Goal: Task Accomplishment & Management: Manage account settings

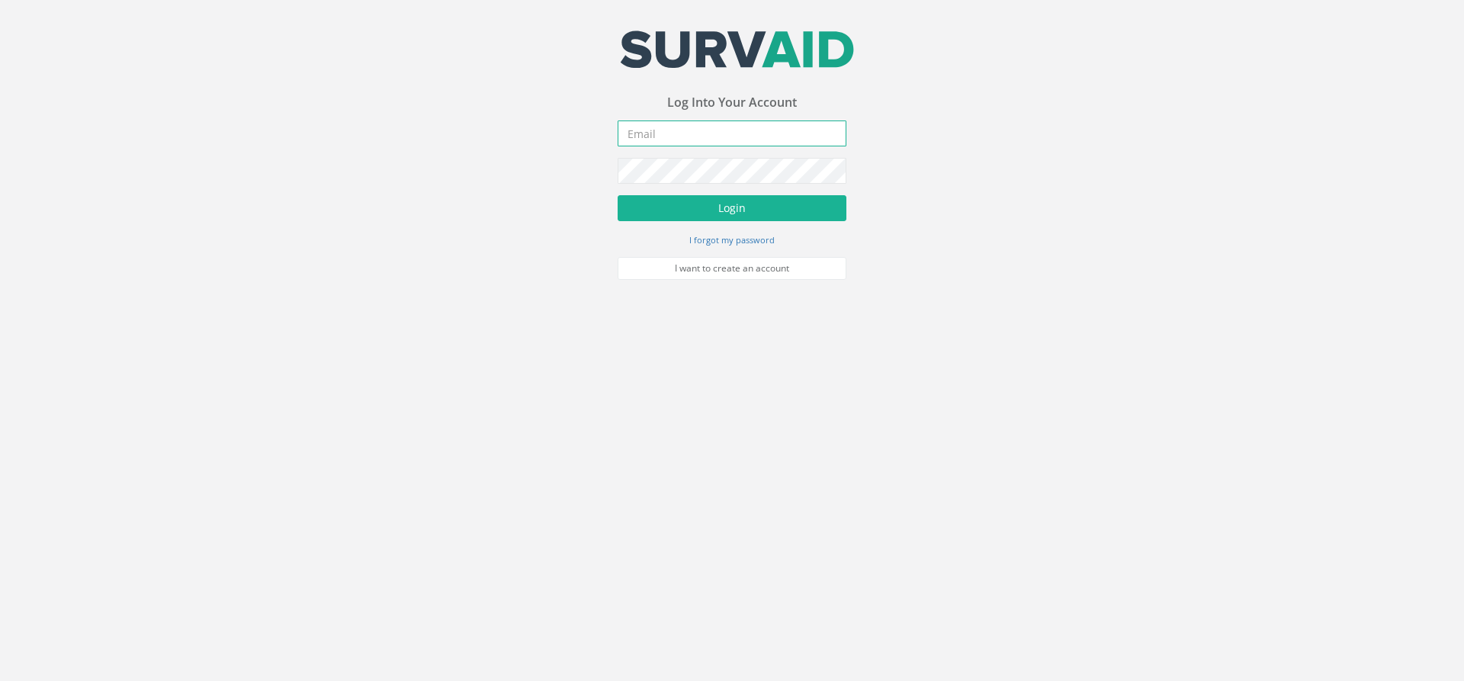
click at [699, 133] on input "email" at bounding box center [732, 133] width 229 height 26
type input "[PERSON_NAME][EMAIL_ADDRESS][PERSON_NAME][DOMAIN_NAME]"
click at [725, 199] on button "Login" at bounding box center [732, 208] width 229 height 26
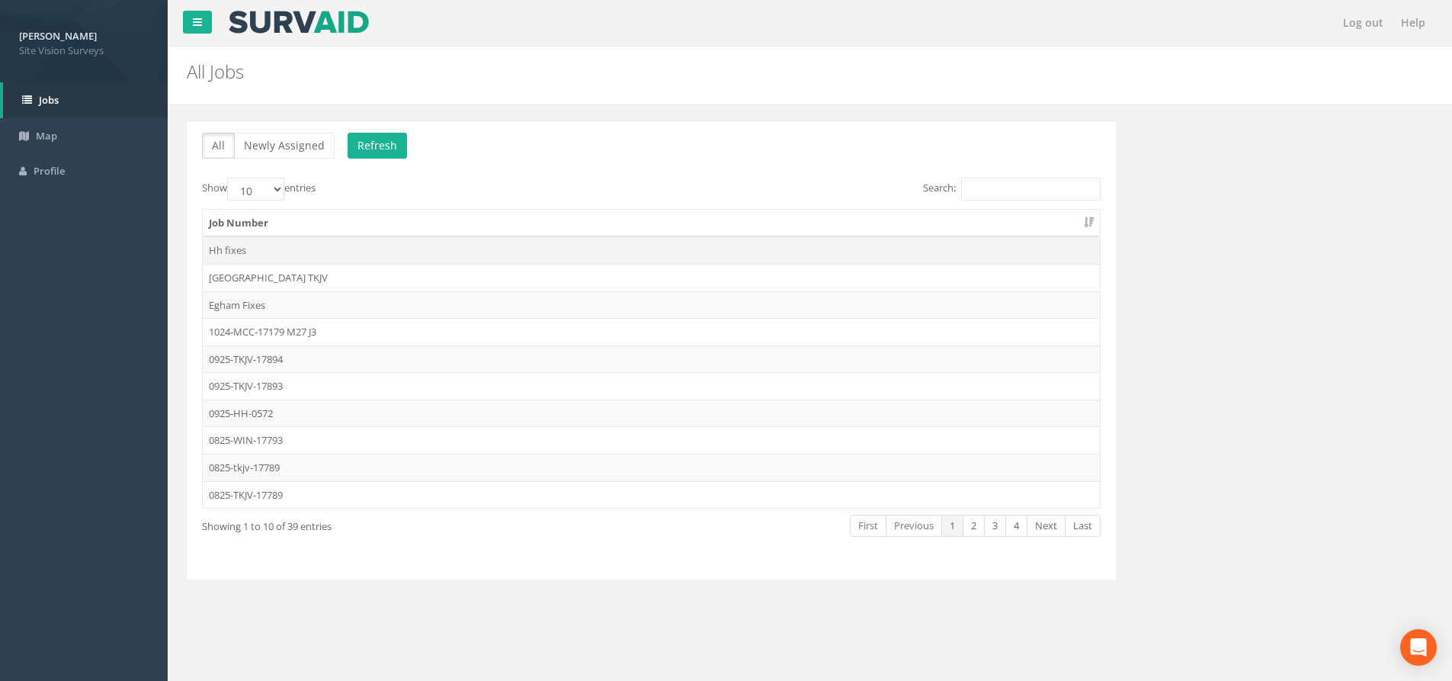
click at [231, 248] on td "Hh fixes" at bounding box center [651, 249] width 897 height 27
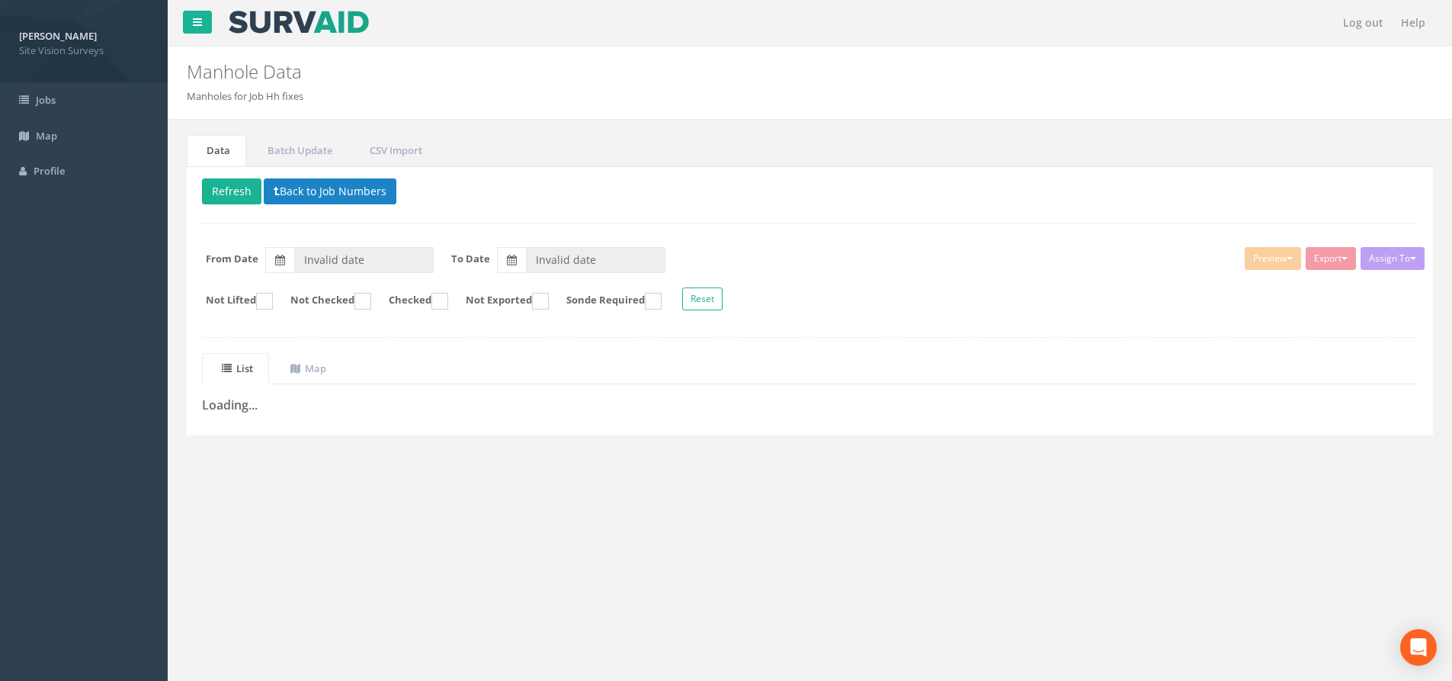
type input "[DATE]"
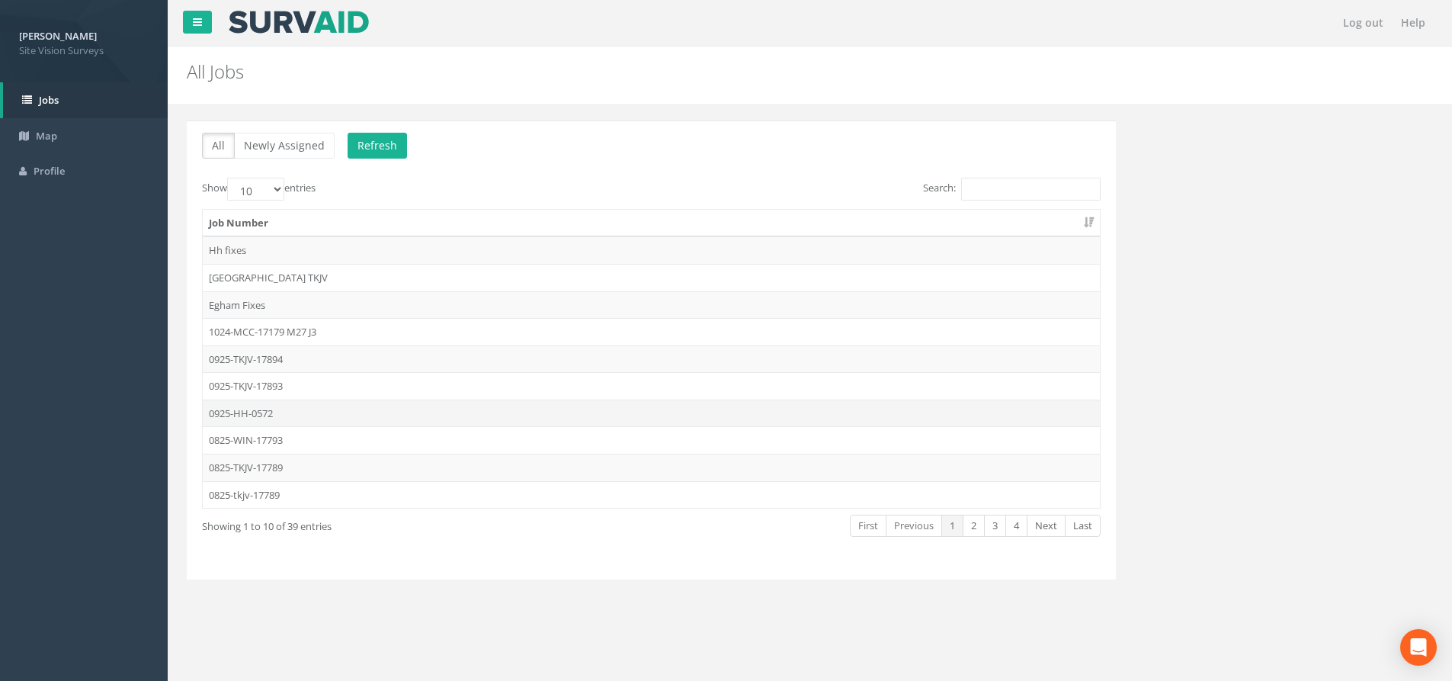
click at [263, 419] on td "0925-HH-0572" at bounding box center [651, 413] width 897 height 27
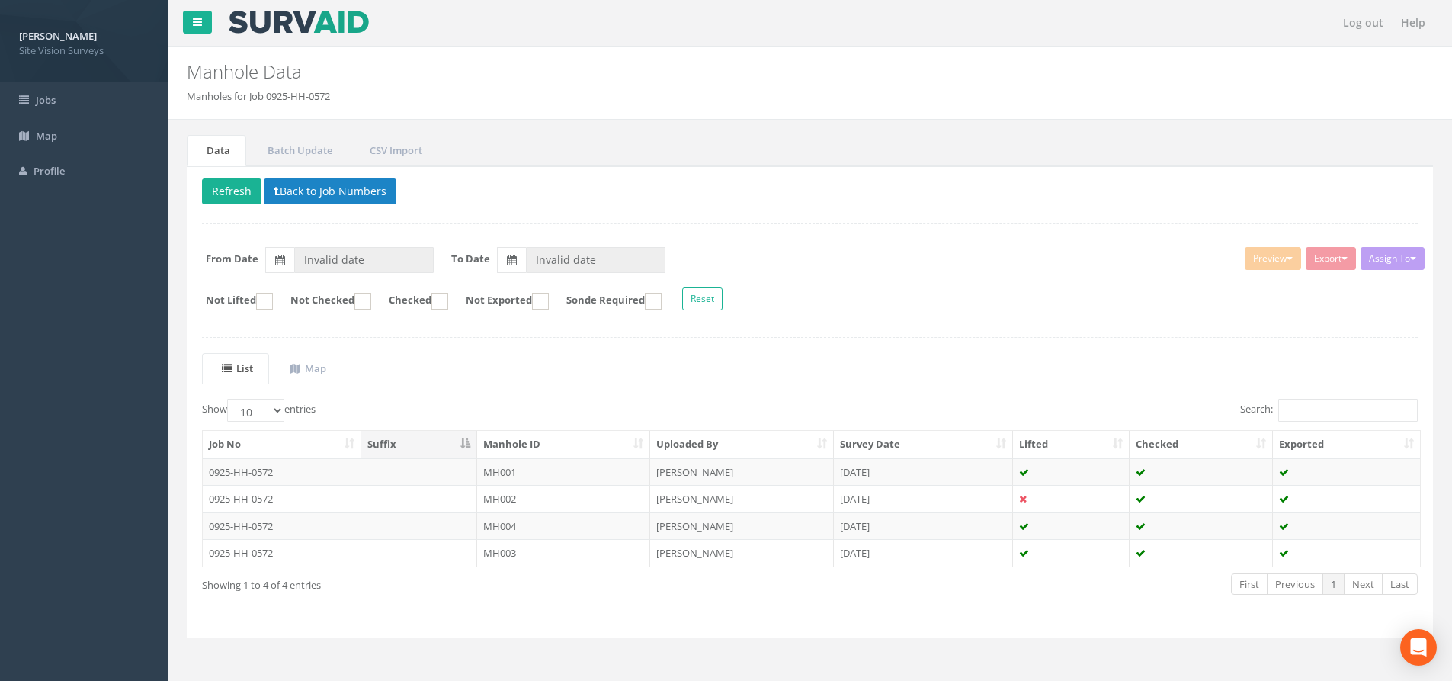
type input "[DATE]"
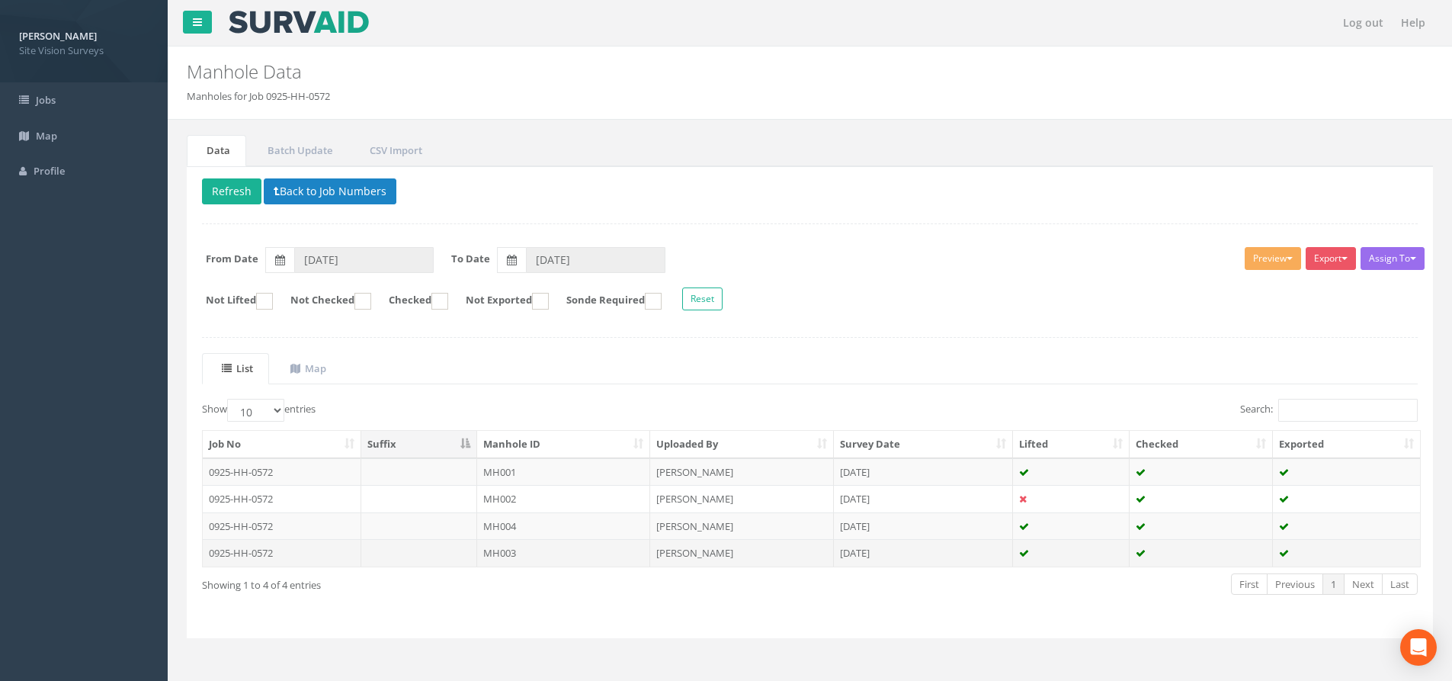
click at [249, 557] on td "0925-HH-0572" at bounding box center [282, 552] width 159 height 27
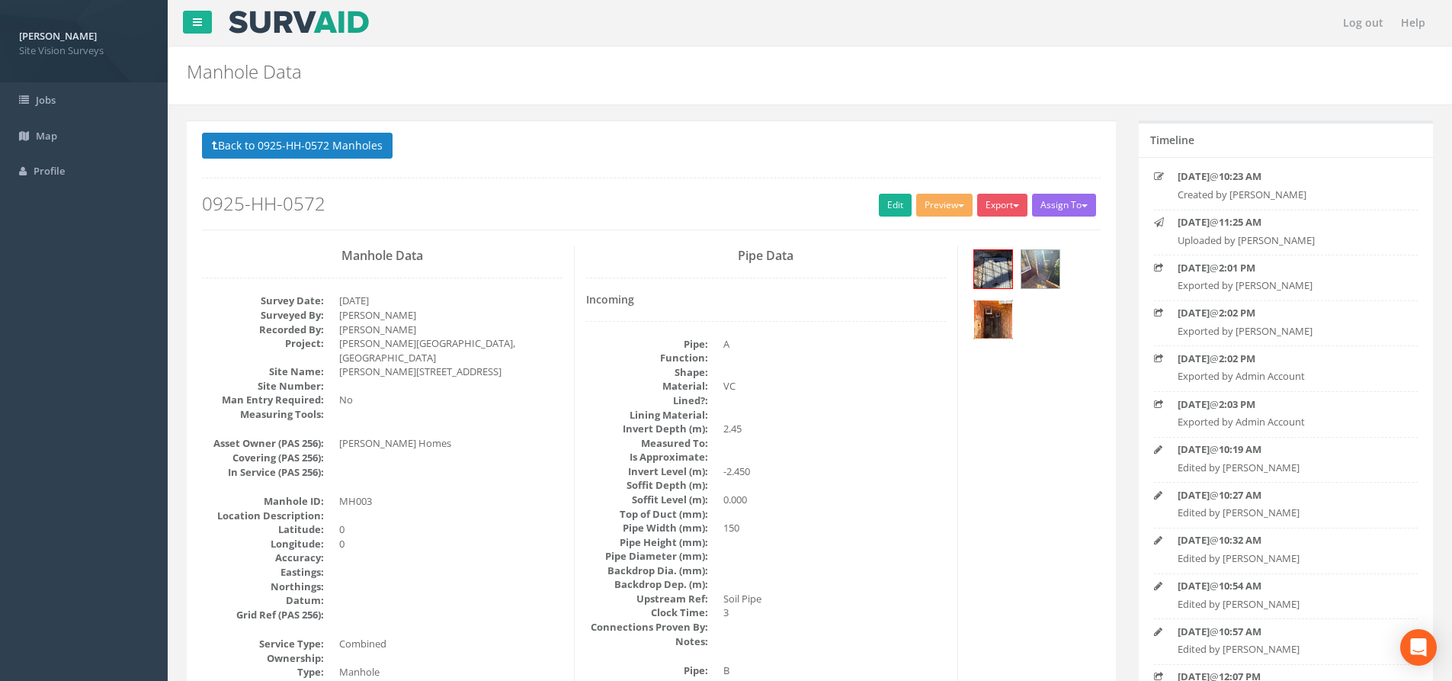
click at [985, 314] on img at bounding box center [993, 319] width 38 height 38
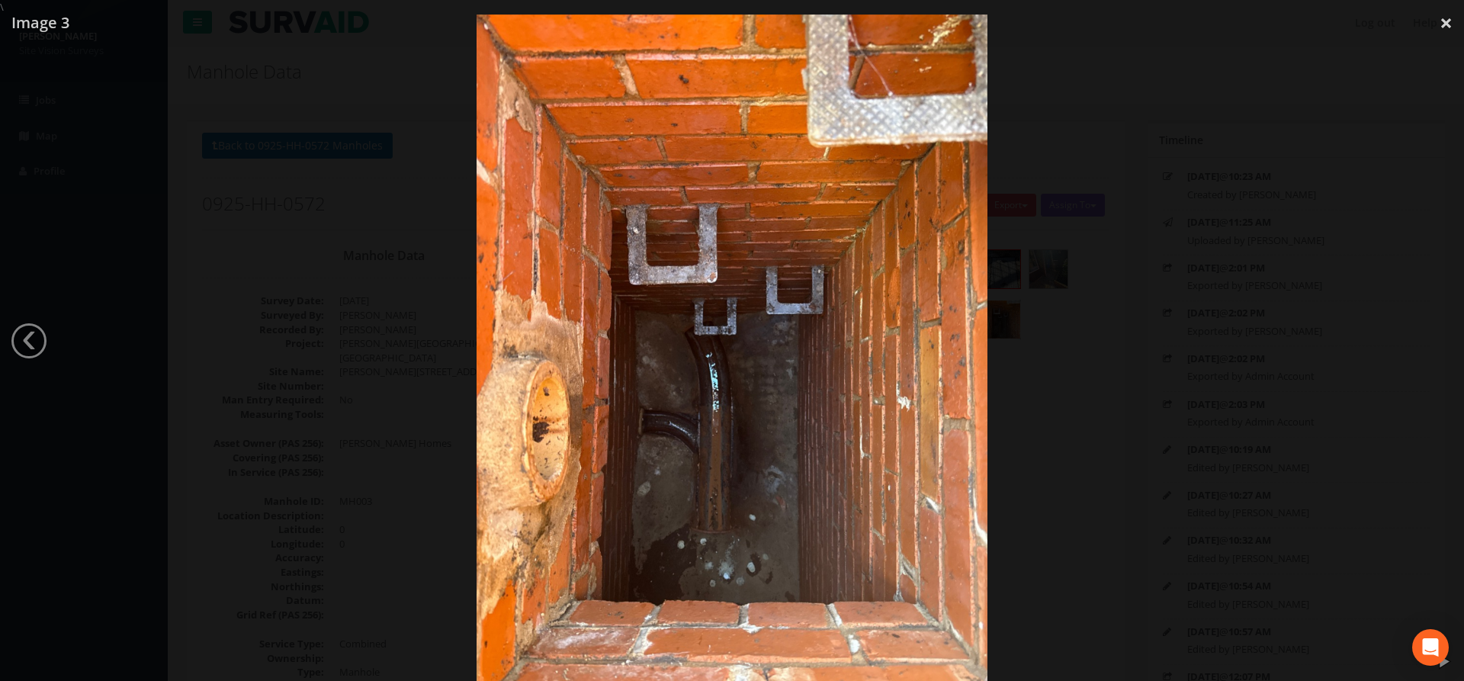
click at [666, 374] on img at bounding box center [732, 354] width 511 height 681
drag, startPoint x: 702, startPoint y: 355, endPoint x: 635, endPoint y: 356, distance: 67.1
click at [635, 356] on img at bounding box center [732, 354] width 511 height 681
click at [635, 357] on img at bounding box center [732, 355] width 511 height 681
click at [635, 357] on img at bounding box center [732, 354] width 511 height 681
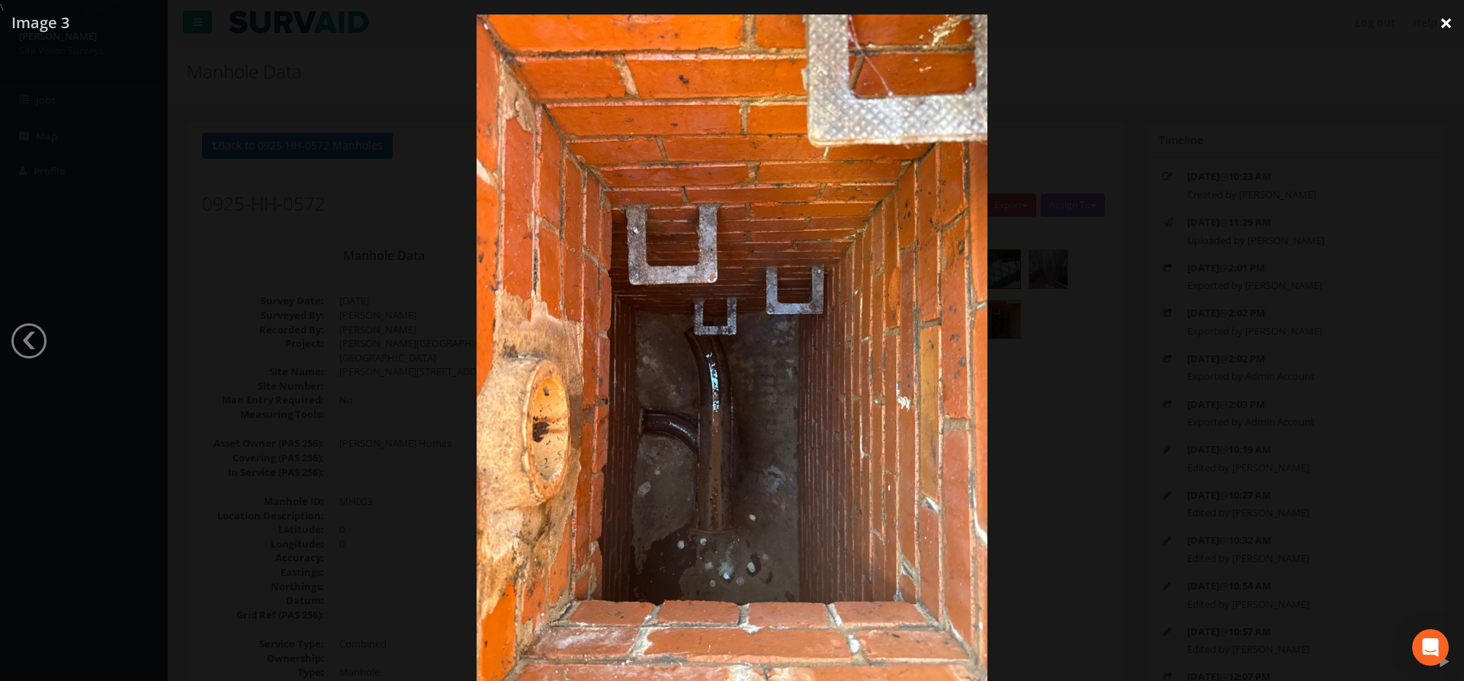
click at [1446, 23] on link "×" at bounding box center [1446, 23] width 36 height 46
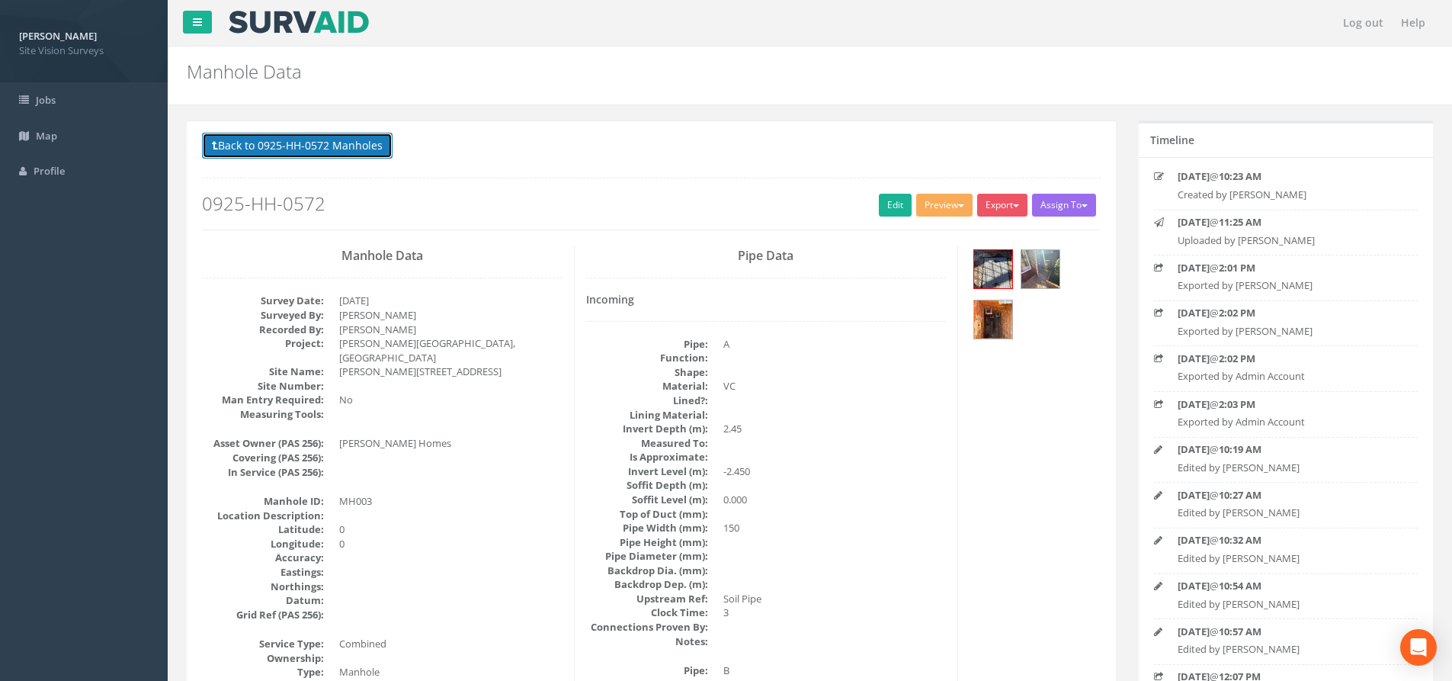
click at [281, 149] on button "Back to 0925-HH-0572 Manholes" at bounding box center [297, 146] width 191 height 26
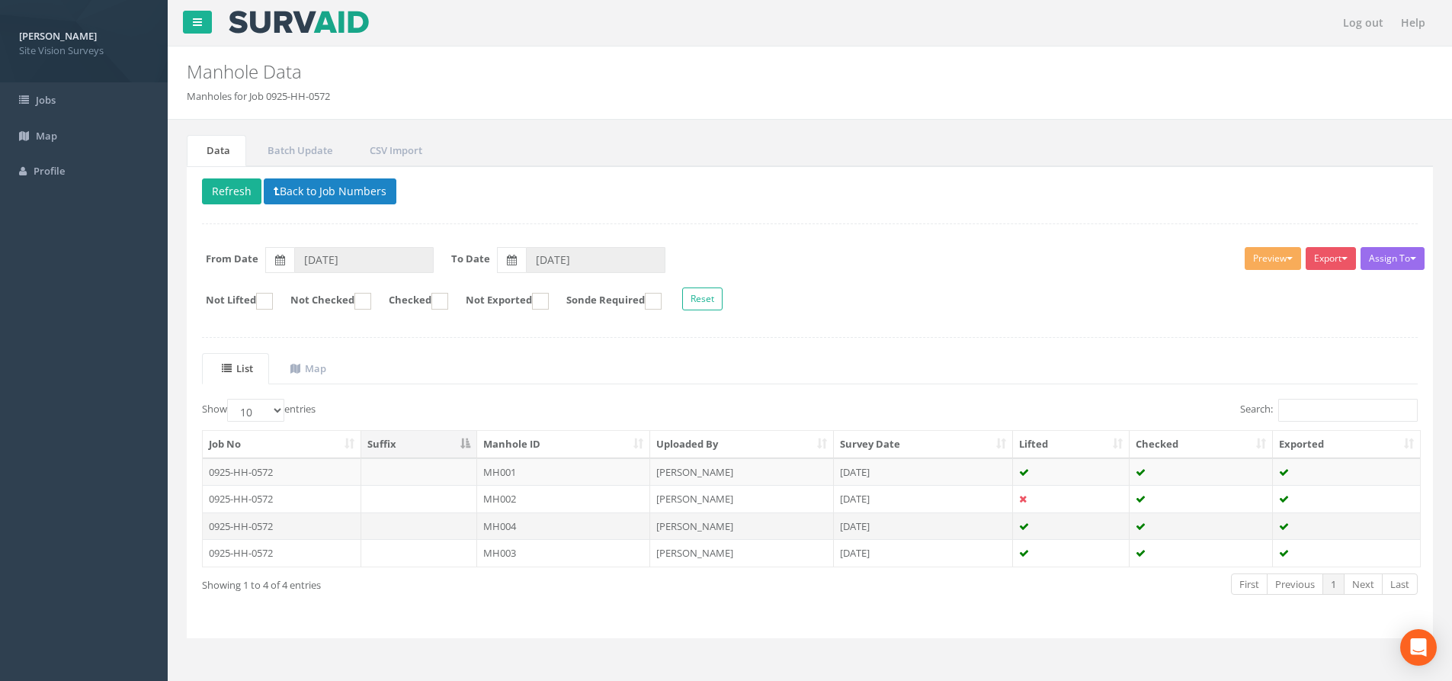
click at [290, 522] on td "0925-HH-0572" at bounding box center [282, 525] width 159 height 27
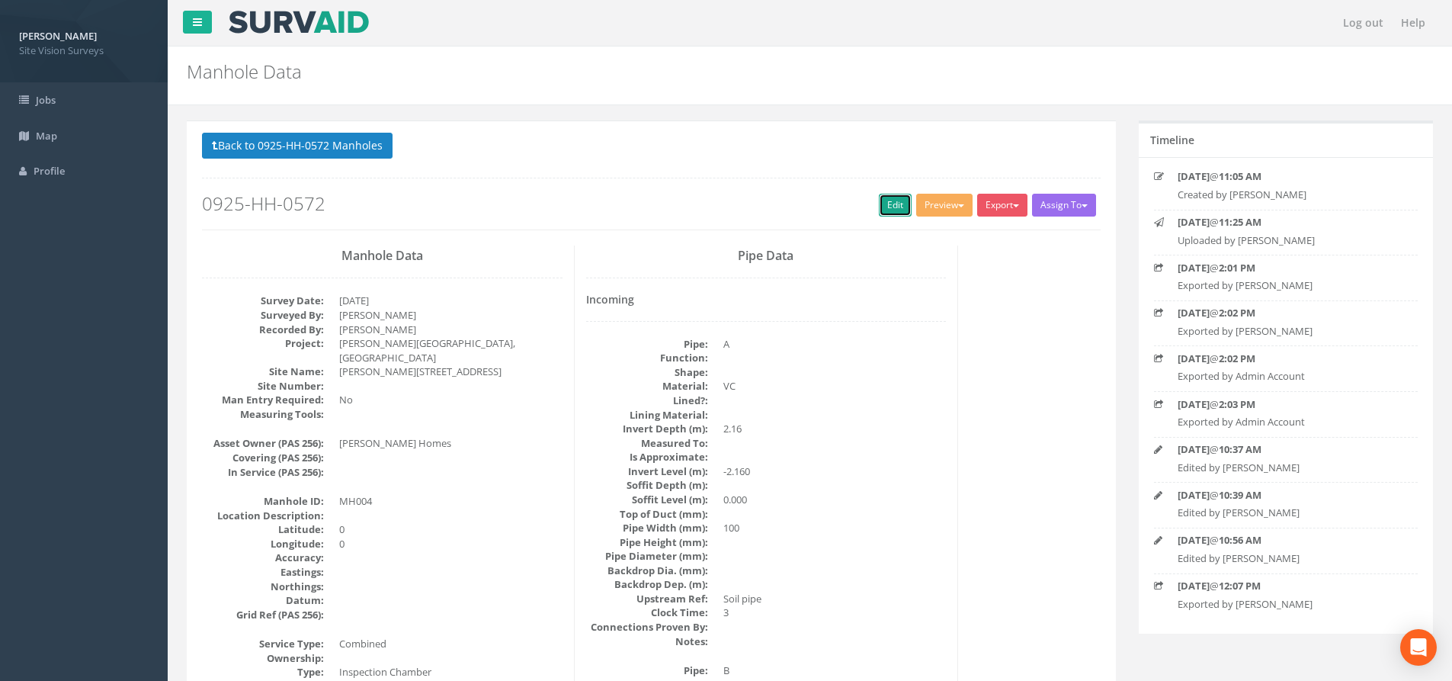
click at [889, 205] on link "Edit" at bounding box center [895, 205] width 33 height 23
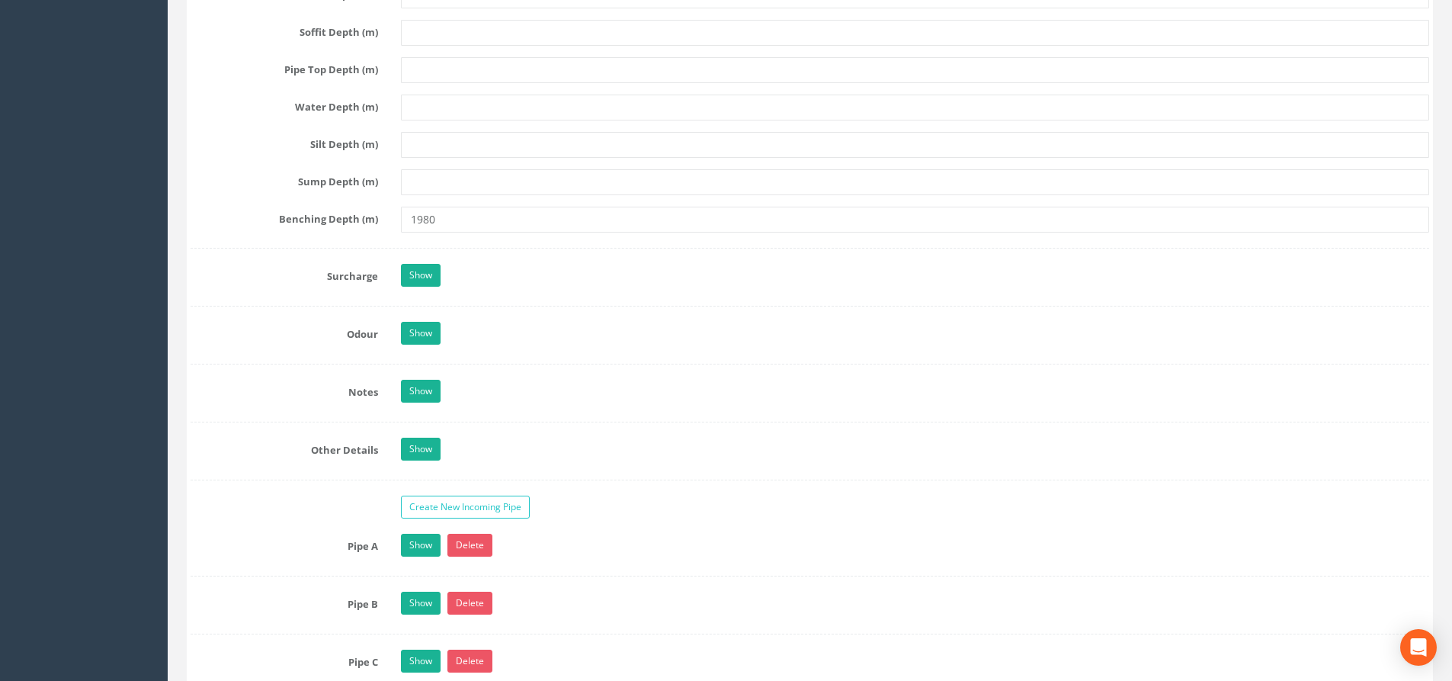
scroll to position [2068, 0]
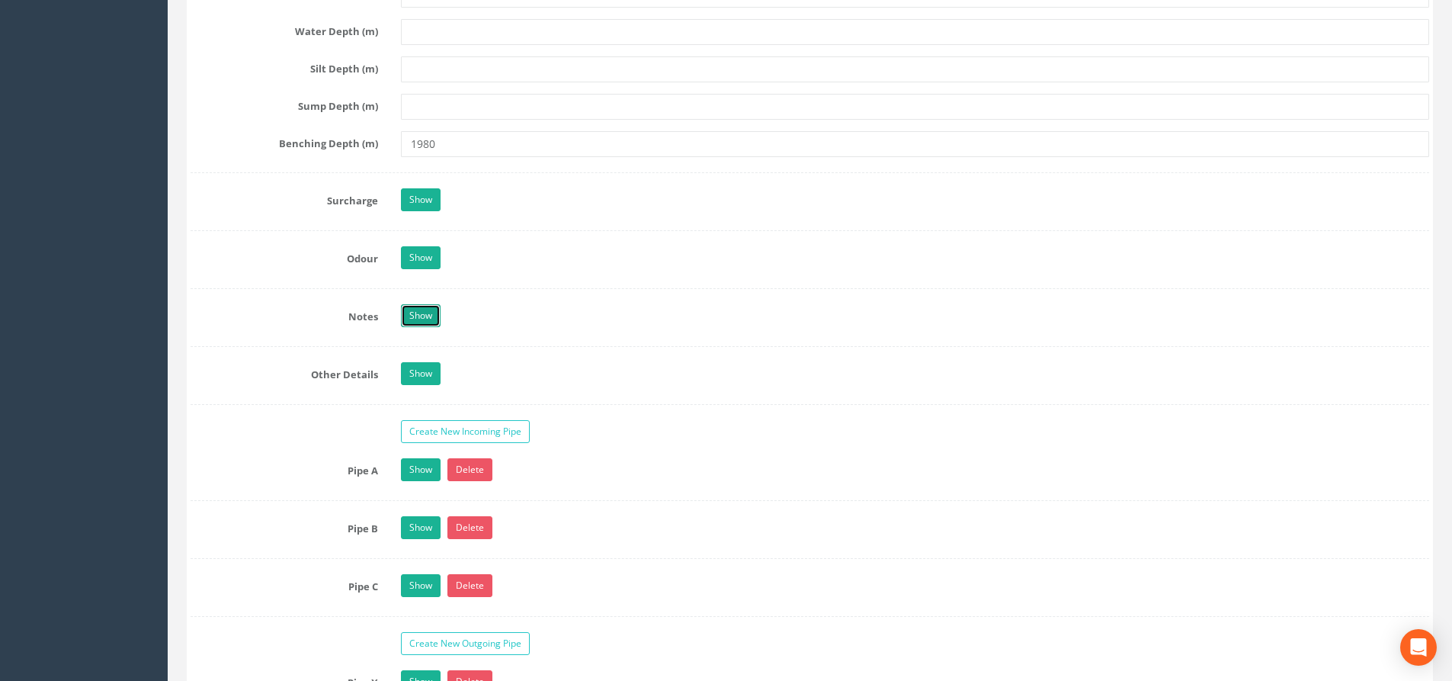
click at [427, 316] on link "Show" at bounding box center [421, 315] width 40 height 23
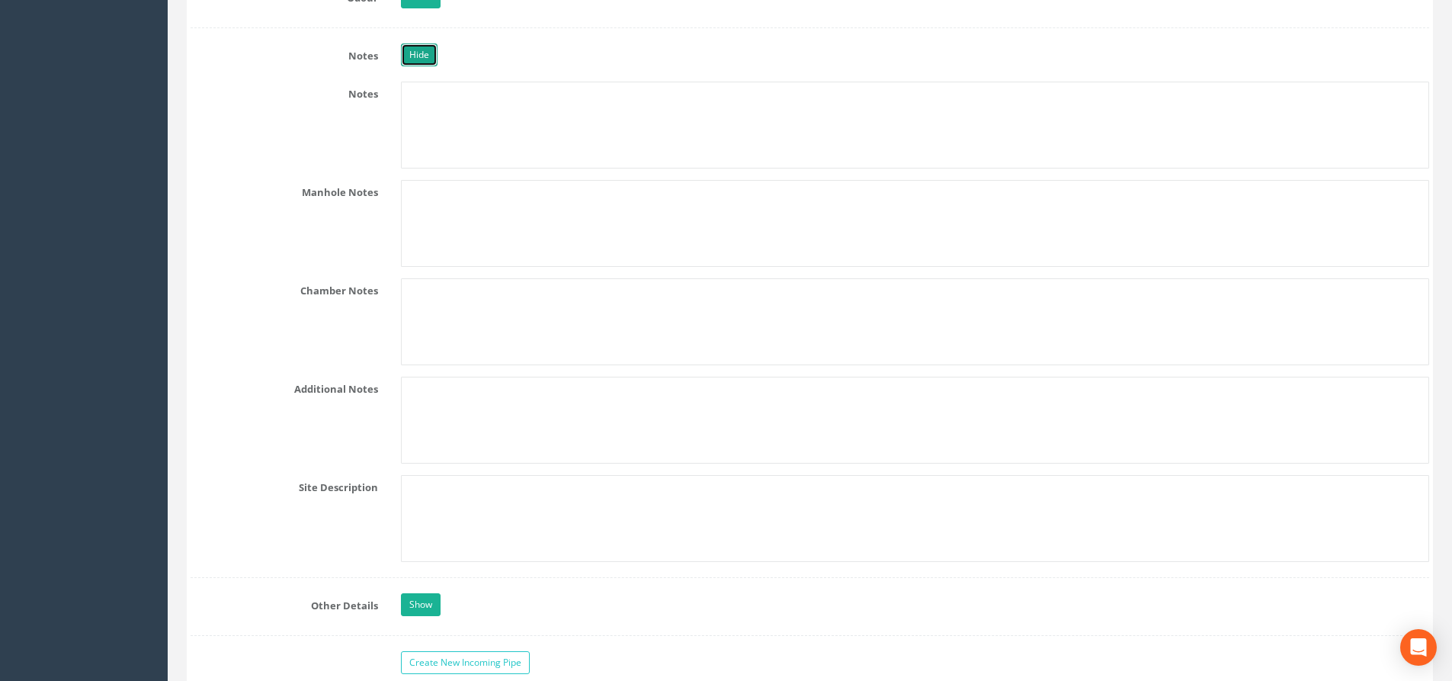
scroll to position [2373, 0]
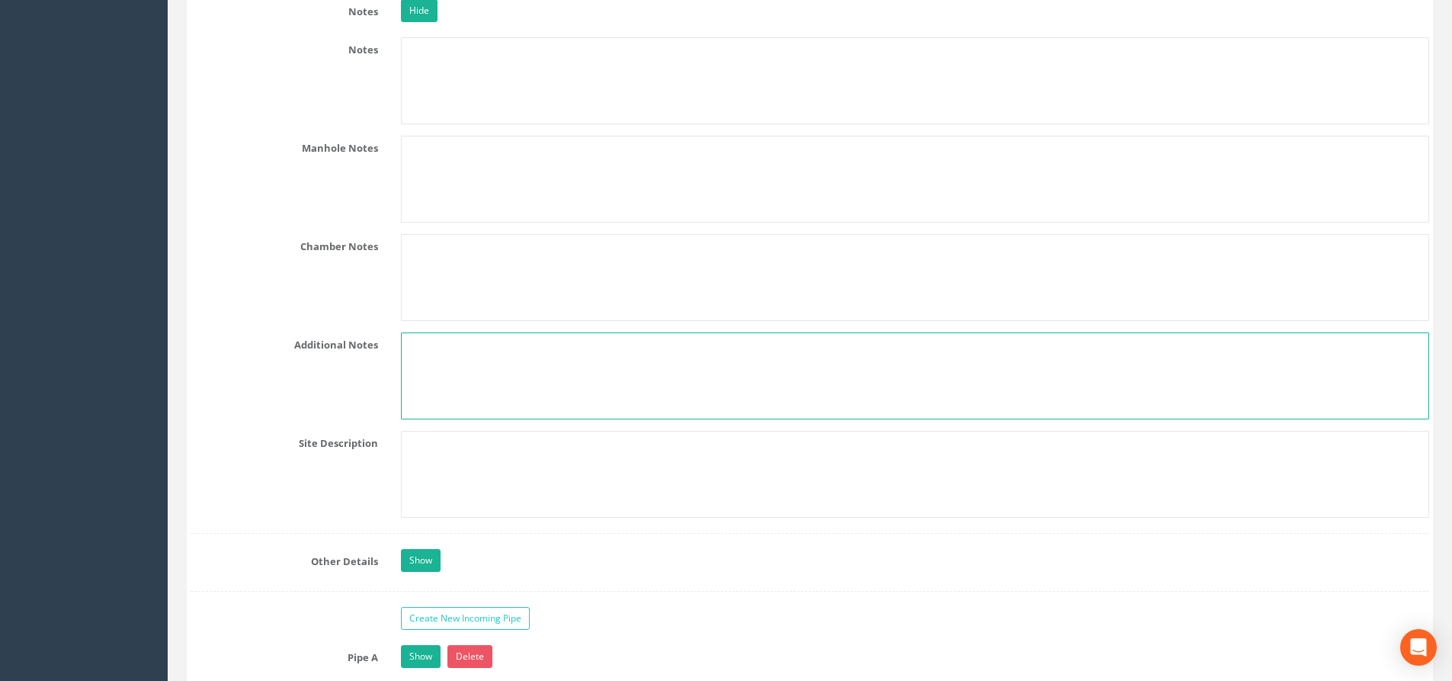
click at [435, 351] on textarea at bounding box center [915, 375] width 1029 height 87
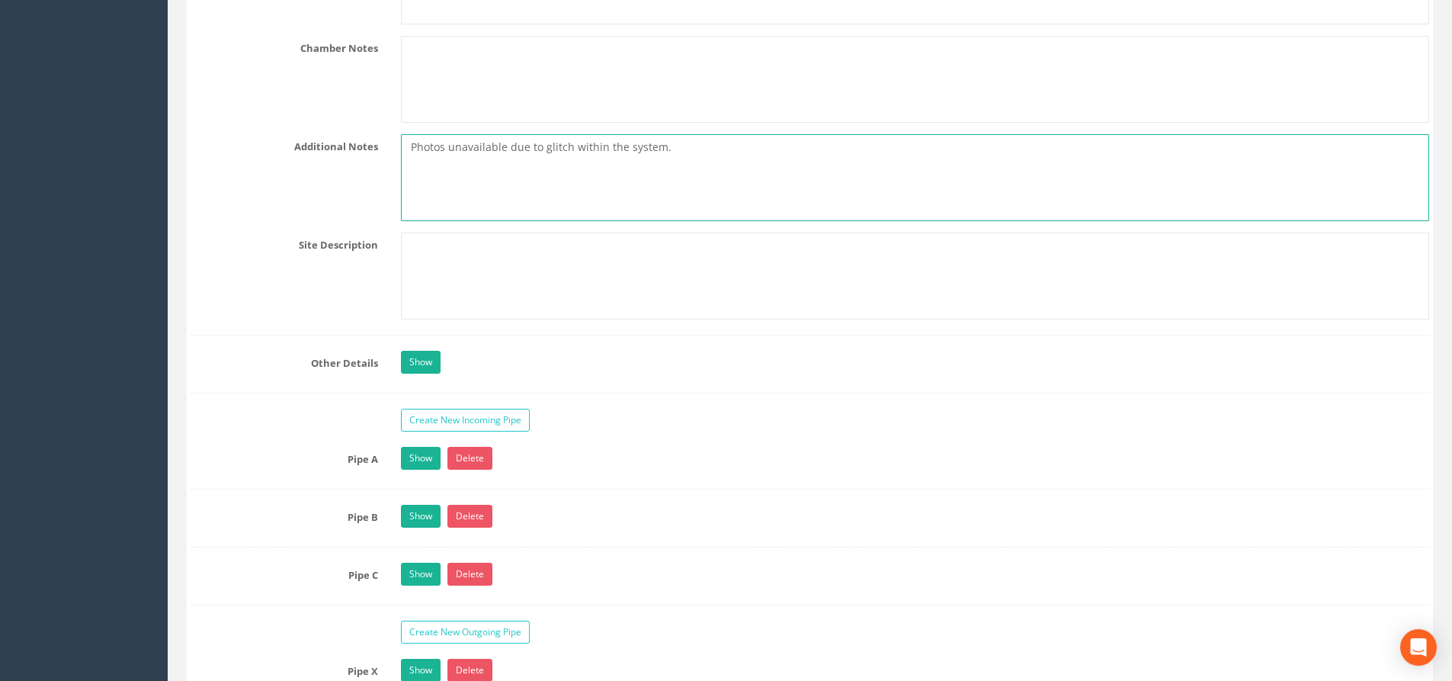
scroll to position [2678, 0]
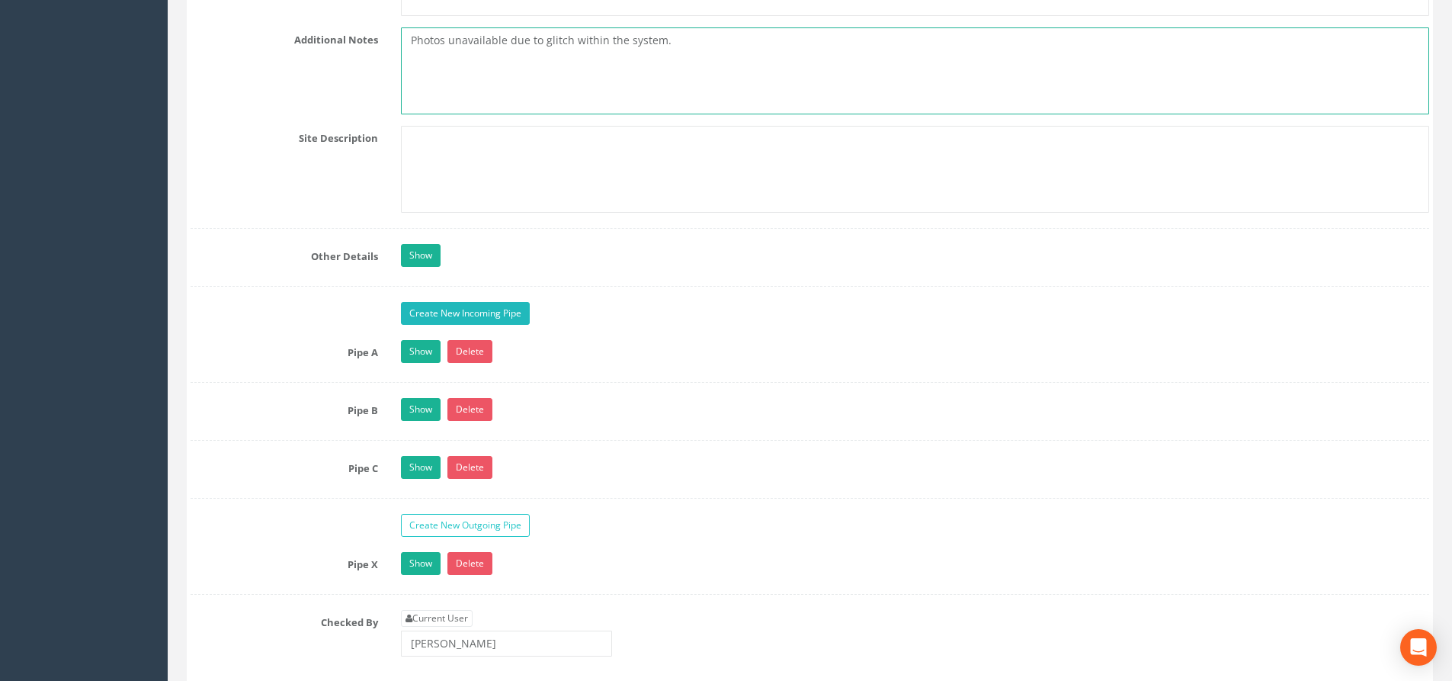
type textarea "Photos unavailable due to glitch within the system."
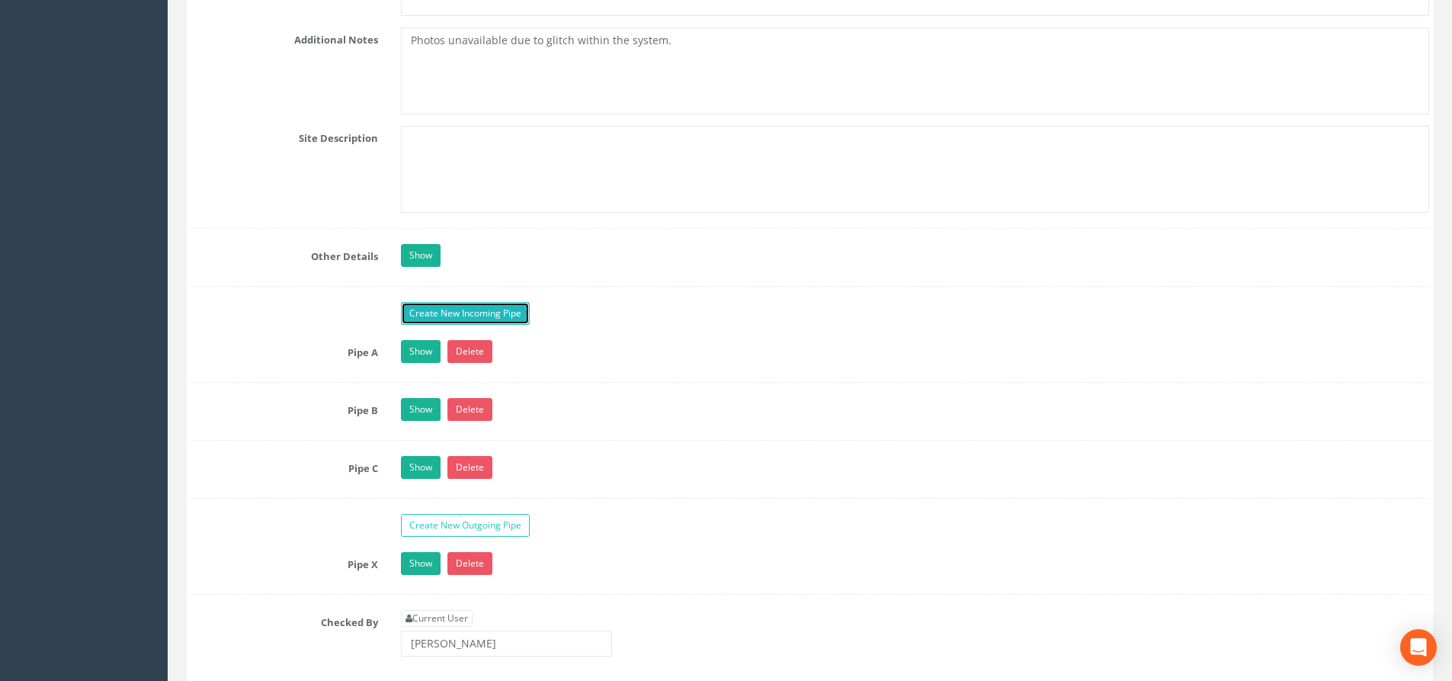
click at [518, 308] on link "Create New Incoming Pipe" at bounding box center [465, 313] width 129 height 23
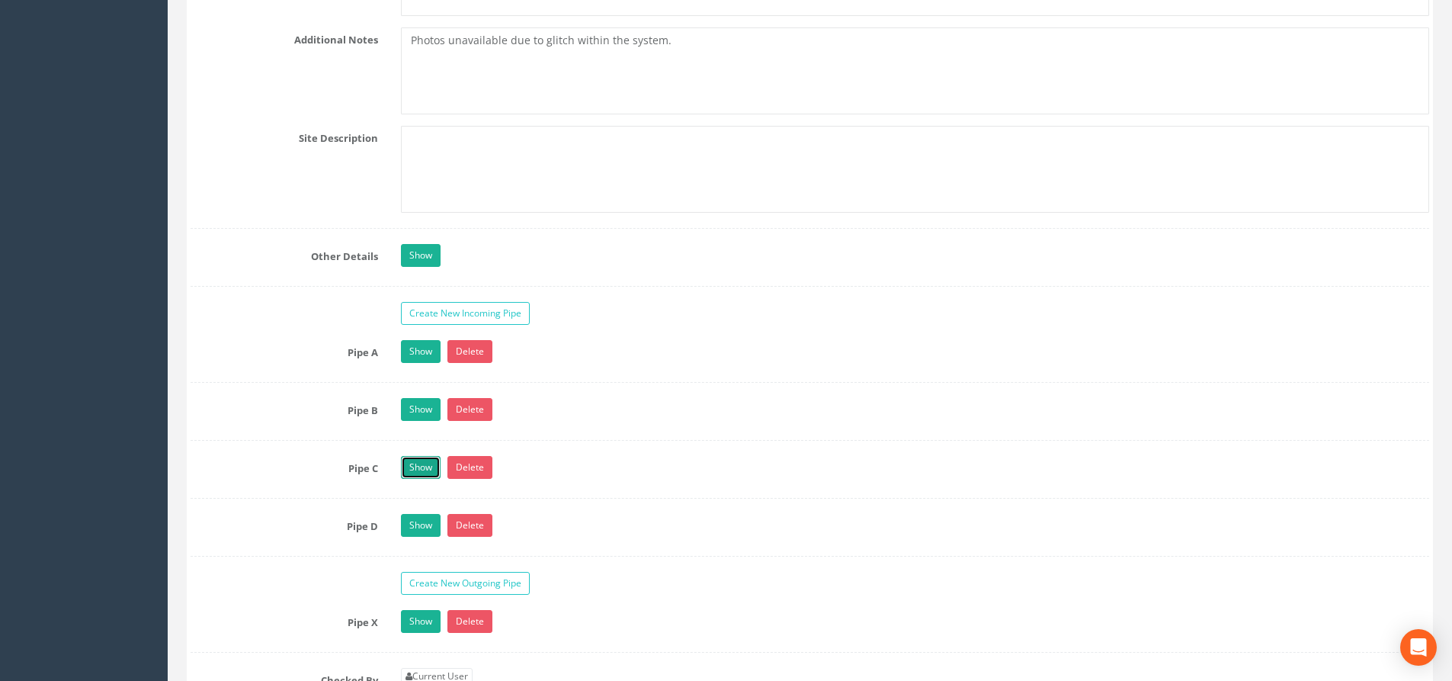
click at [431, 476] on link "Show" at bounding box center [421, 467] width 40 height 23
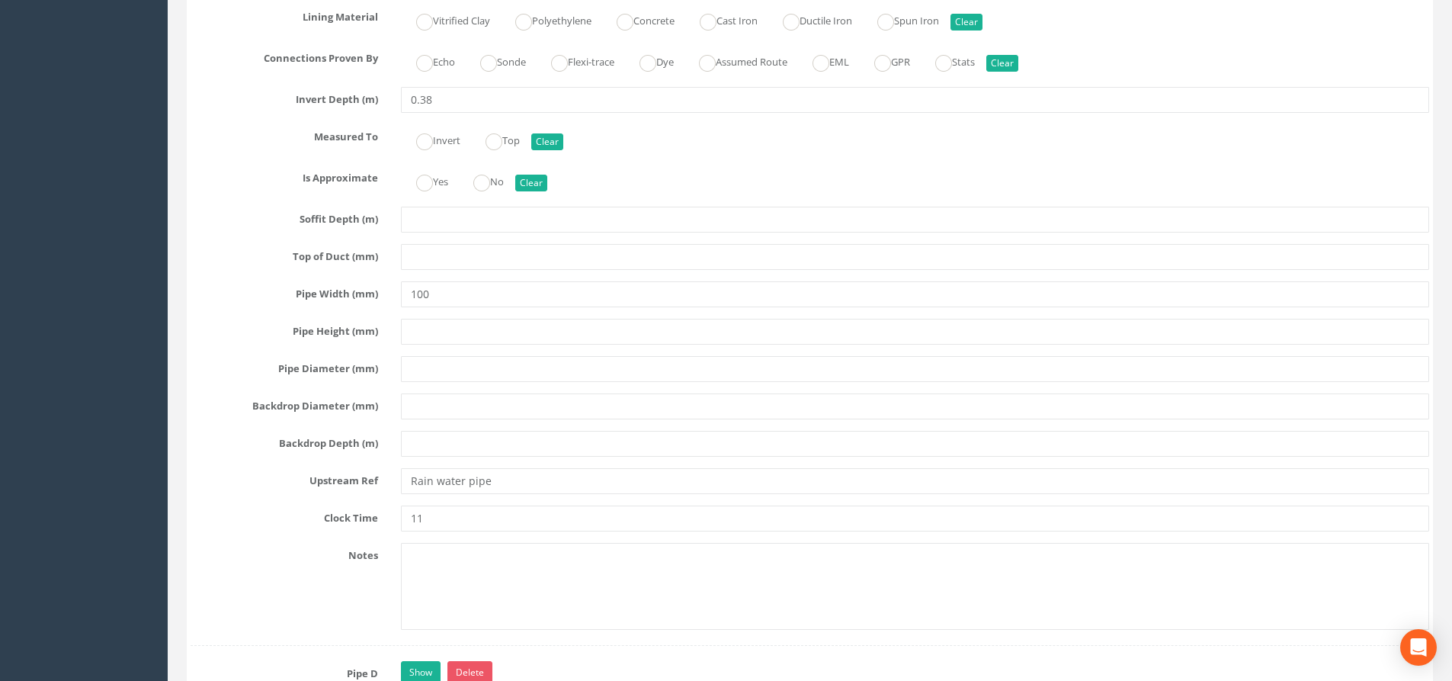
scroll to position [3441, 0]
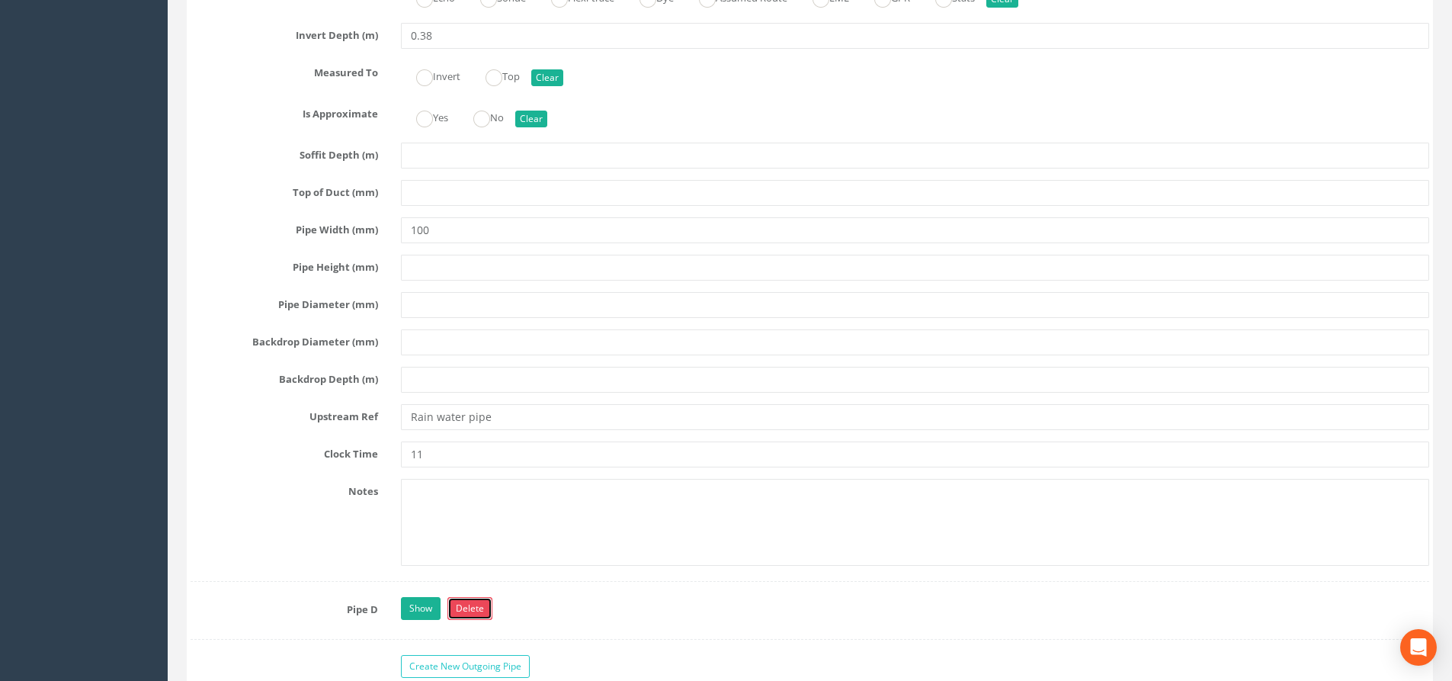
click at [472, 607] on link "Delete" at bounding box center [470, 608] width 45 height 23
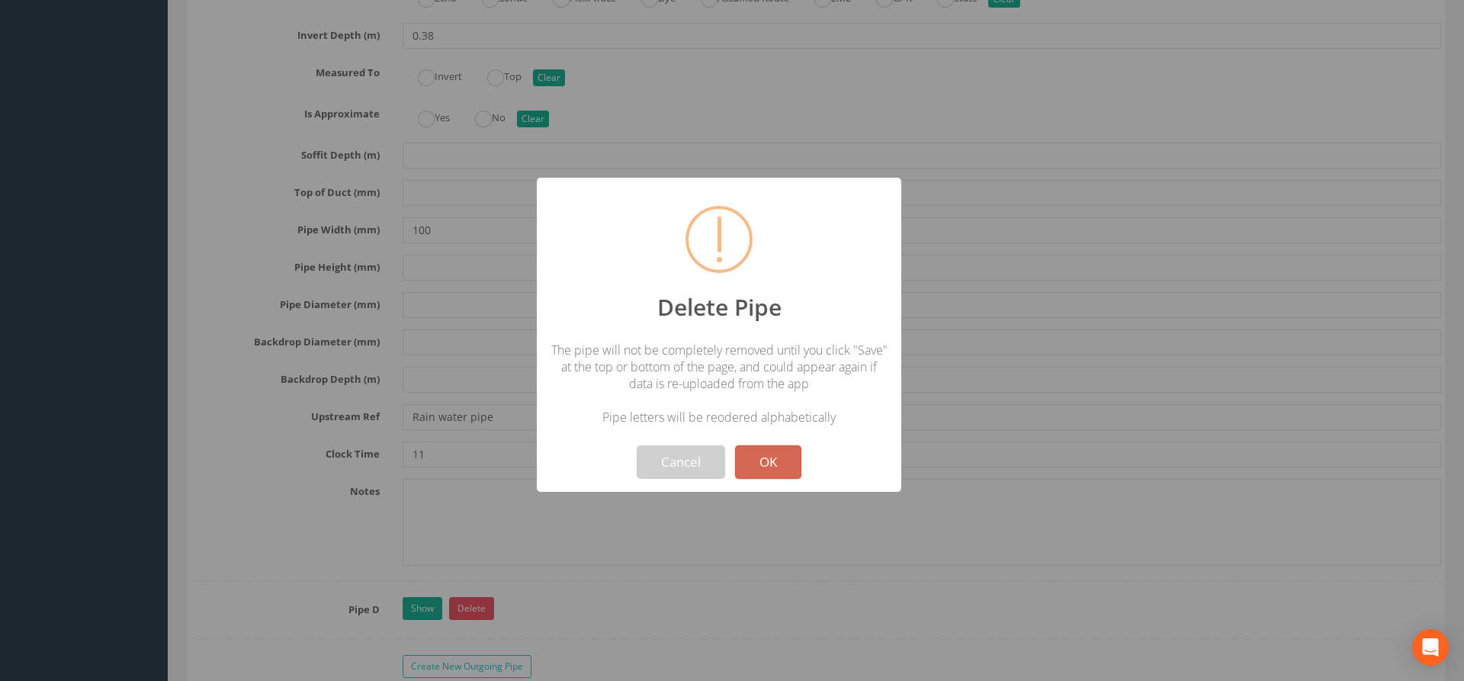
click at [780, 468] on button "OK" at bounding box center [768, 462] width 66 height 34
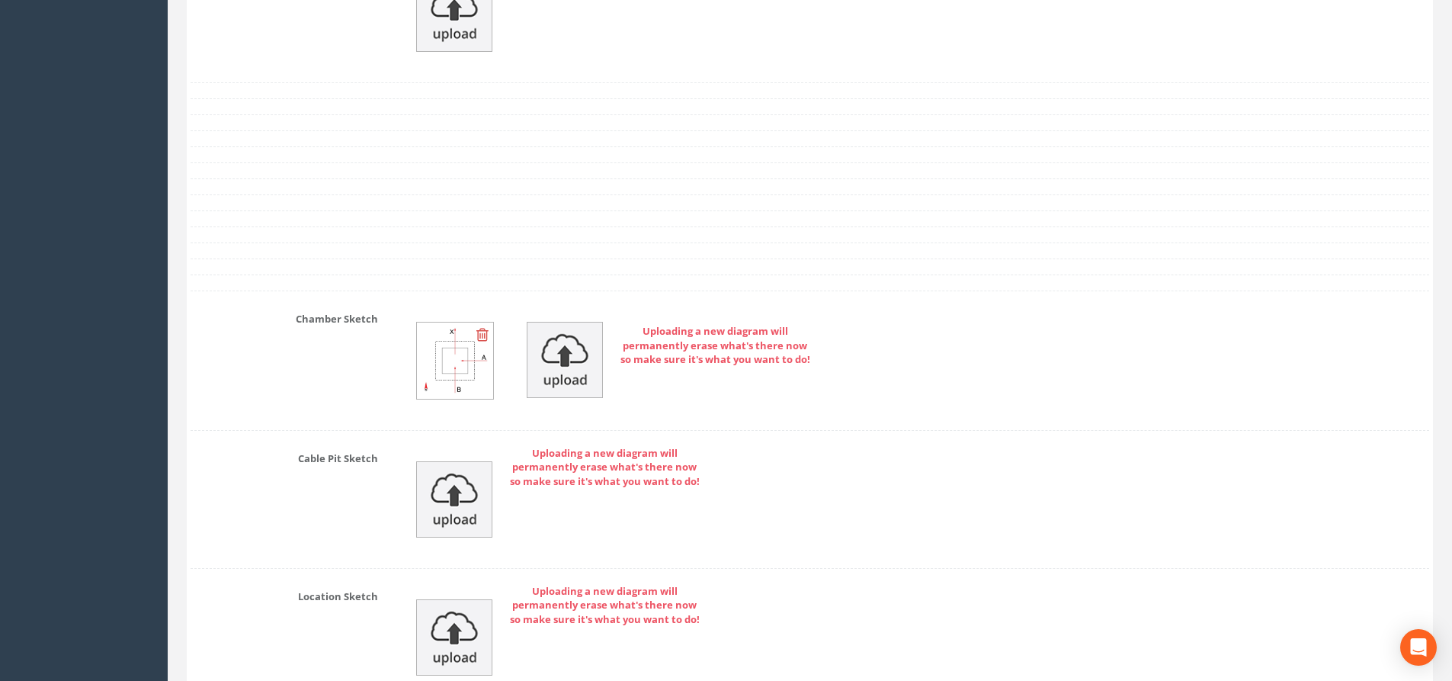
scroll to position [4279, 0]
click at [570, 358] on img at bounding box center [565, 359] width 76 height 76
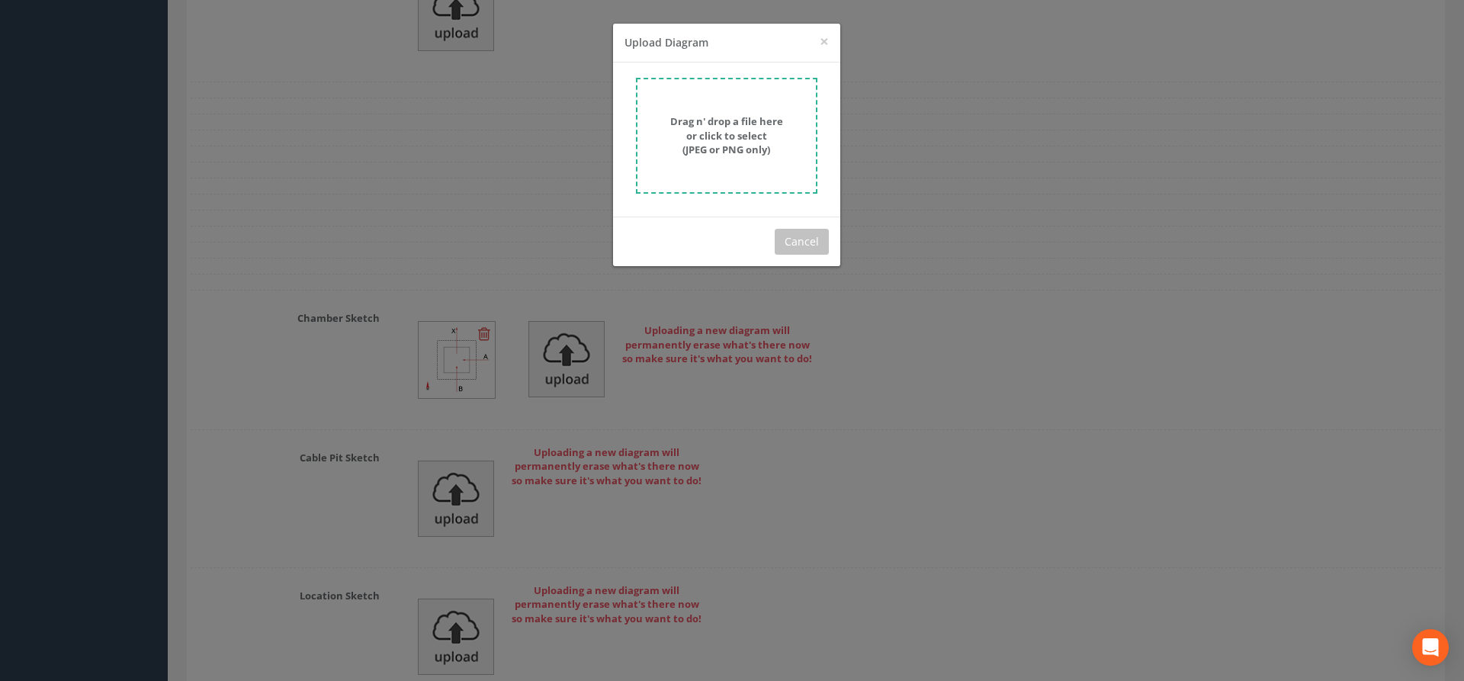
click at [605, 355] on div "× Close Upload Diagram Drag n' drop a file here or click to select (JPEG or PNG…" at bounding box center [732, 340] width 1464 height 681
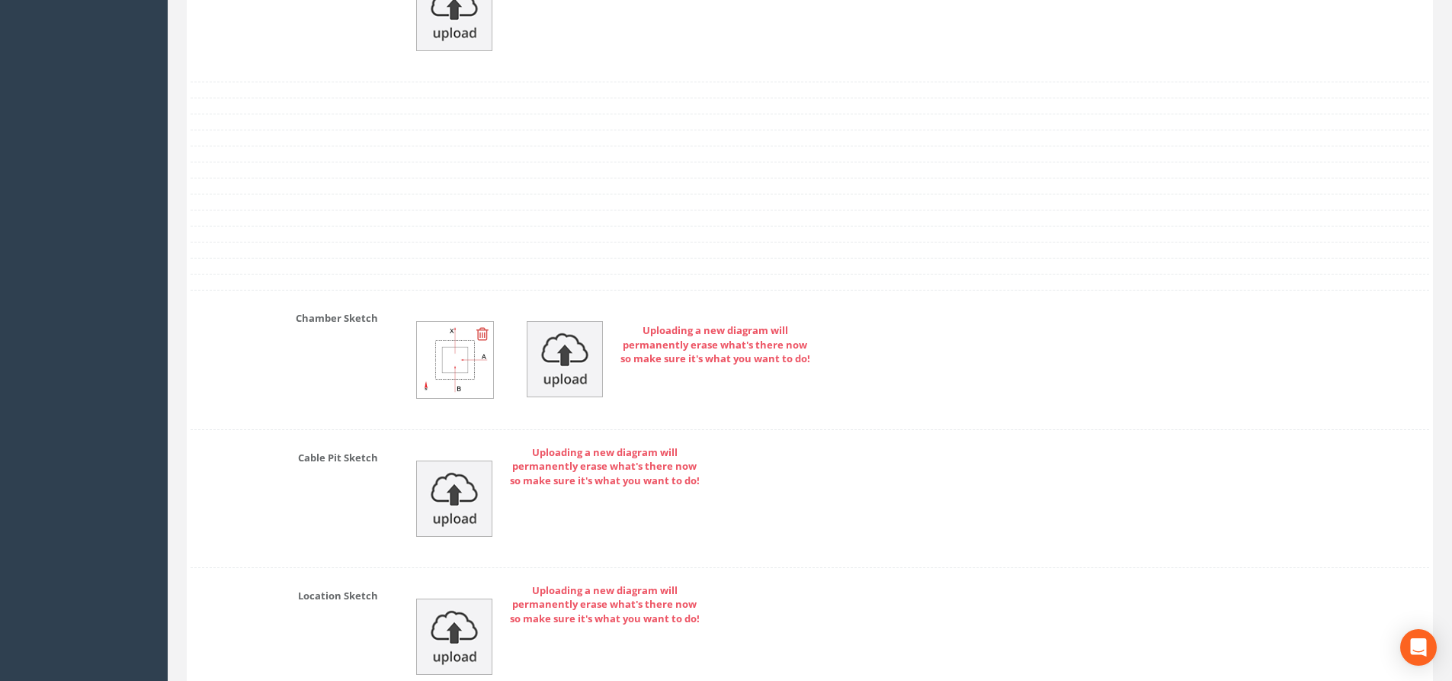
click at [460, 371] on img at bounding box center [455, 360] width 76 height 76
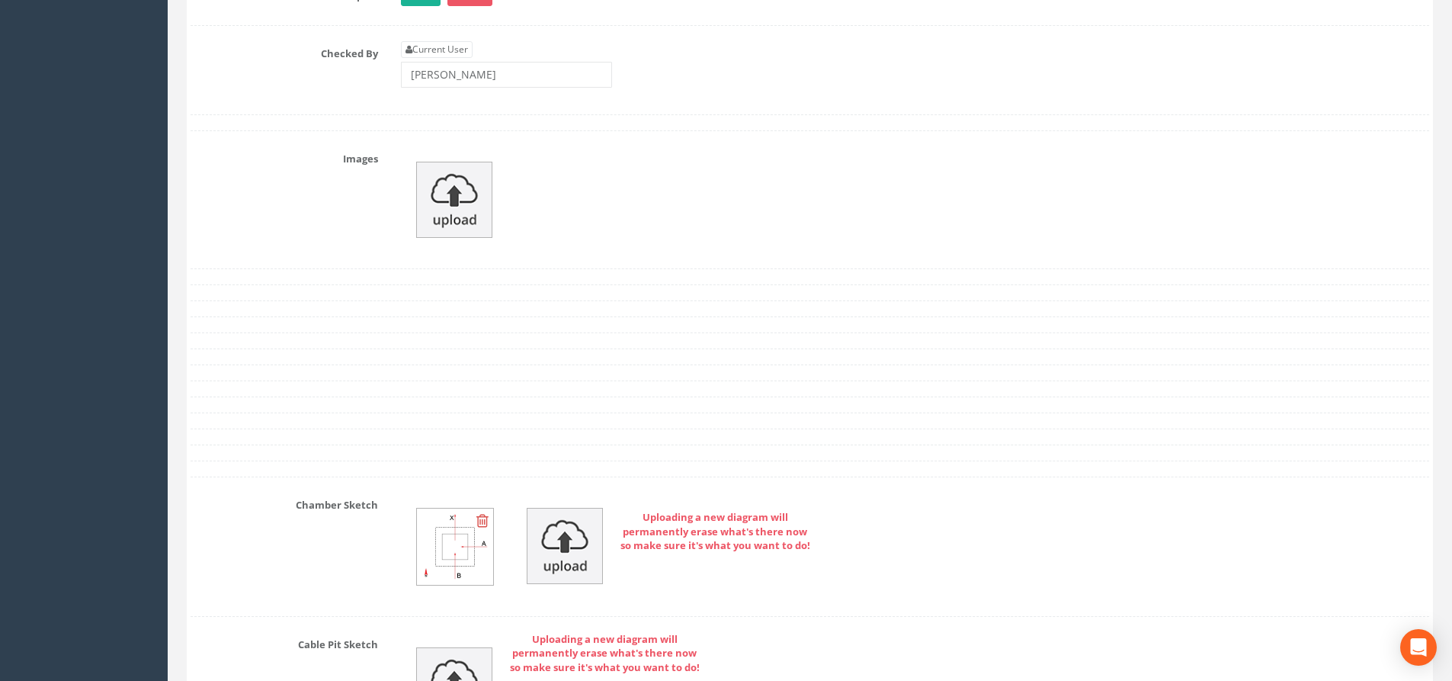
scroll to position [4321, 0]
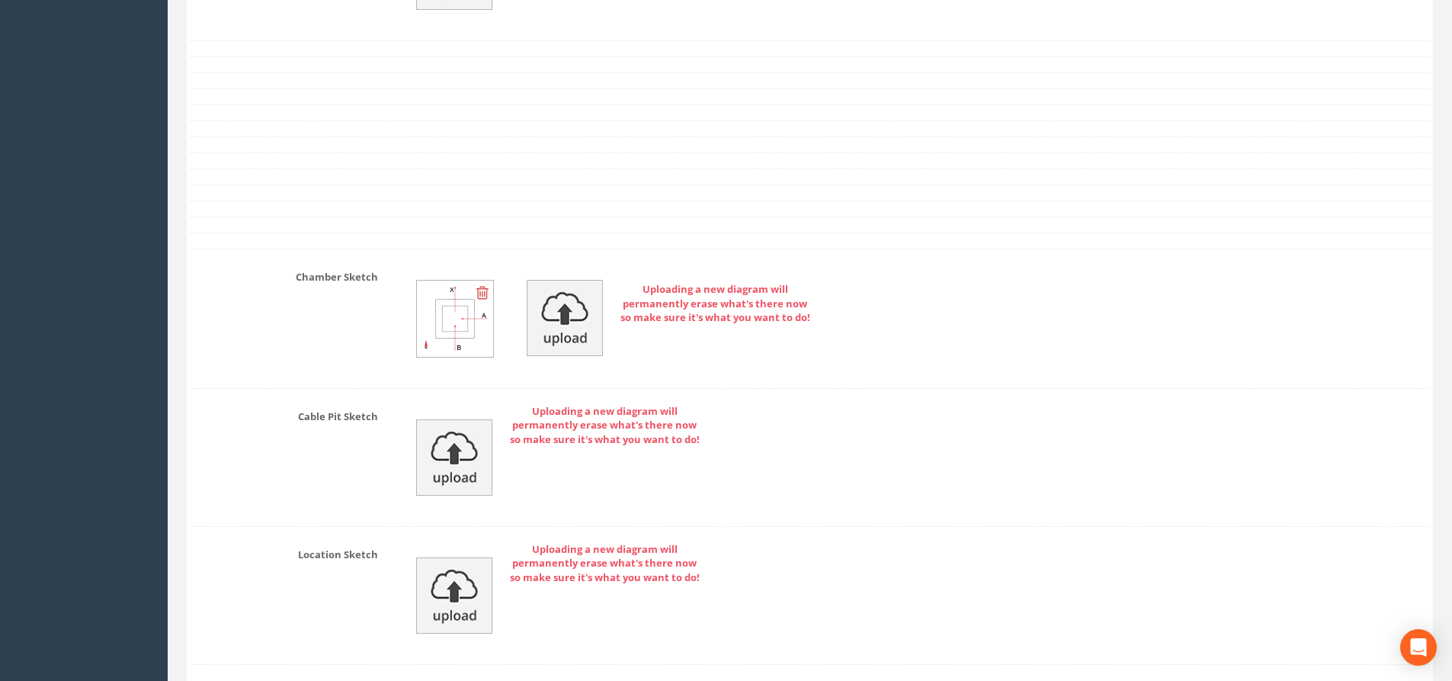
click at [455, 333] on img at bounding box center [455, 319] width 76 height 76
click at [455, 334] on img at bounding box center [455, 319] width 76 height 76
click at [568, 323] on img at bounding box center [565, 318] width 76 height 76
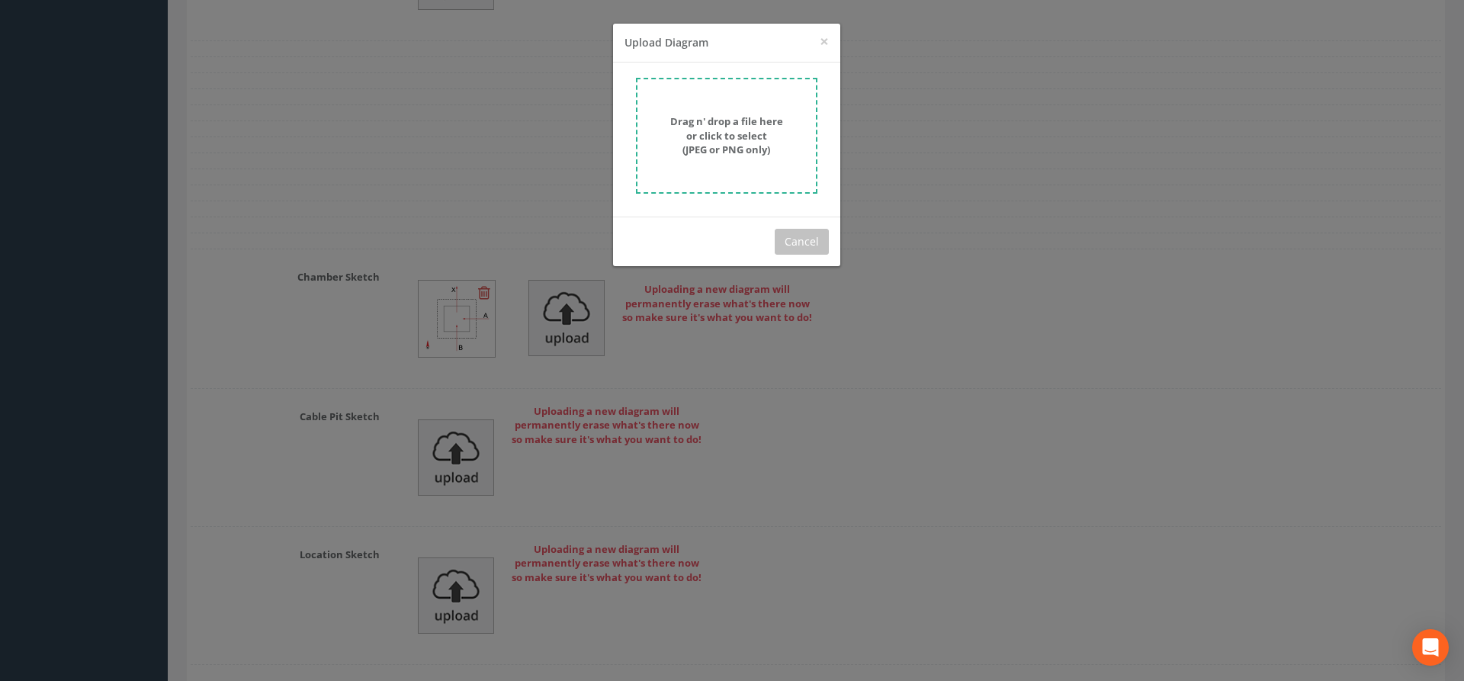
click at [736, 166] on form "Drag n' drop a file here or click to select (JPEG or PNG only)" at bounding box center [726, 136] width 181 height 116
click at [802, 241] on button "Cancel" at bounding box center [802, 242] width 54 height 26
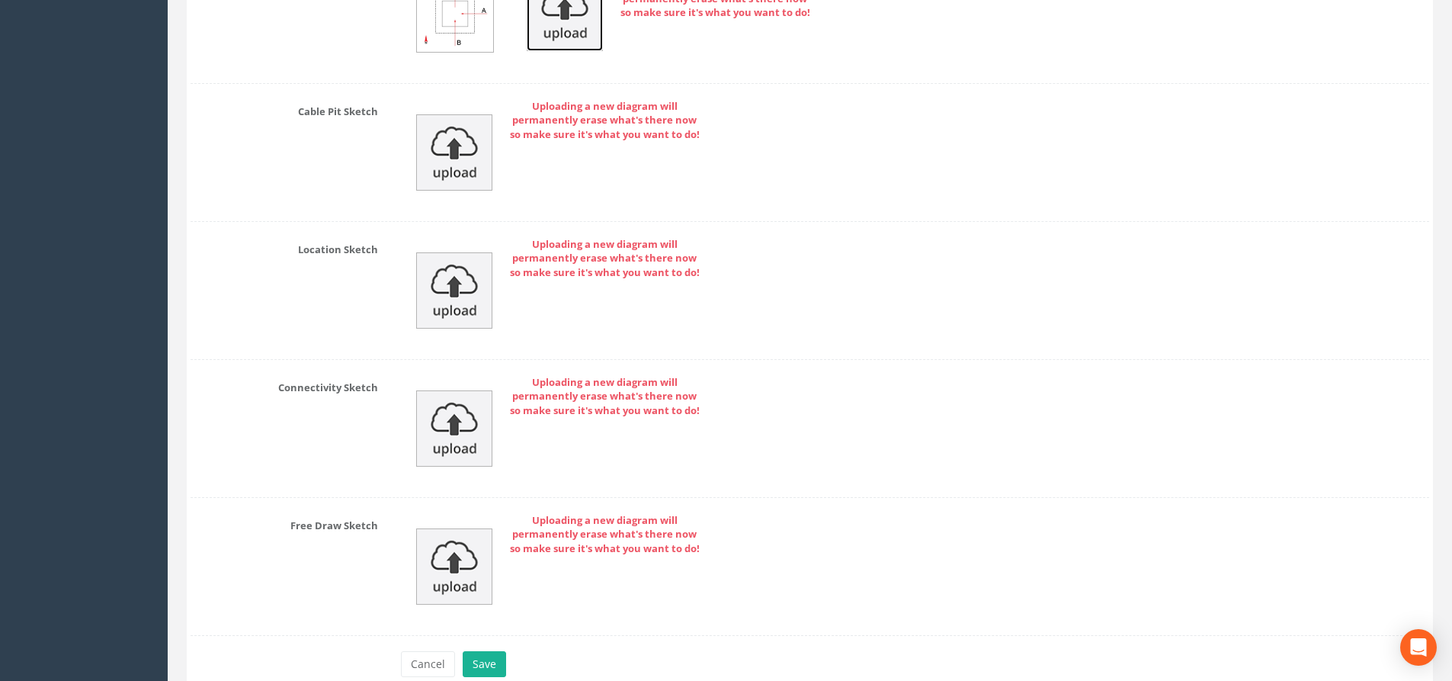
scroll to position [4702, 0]
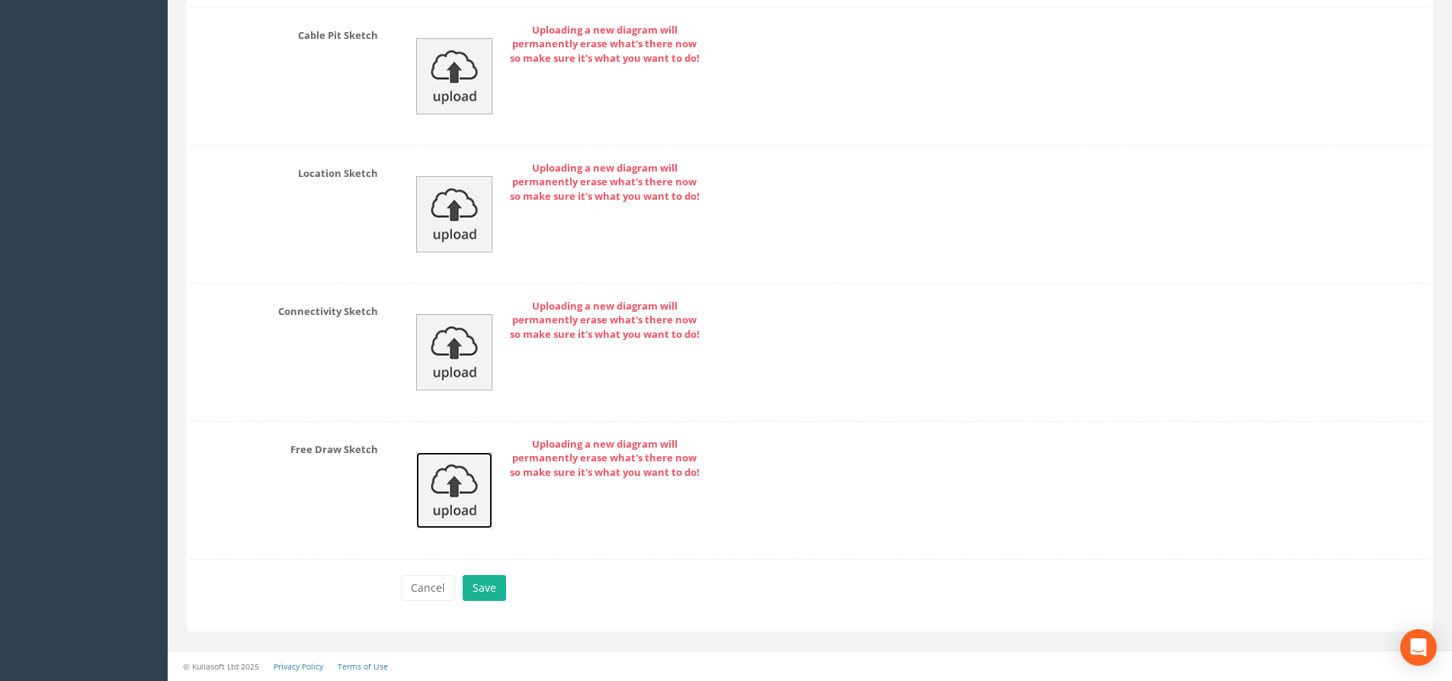
click at [456, 496] on img at bounding box center [454, 490] width 76 height 76
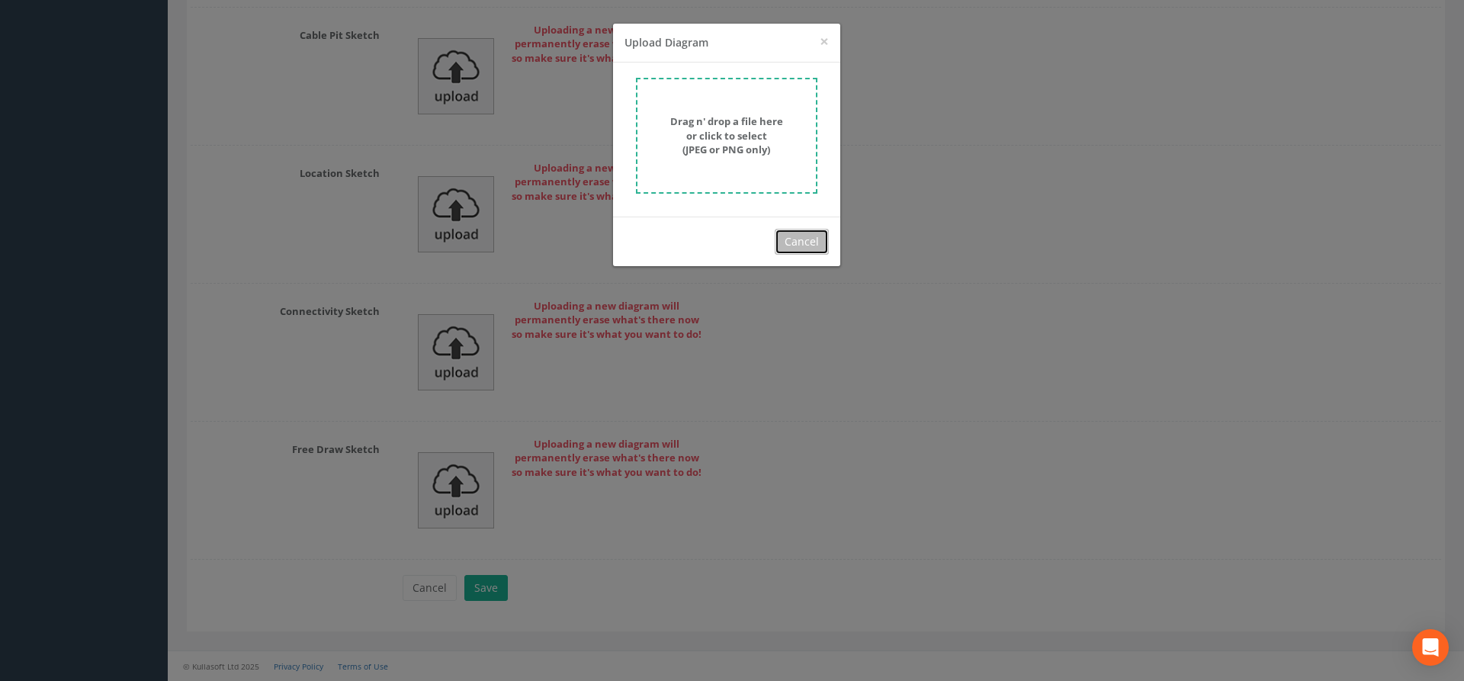
click at [825, 242] on button "Cancel" at bounding box center [802, 242] width 54 height 26
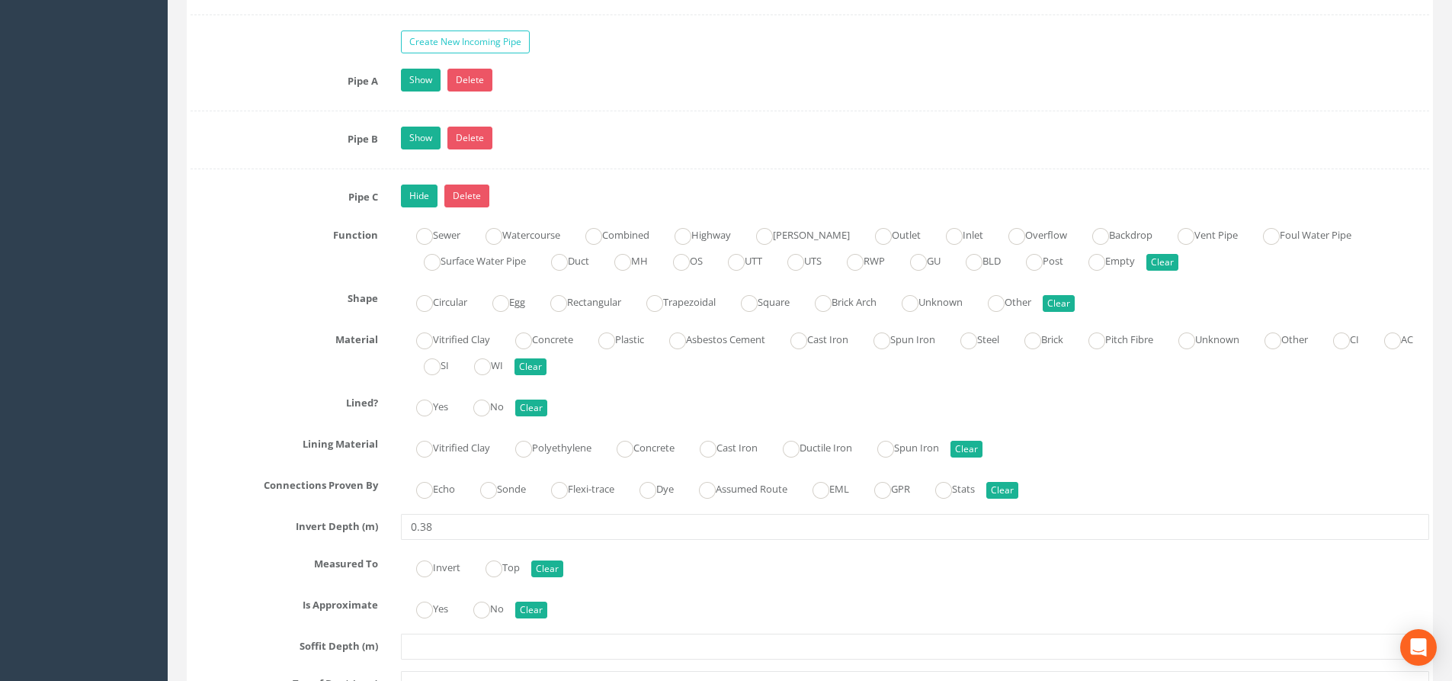
scroll to position [2948, 0]
click at [417, 196] on link "Hide" at bounding box center [419, 197] width 37 height 23
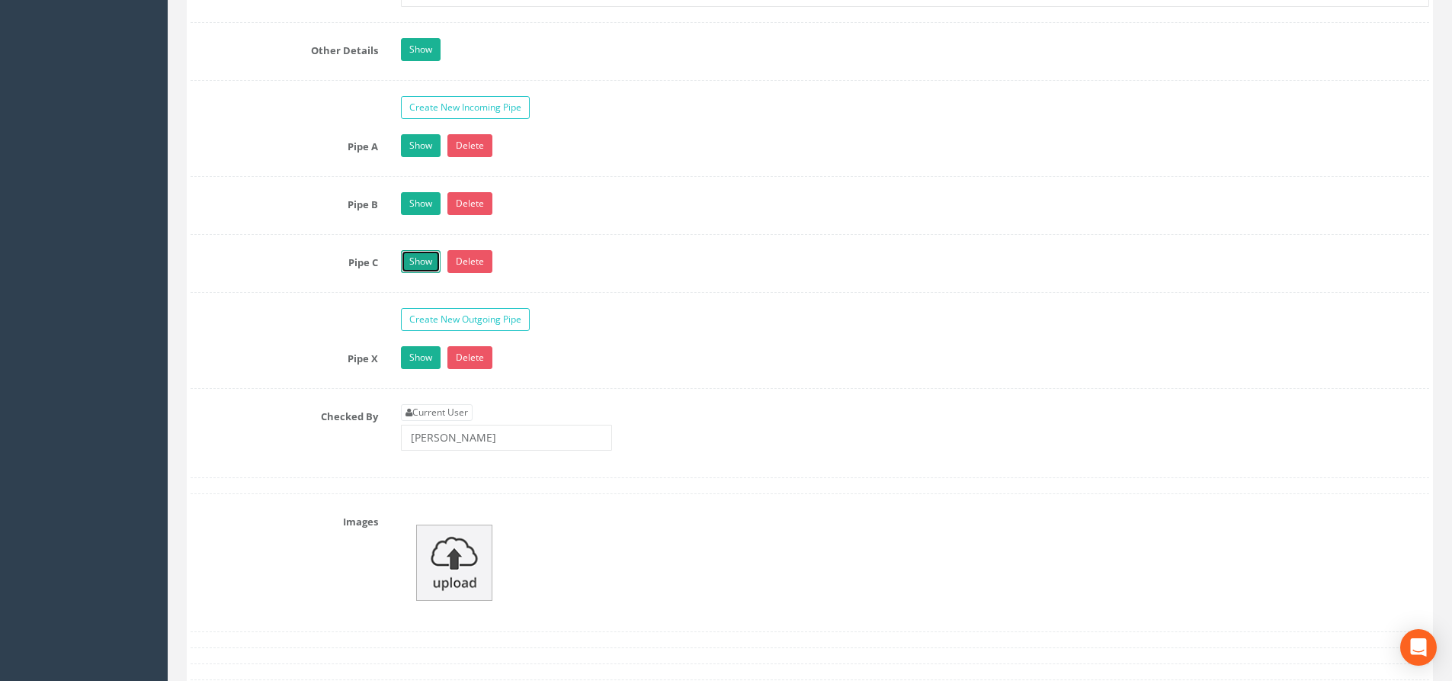
scroll to position [2796, 0]
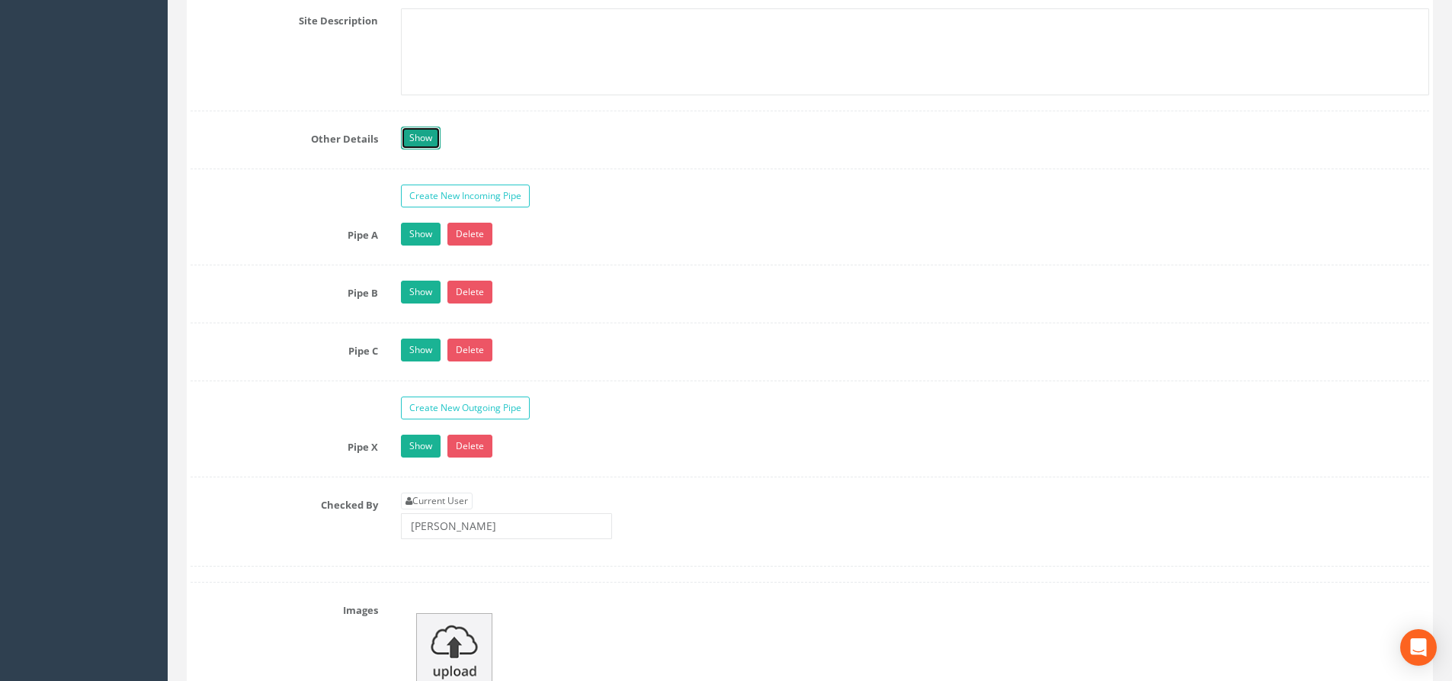
click at [416, 131] on link "Show" at bounding box center [421, 138] width 40 height 23
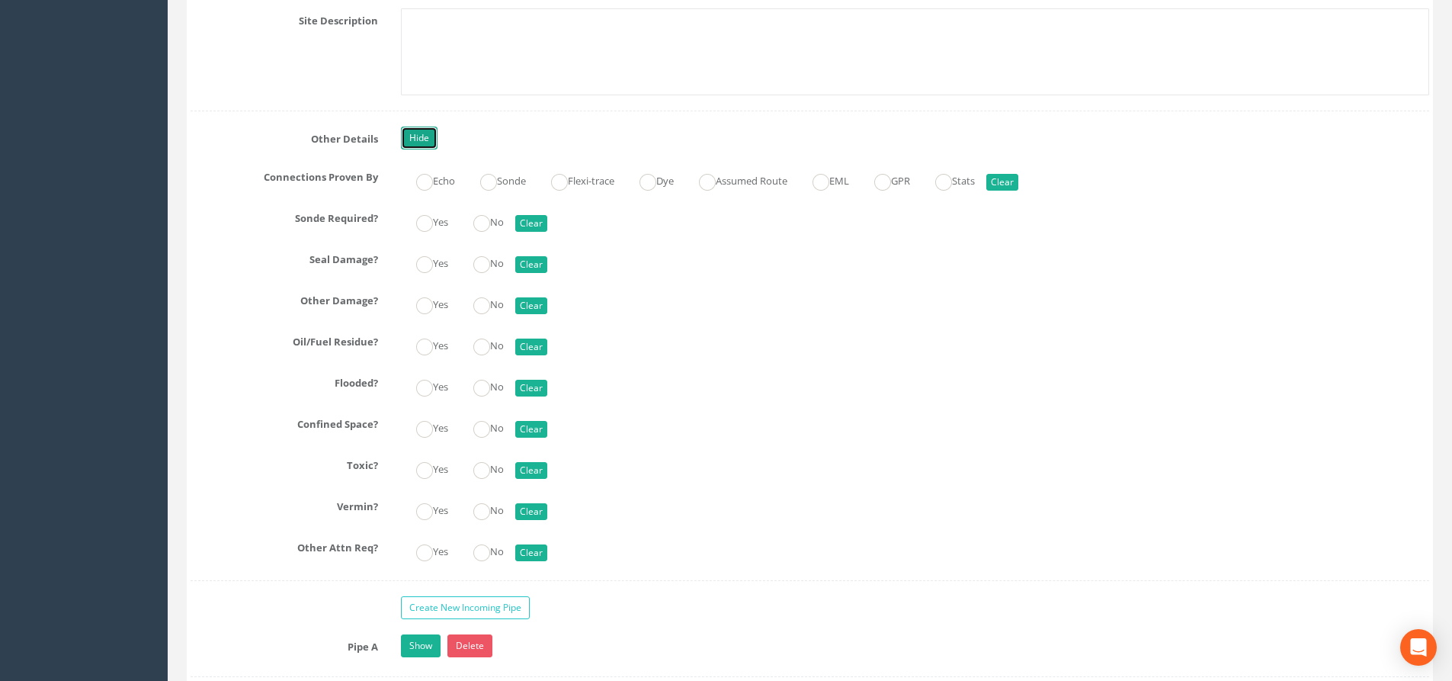
click at [416, 131] on link "Hide" at bounding box center [419, 138] width 37 height 23
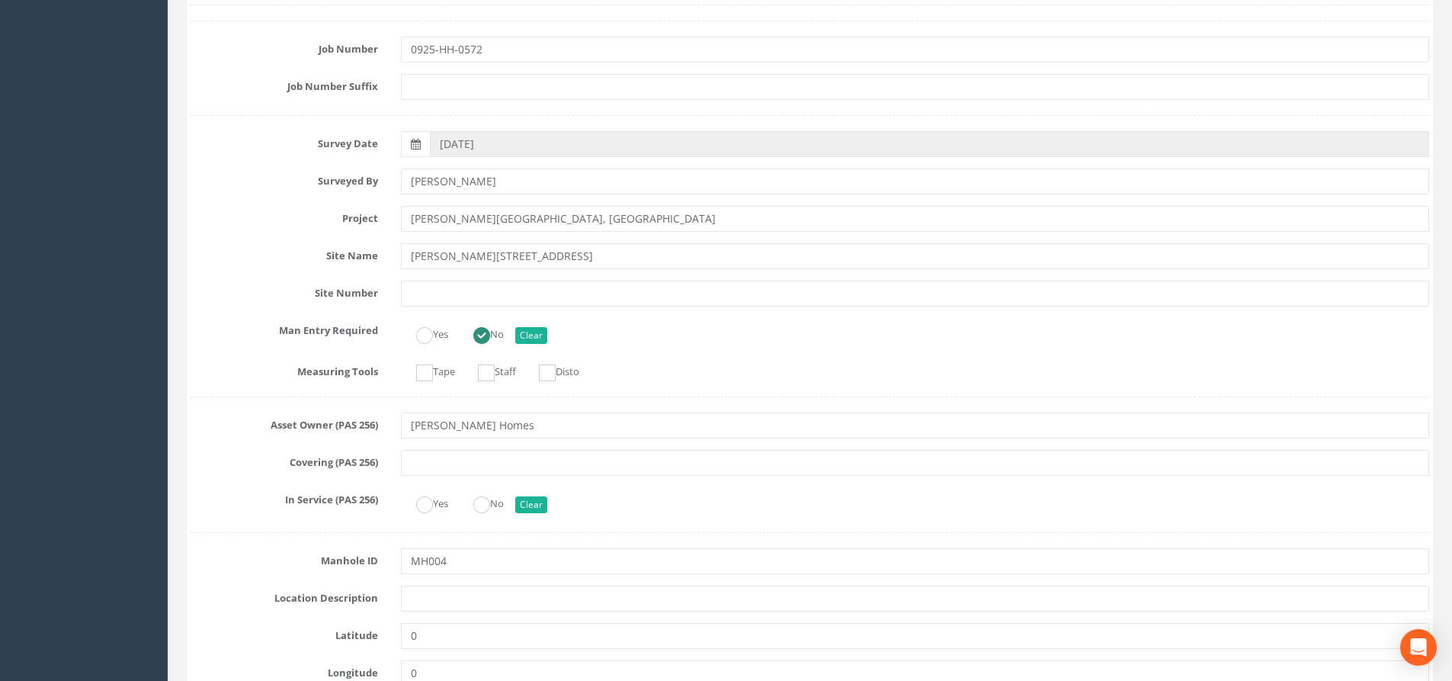
scroll to position [0, 0]
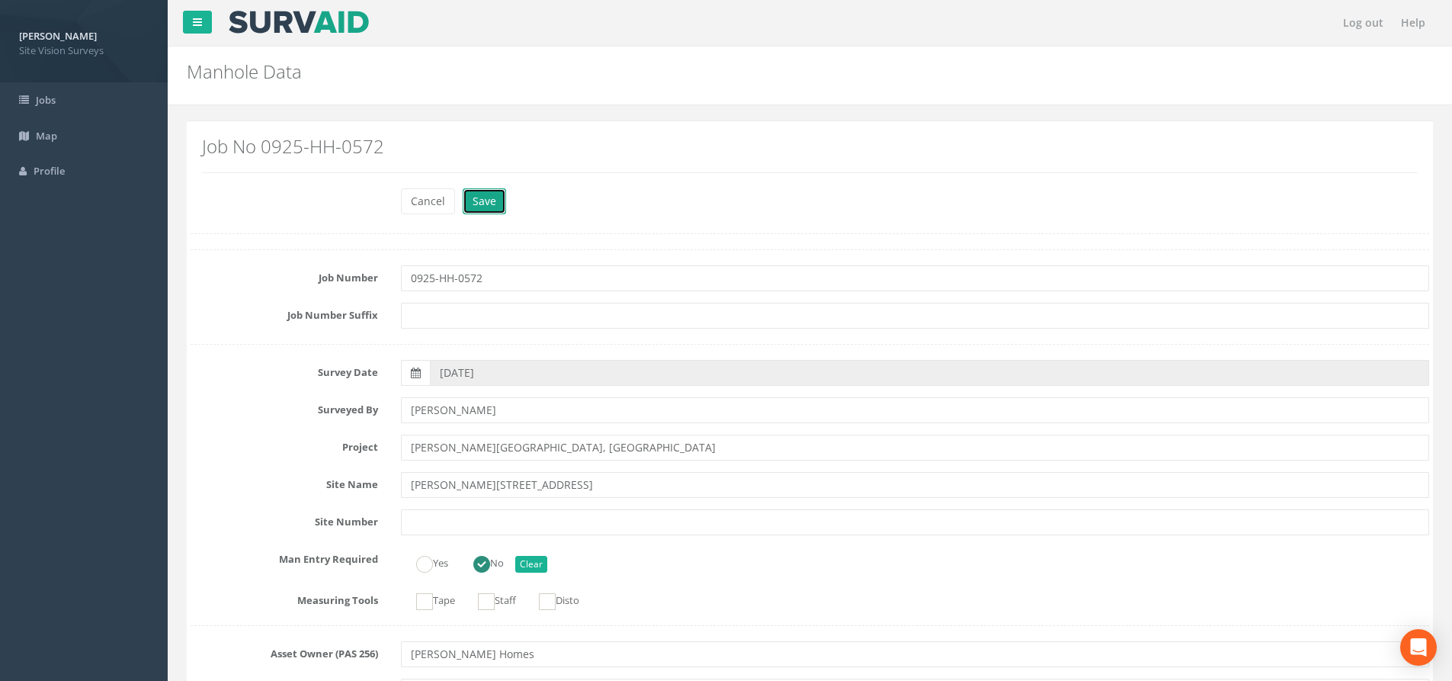
click at [484, 199] on button "Save" at bounding box center [484, 201] width 43 height 26
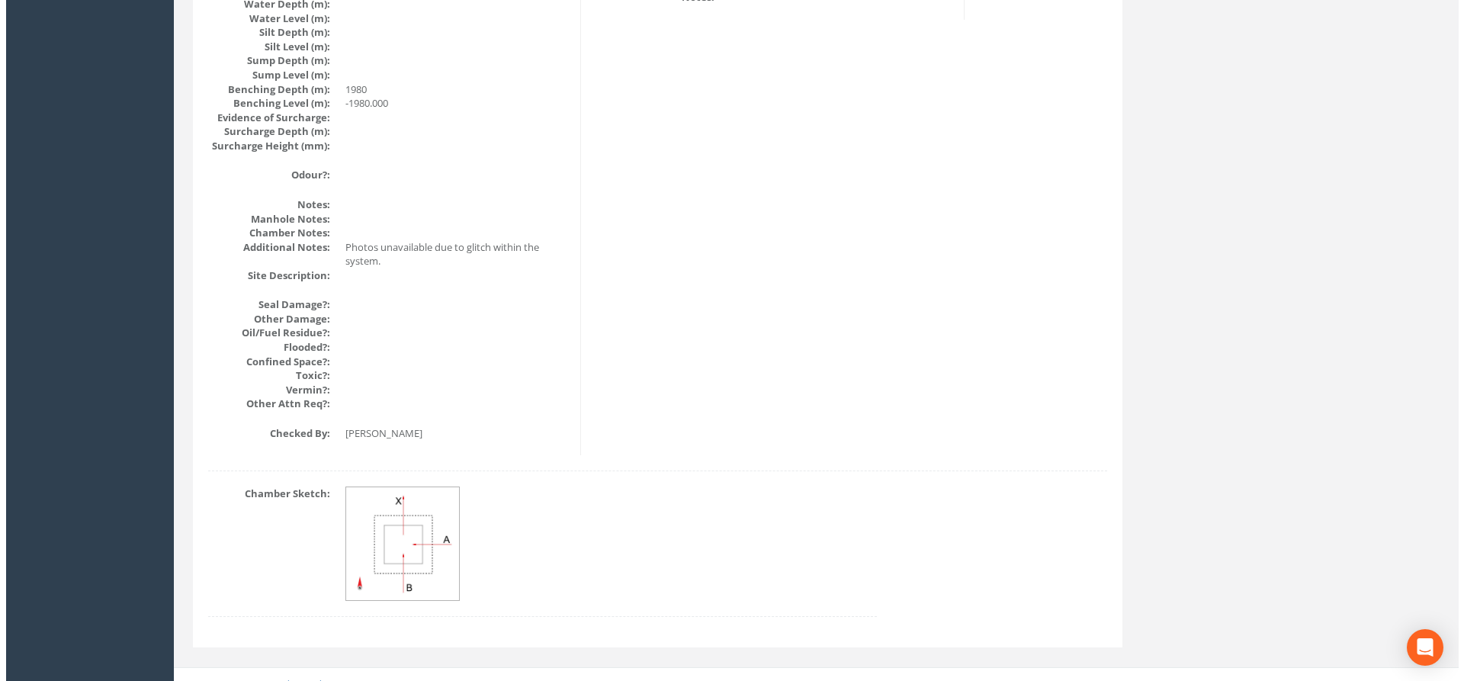
scroll to position [1685, 0]
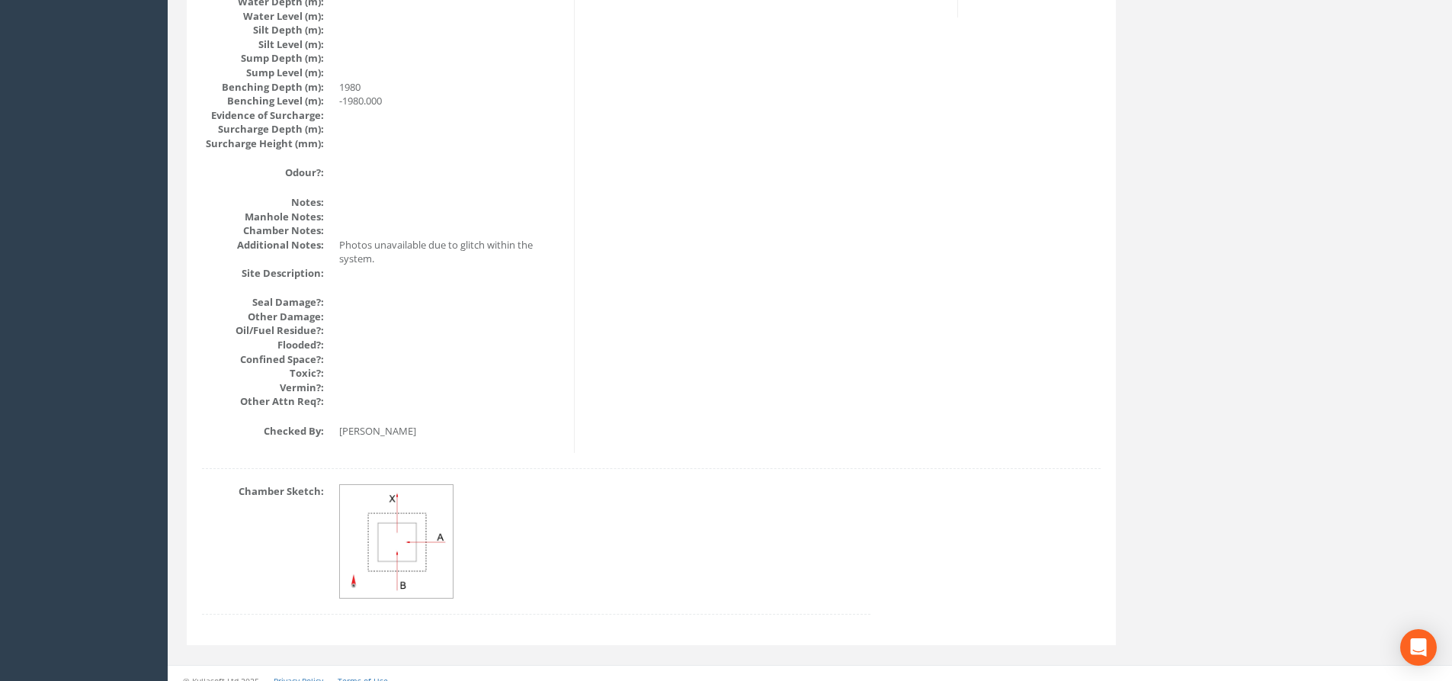
click at [408, 493] on img at bounding box center [397, 542] width 114 height 114
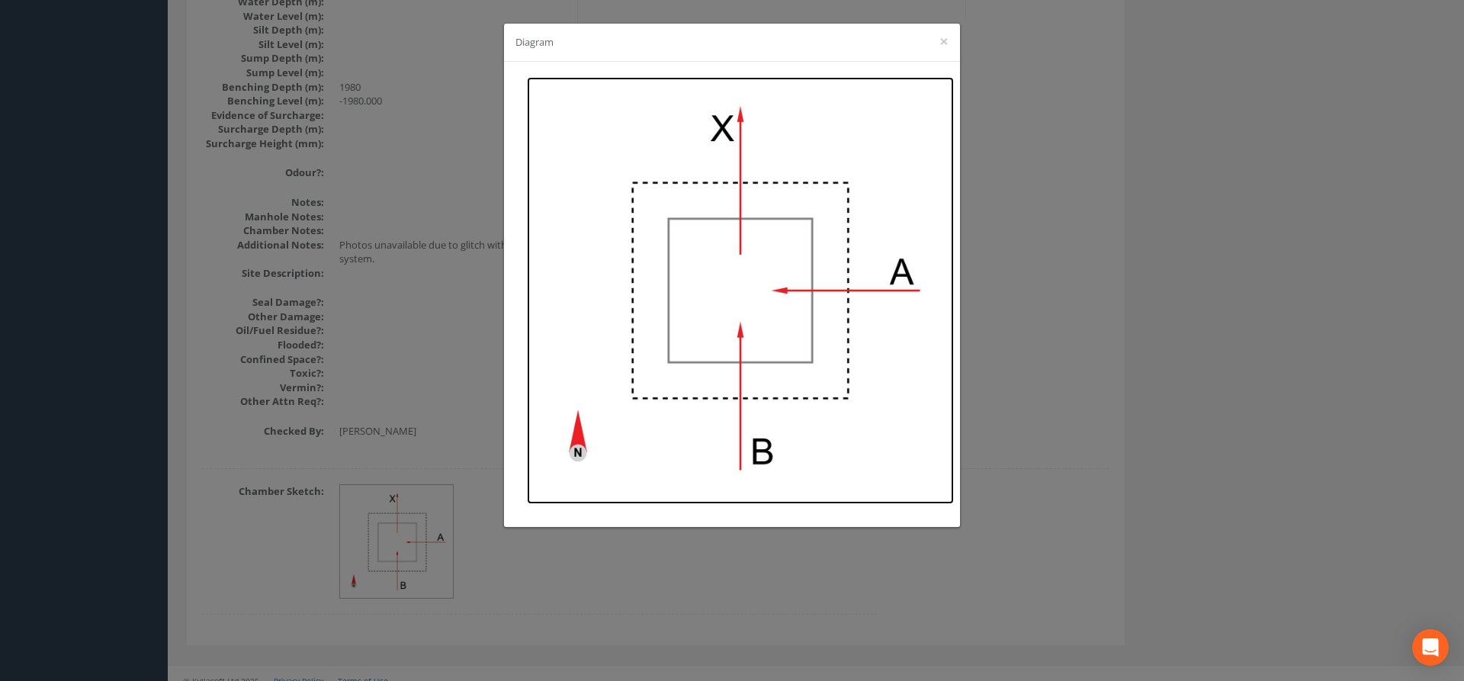
click at [724, 212] on img at bounding box center [740, 290] width 427 height 427
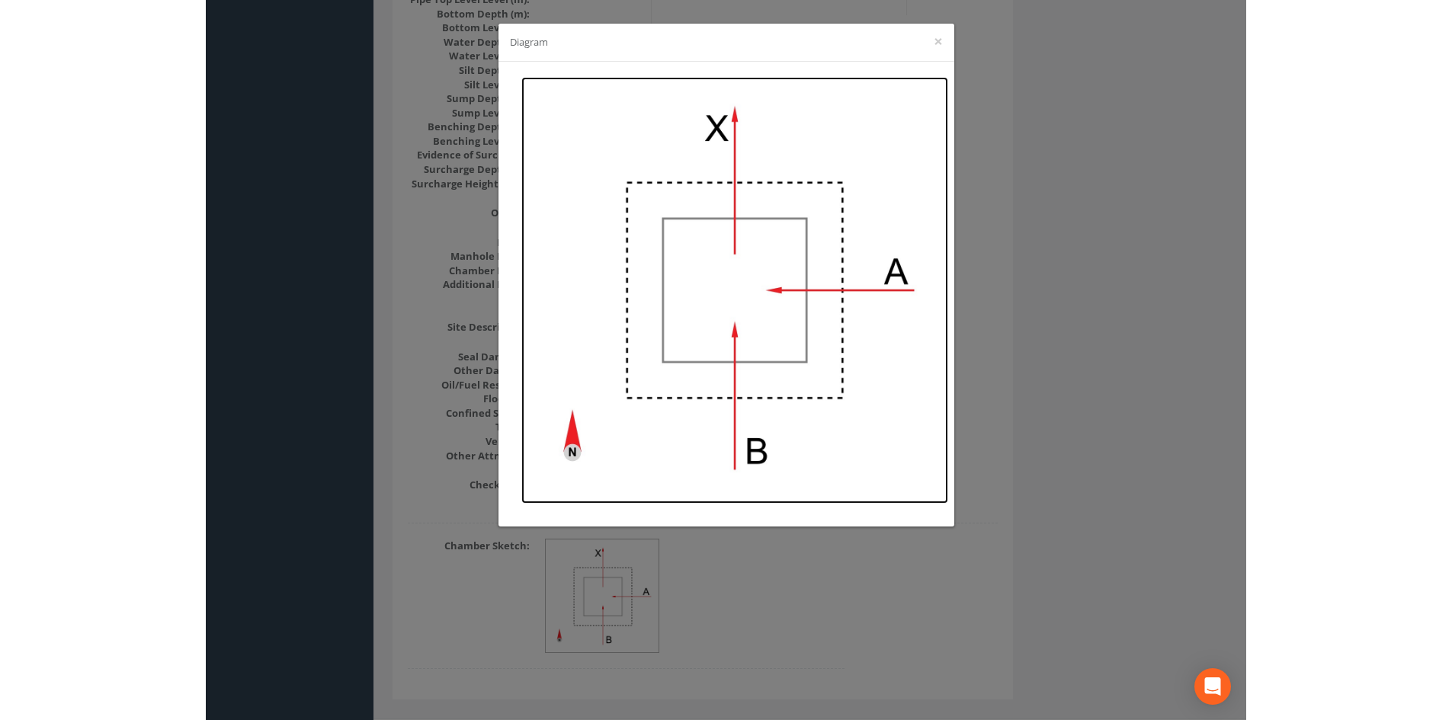
scroll to position [1645, 0]
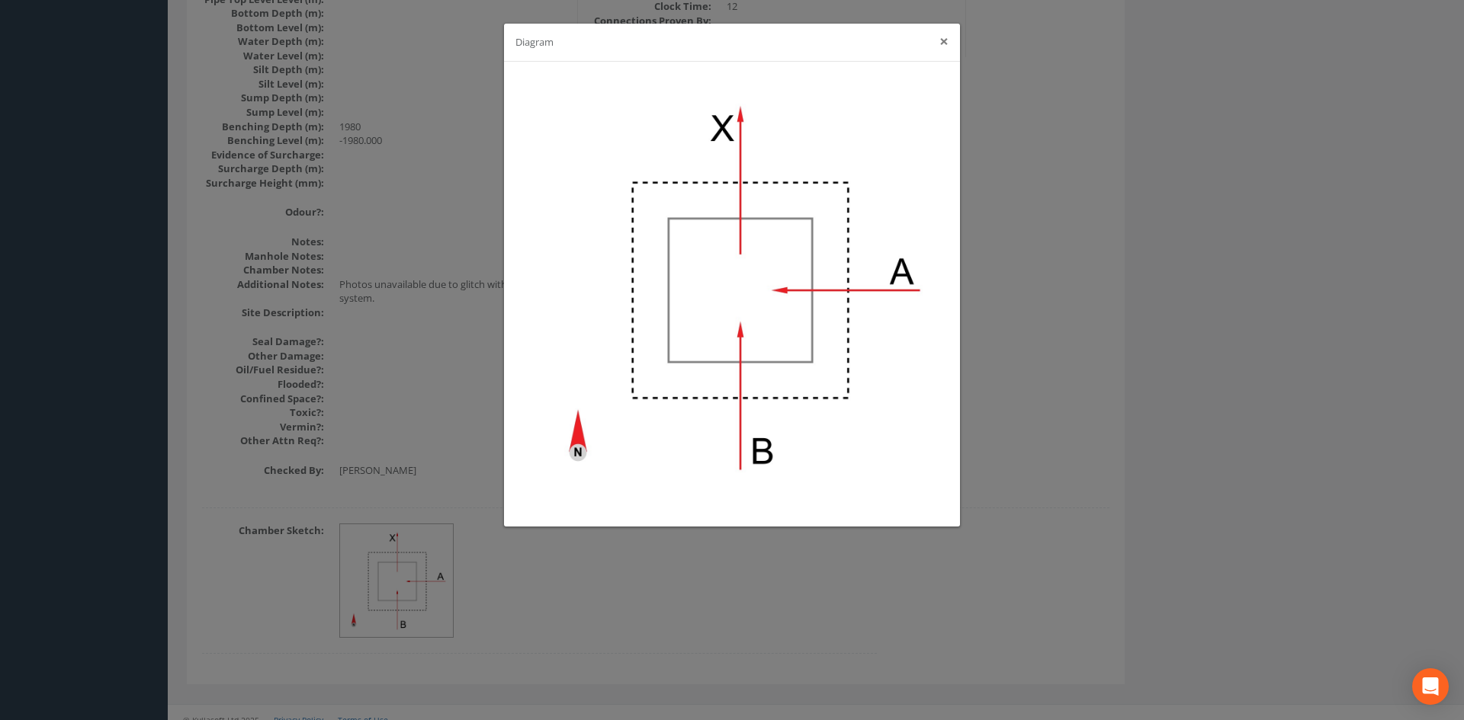
click at [941, 42] on button "×" at bounding box center [943, 42] width 9 height 16
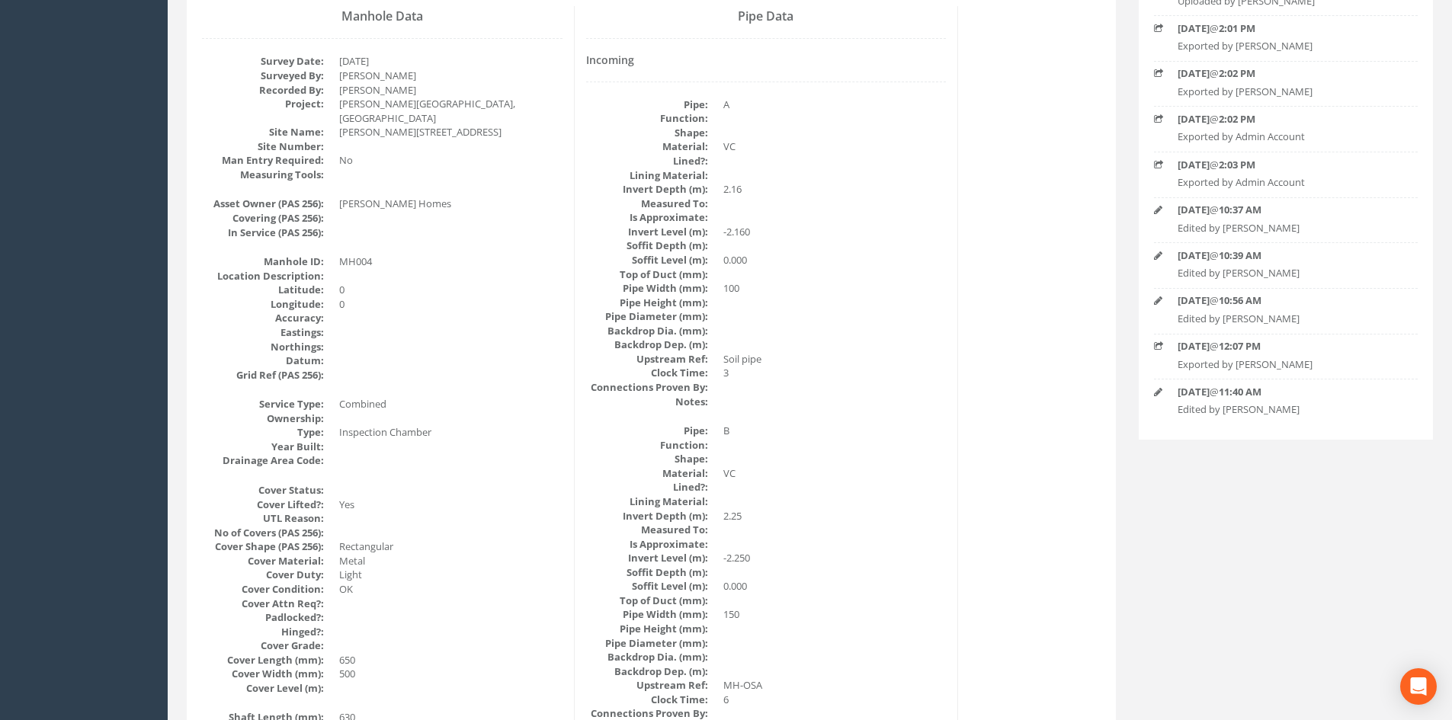
scroll to position [0, 0]
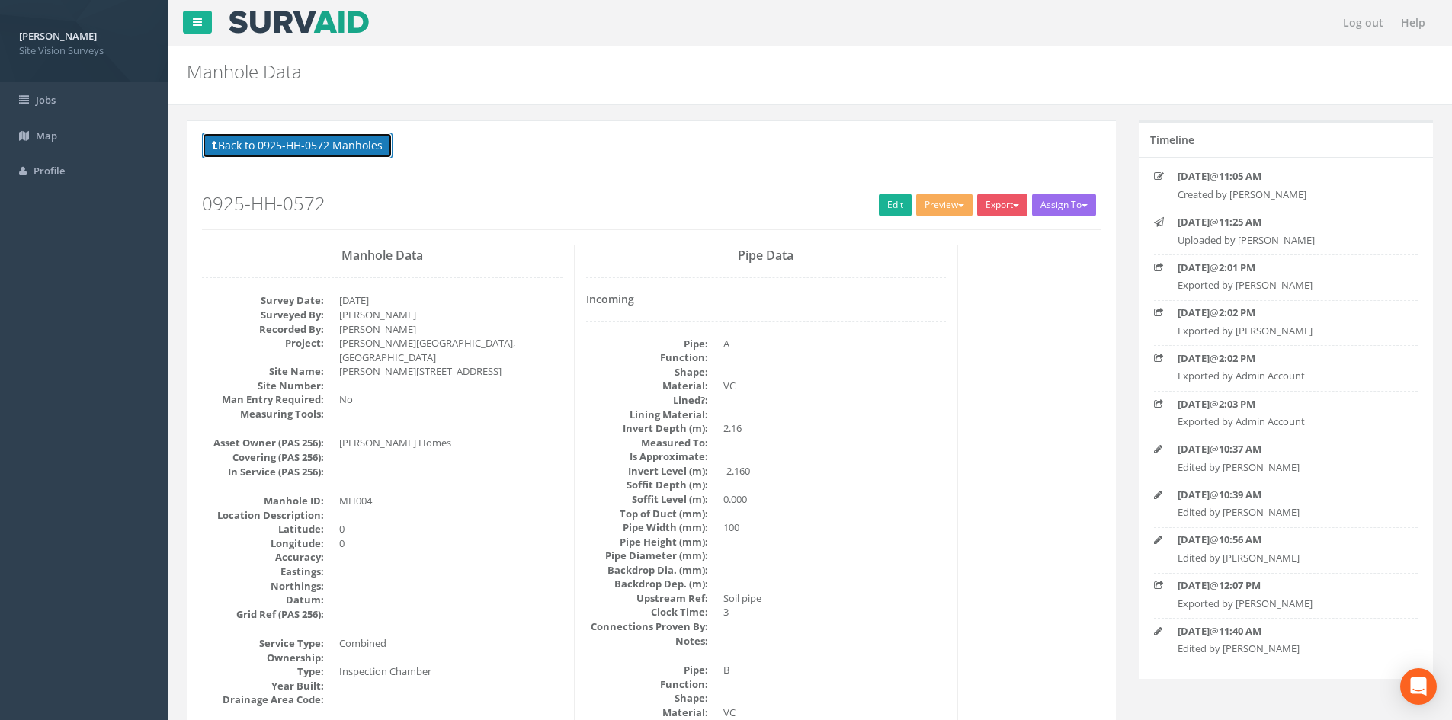
click at [366, 140] on button "Back to 0925-HH-0572 Manholes" at bounding box center [297, 146] width 191 height 26
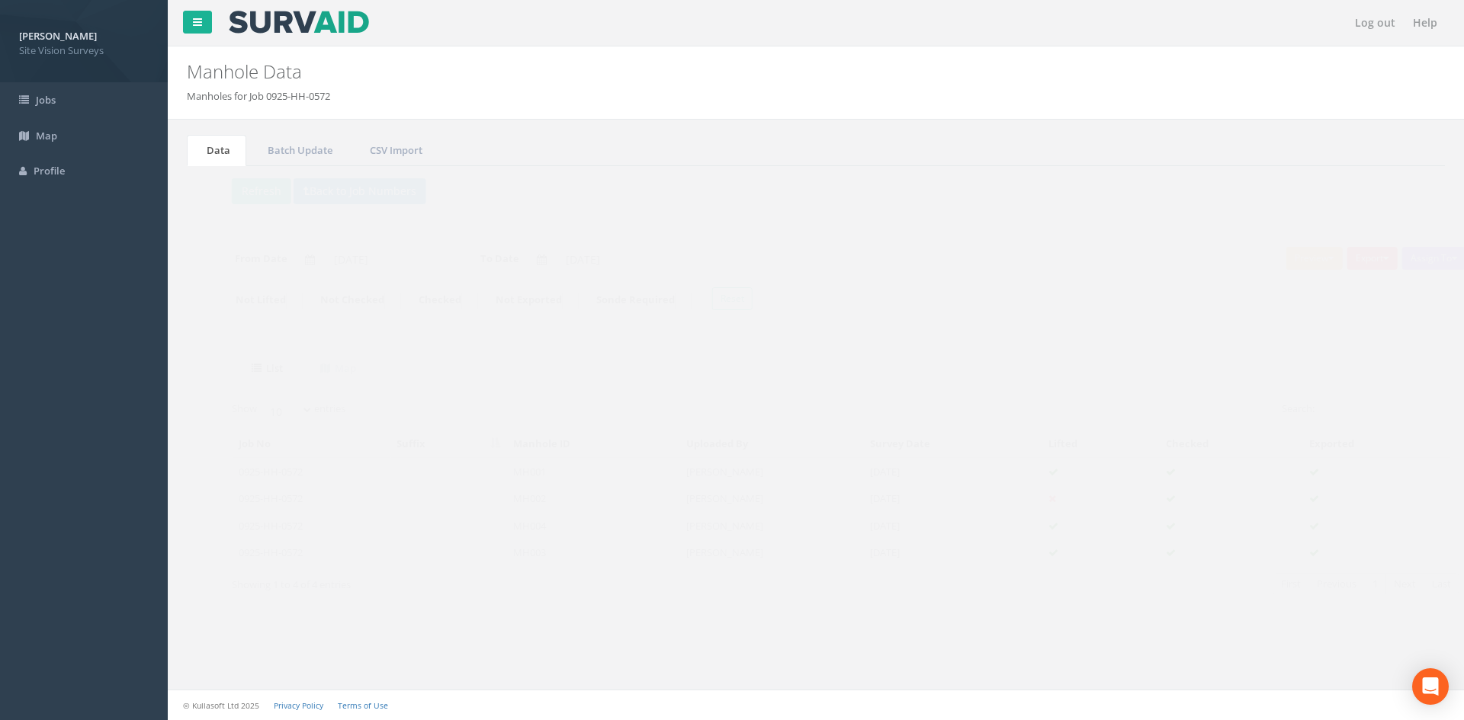
click at [1340, 260] on button "Export" at bounding box center [1342, 258] width 50 height 23
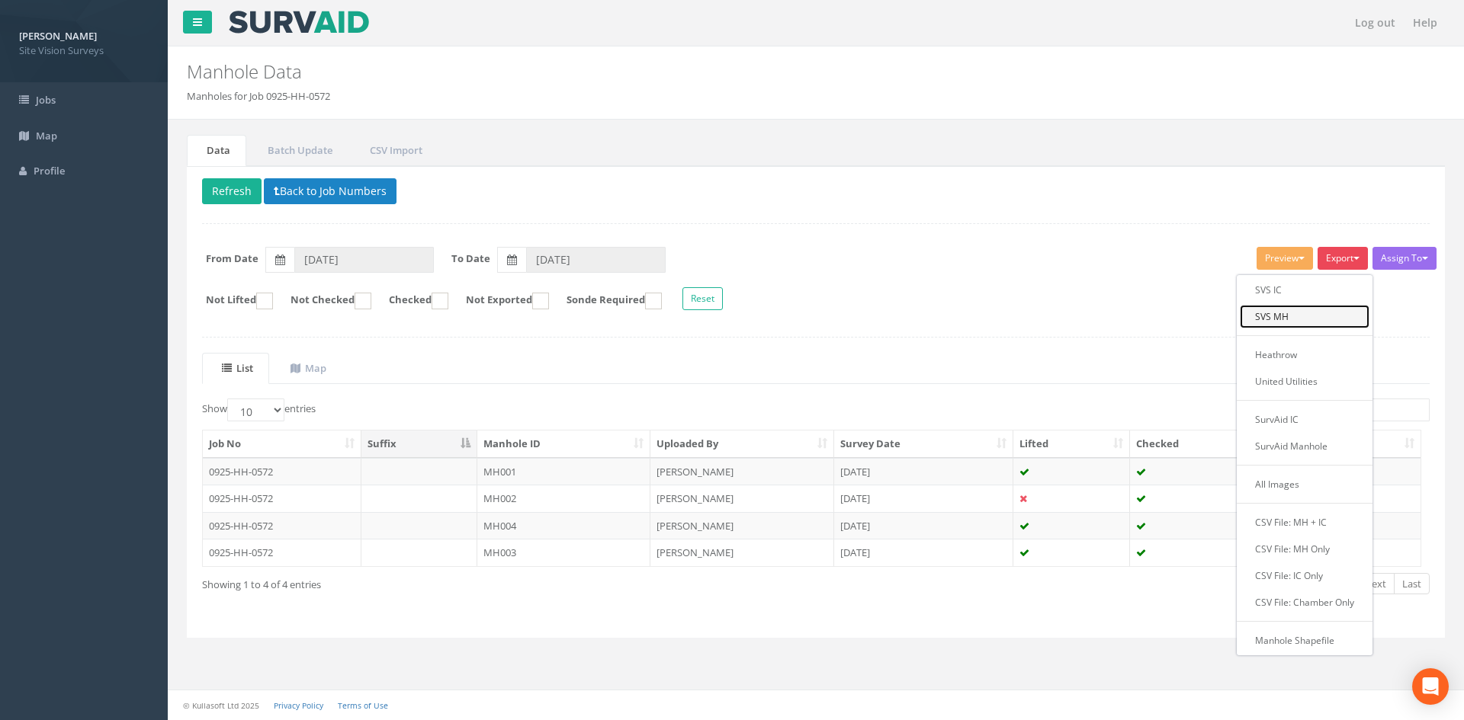
click at [1288, 313] on link "SVS MH" at bounding box center [1305, 317] width 130 height 24
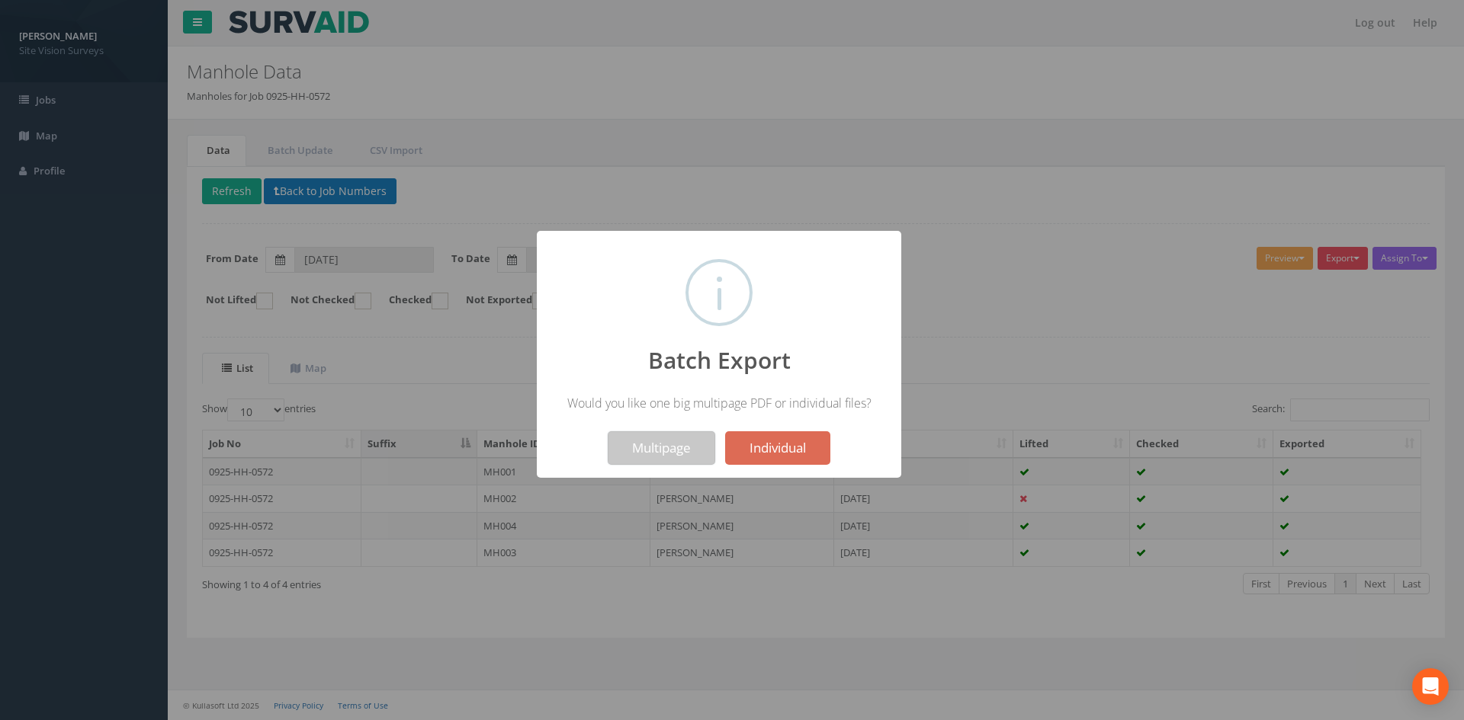
click at [671, 454] on button "Multipage" at bounding box center [662, 449] width 108 height 34
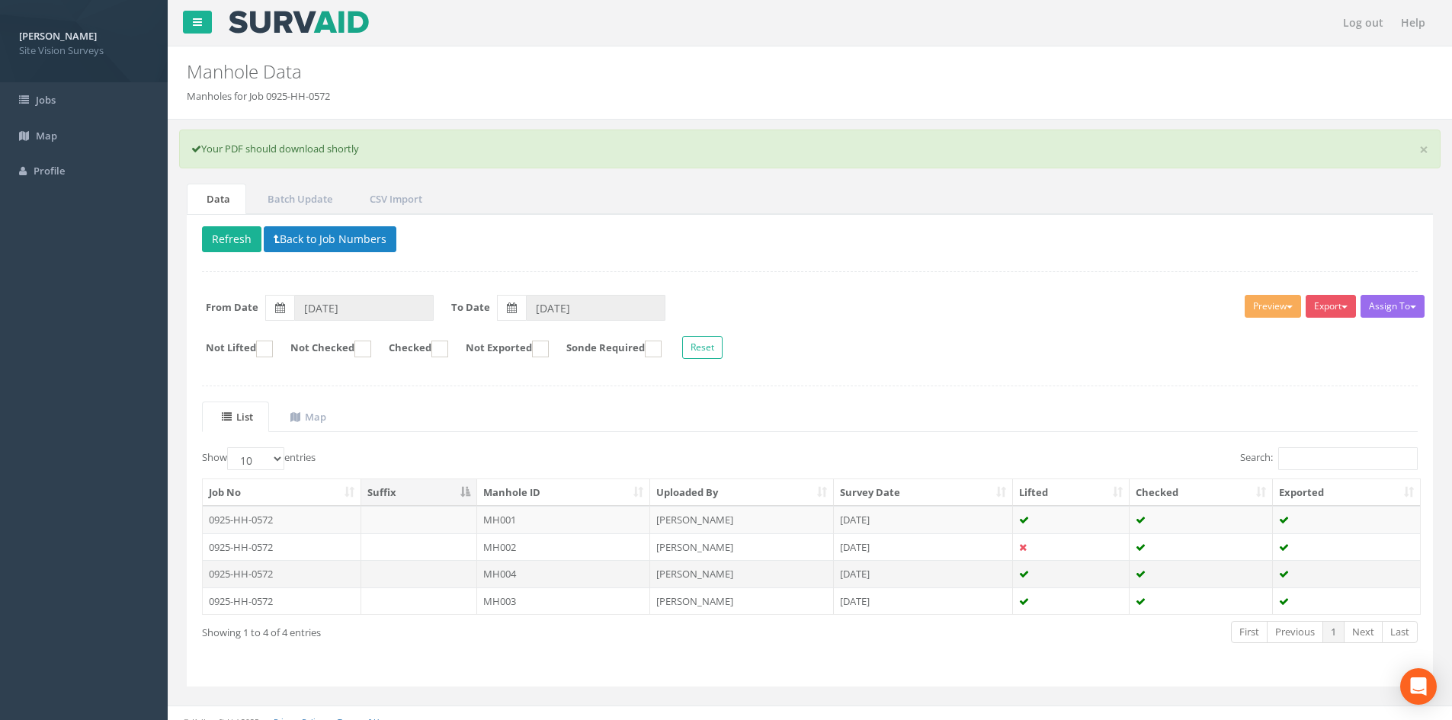
click at [376, 579] on td at bounding box center [419, 573] width 117 height 27
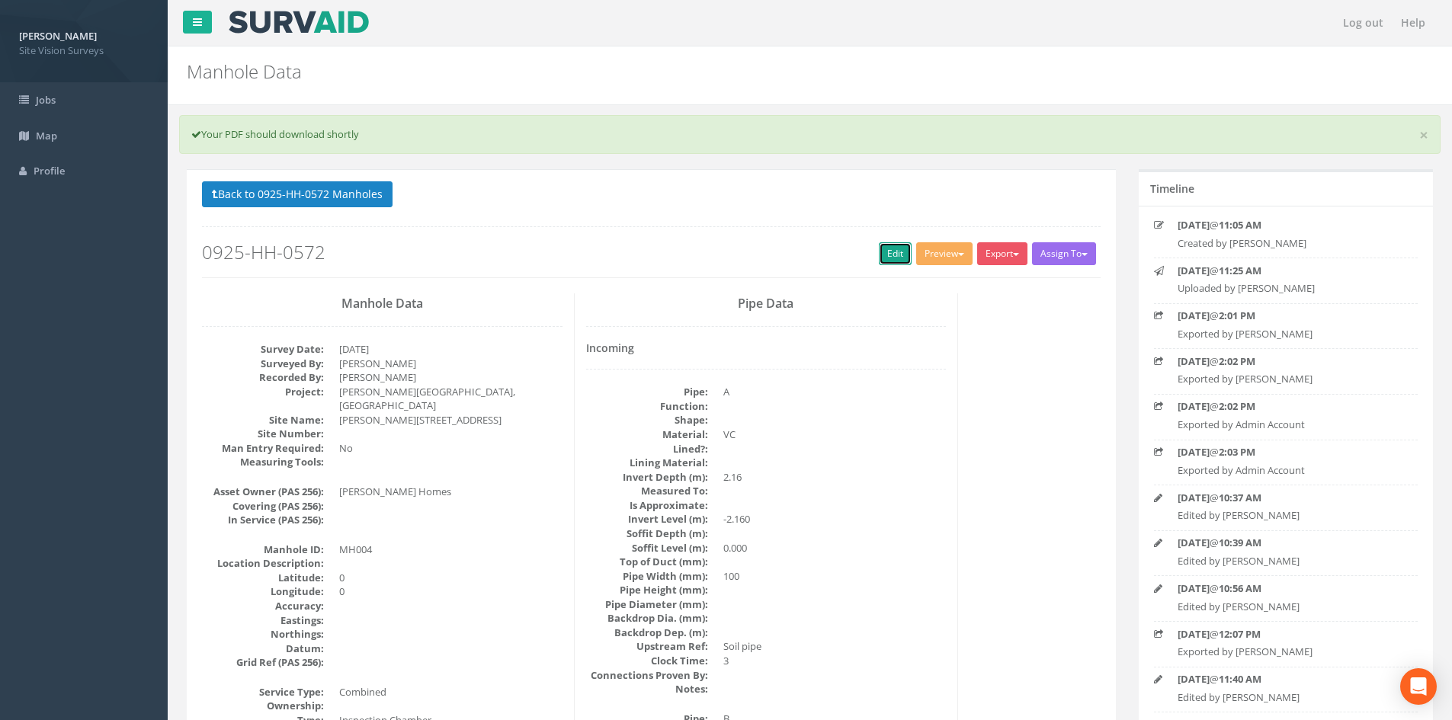
click at [892, 243] on link "Edit" at bounding box center [895, 253] width 33 height 23
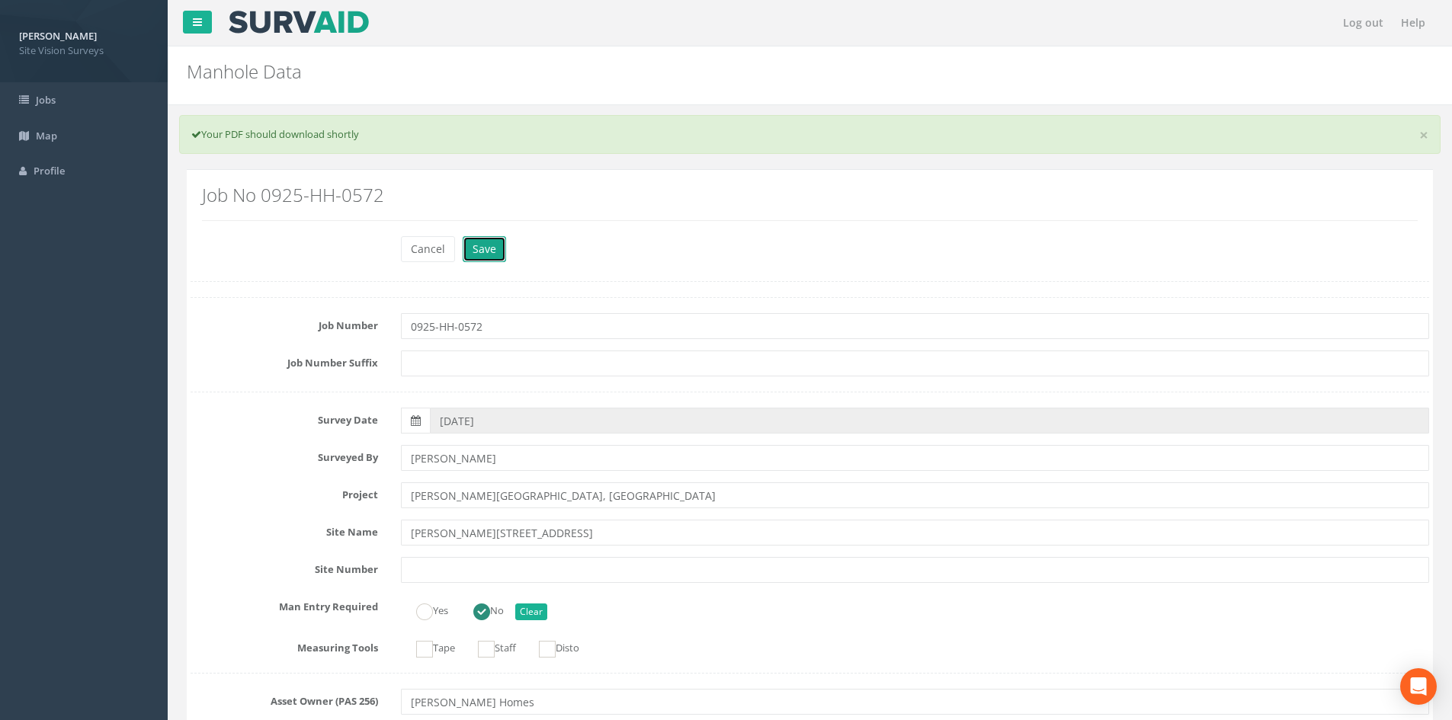
click at [477, 257] on button "Save" at bounding box center [484, 249] width 43 height 26
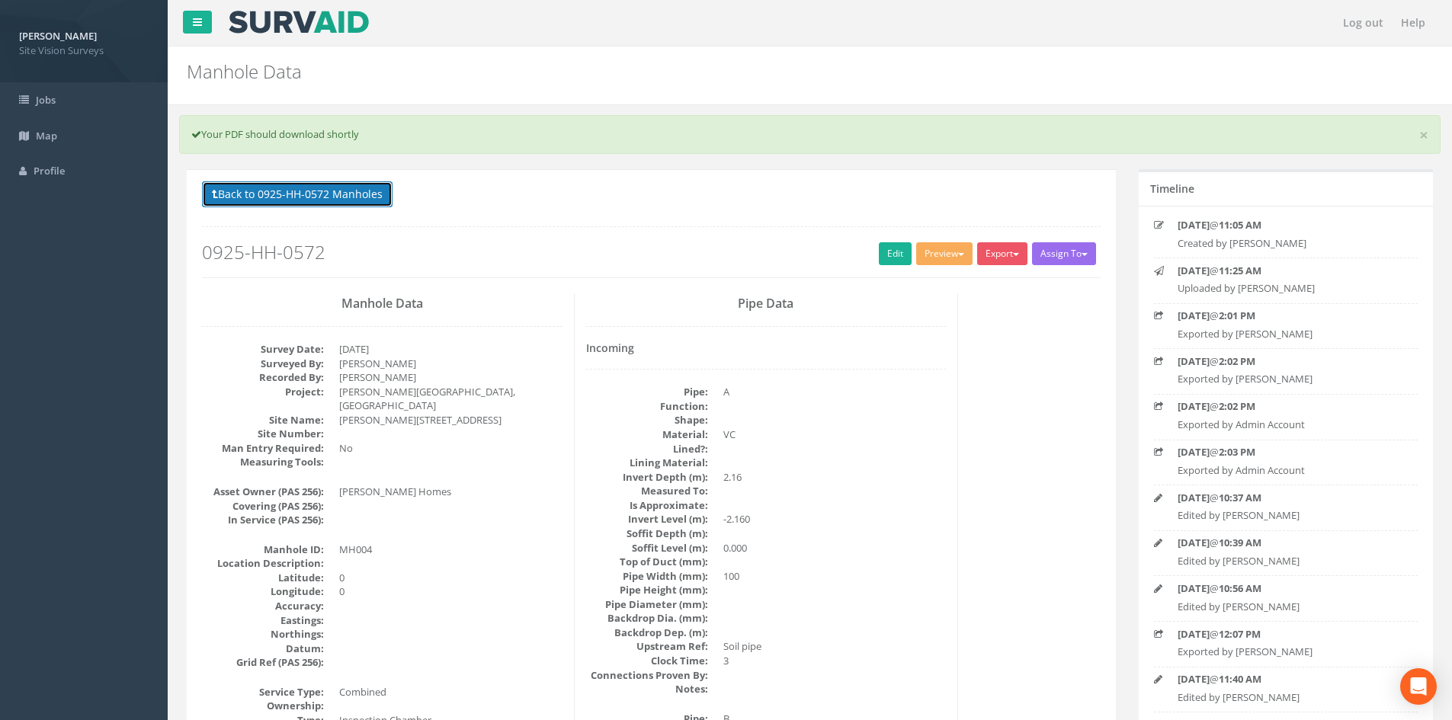
click at [269, 192] on button "Back to 0925-HH-0572 Manholes" at bounding box center [297, 194] width 191 height 26
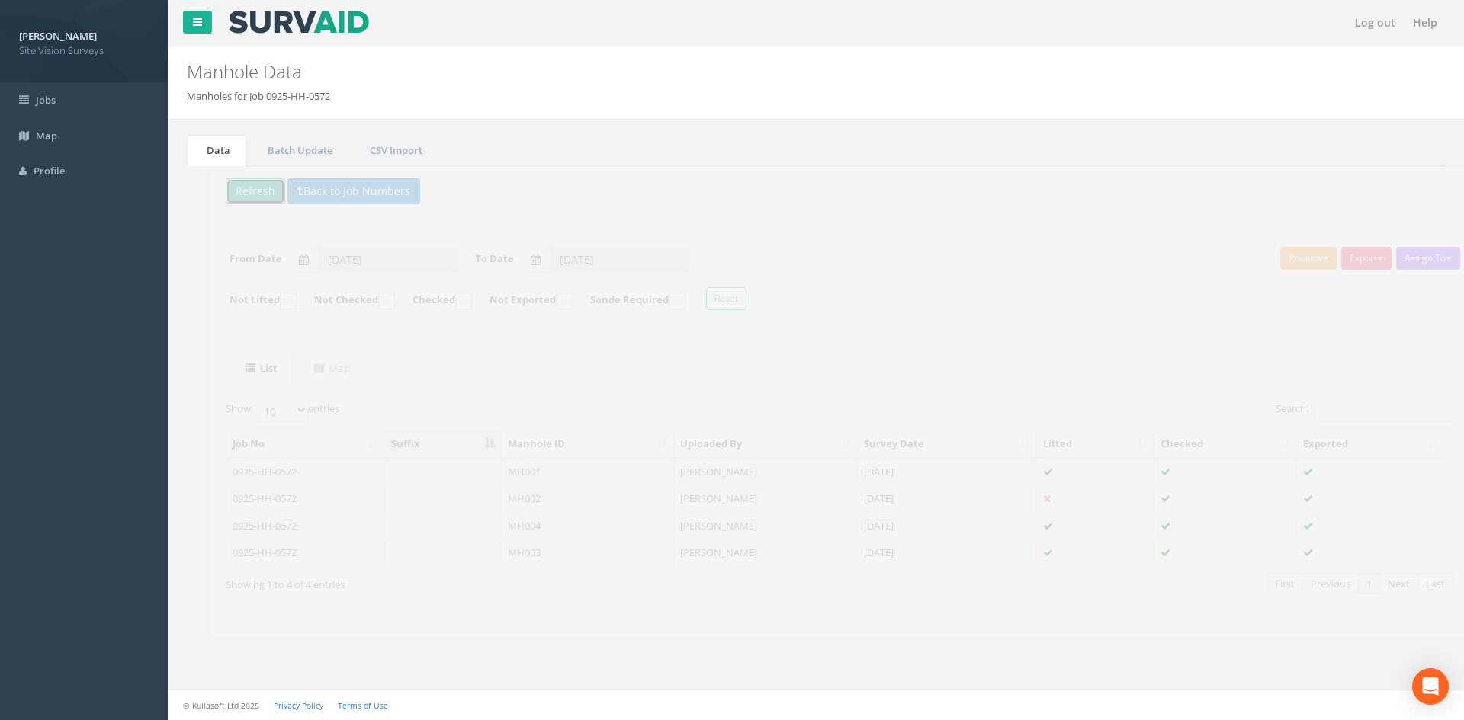
click at [244, 194] on button "Refresh" at bounding box center [231, 191] width 59 height 26
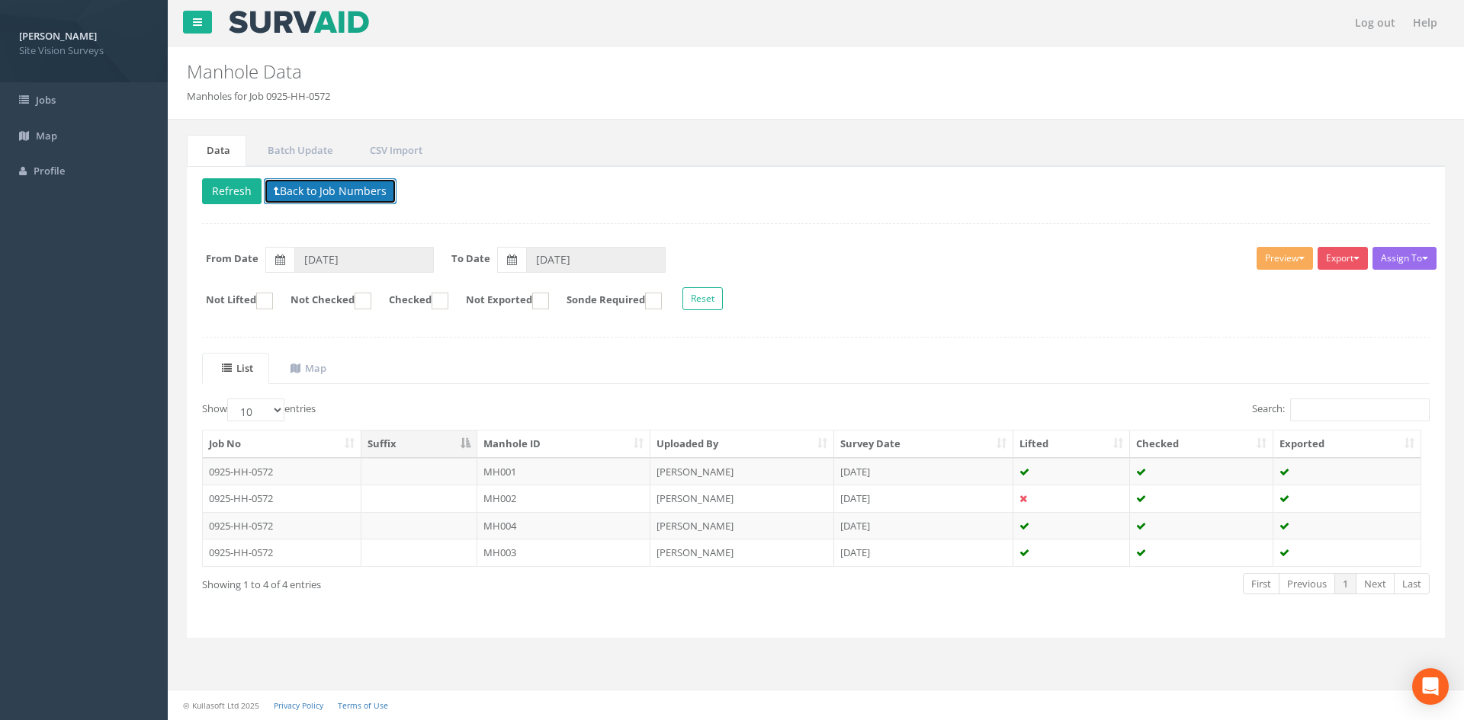
click at [293, 195] on button "Back to Job Numbers" at bounding box center [330, 191] width 133 height 26
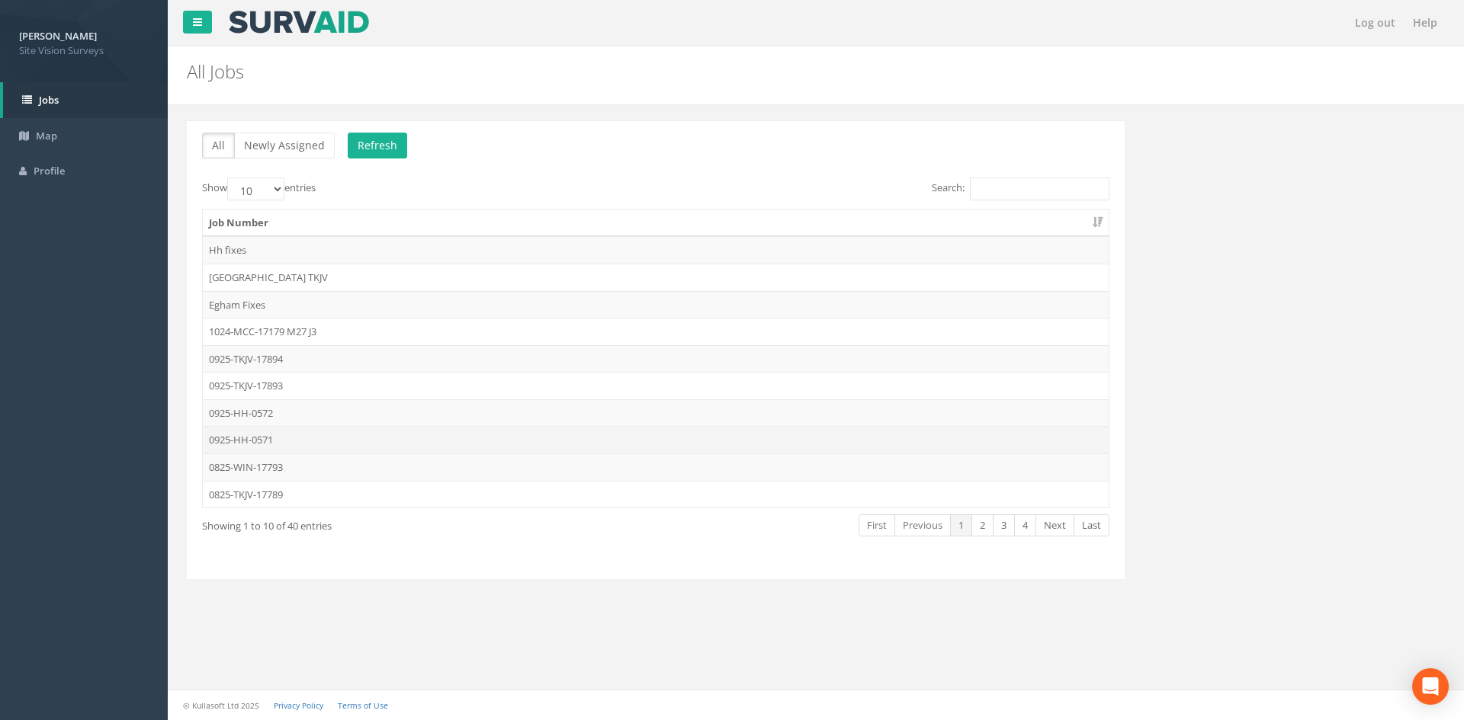
click at [291, 438] on td "0925-HH-0571" at bounding box center [656, 439] width 906 height 27
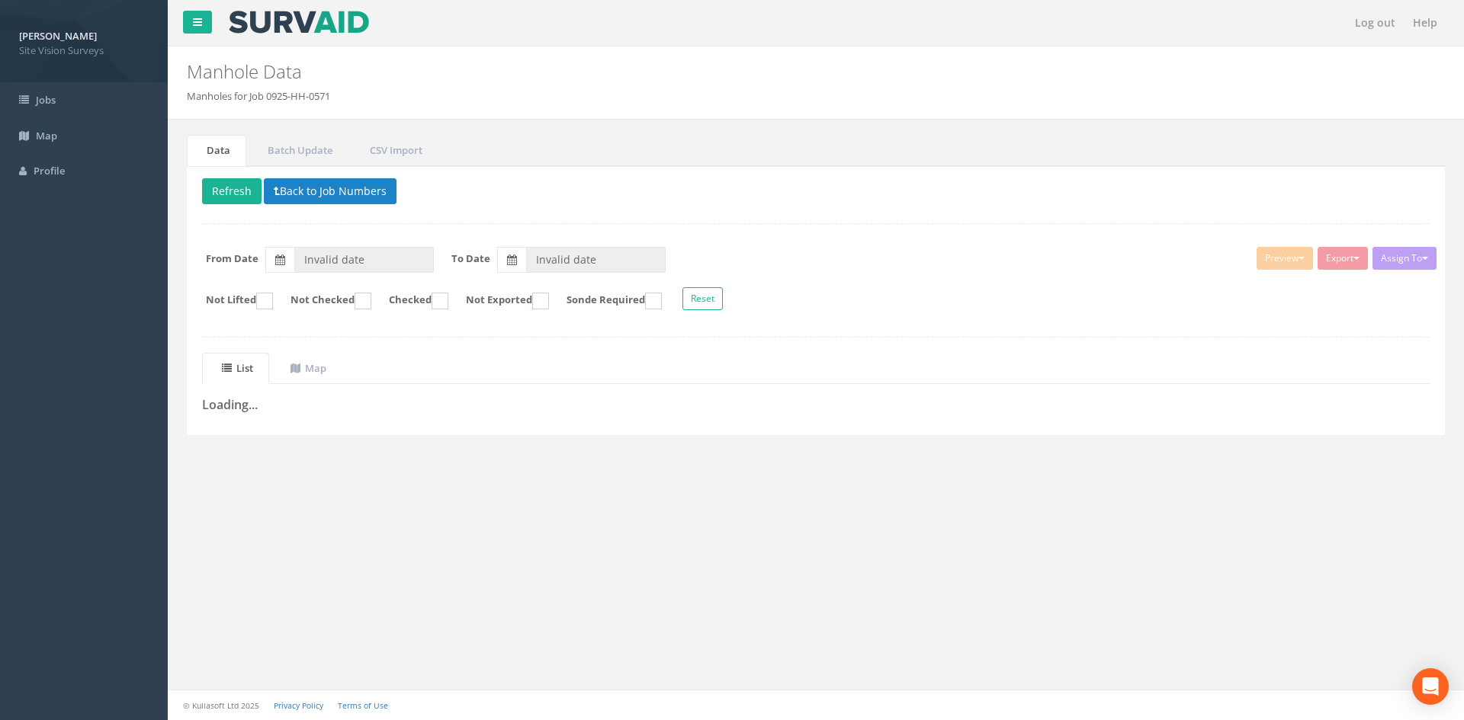
type input "[DATE]"
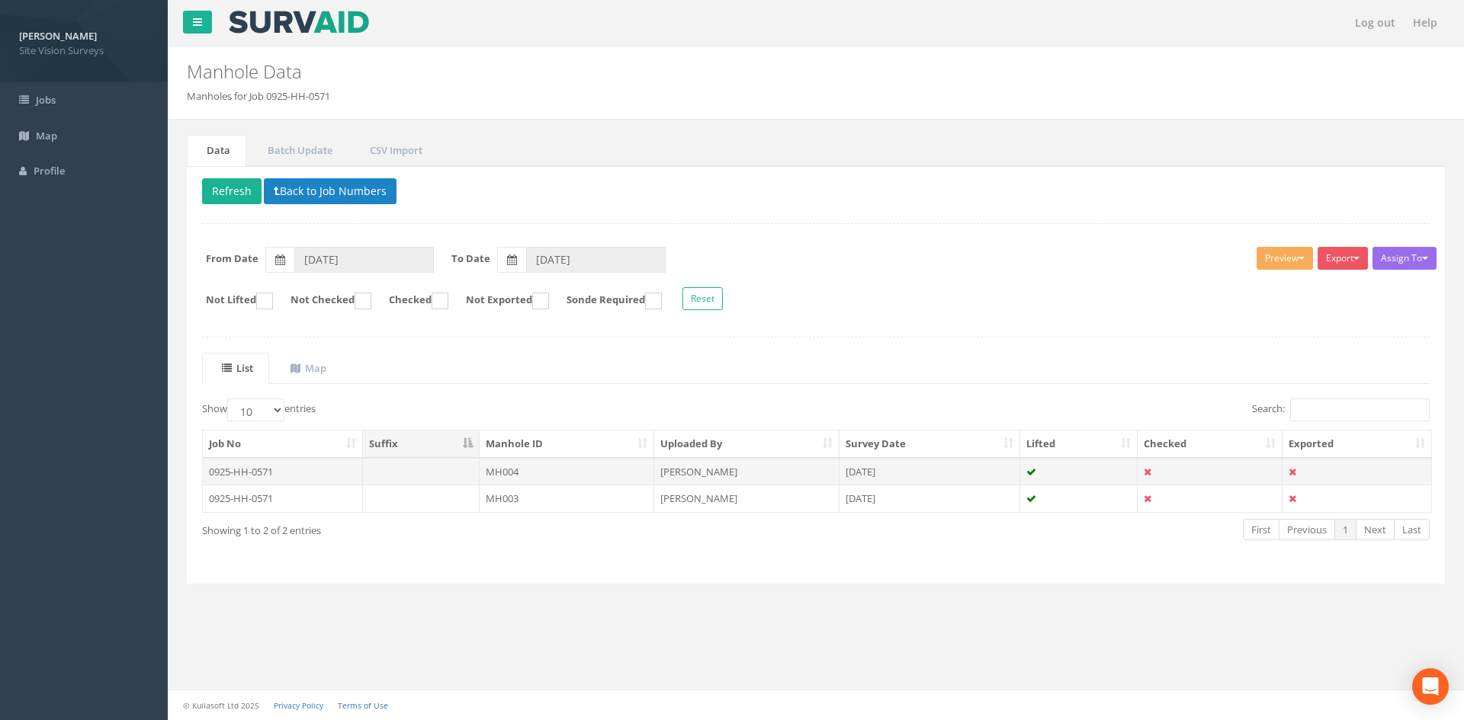
click at [279, 475] on td "0925-HH-0571" at bounding box center [283, 471] width 160 height 27
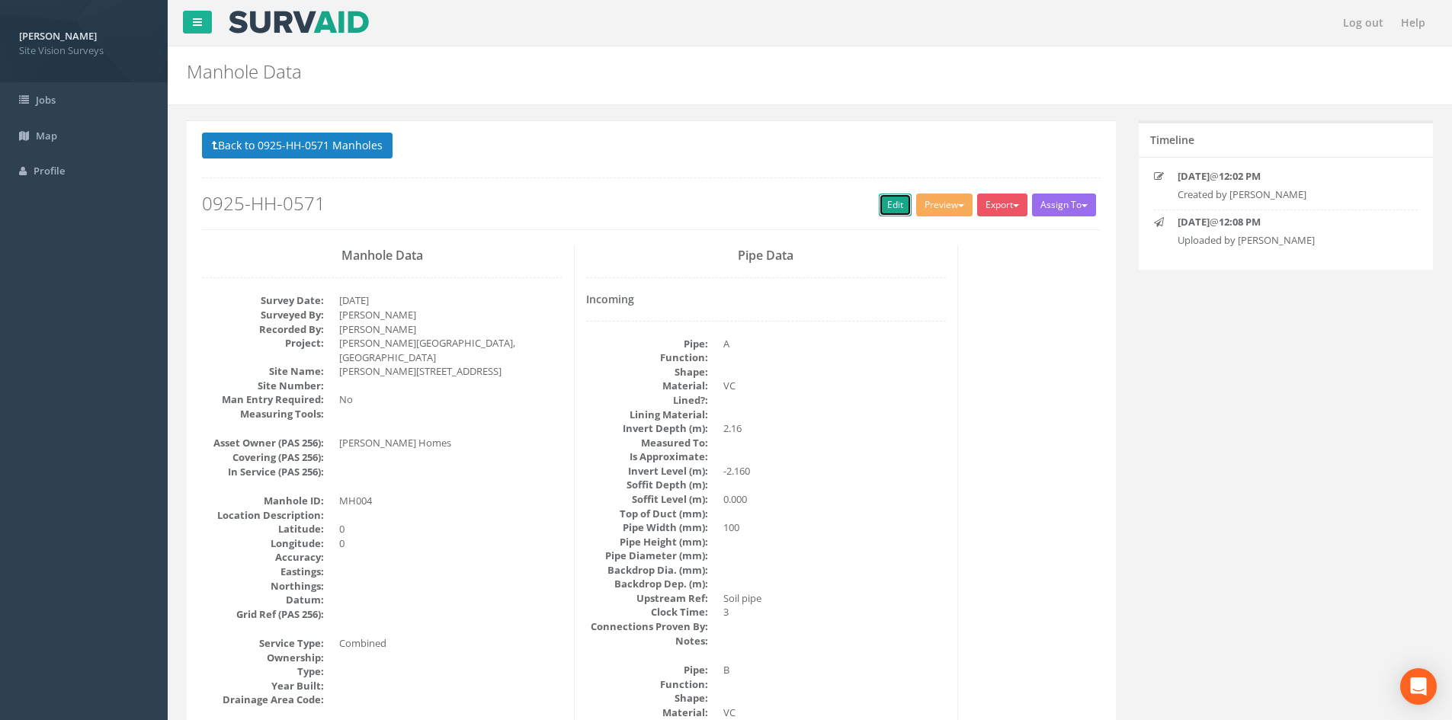
click at [896, 204] on link "Edit" at bounding box center [895, 205] width 33 height 23
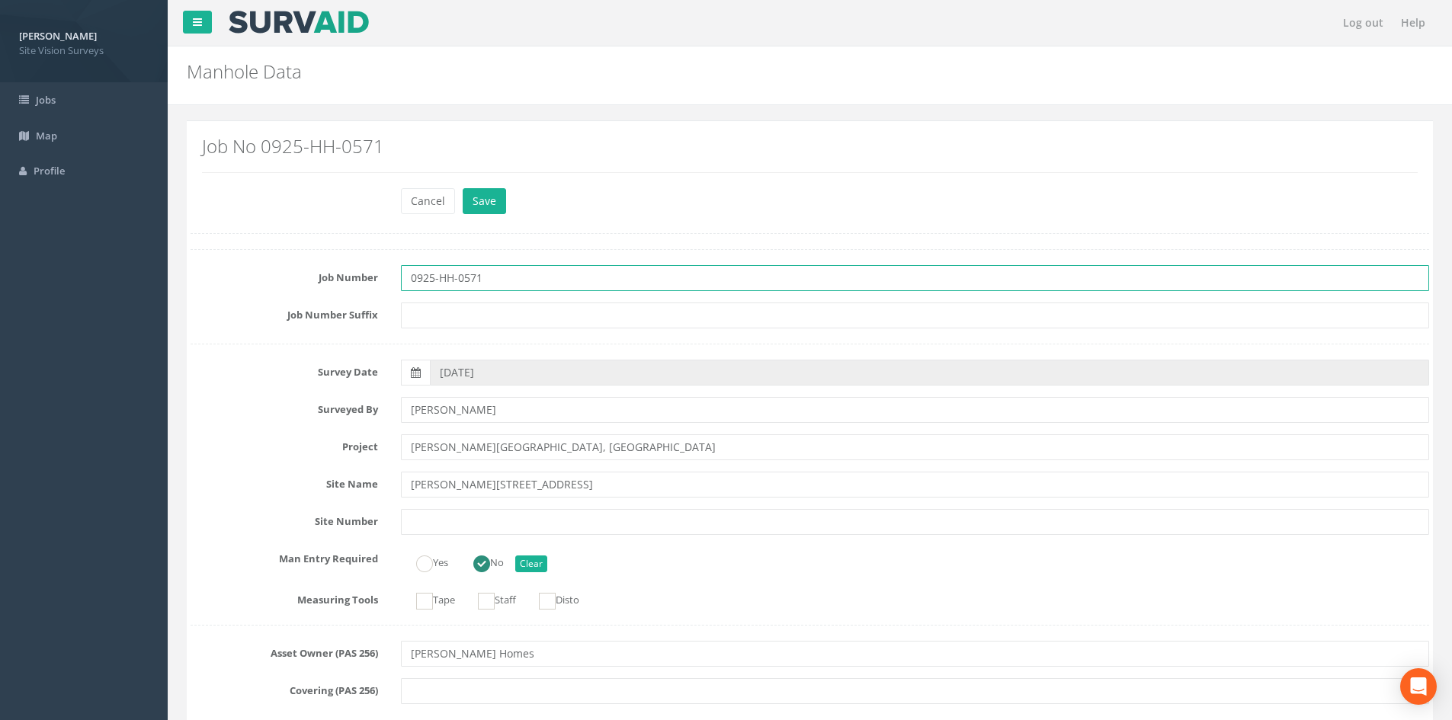
click at [505, 279] on input "0925-HH-0571" at bounding box center [915, 278] width 1029 height 26
type input "0925-HH-0571"
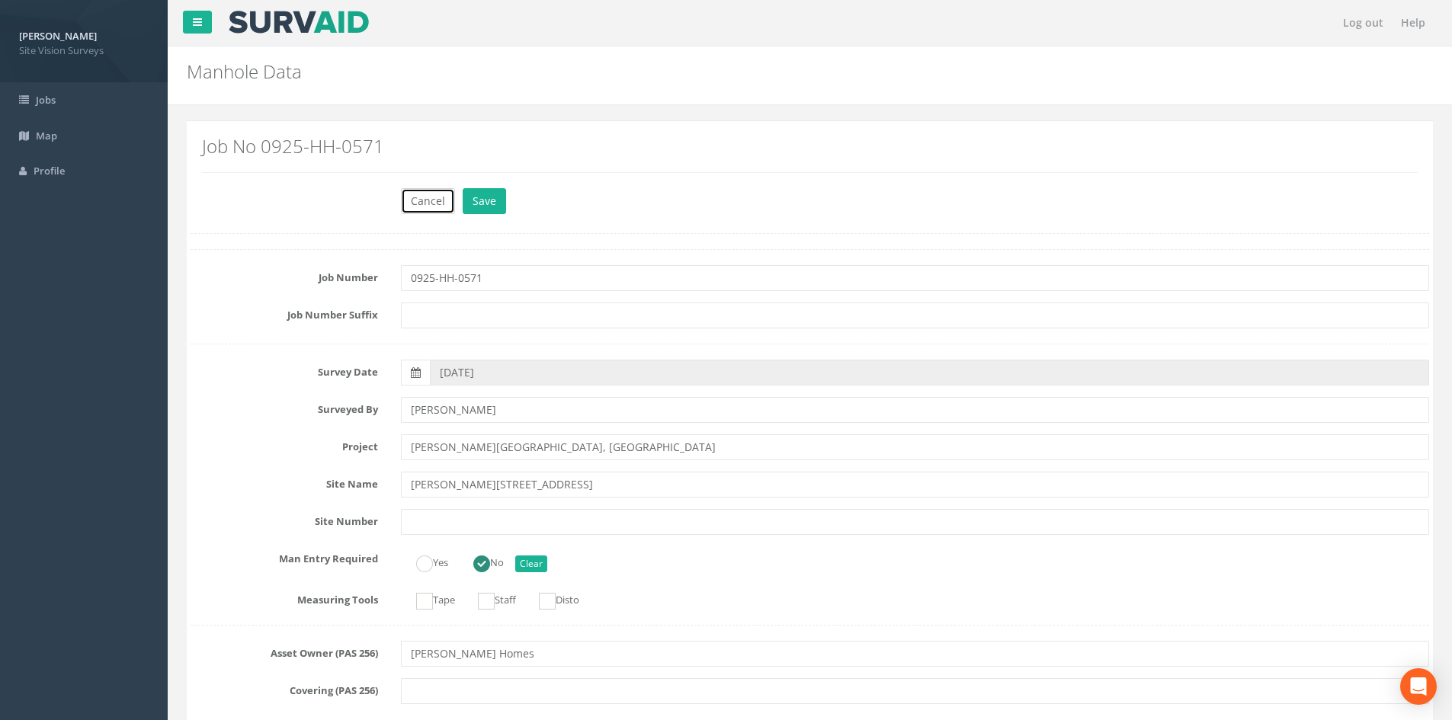
click at [424, 210] on button "Cancel" at bounding box center [428, 201] width 54 height 26
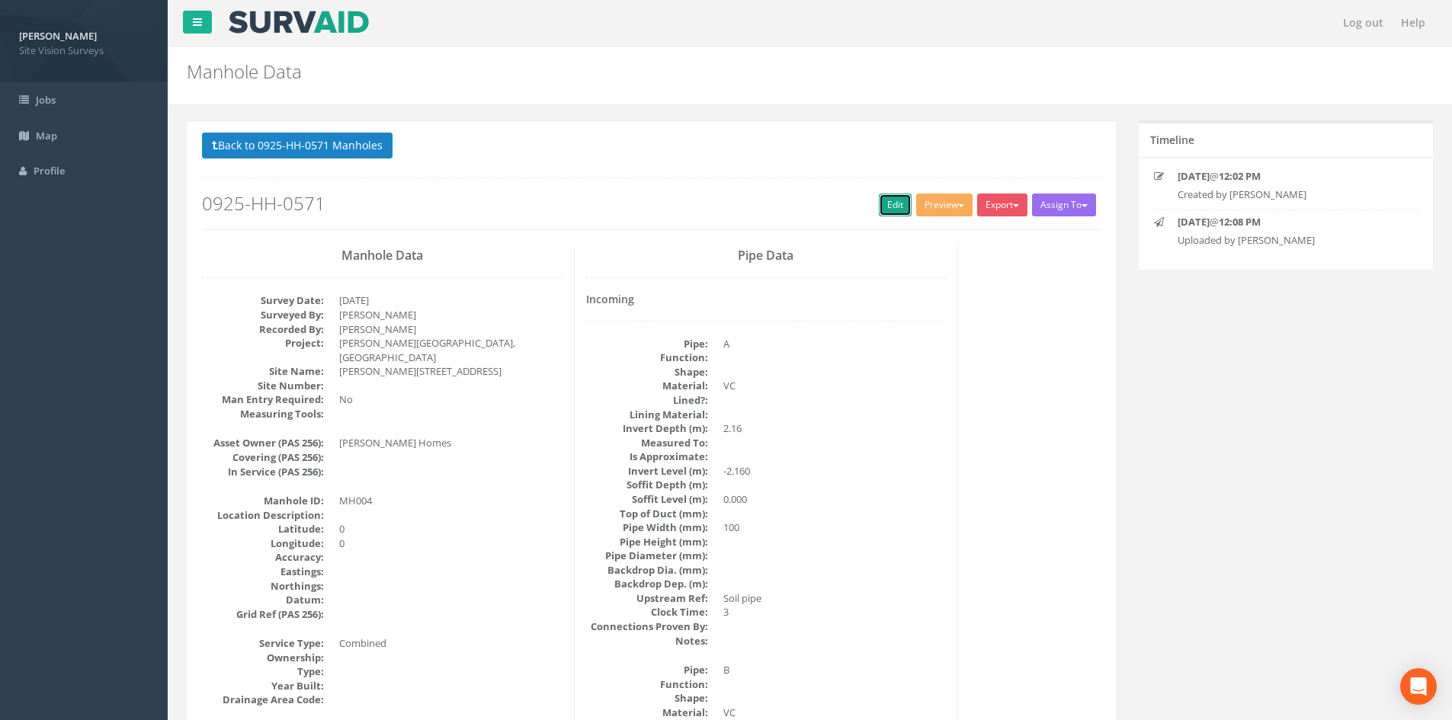
click at [895, 198] on link "Edit" at bounding box center [895, 205] width 33 height 23
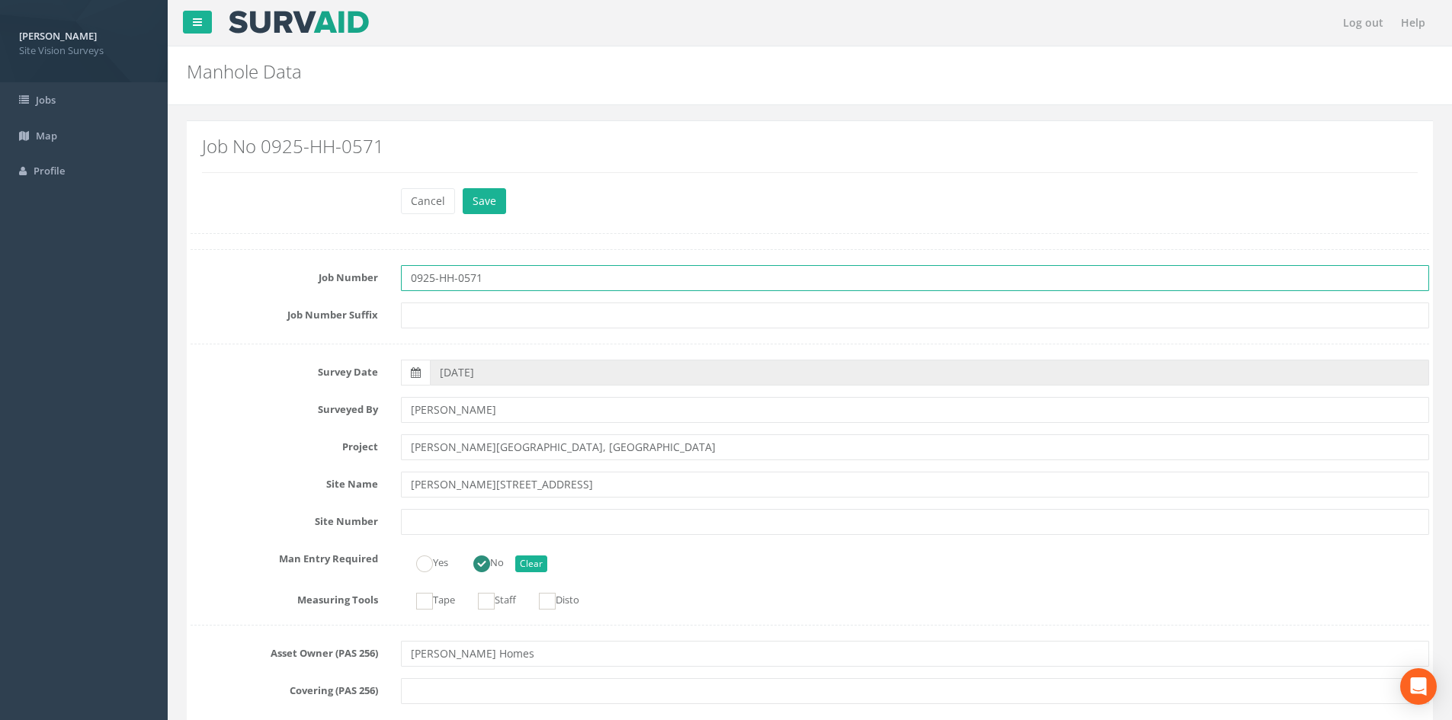
click at [499, 277] on input "0925-HH-0571" at bounding box center [915, 278] width 1029 height 26
type input "0925-HH-0572"
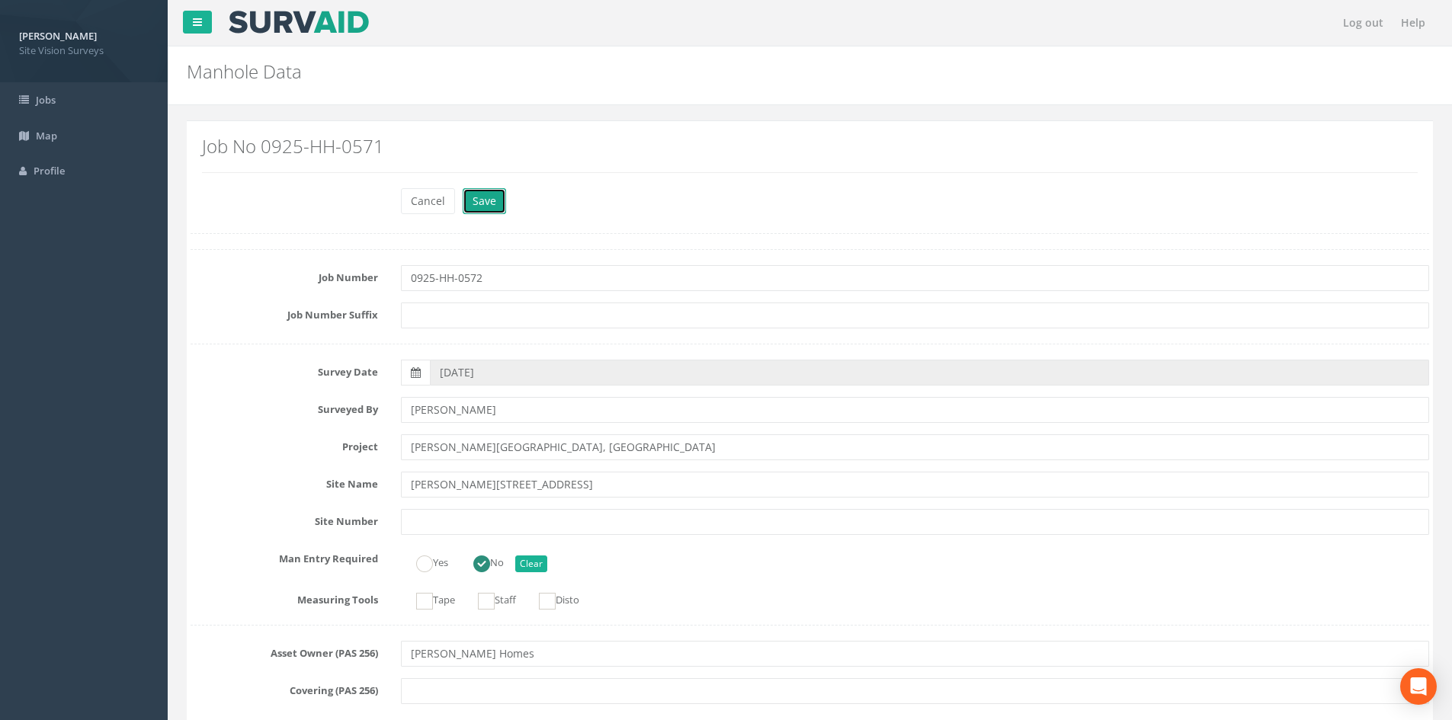
click at [486, 208] on button "Save" at bounding box center [484, 201] width 43 height 26
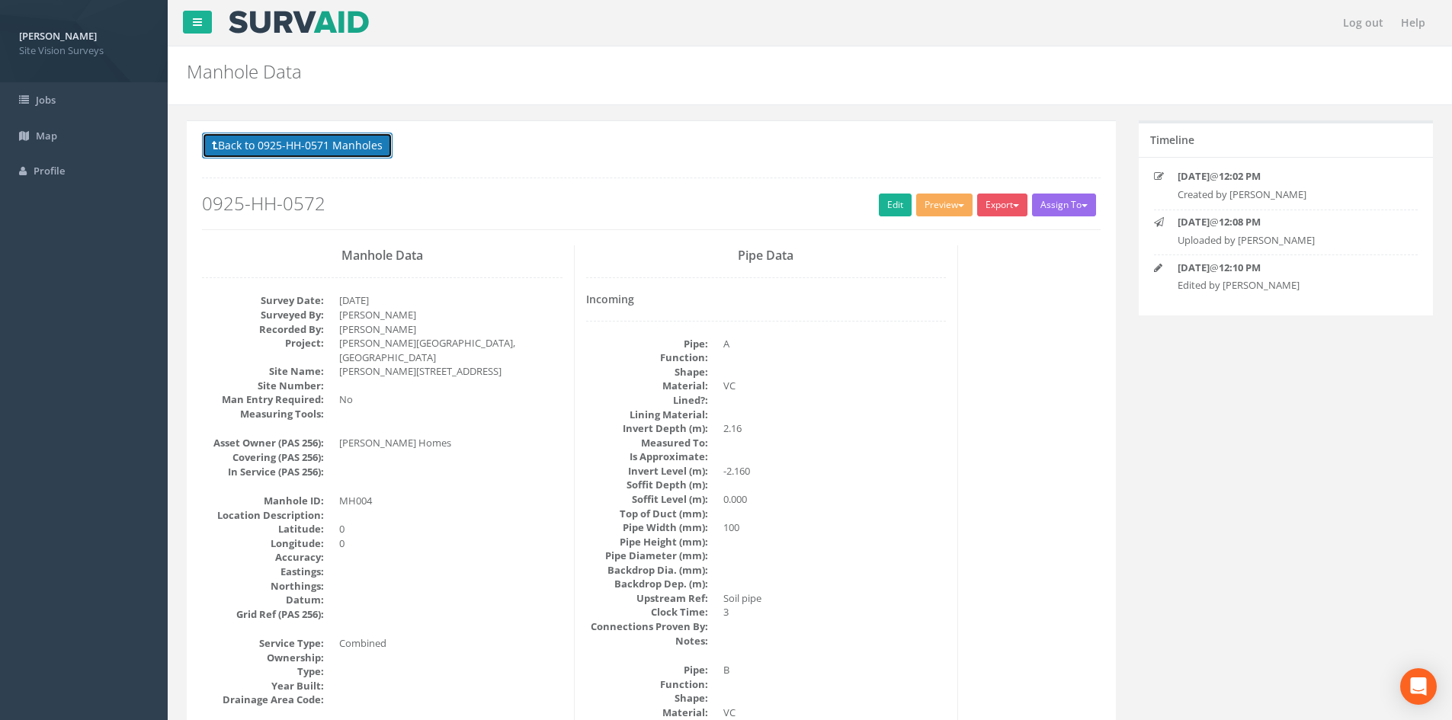
click at [340, 146] on button "Back to 0925-HH-0571 Manholes" at bounding box center [297, 146] width 191 height 26
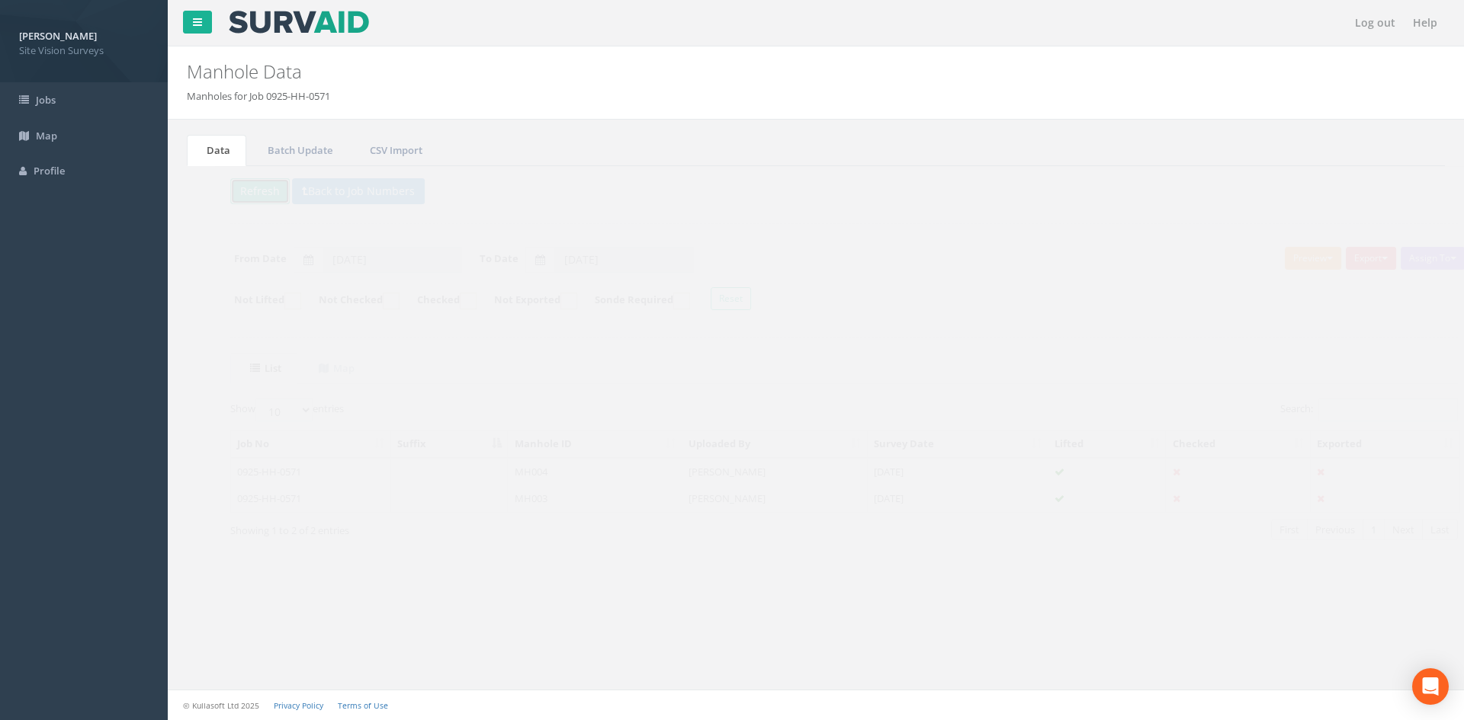
click at [240, 194] on button "Refresh" at bounding box center [231, 191] width 59 height 26
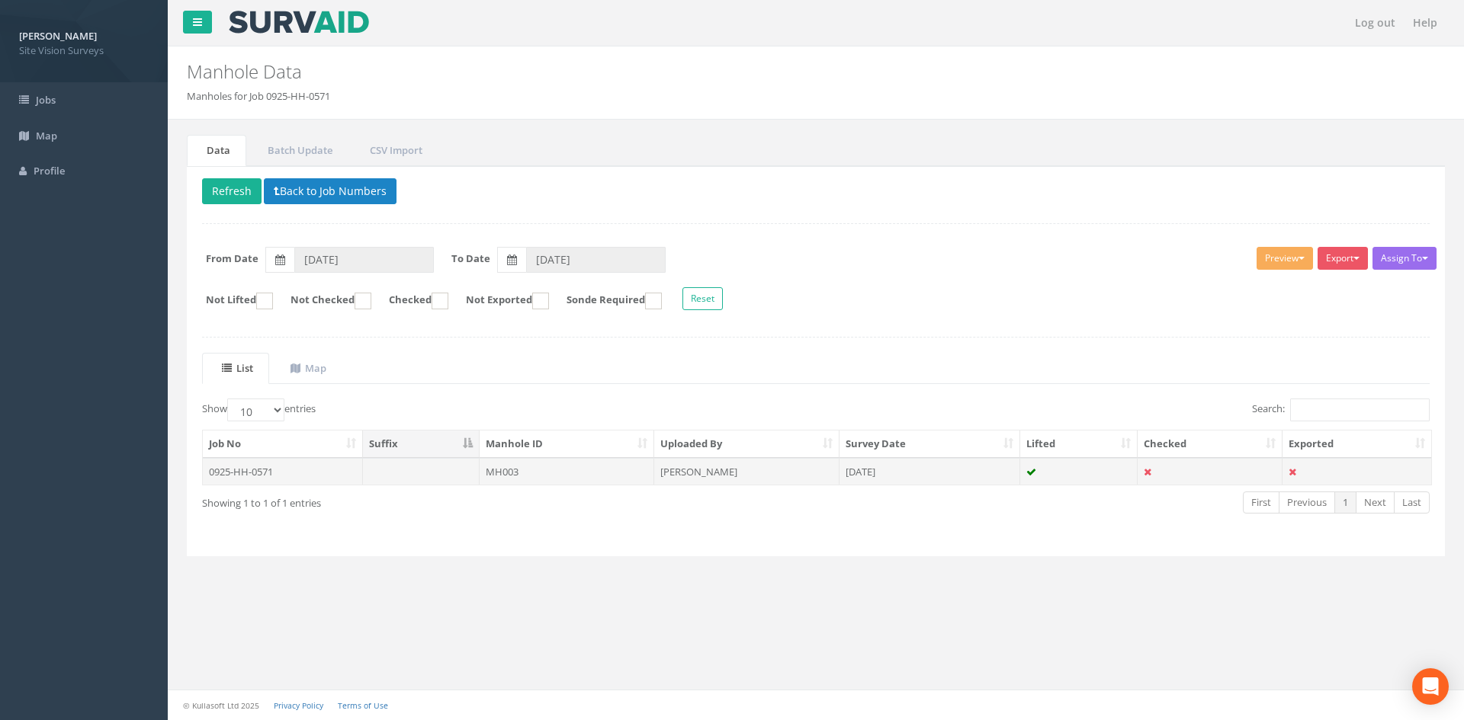
click at [299, 478] on td "0925-HH-0571" at bounding box center [283, 471] width 160 height 27
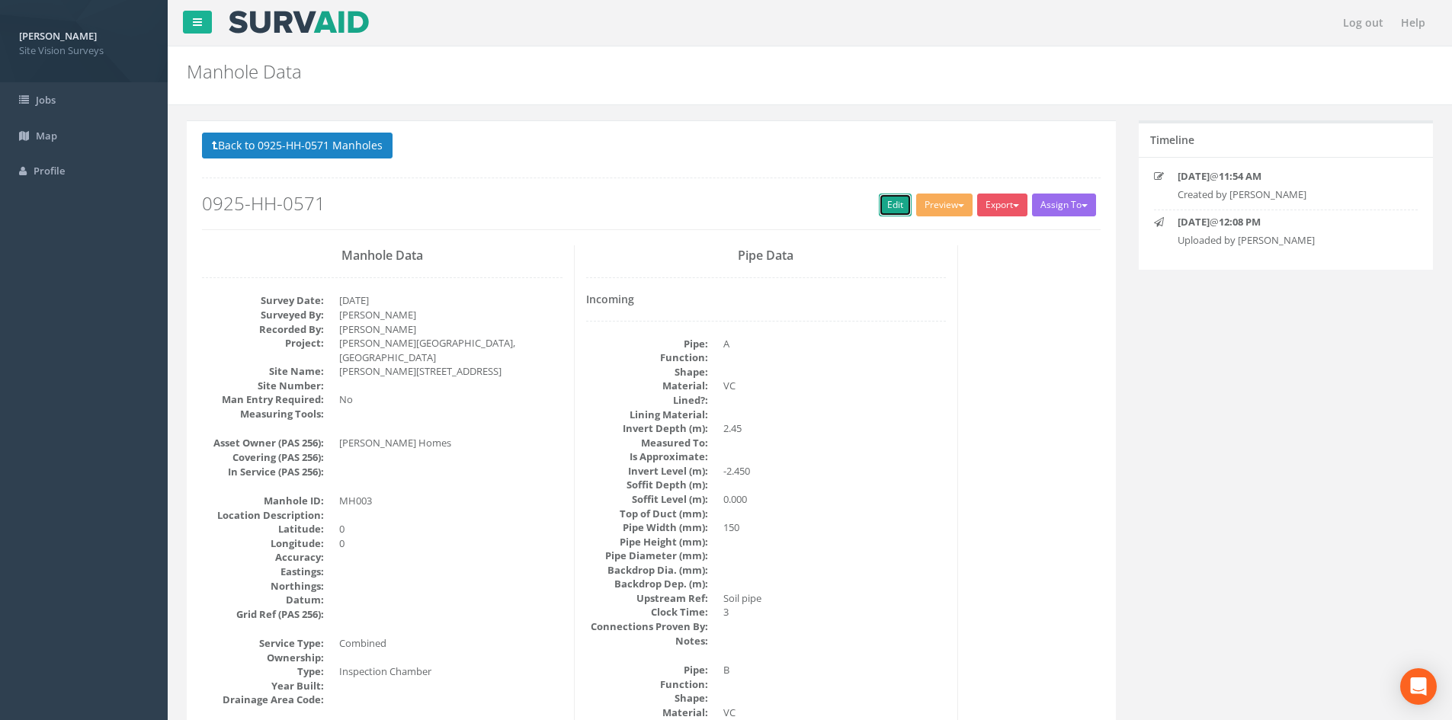
click at [894, 198] on link "Edit" at bounding box center [895, 205] width 33 height 23
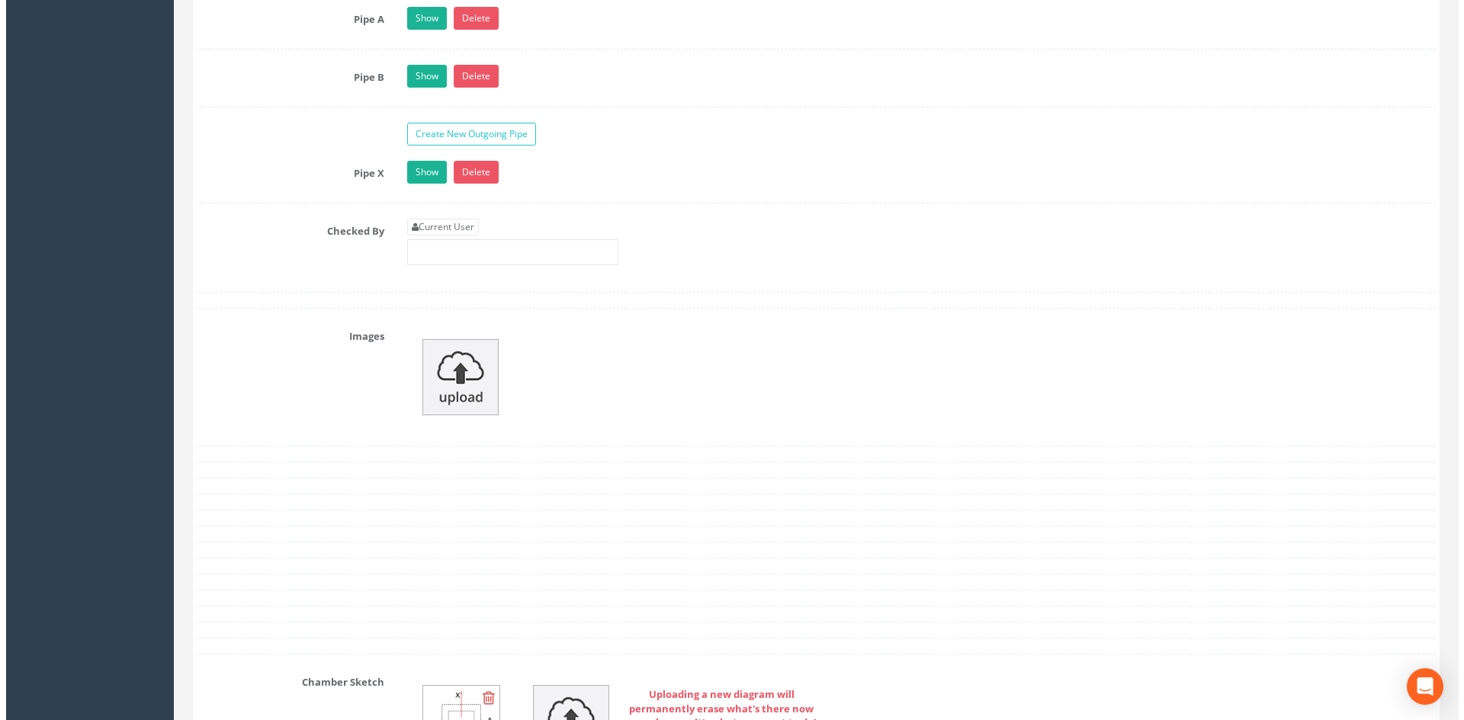
scroll to position [2505, 0]
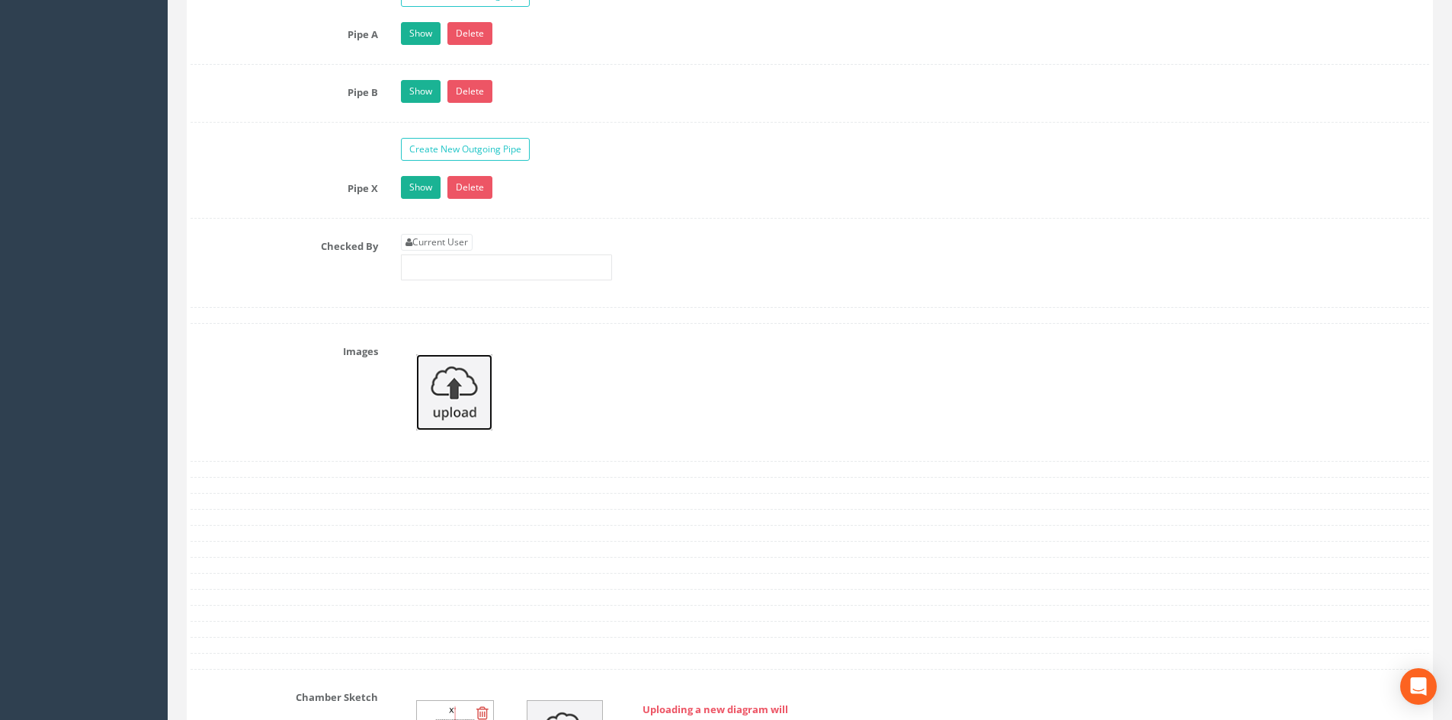
click at [442, 403] on img at bounding box center [454, 393] width 76 height 76
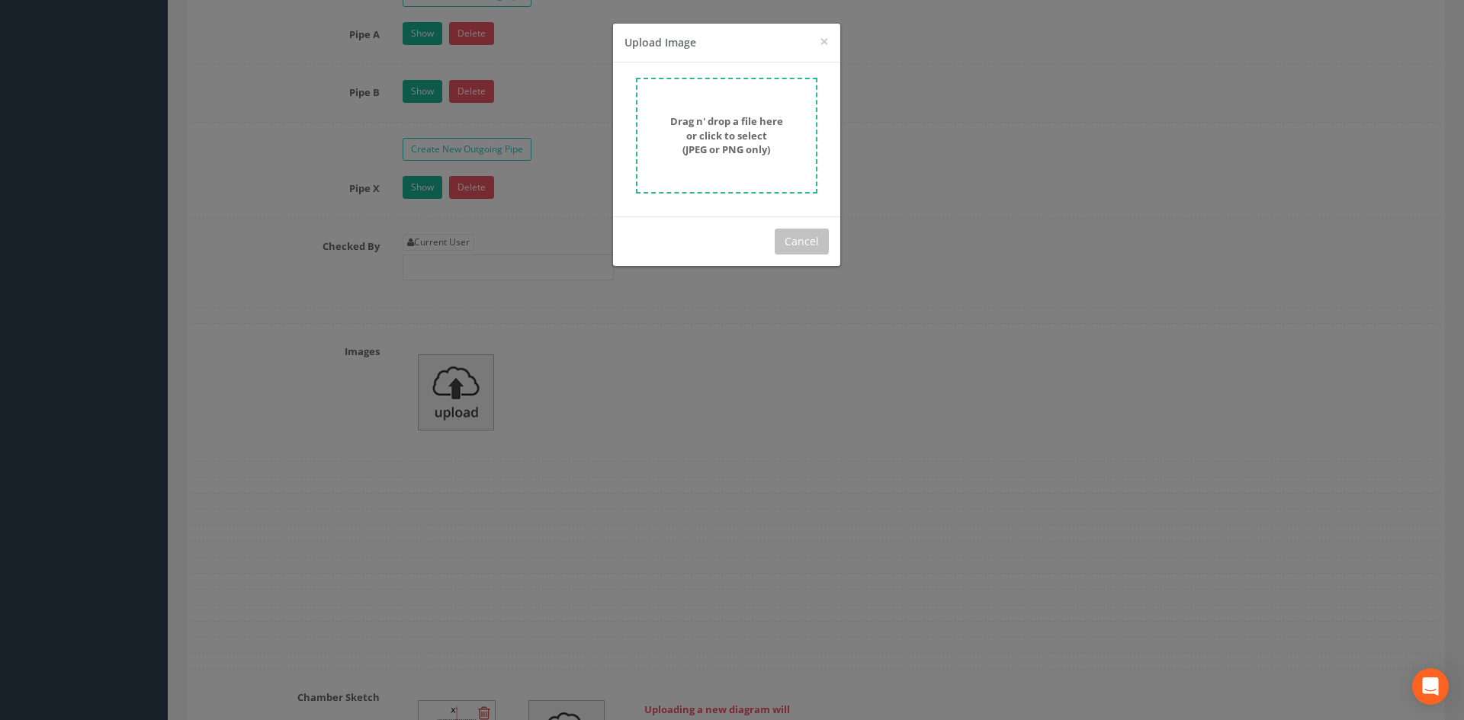
drag, startPoint x: 723, startPoint y: 149, endPoint x: 686, endPoint y: 255, distance: 112.1
click at [686, 255] on div "Cancel" at bounding box center [726, 242] width 227 height 50
click at [711, 159] on form "Drag n' drop a file here or click to select (JPEG or PNG only)" at bounding box center [726, 136] width 181 height 116
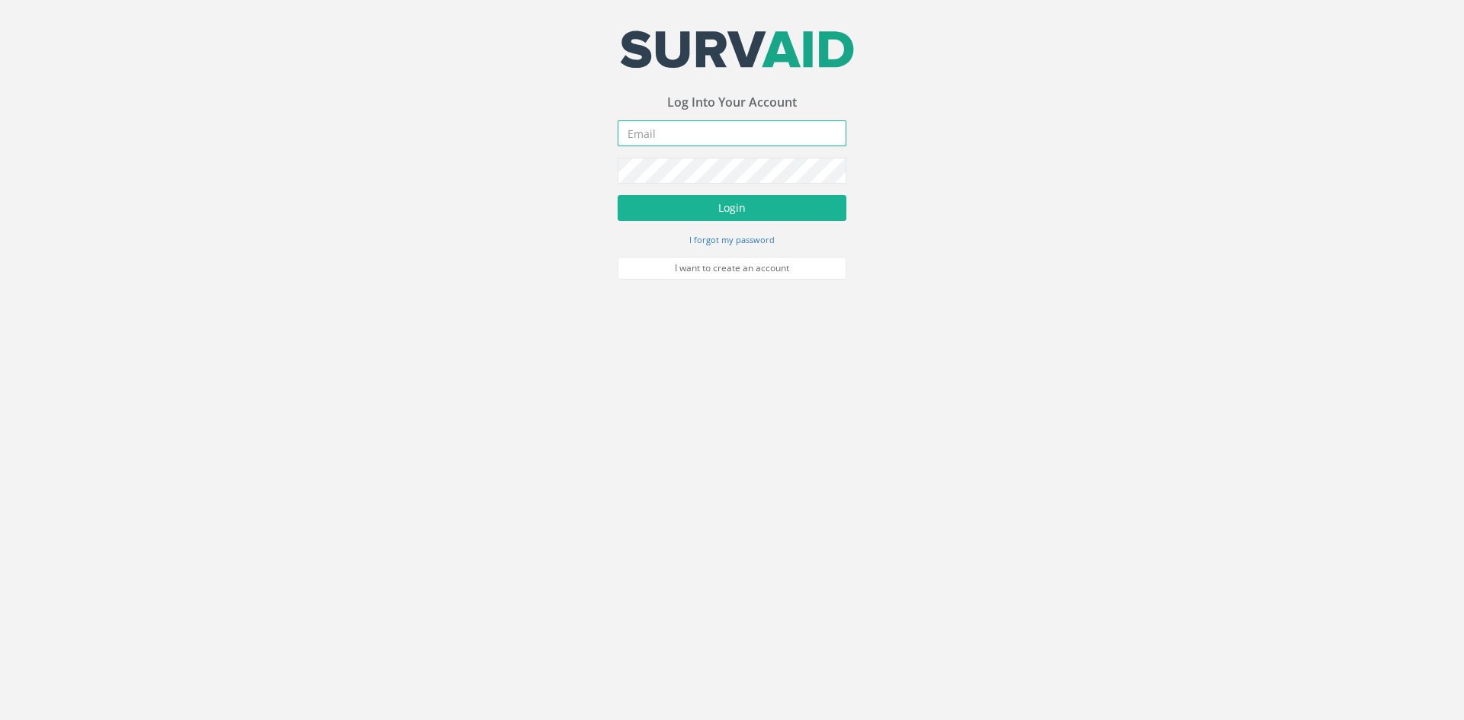
click at [751, 143] on input "email" at bounding box center [732, 133] width 229 height 26
type input "[PERSON_NAME][EMAIL_ADDRESS][PERSON_NAME][DOMAIN_NAME]"
click at [618, 195] on button "Login" at bounding box center [732, 208] width 229 height 26
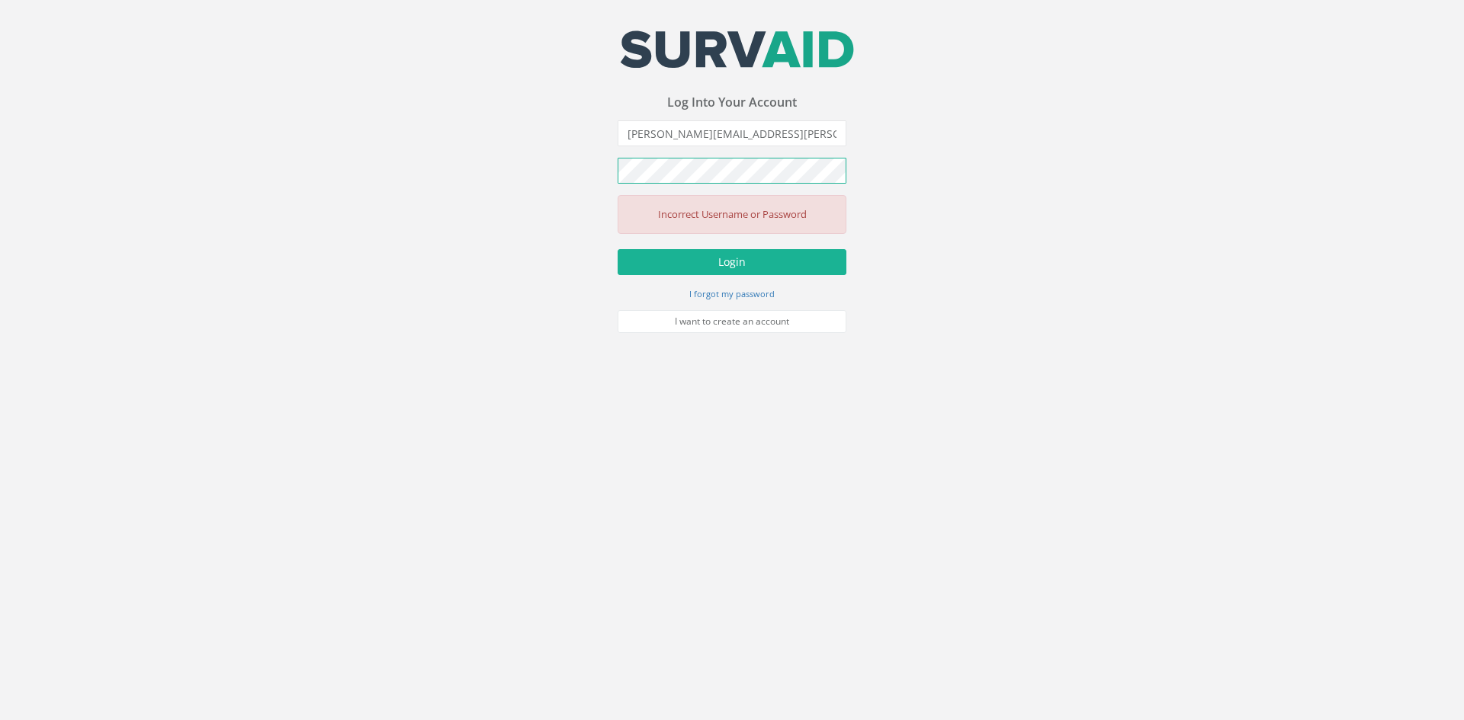
click at [618, 249] on button "Login" at bounding box center [732, 262] width 229 height 26
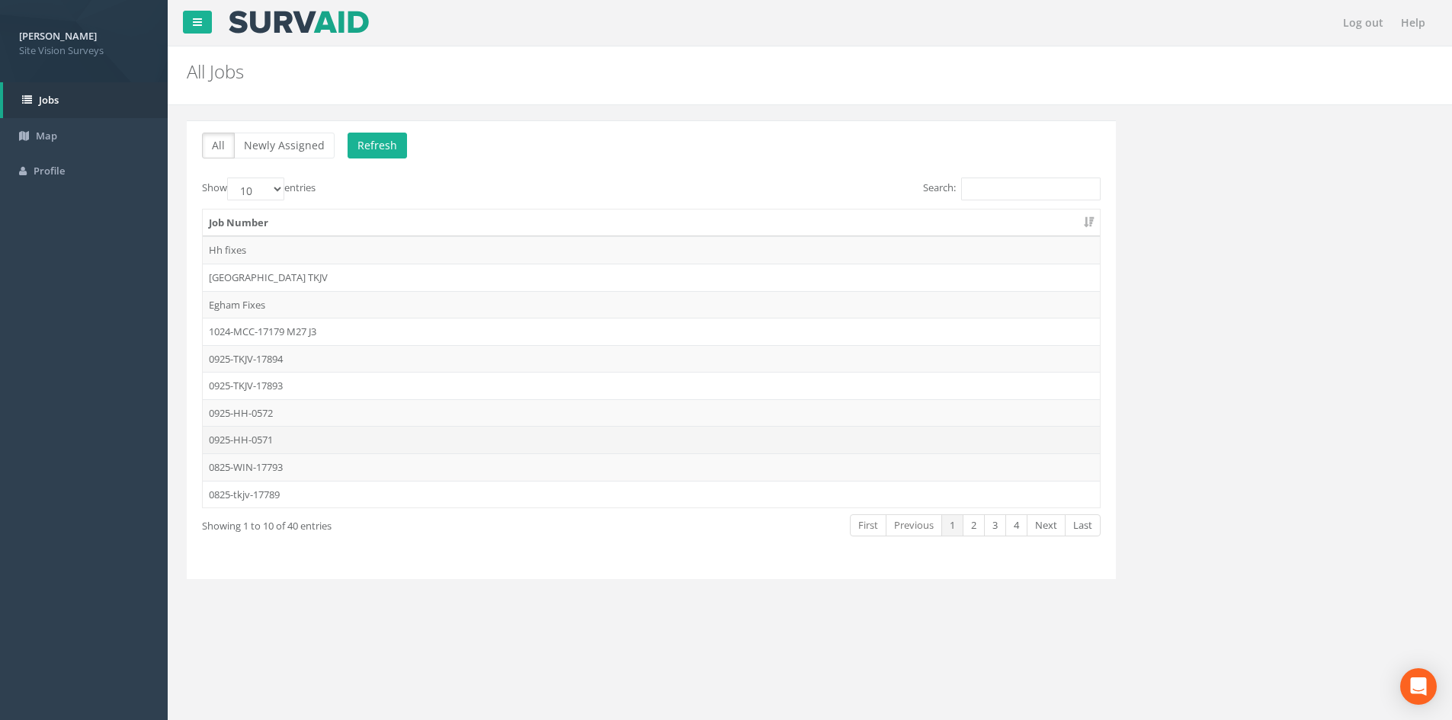
click at [264, 444] on td "0925-HH-0571" at bounding box center [651, 439] width 897 height 27
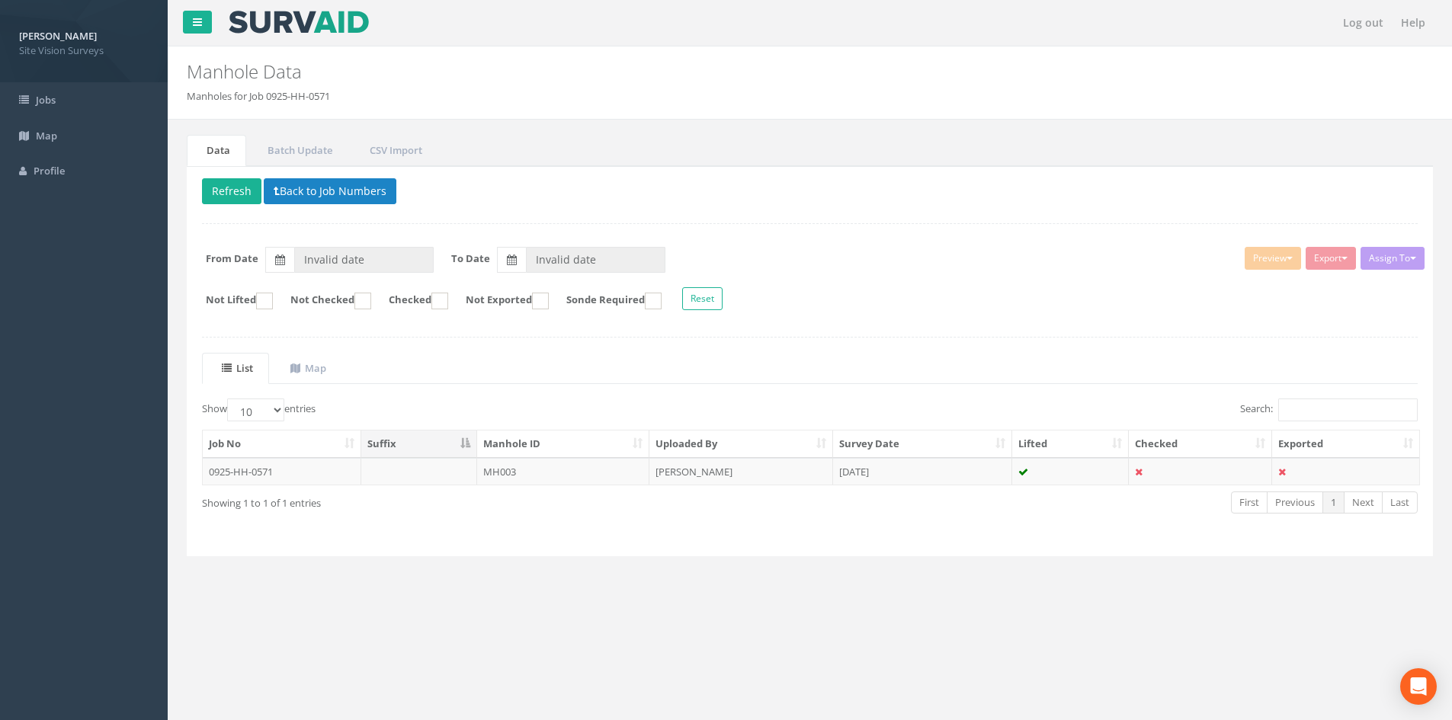
type input "[DATE]"
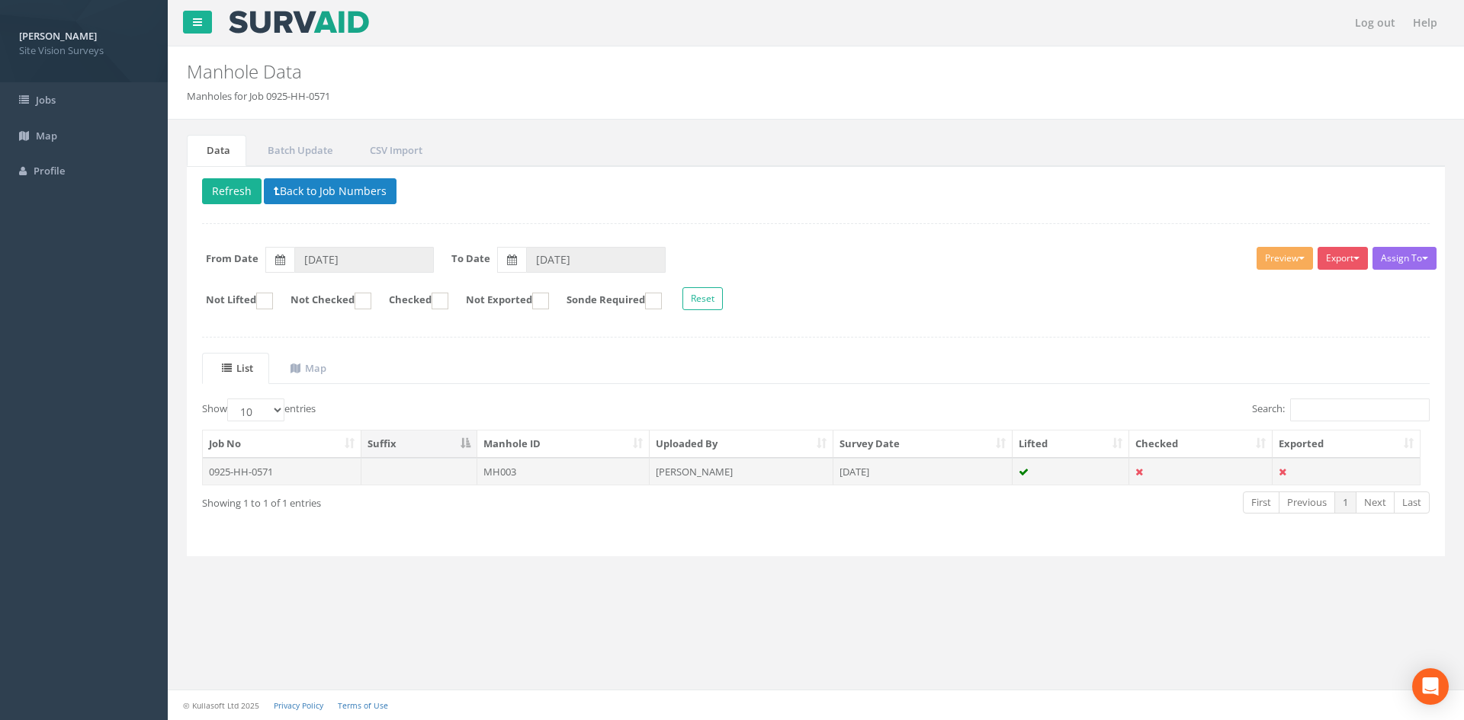
click at [507, 472] on td "MH003" at bounding box center [563, 471] width 172 height 27
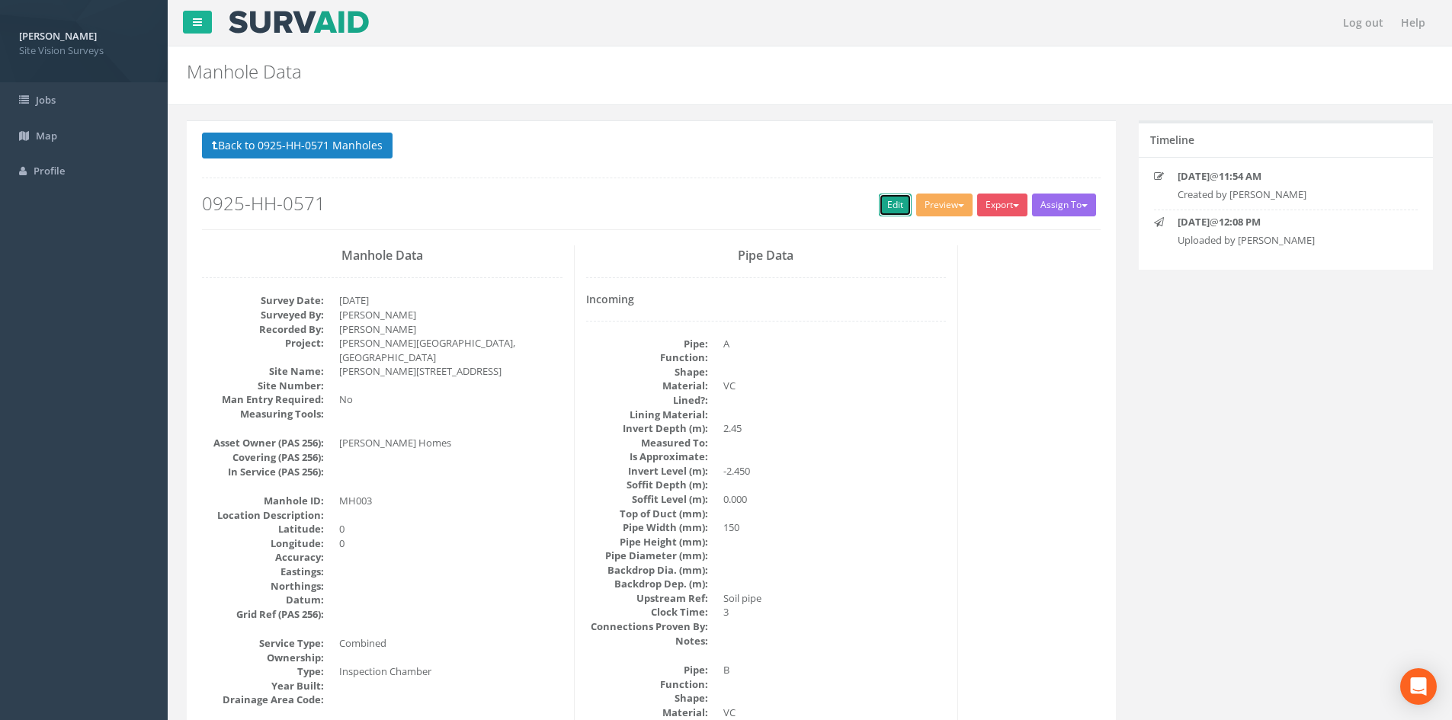
click at [893, 206] on link "Edit" at bounding box center [895, 205] width 33 height 23
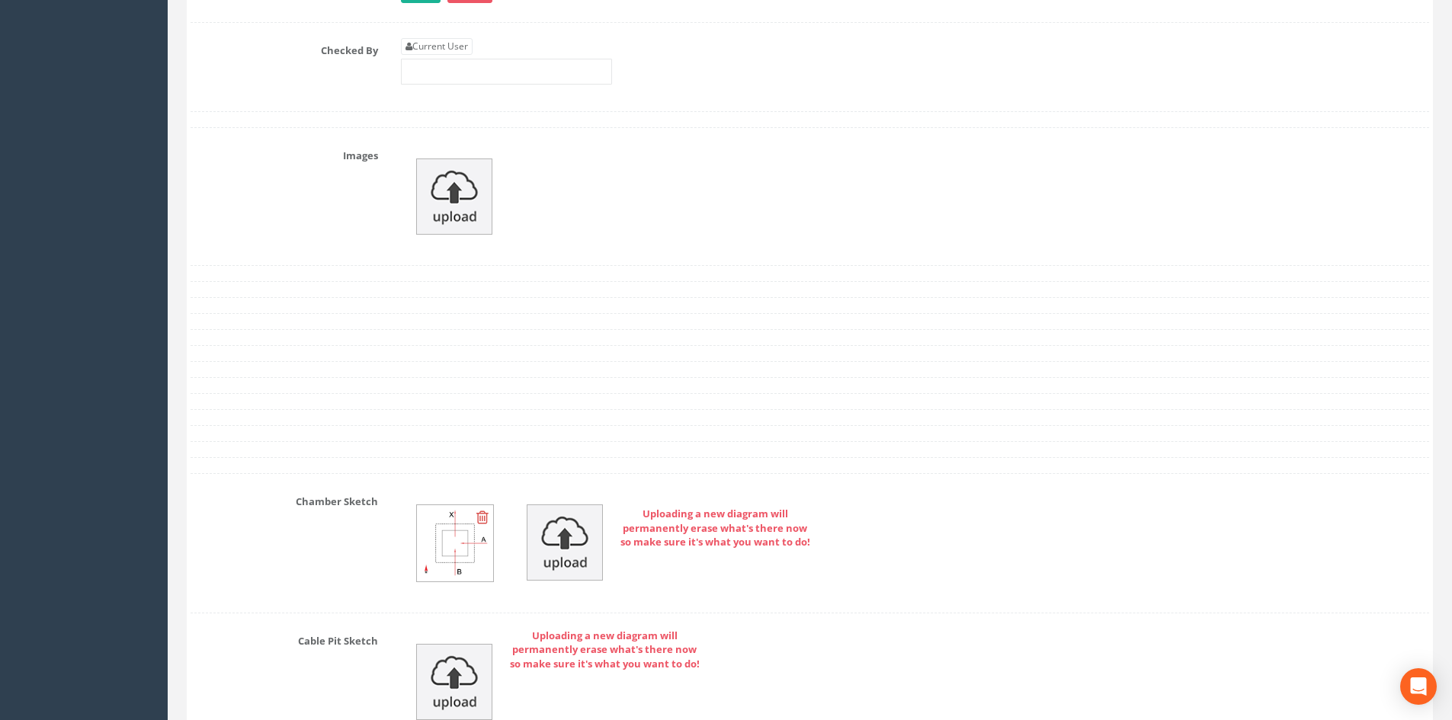
scroll to position [2428, 0]
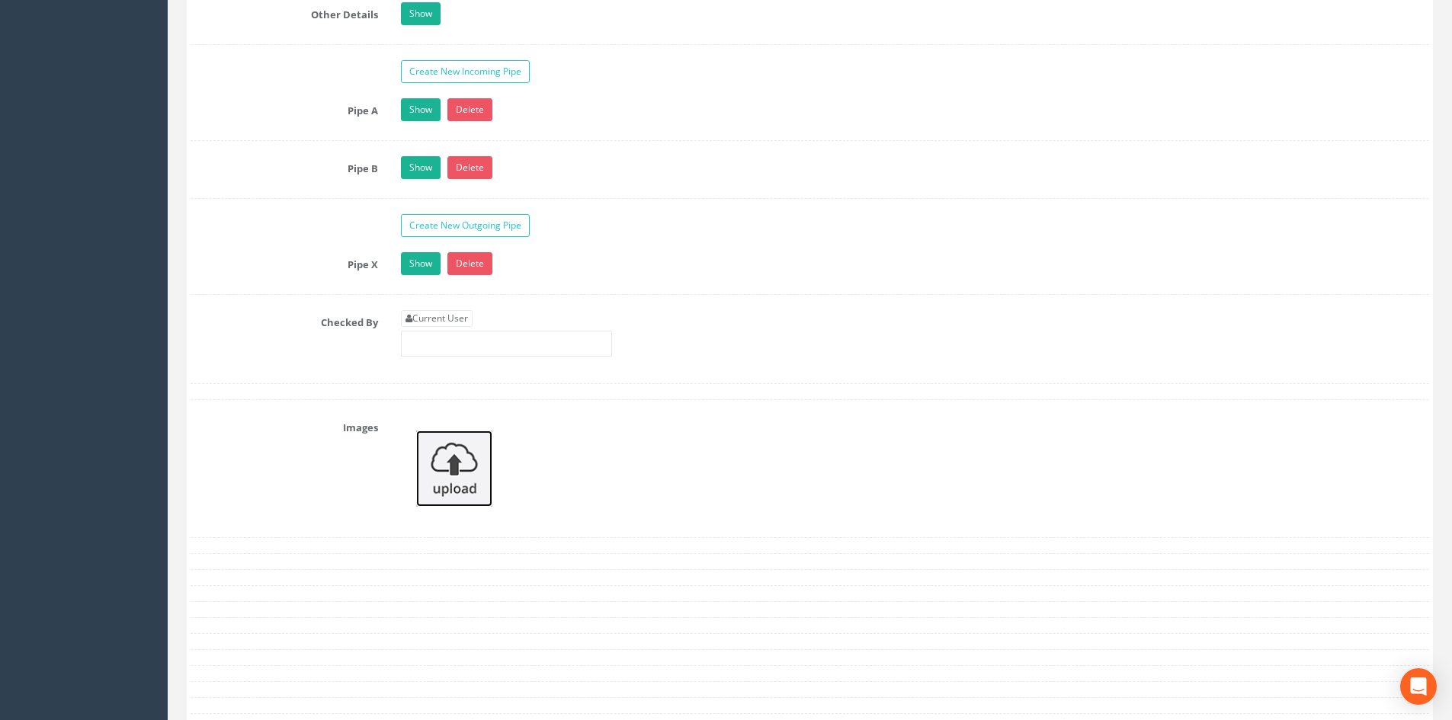
click at [457, 451] on img at bounding box center [454, 469] width 76 height 76
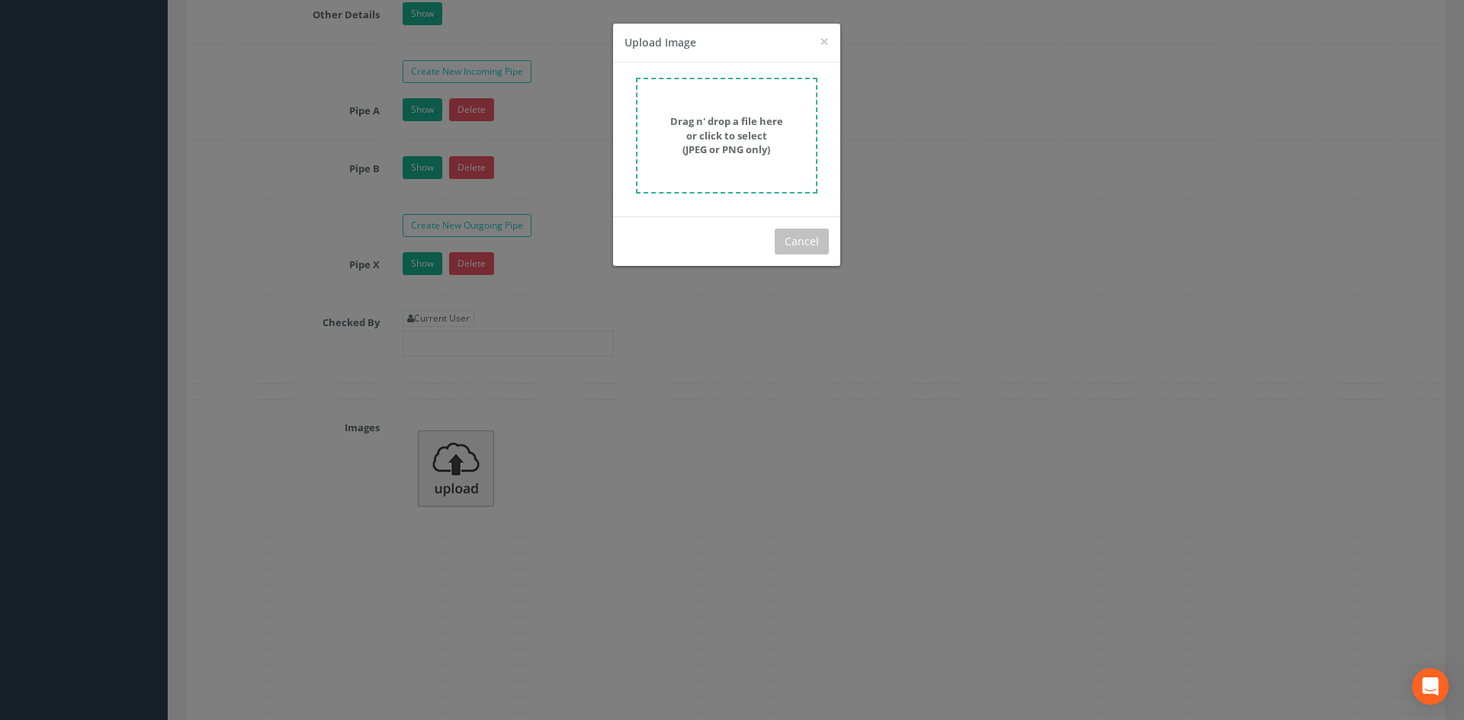
click at [746, 125] on strong "Drag n' drop a file here or click to select (JPEG or PNG only)" at bounding box center [726, 135] width 113 height 42
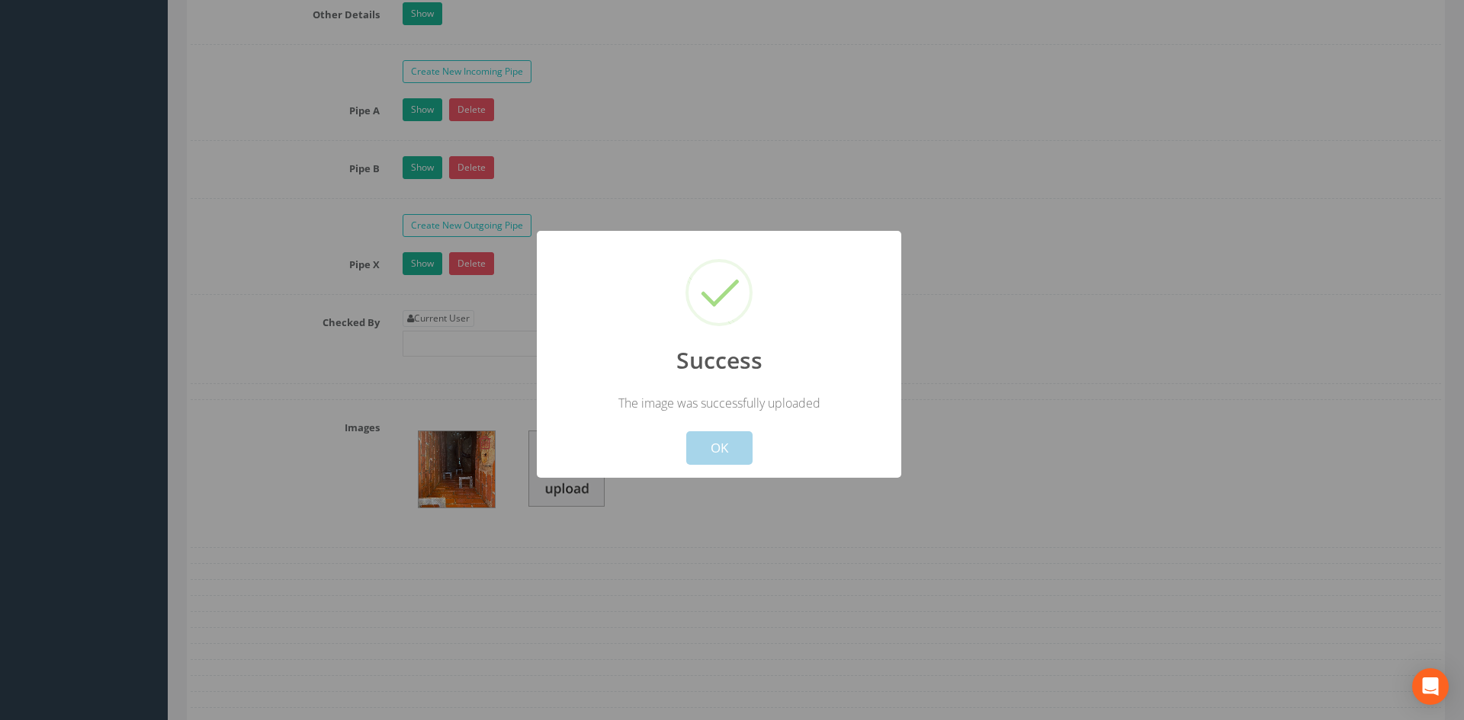
click at [735, 445] on button "OK" at bounding box center [719, 449] width 66 height 34
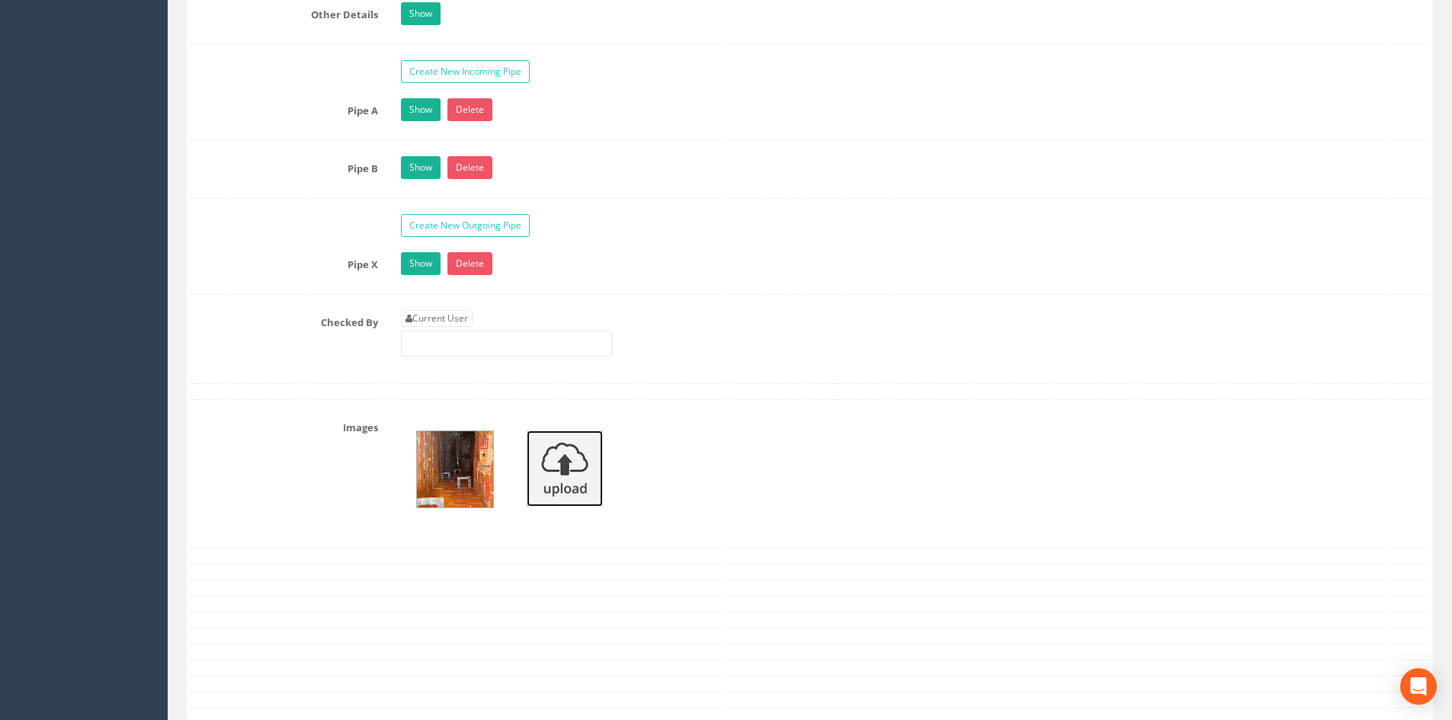
click at [559, 468] on img at bounding box center [565, 469] width 76 height 76
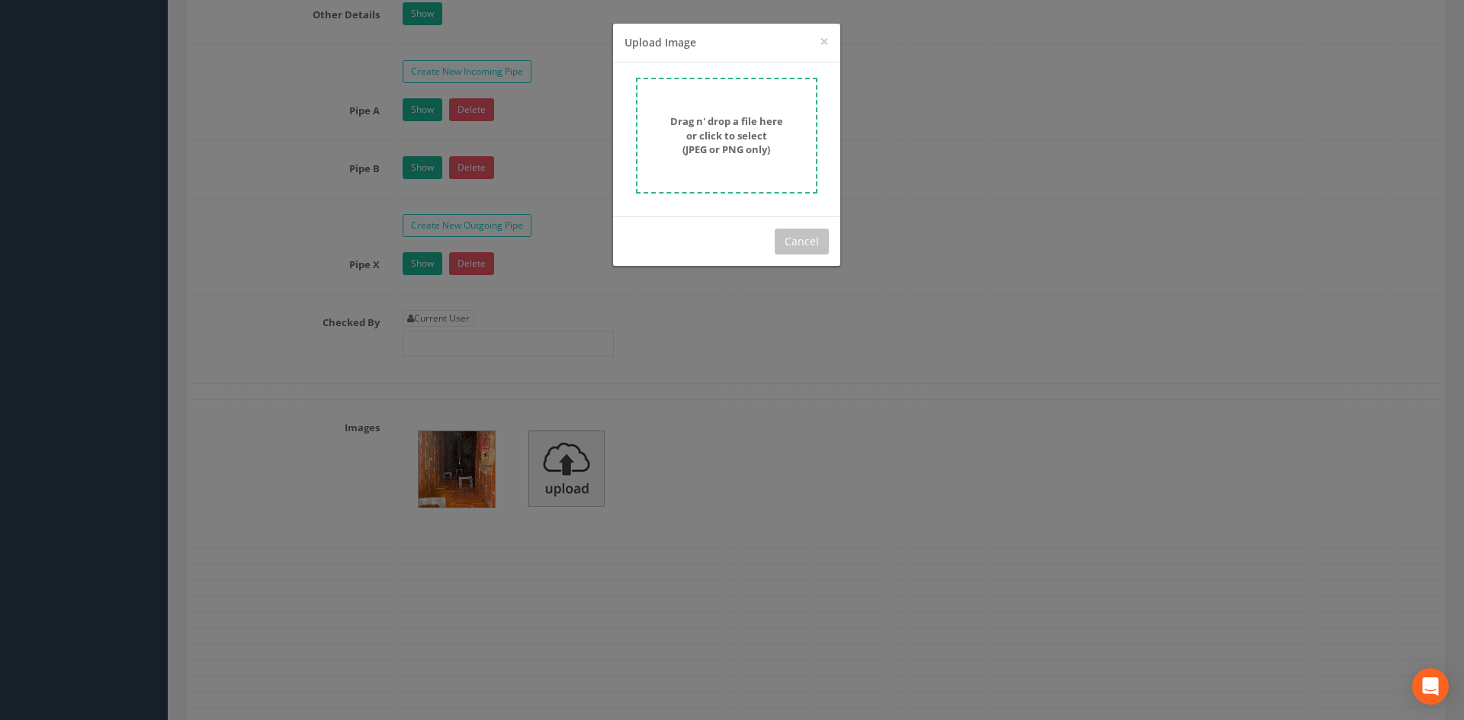
click at [717, 141] on strong "Drag n' drop a file here or click to select (JPEG or PNG only)" at bounding box center [726, 135] width 113 height 42
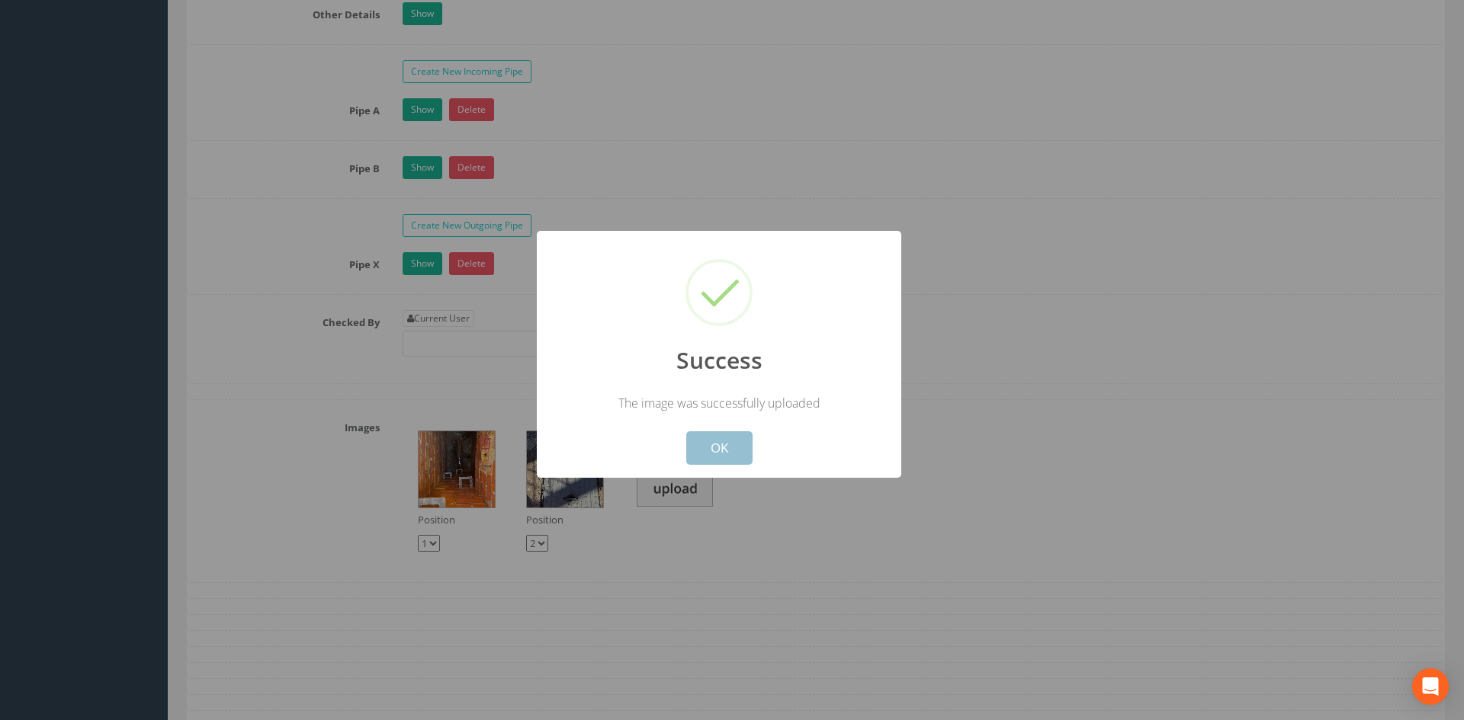
click at [733, 440] on button "OK" at bounding box center [719, 449] width 66 height 34
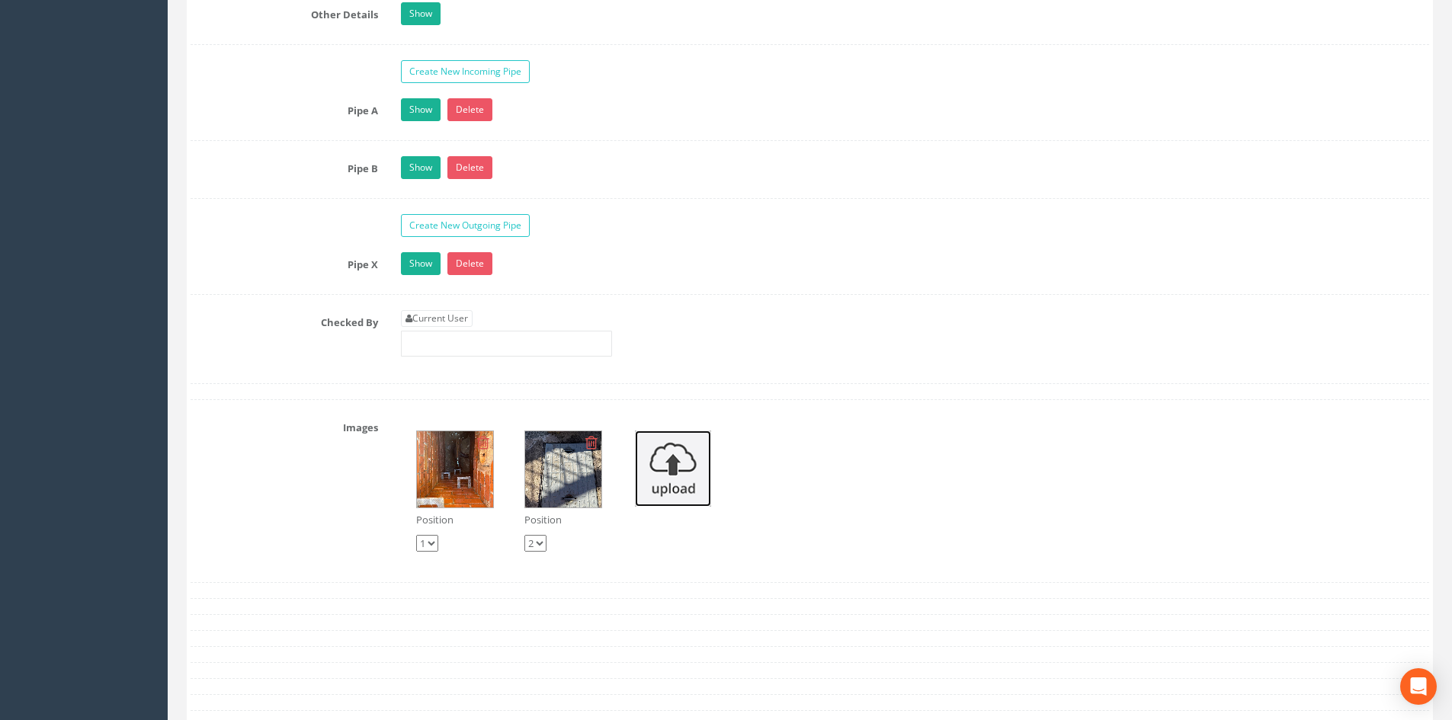
click at [670, 486] on img at bounding box center [673, 469] width 76 height 76
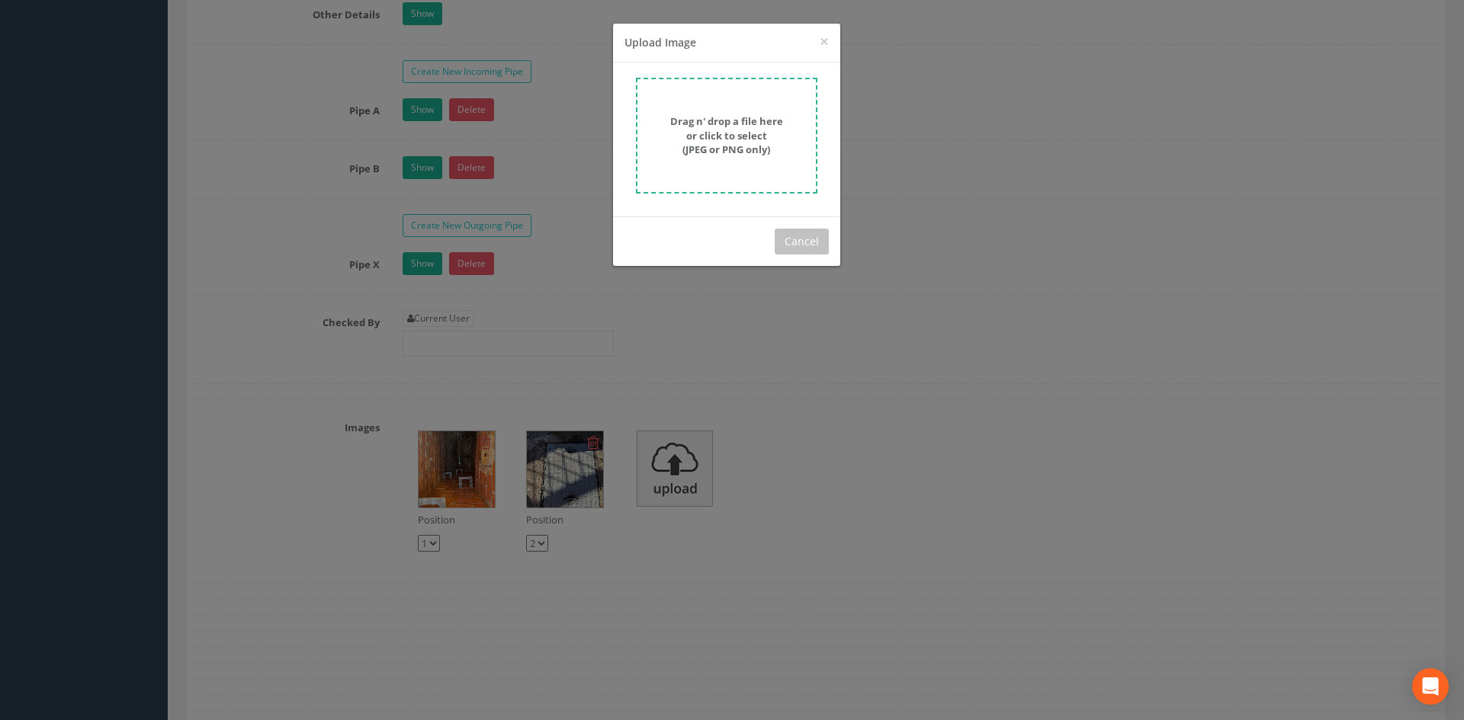
click at [681, 165] on form "Drag n' drop a file here or click to select (JPEG or PNG only)" at bounding box center [726, 136] width 181 height 116
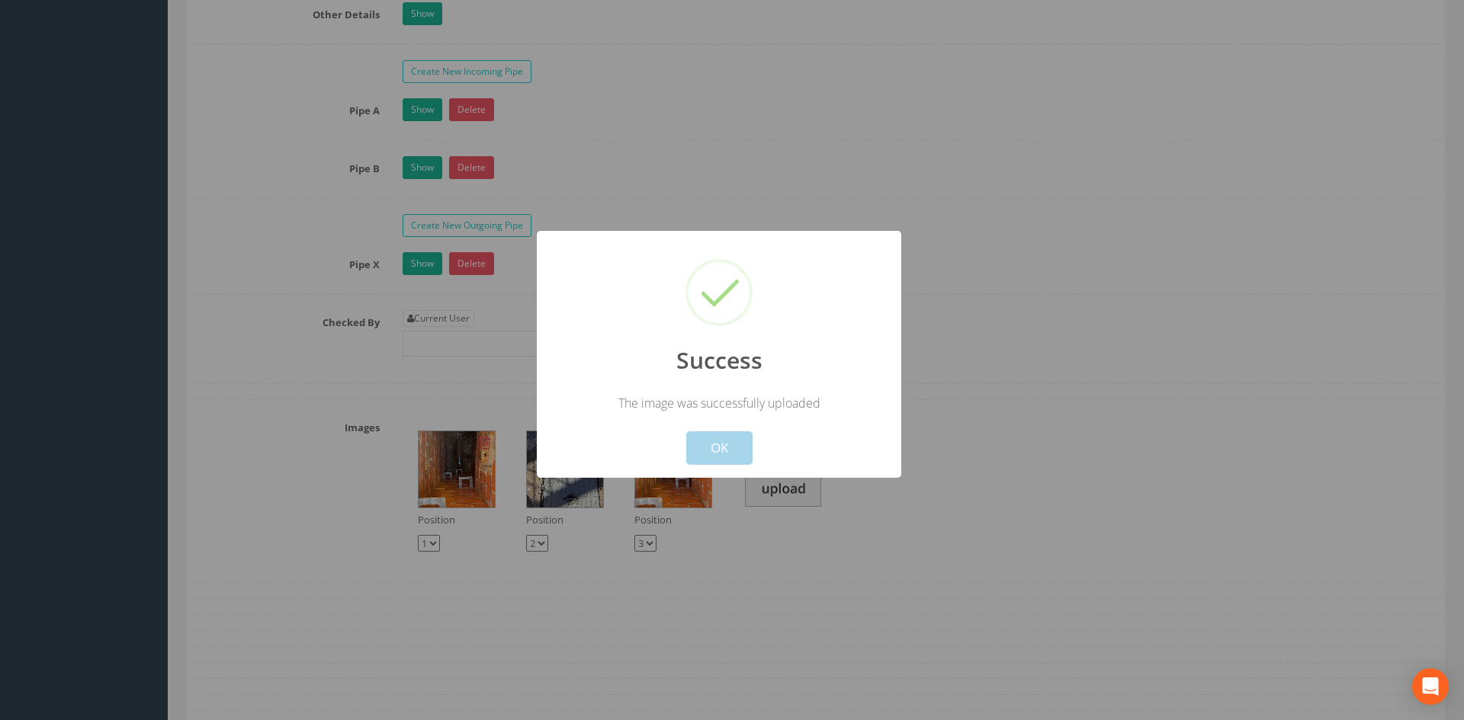
click at [722, 457] on button "OK" at bounding box center [719, 449] width 66 height 34
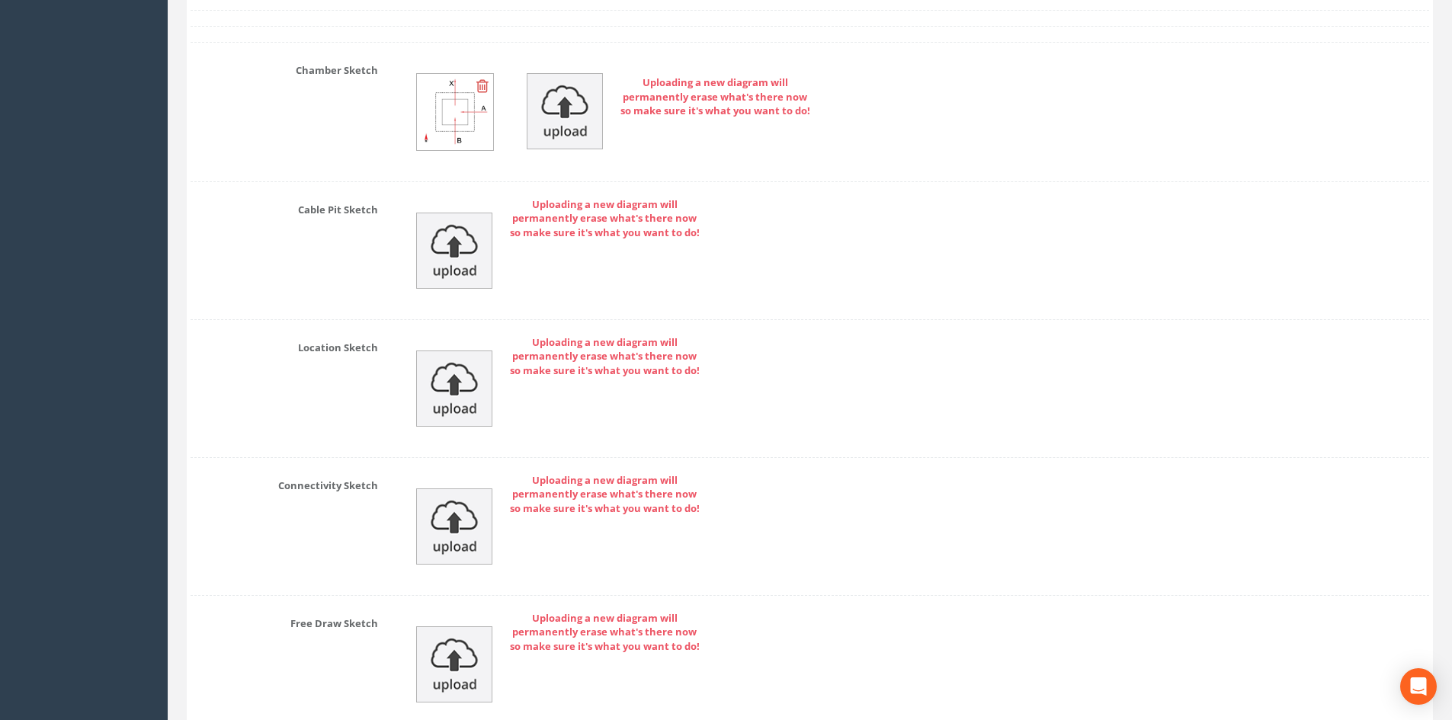
scroll to position [3312, 0]
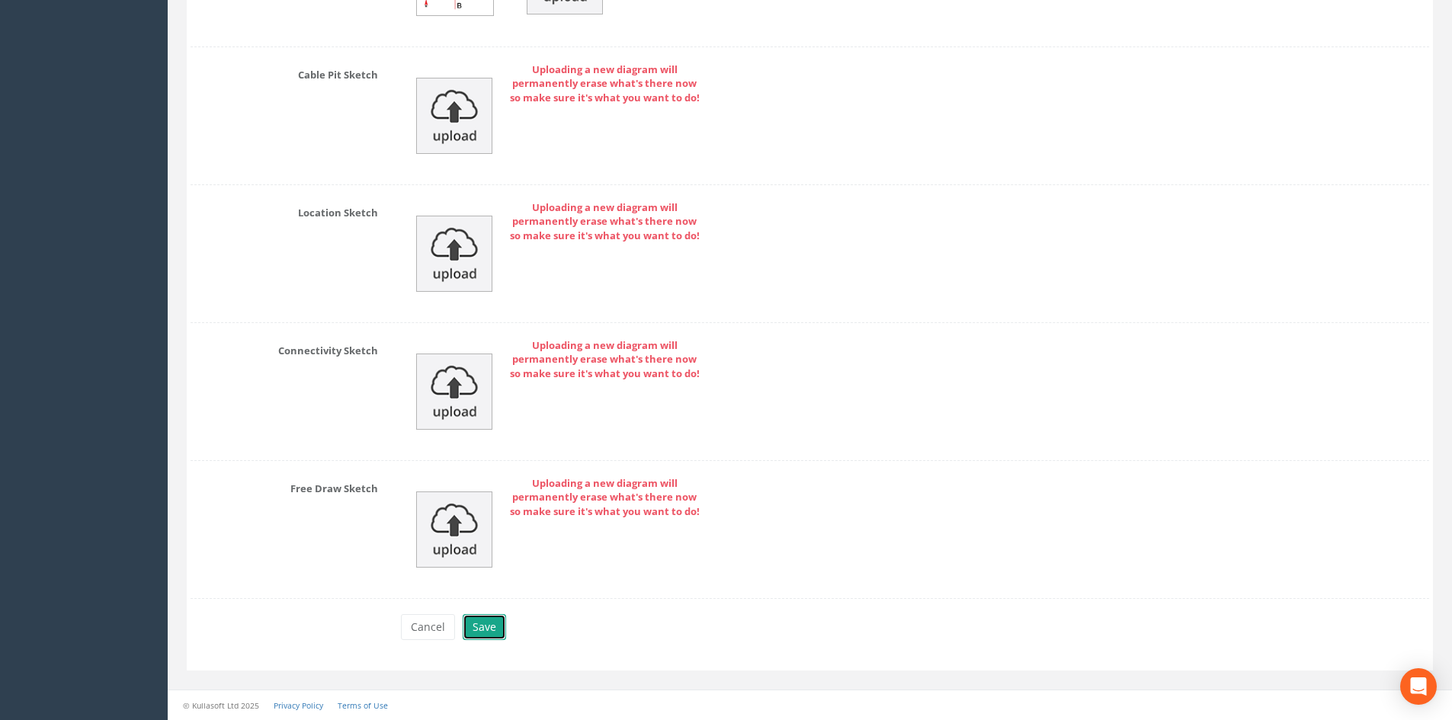
click at [476, 623] on button "Save" at bounding box center [484, 628] width 43 height 26
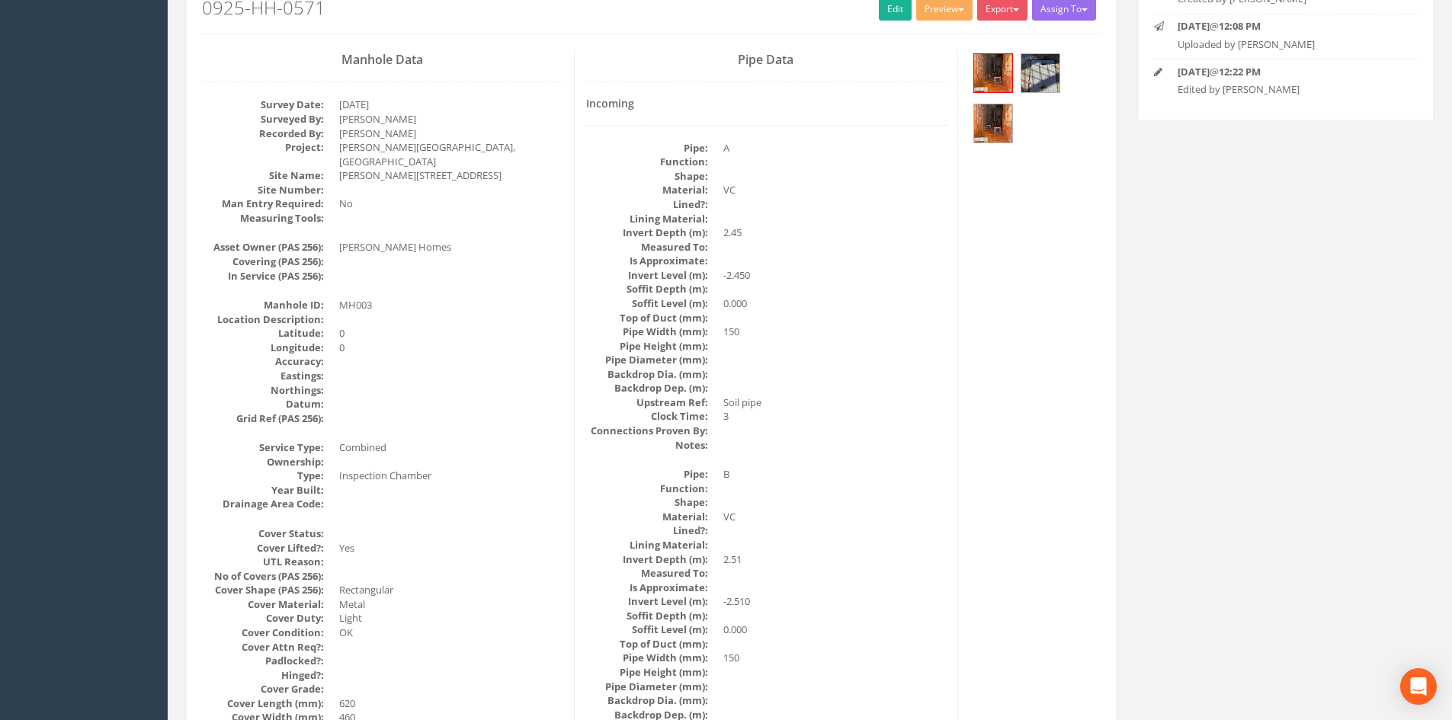
scroll to position [0, 0]
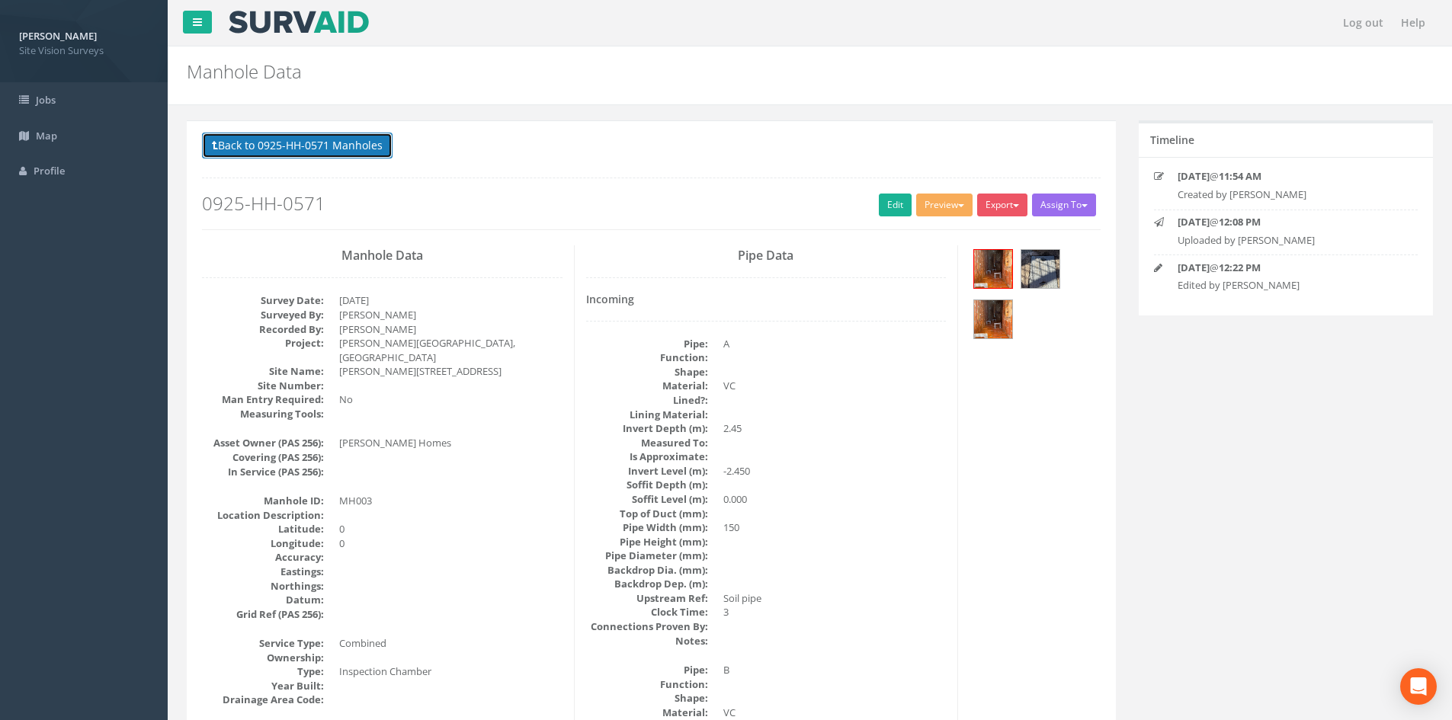
click at [335, 151] on button "Back to 0925-HH-0571 Manholes" at bounding box center [297, 146] width 191 height 26
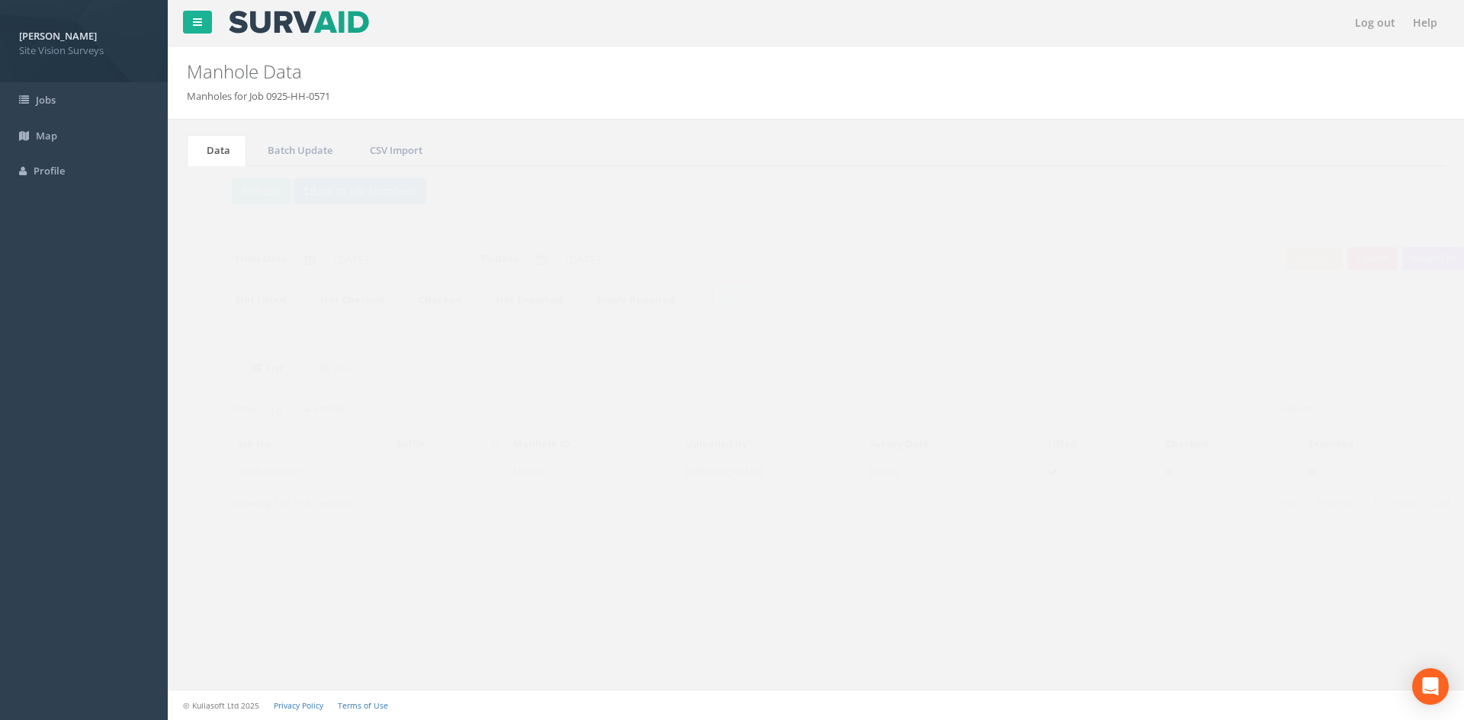
click at [411, 481] on td at bounding box center [419, 471] width 117 height 27
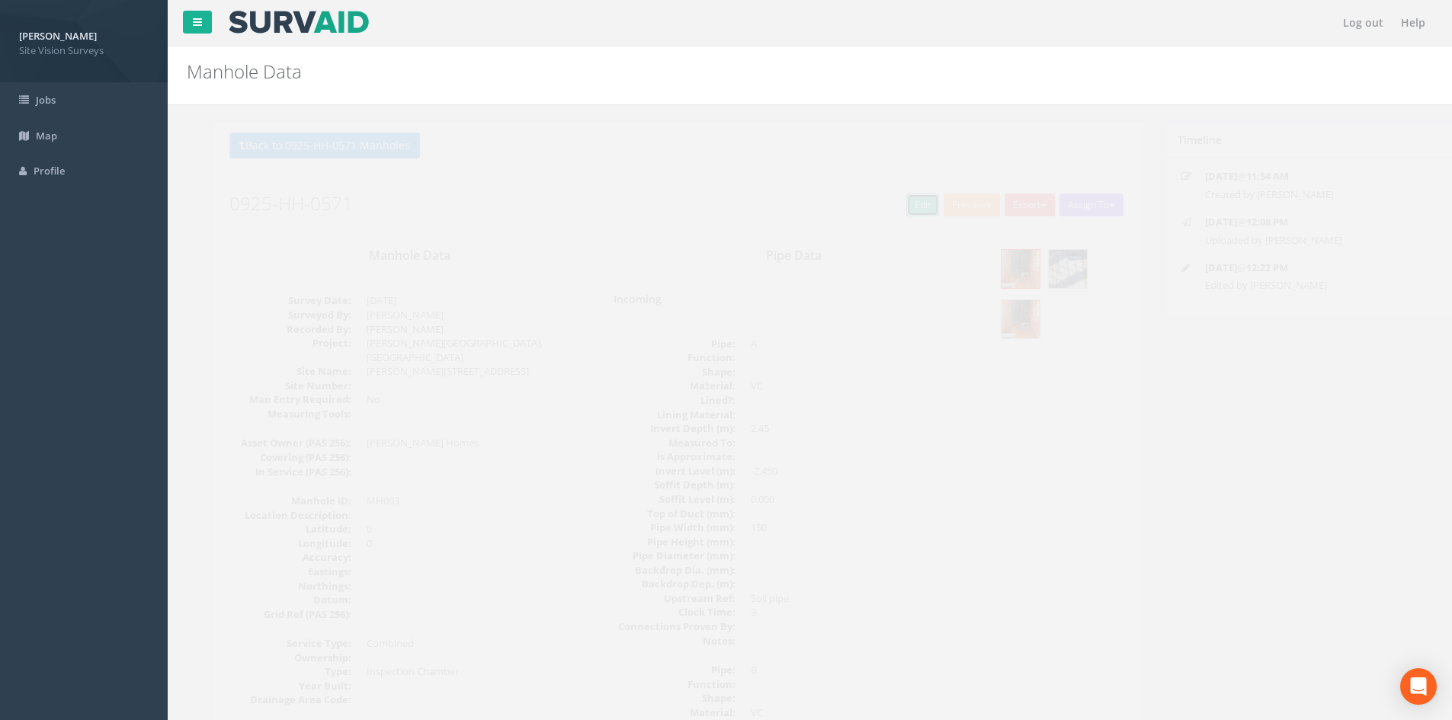
click at [892, 208] on link "Edit" at bounding box center [895, 205] width 33 height 23
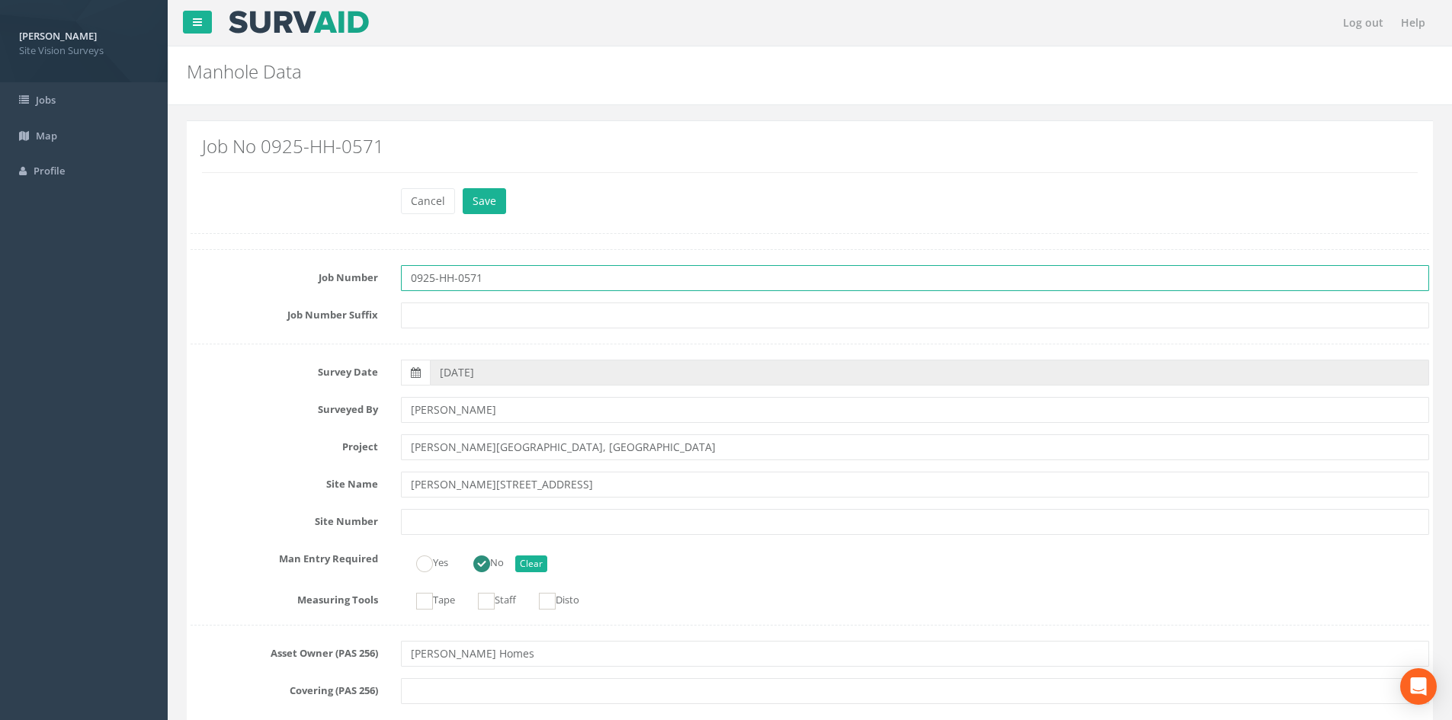
click at [514, 277] on input "0925-HH-0571" at bounding box center [915, 278] width 1029 height 26
type input "0925-HH-0572"
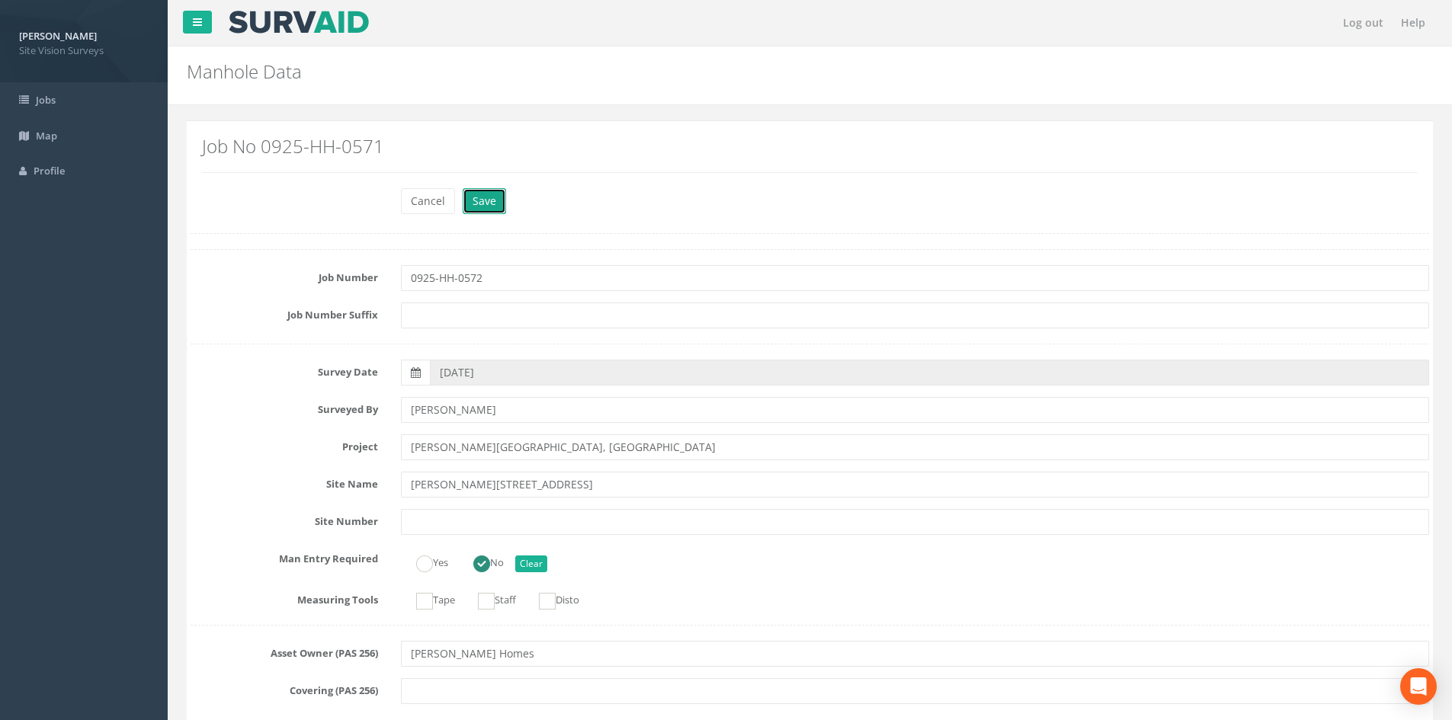
click at [491, 203] on button "Save" at bounding box center [484, 201] width 43 height 26
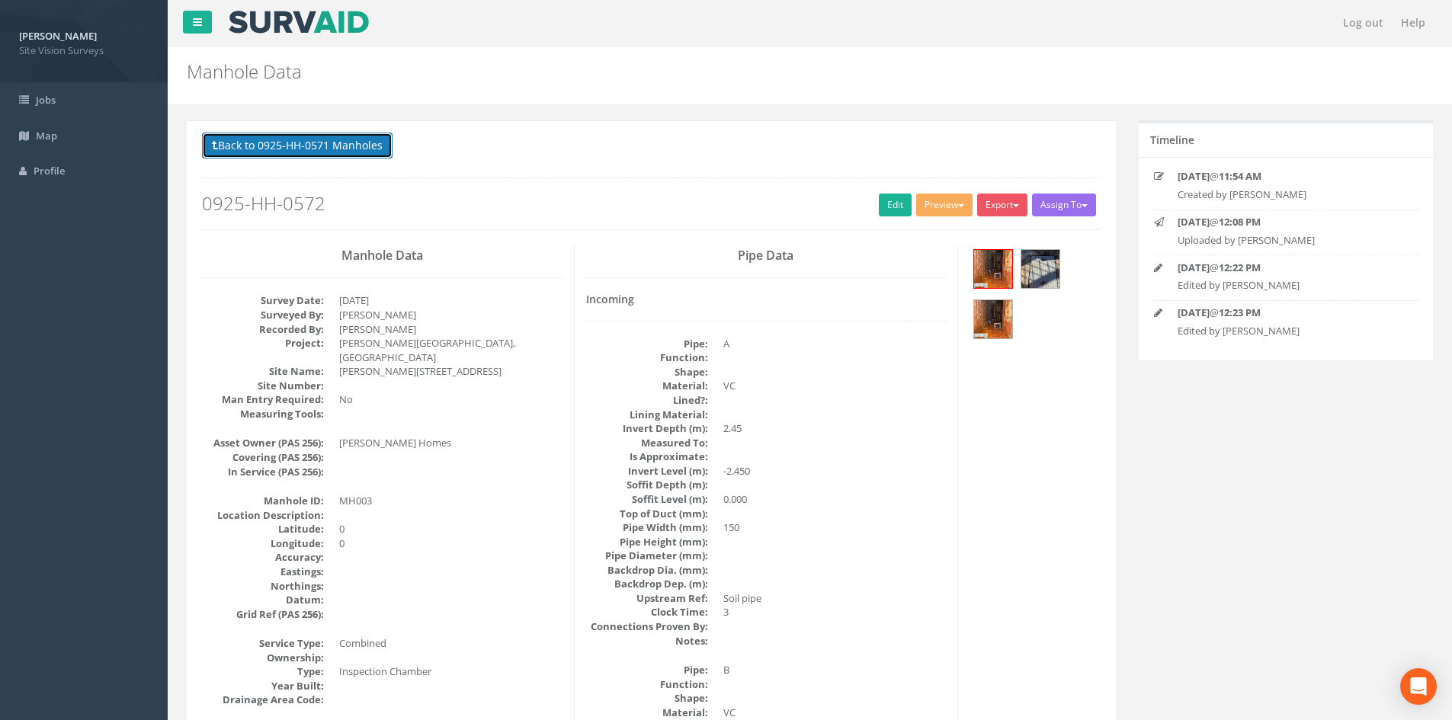
click at [324, 141] on button "Back to 0925-HH-0571 Manholes" at bounding box center [297, 146] width 191 height 26
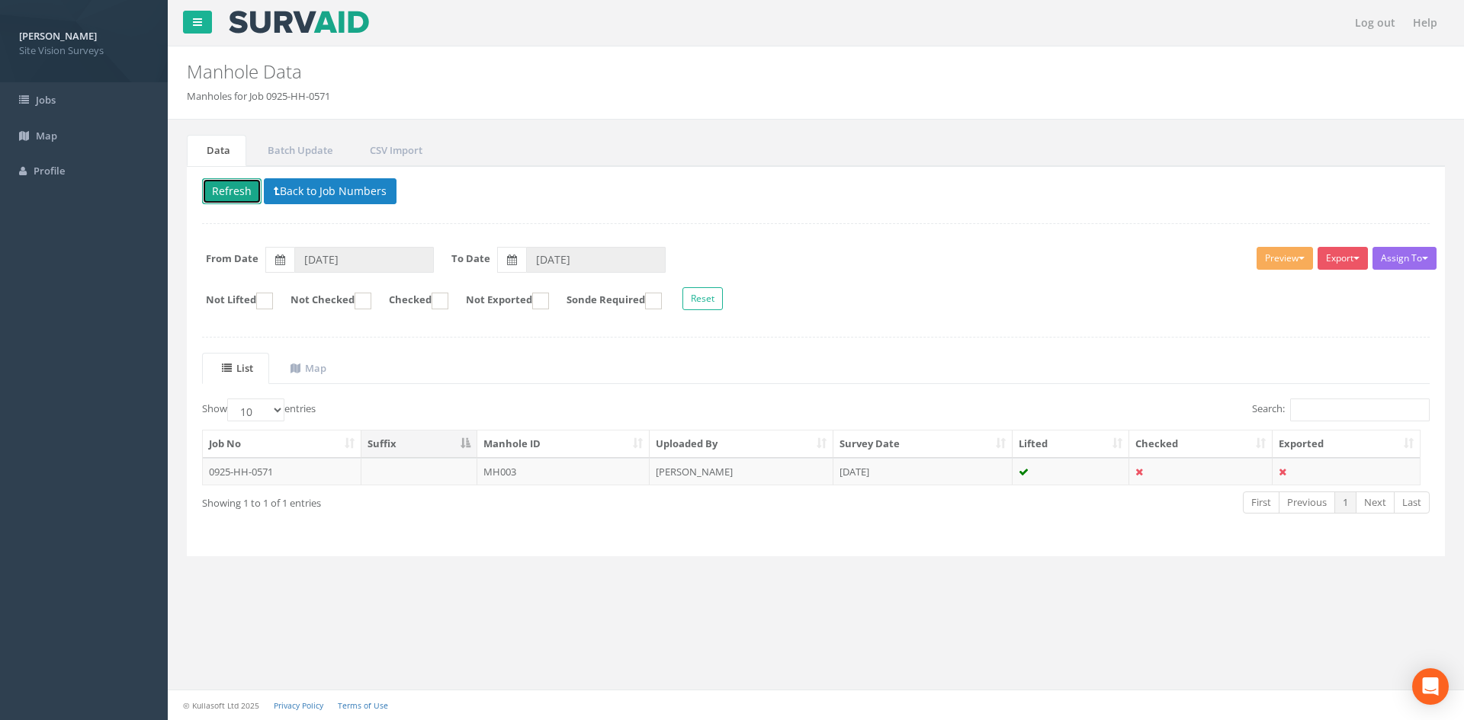
click at [232, 195] on button "Refresh" at bounding box center [231, 191] width 59 height 26
click at [297, 184] on button "Back to Job Numbers" at bounding box center [330, 191] width 133 height 26
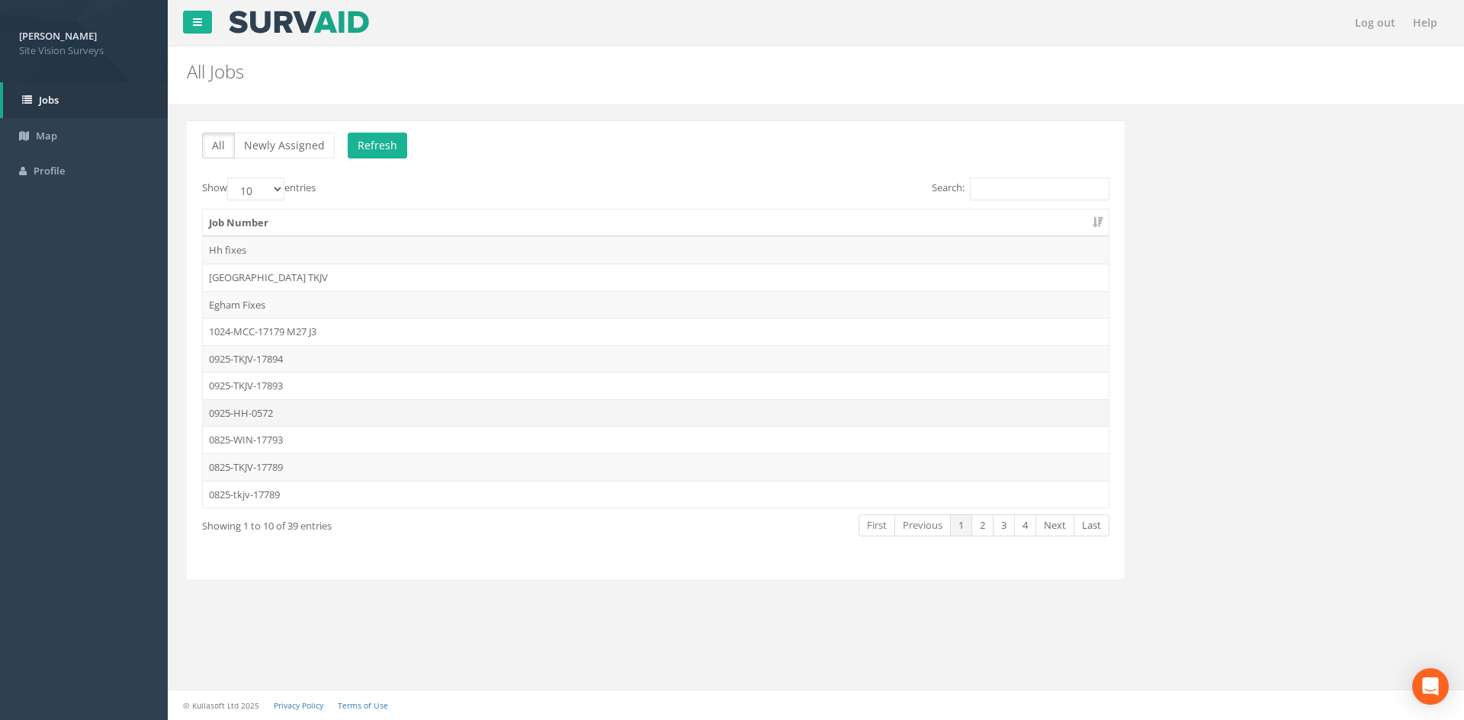
click at [291, 411] on td "0925-HH-0572" at bounding box center [656, 413] width 906 height 27
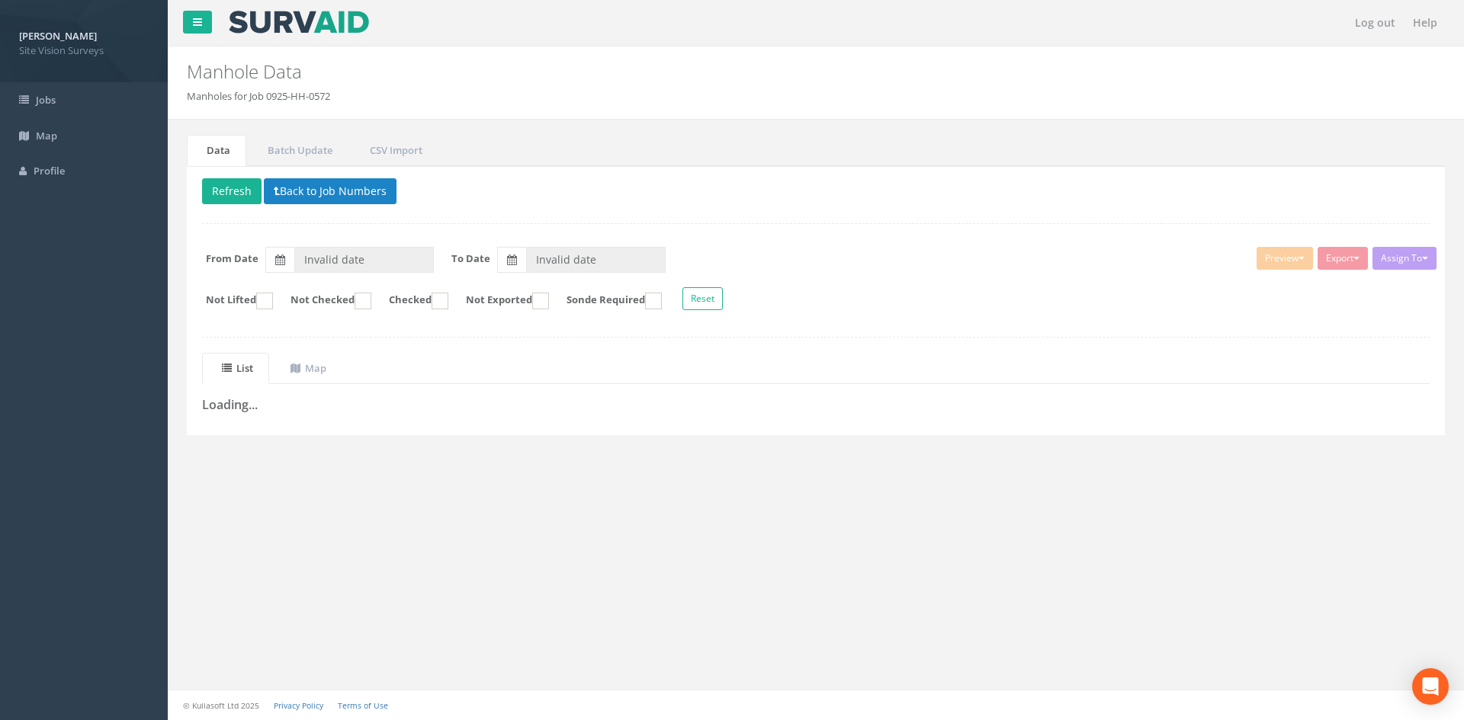
type input "[DATE]"
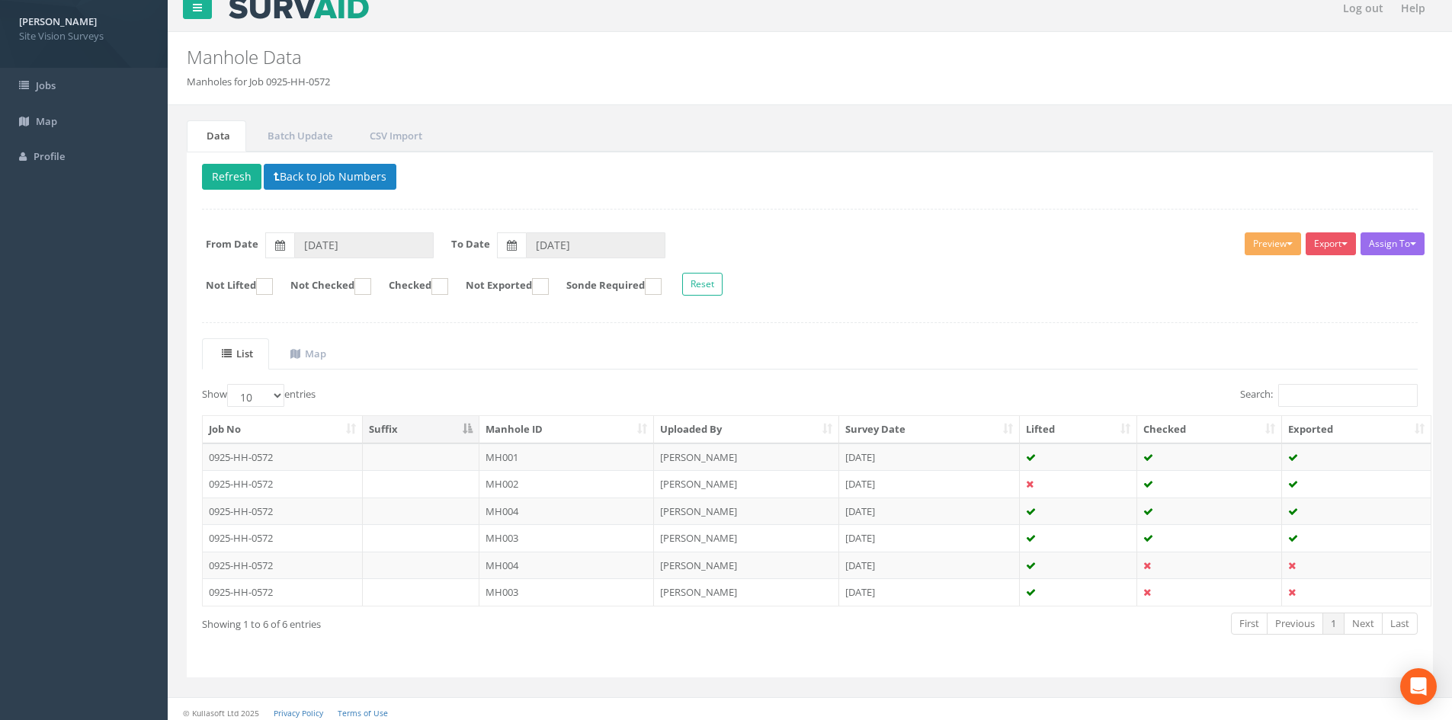
scroll to position [21, 0]
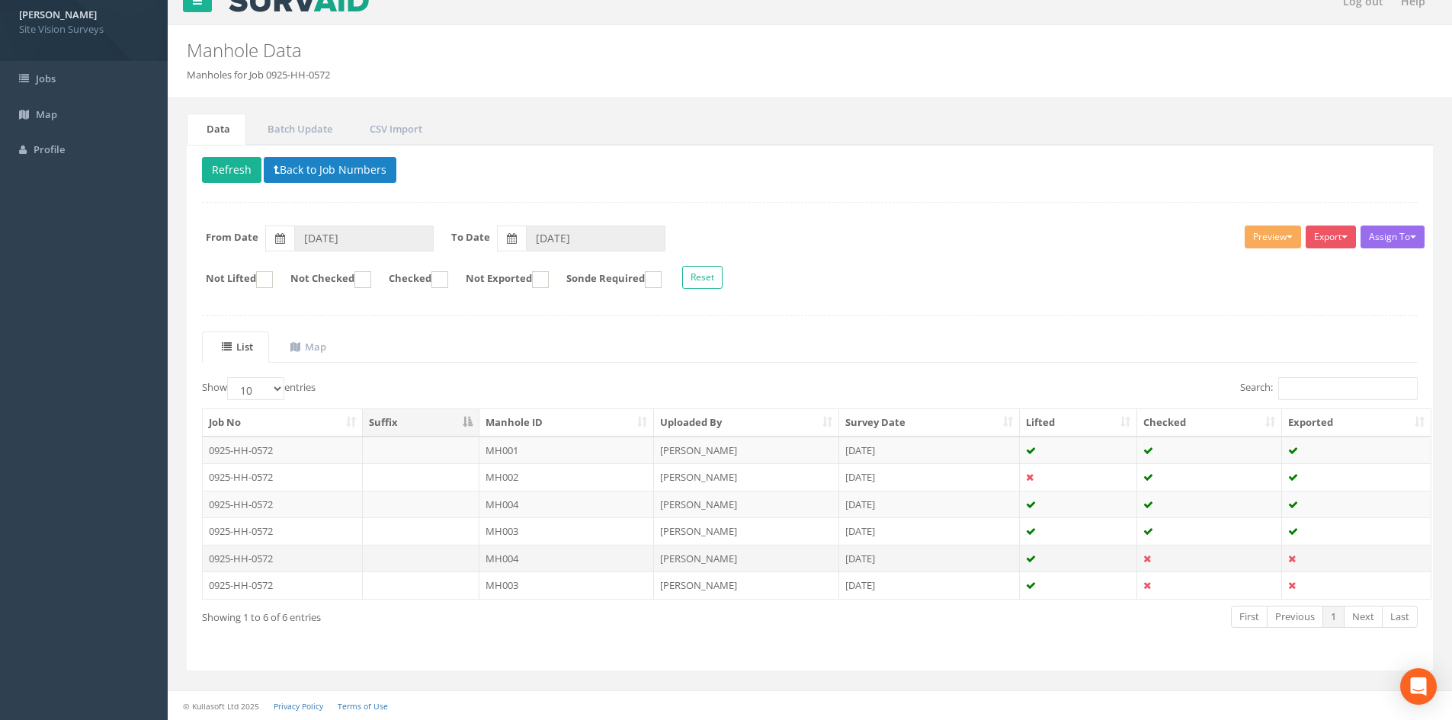
click at [1159, 556] on td at bounding box center [1210, 558] width 145 height 27
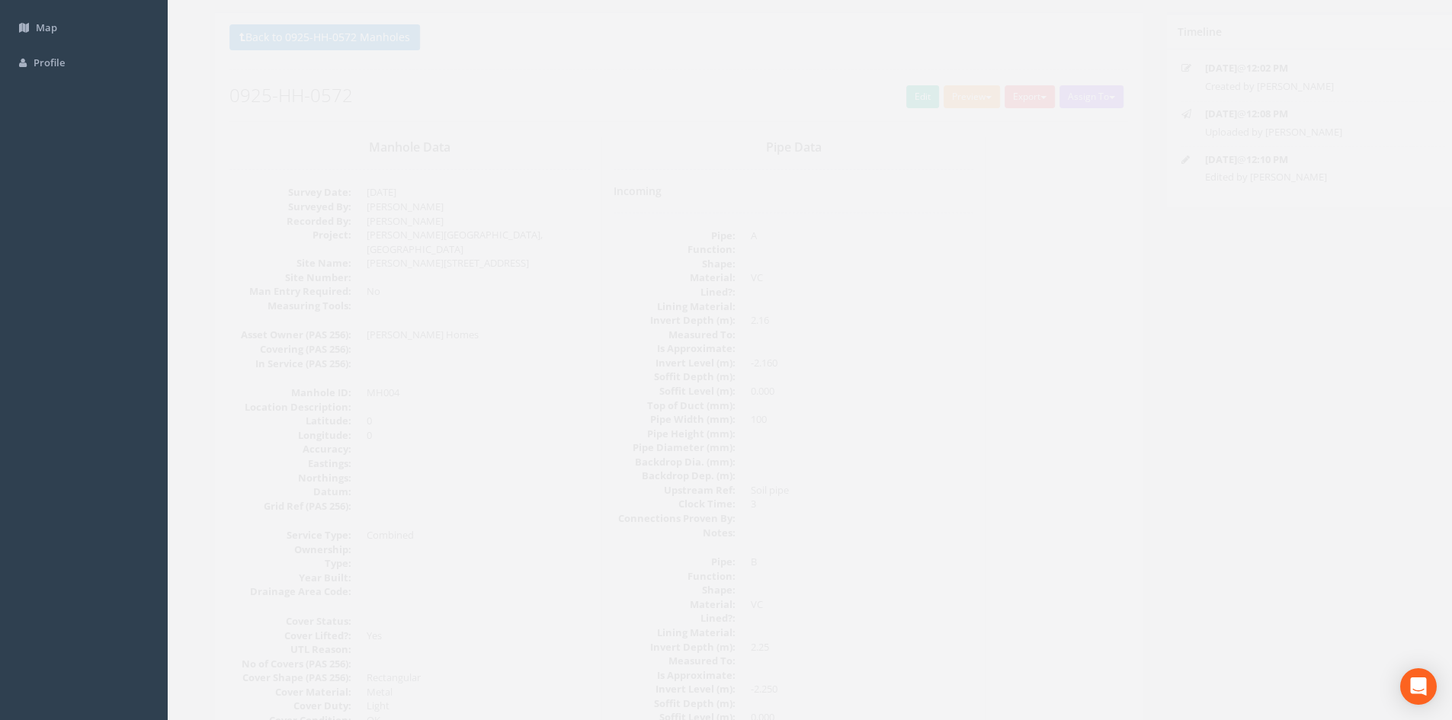
scroll to position [0, 0]
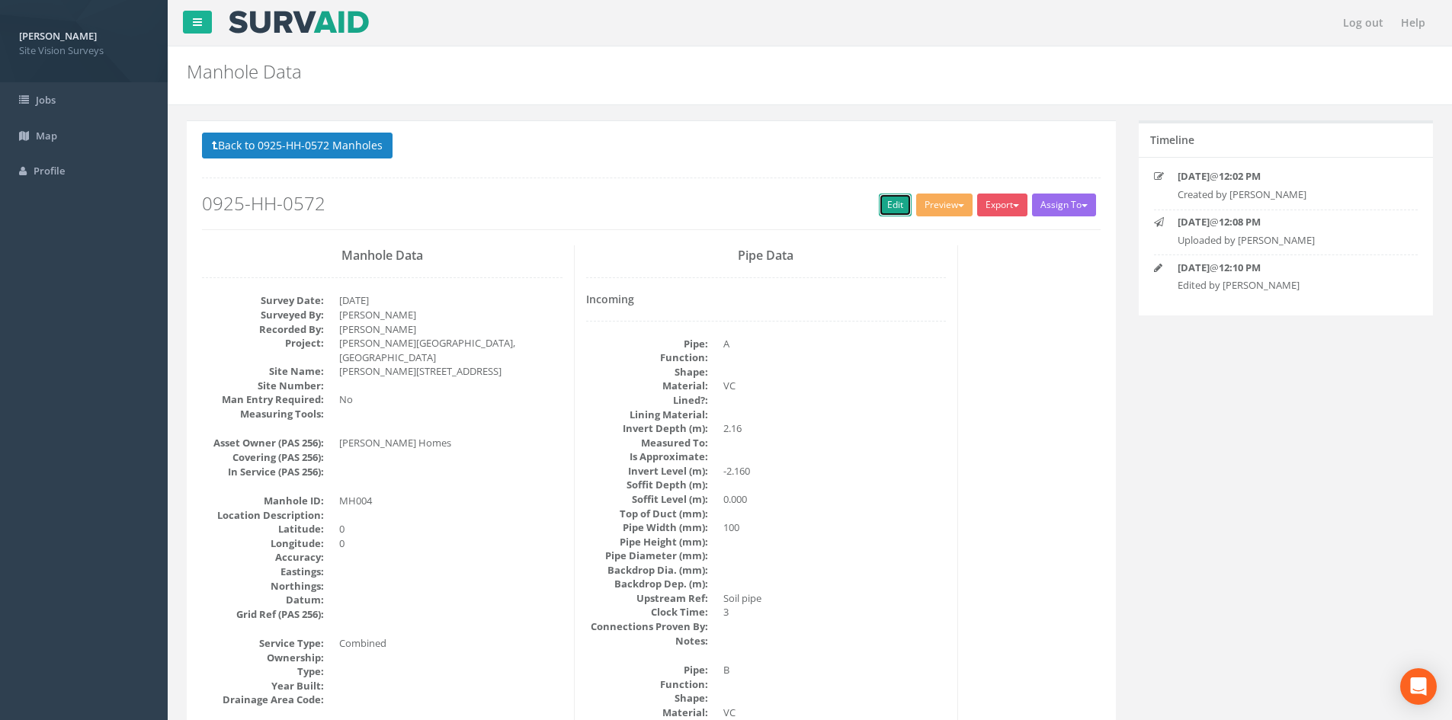
click at [887, 207] on link "Edit" at bounding box center [895, 205] width 33 height 23
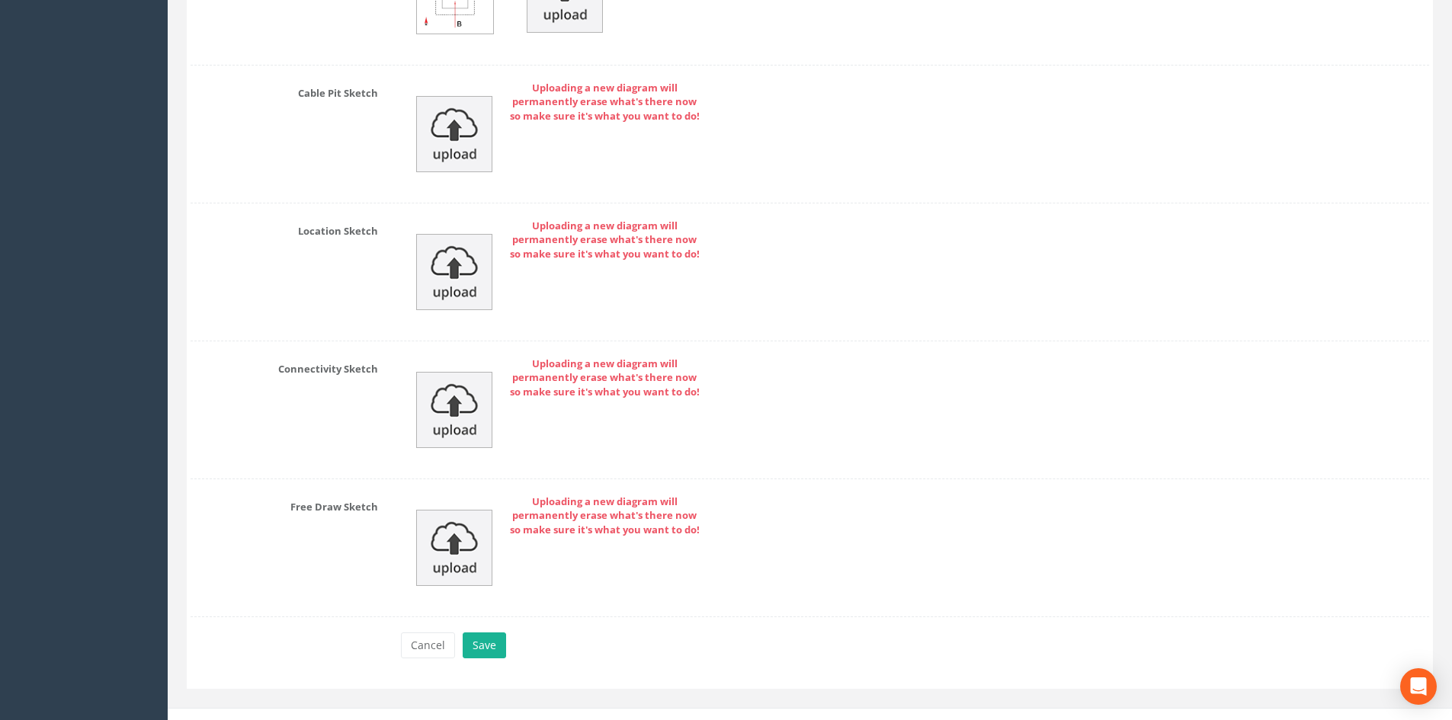
scroll to position [3325, 0]
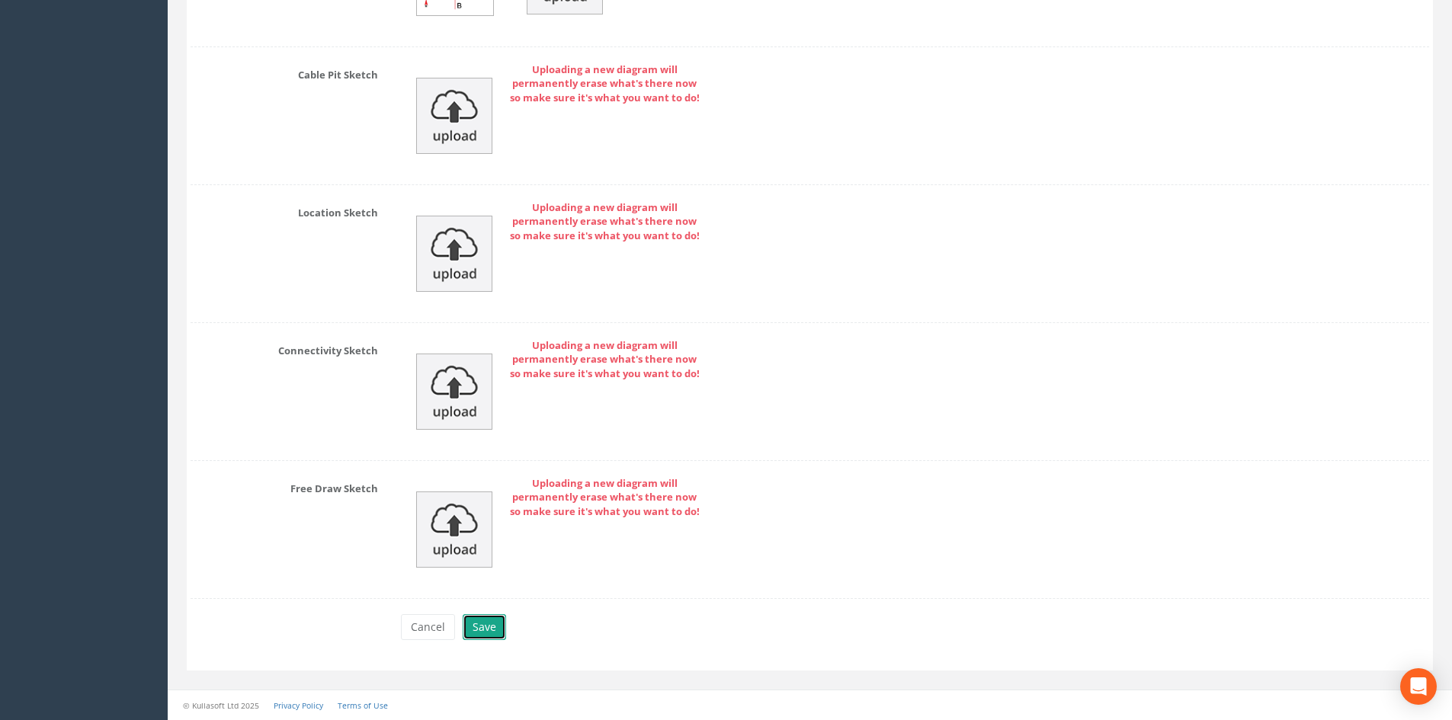
drag, startPoint x: 488, startPoint y: 621, endPoint x: 480, endPoint y: 626, distance: 8.9
click at [488, 623] on button "Save" at bounding box center [484, 628] width 43 height 26
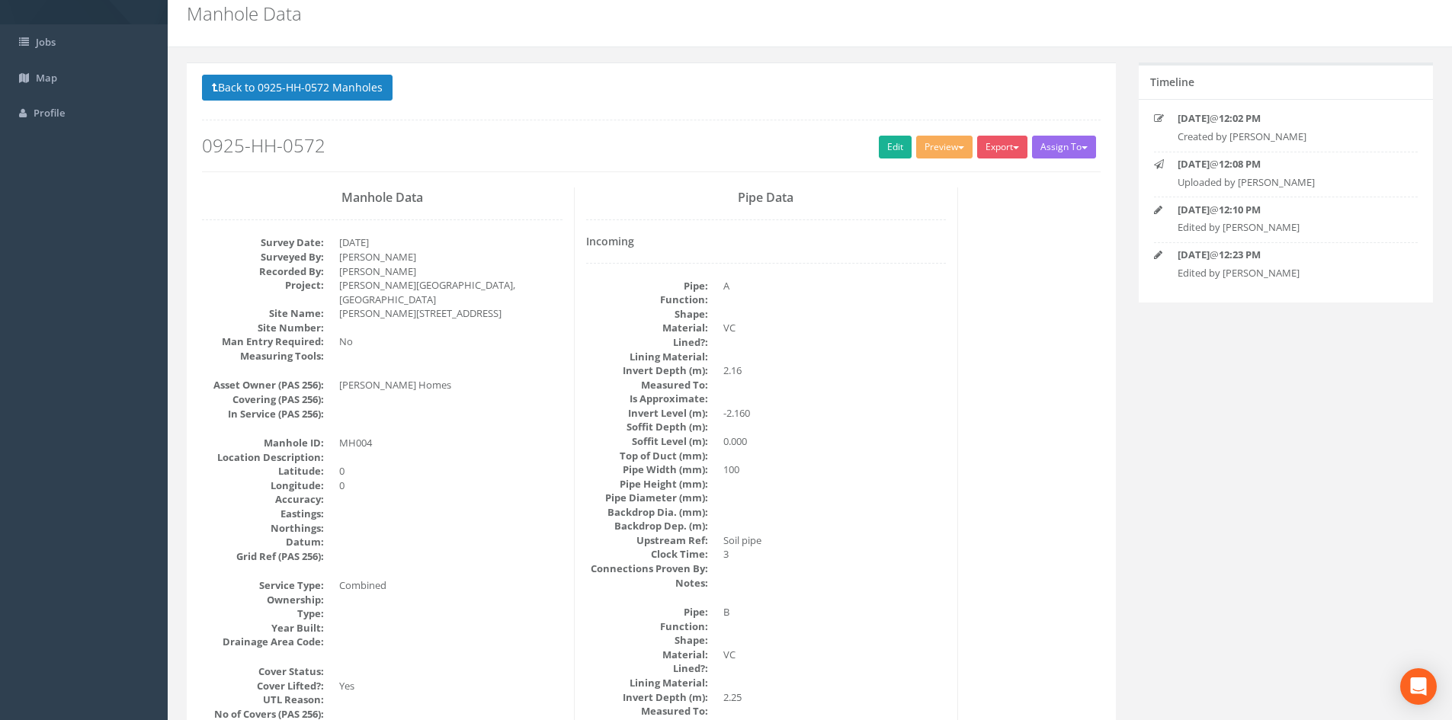
scroll to position [0, 0]
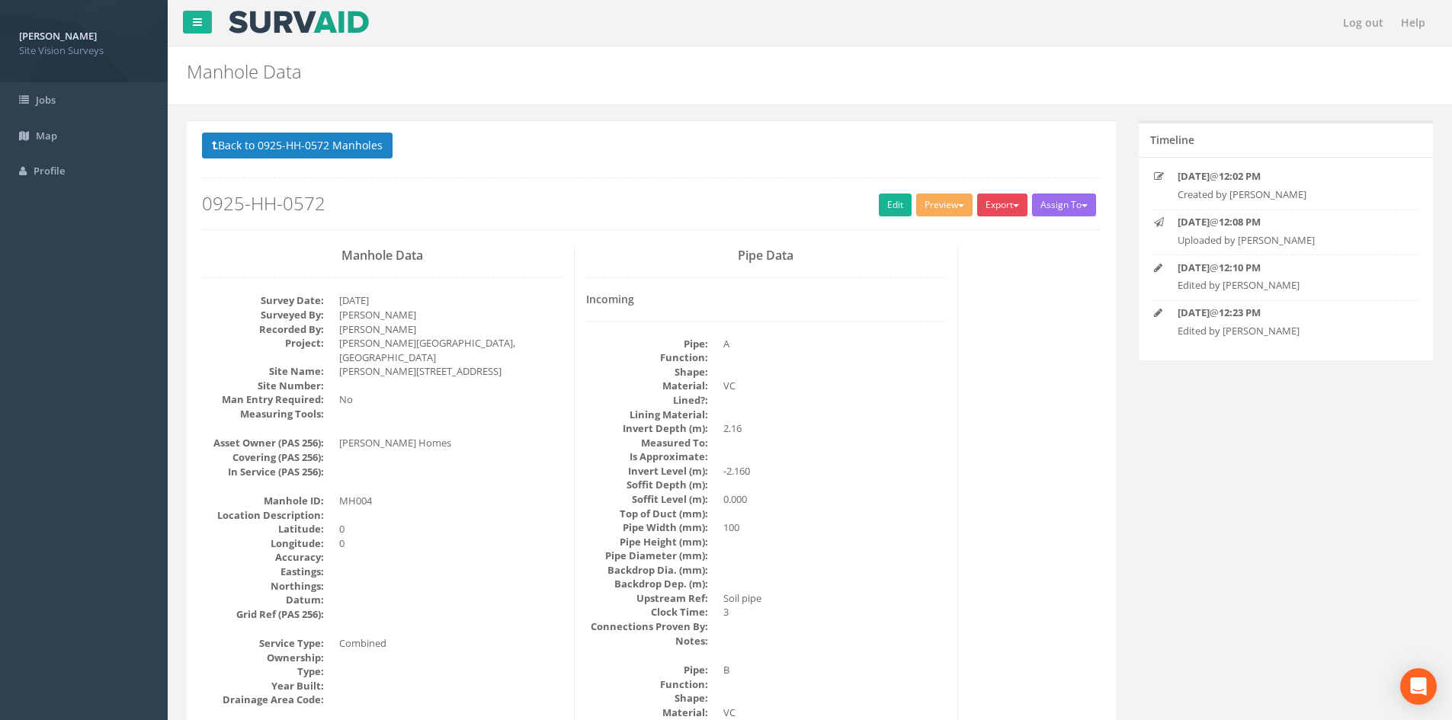
click at [1006, 207] on button "Export" at bounding box center [1002, 205] width 50 height 23
click at [965, 265] on link "SVS MH" at bounding box center [971, 264] width 116 height 24
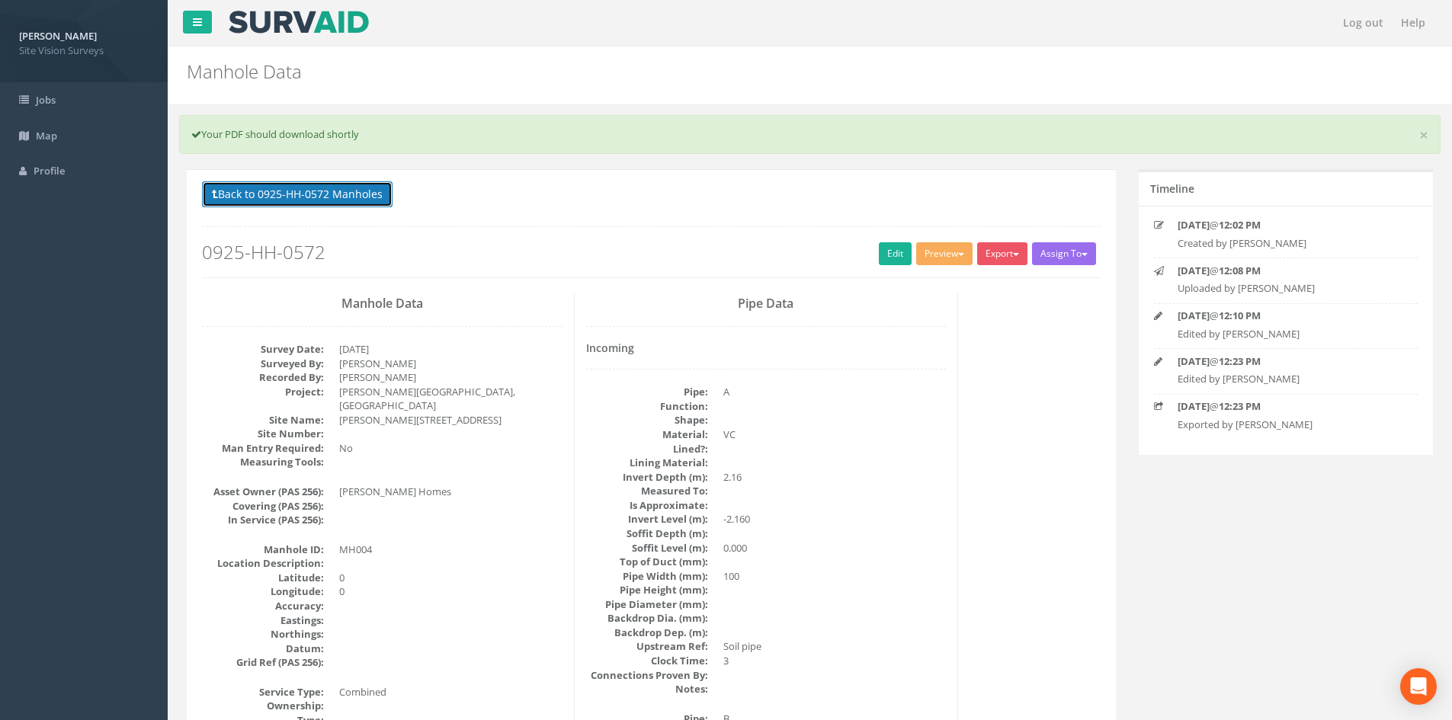
click at [315, 197] on button "Back to 0925-HH-0572 Manholes" at bounding box center [297, 194] width 191 height 26
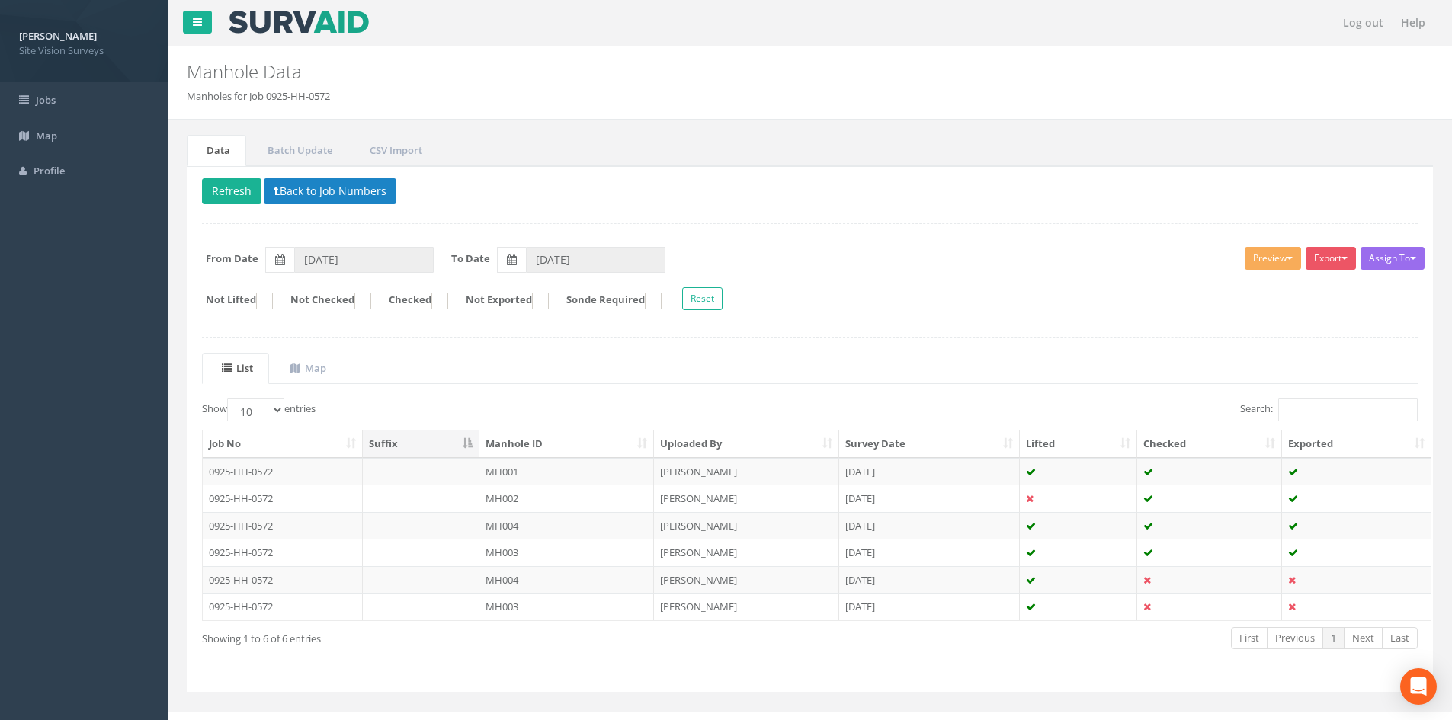
click at [1183, 438] on th "Checked" at bounding box center [1210, 444] width 145 height 27
click at [1118, 339] on div "Delete Refresh Back to Job Numbers Assign To No Companies Added Export SVS IC S…" at bounding box center [810, 429] width 1247 height 527
click at [319, 583] on td "0925-HH-0572" at bounding box center [283, 579] width 160 height 27
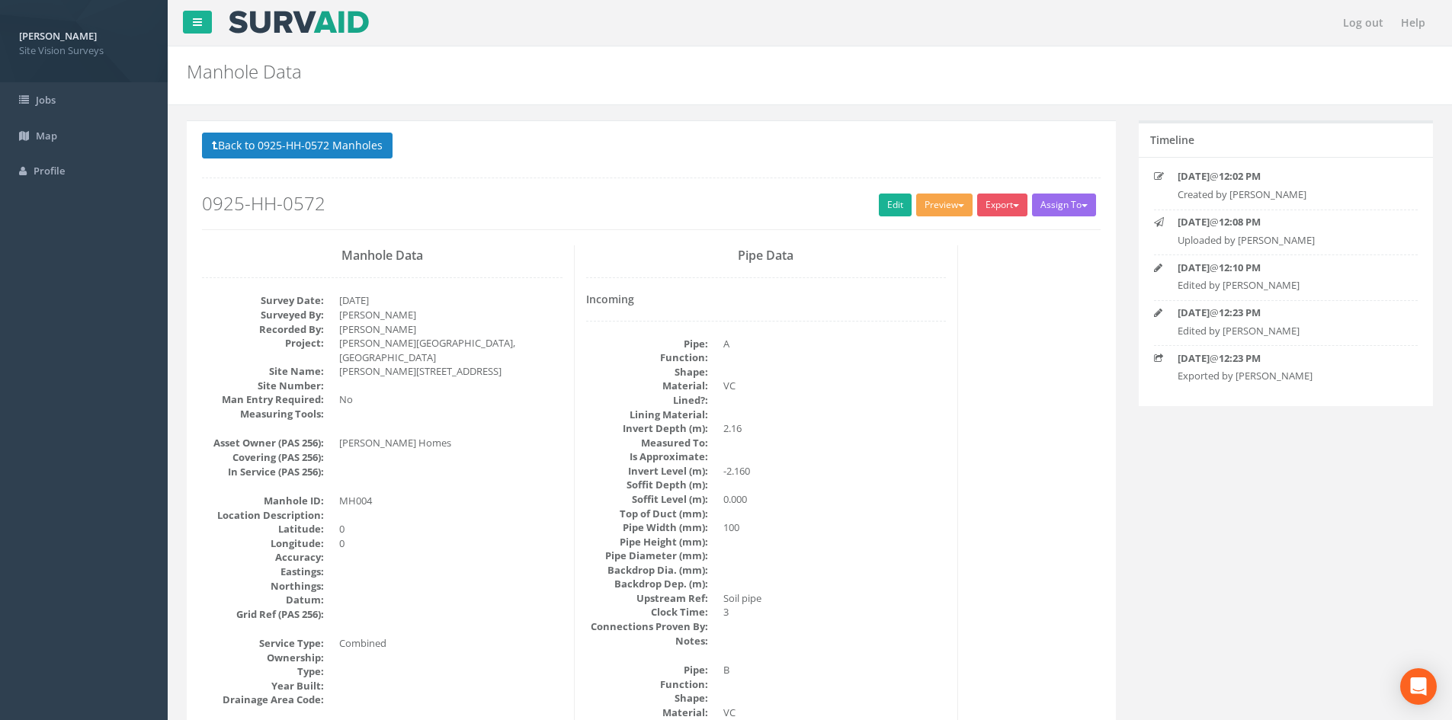
click at [954, 199] on button "Preview" at bounding box center [944, 205] width 56 height 23
click at [919, 265] on link "SVS MH" at bounding box center [916, 264] width 116 height 24
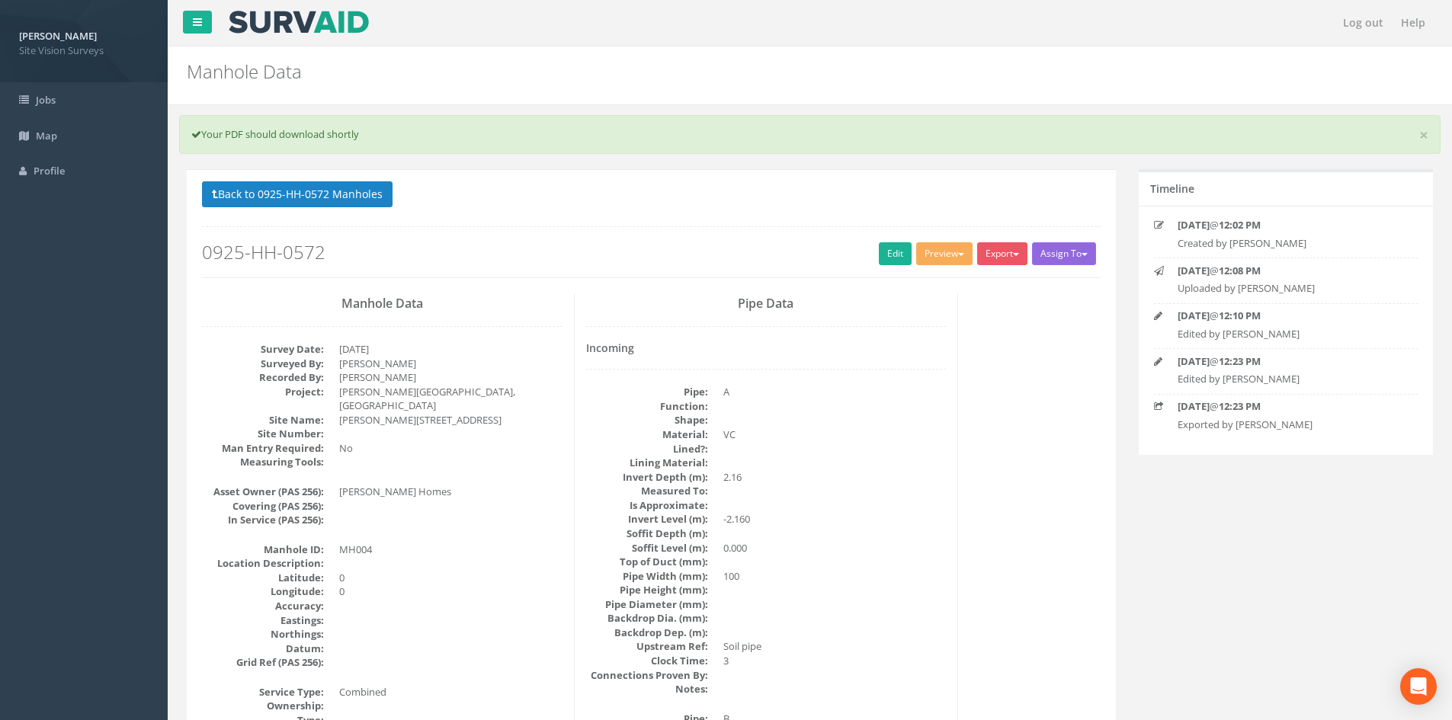
click at [1065, 248] on button "Assign To" at bounding box center [1064, 253] width 64 height 23
click at [267, 195] on button "Back to 0925-HH-0572 Manholes" at bounding box center [297, 194] width 191 height 26
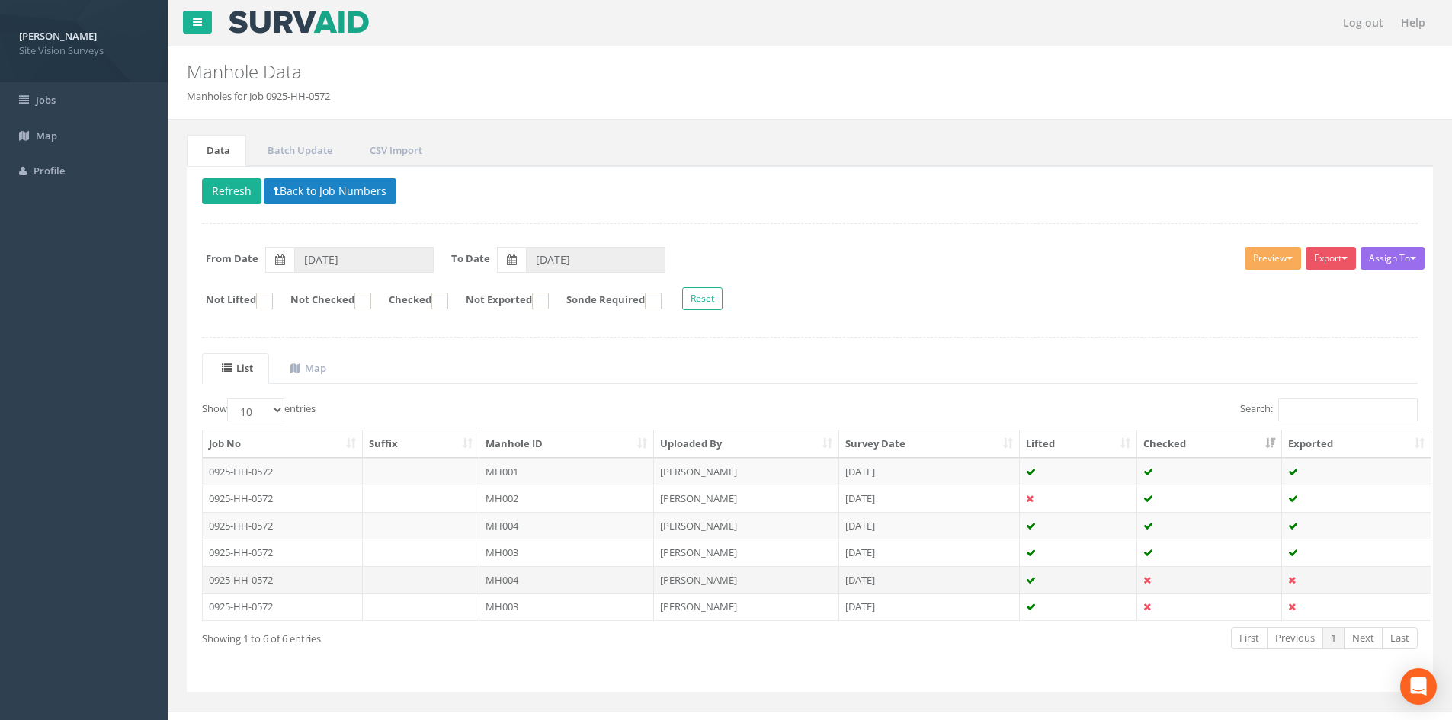
scroll to position [21, 0]
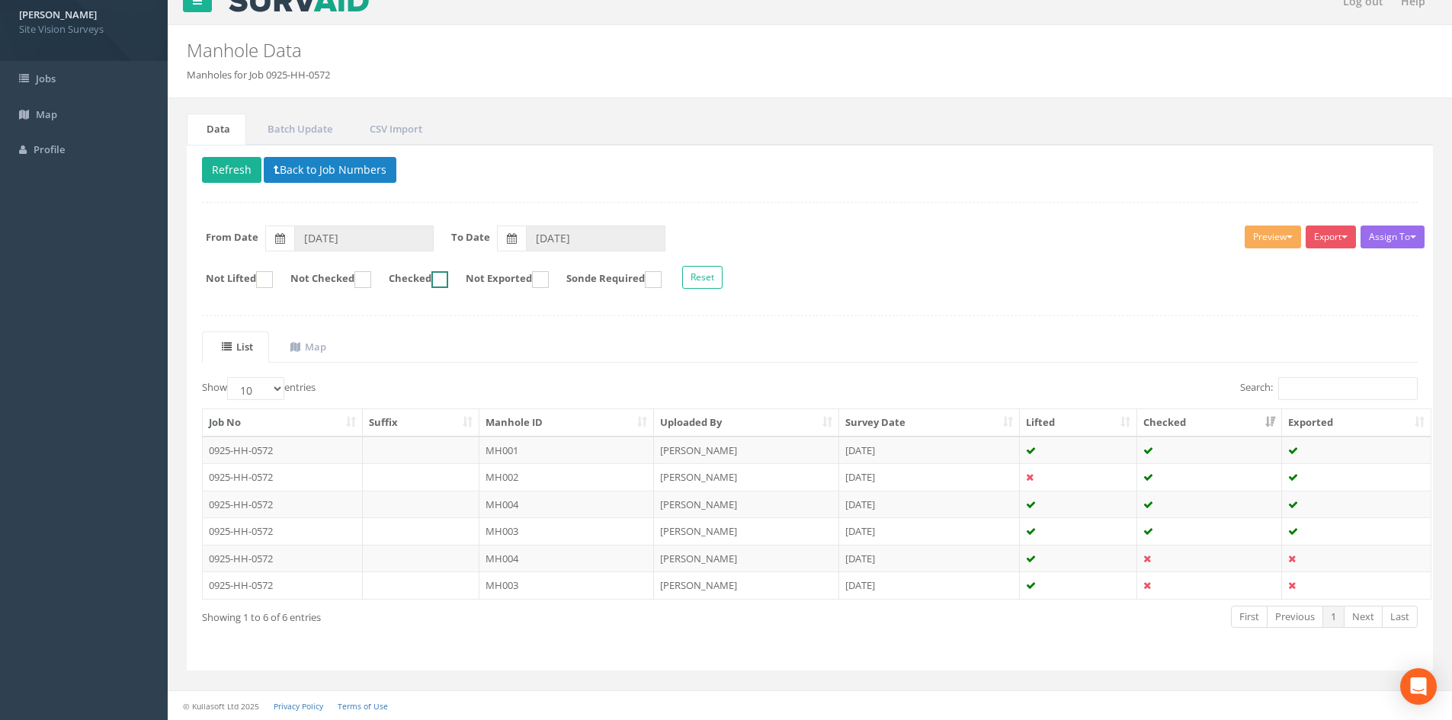
click at [448, 281] on ins at bounding box center [440, 279] width 17 height 17
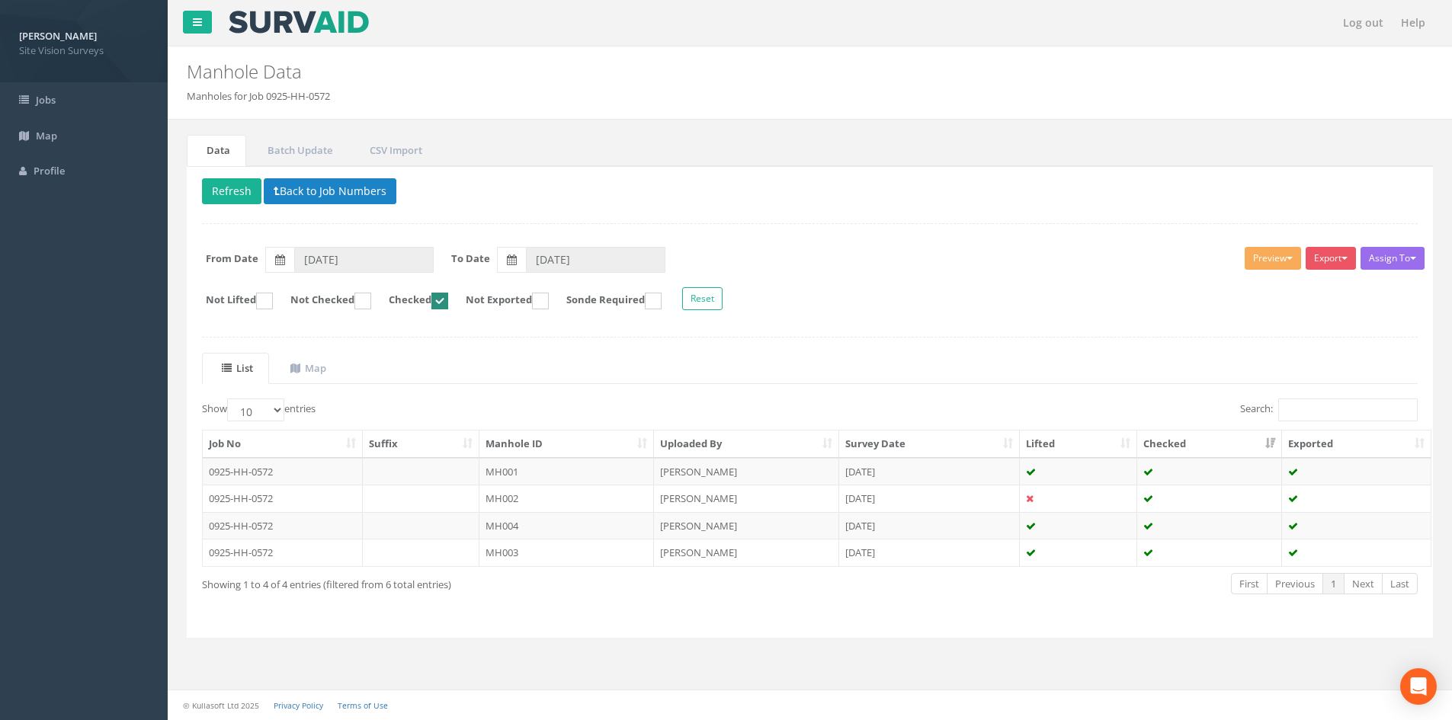
scroll to position [0, 0]
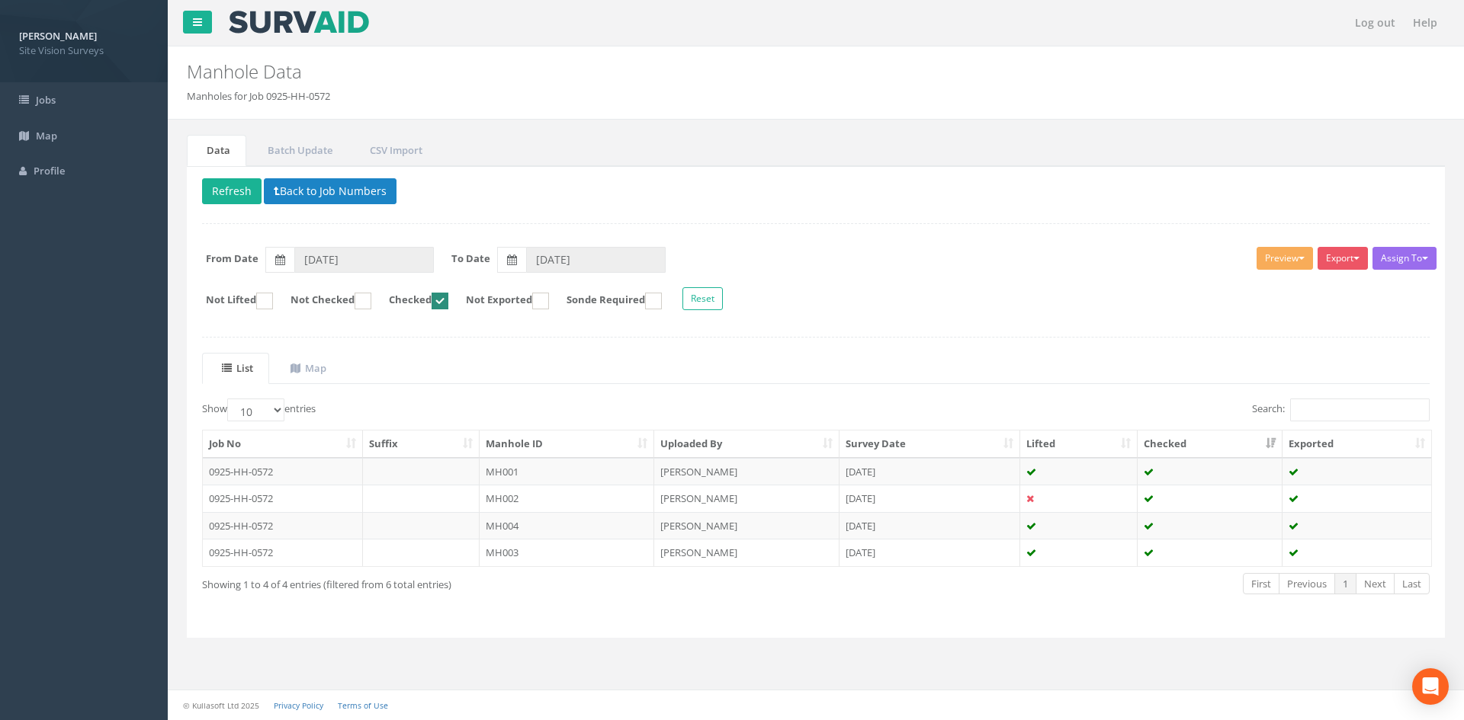
click at [448, 297] on ins at bounding box center [440, 301] width 17 height 17
checkbox input "false"
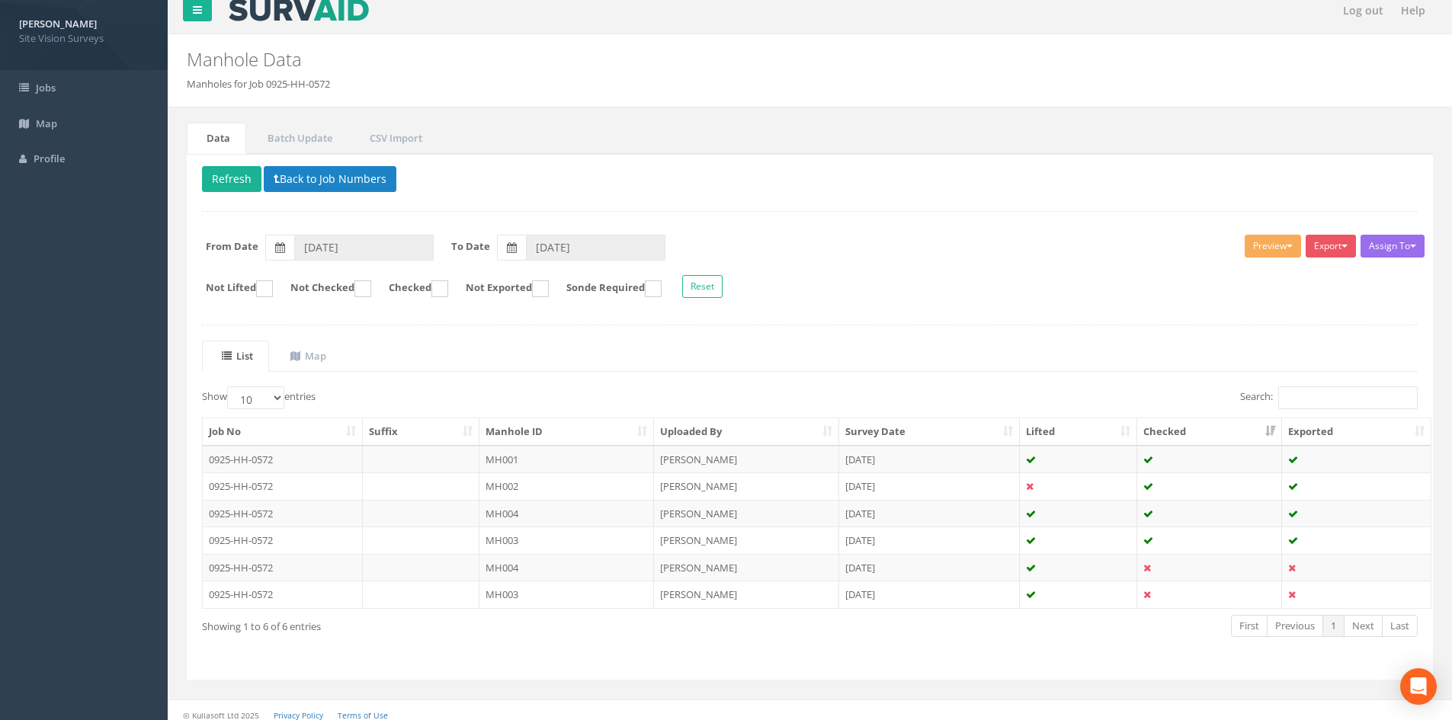
scroll to position [21, 0]
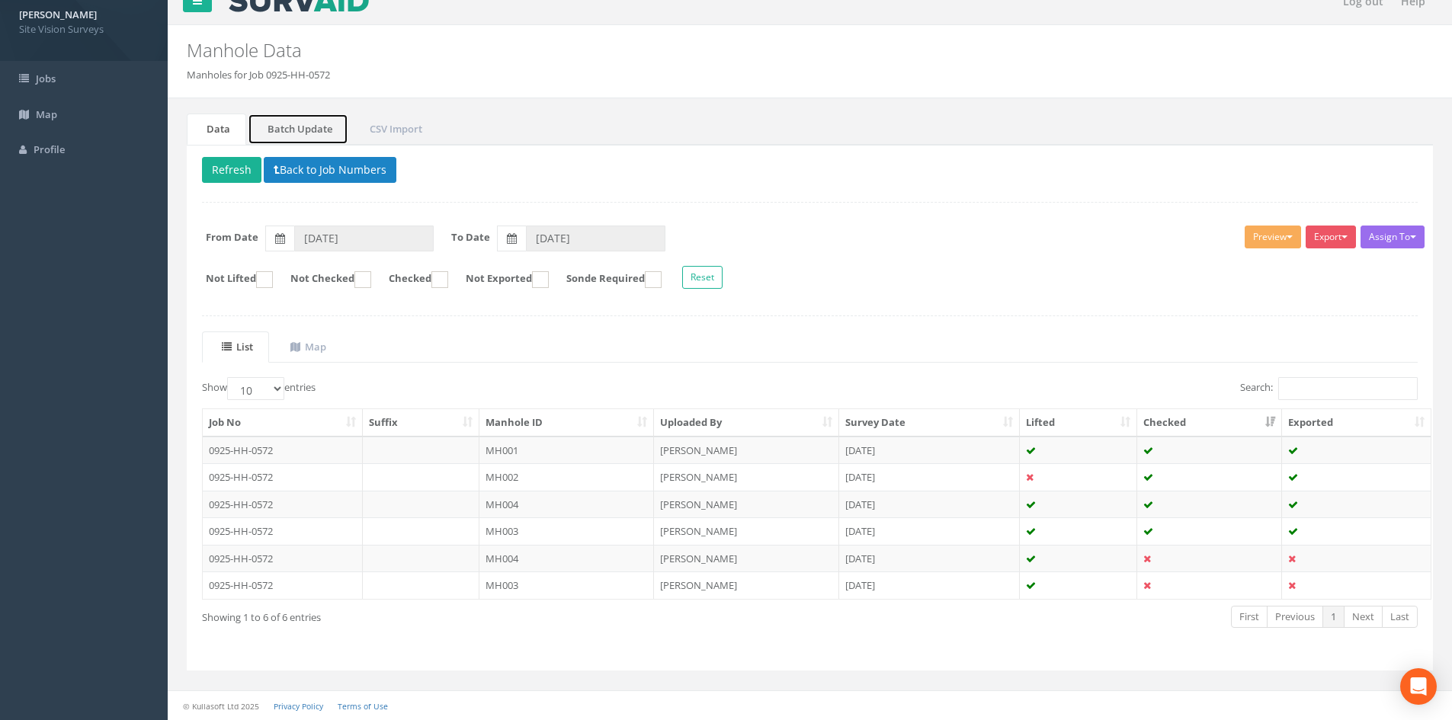
click at [323, 130] on link "Batch Update" at bounding box center [298, 129] width 101 height 31
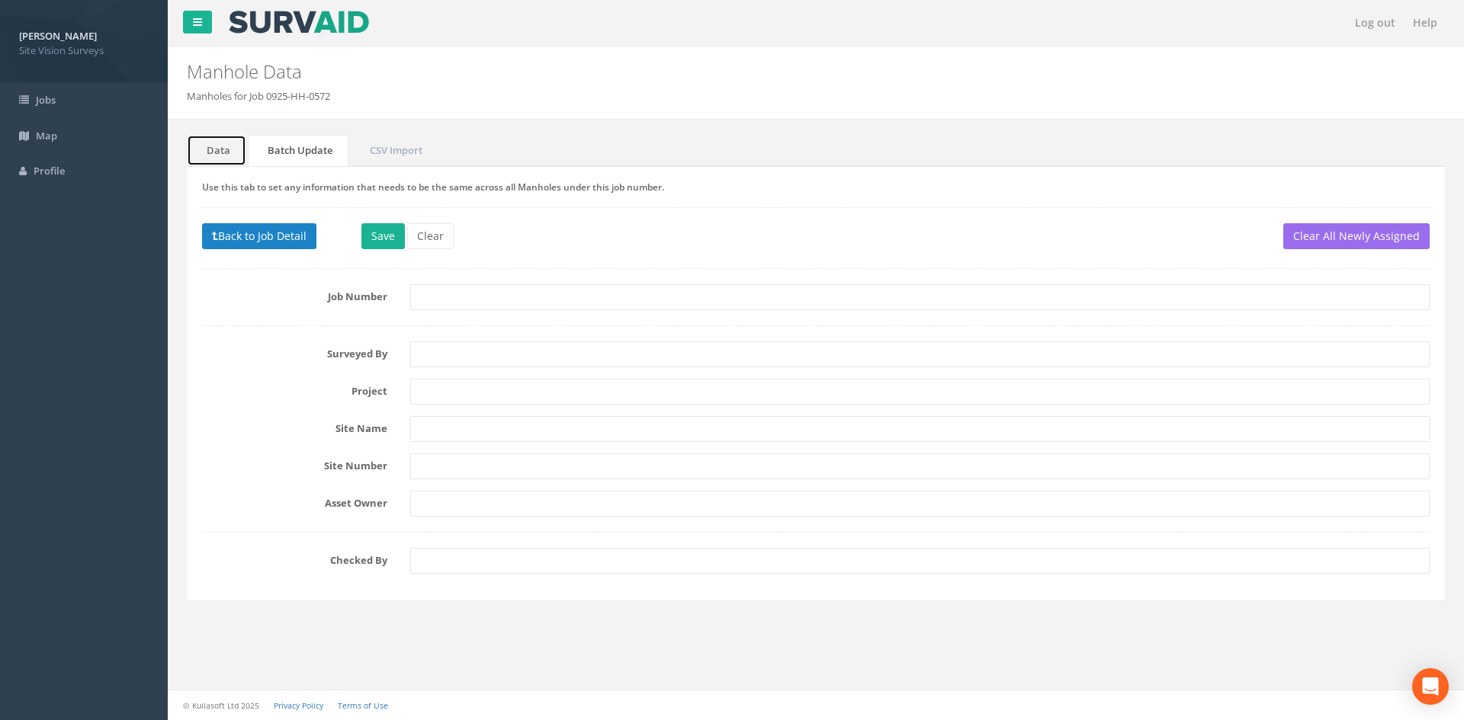
click at [217, 159] on link "Data" at bounding box center [216, 150] width 59 height 31
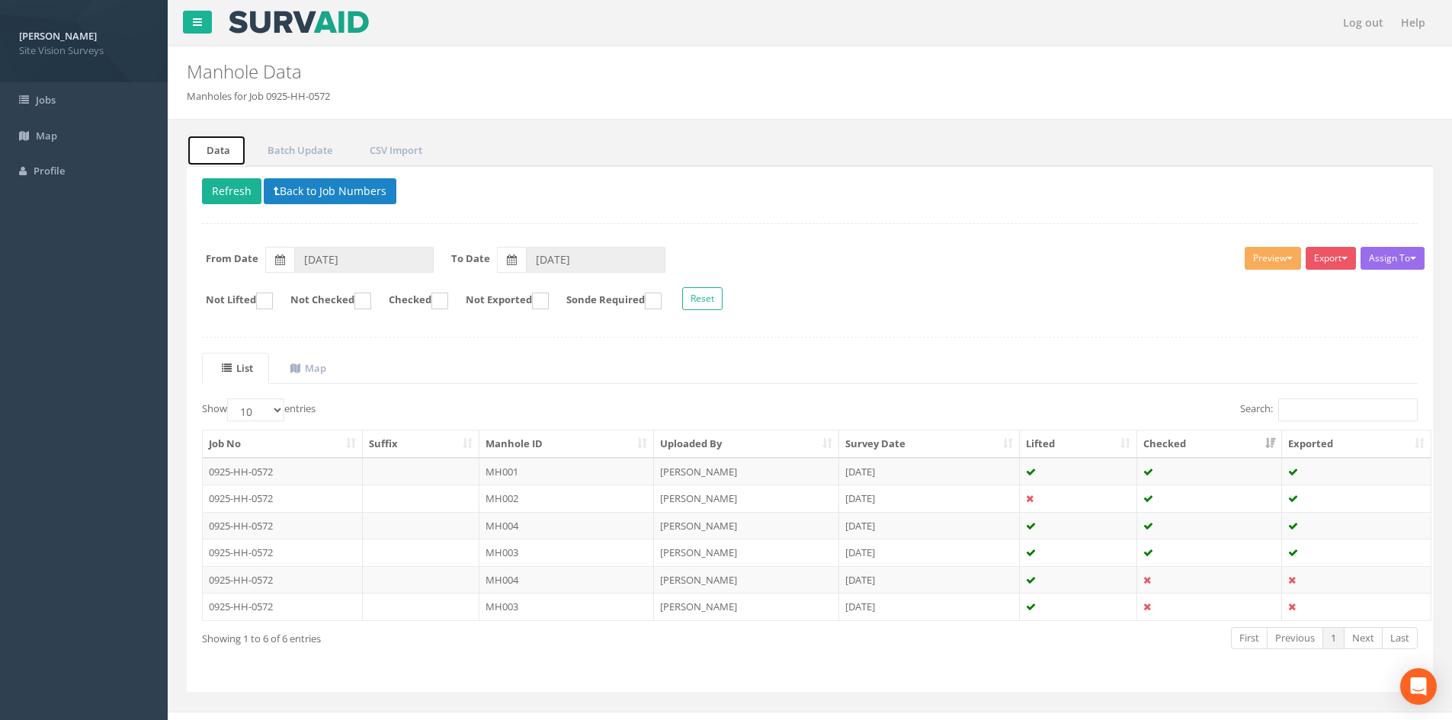
scroll to position [21, 0]
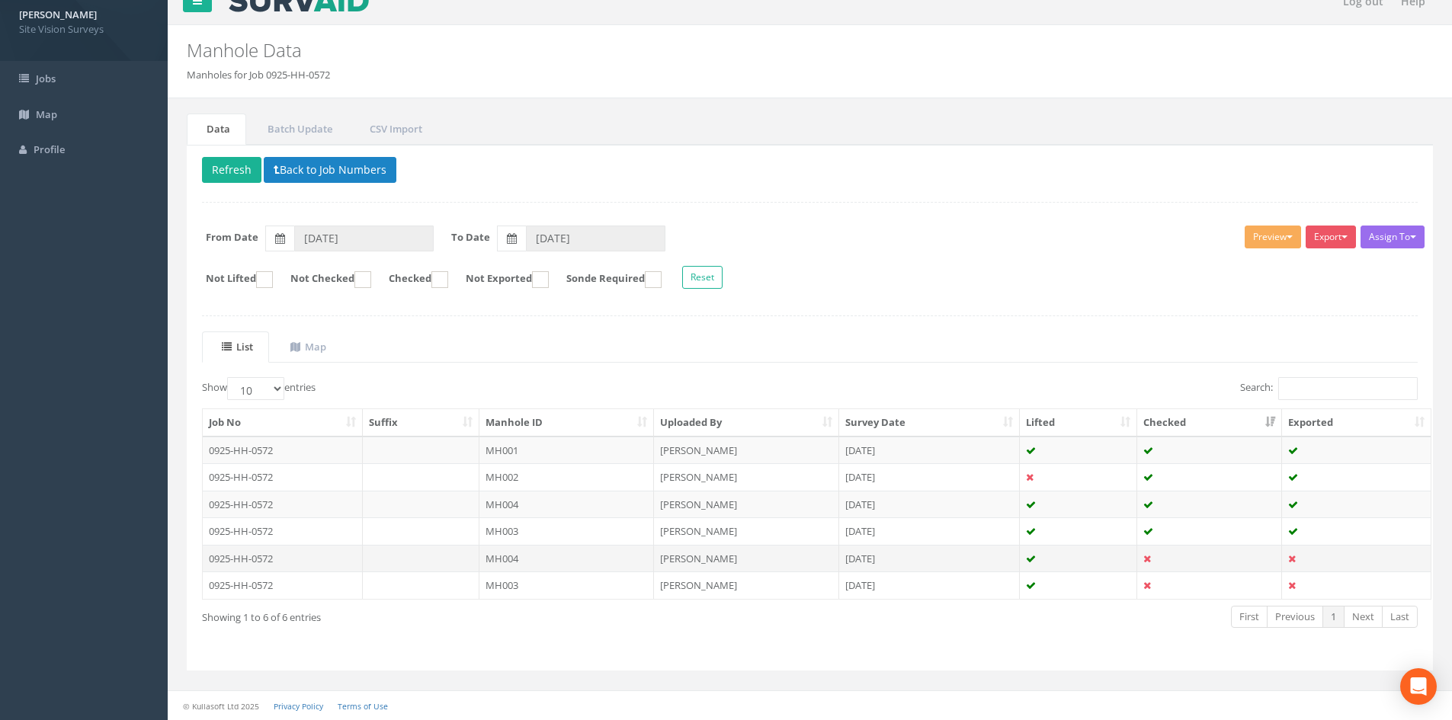
click at [458, 553] on td at bounding box center [421, 558] width 117 height 27
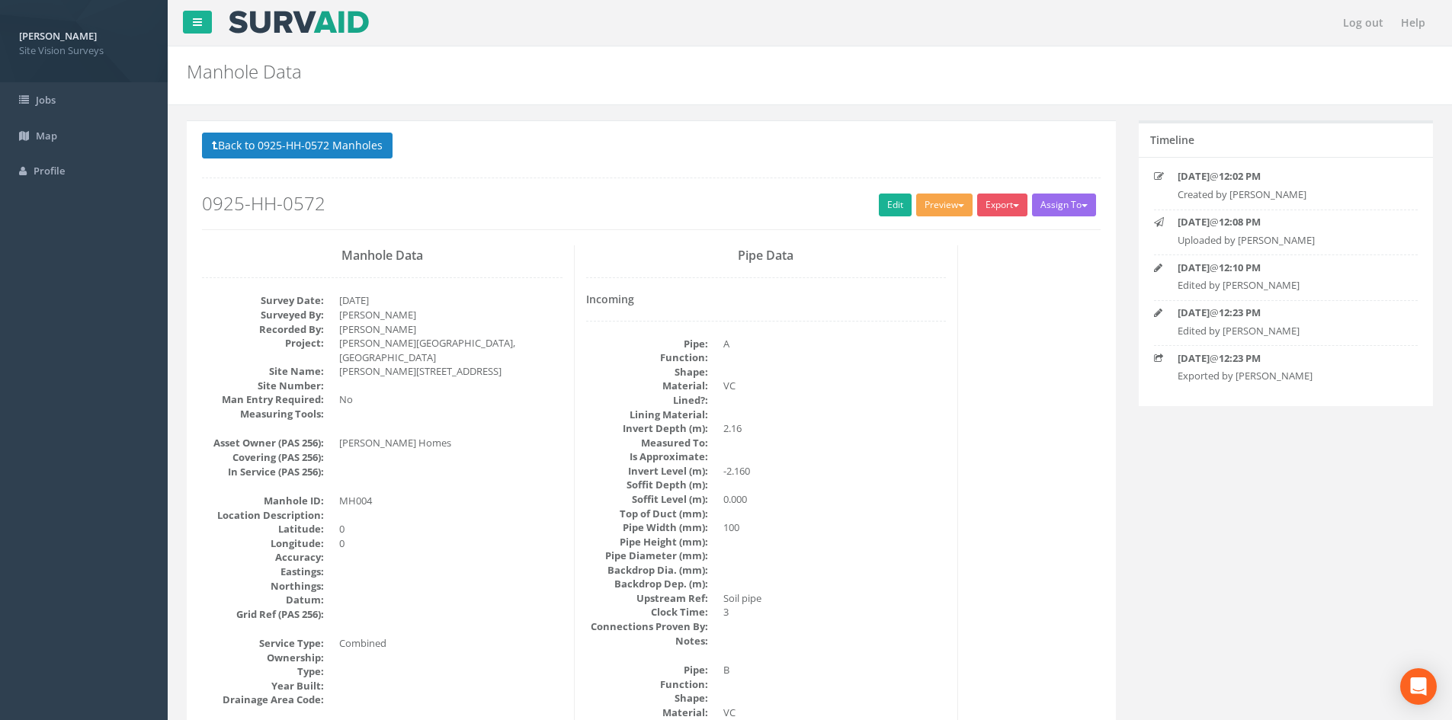
click at [943, 207] on button "Preview" at bounding box center [944, 205] width 56 height 23
click at [909, 268] on link "SVS MH" at bounding box center [916, 264] width 116 height 24
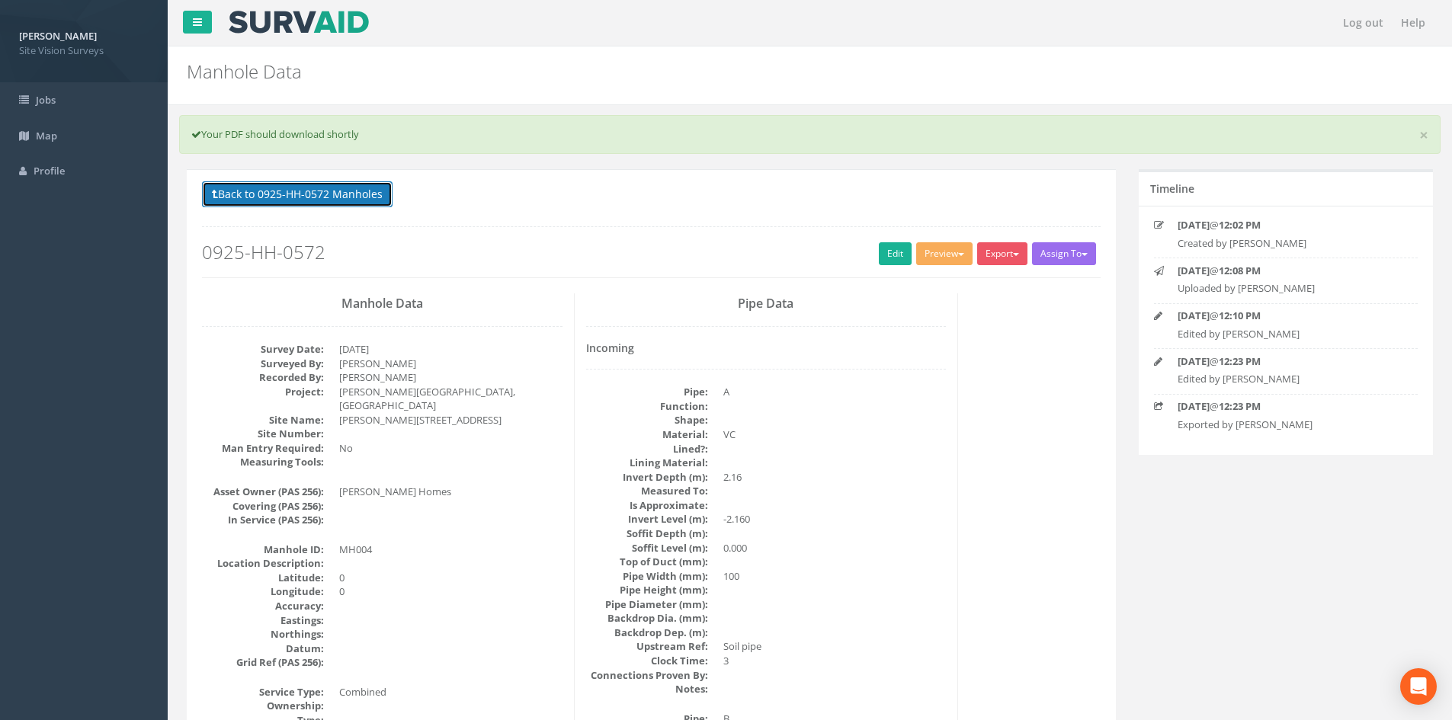
click at [260, 192] on button "Back to 0925-HH-0572 Manholes" at bounding box center [297, 194] width 191 height 26
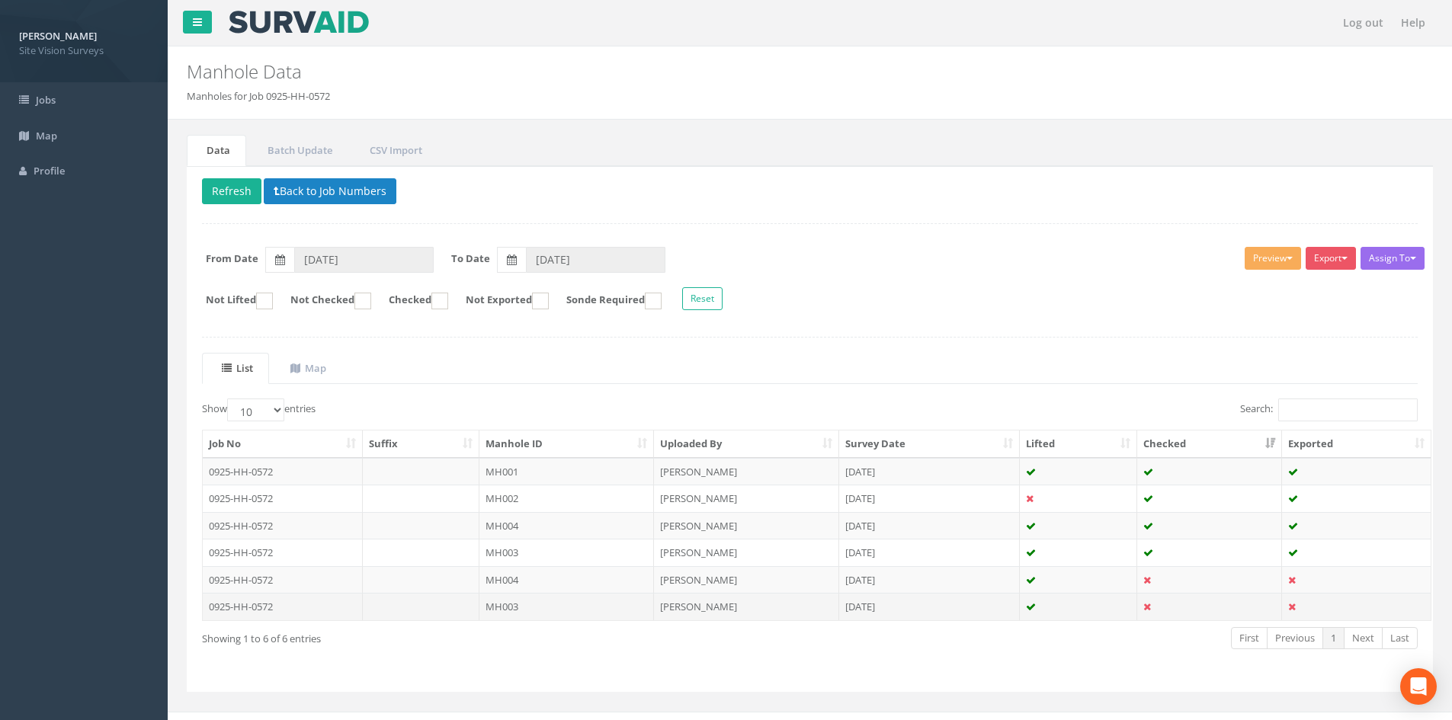
click at [499, 610] on td "MH003" at bounding box center [567, 606] width 175 height 27
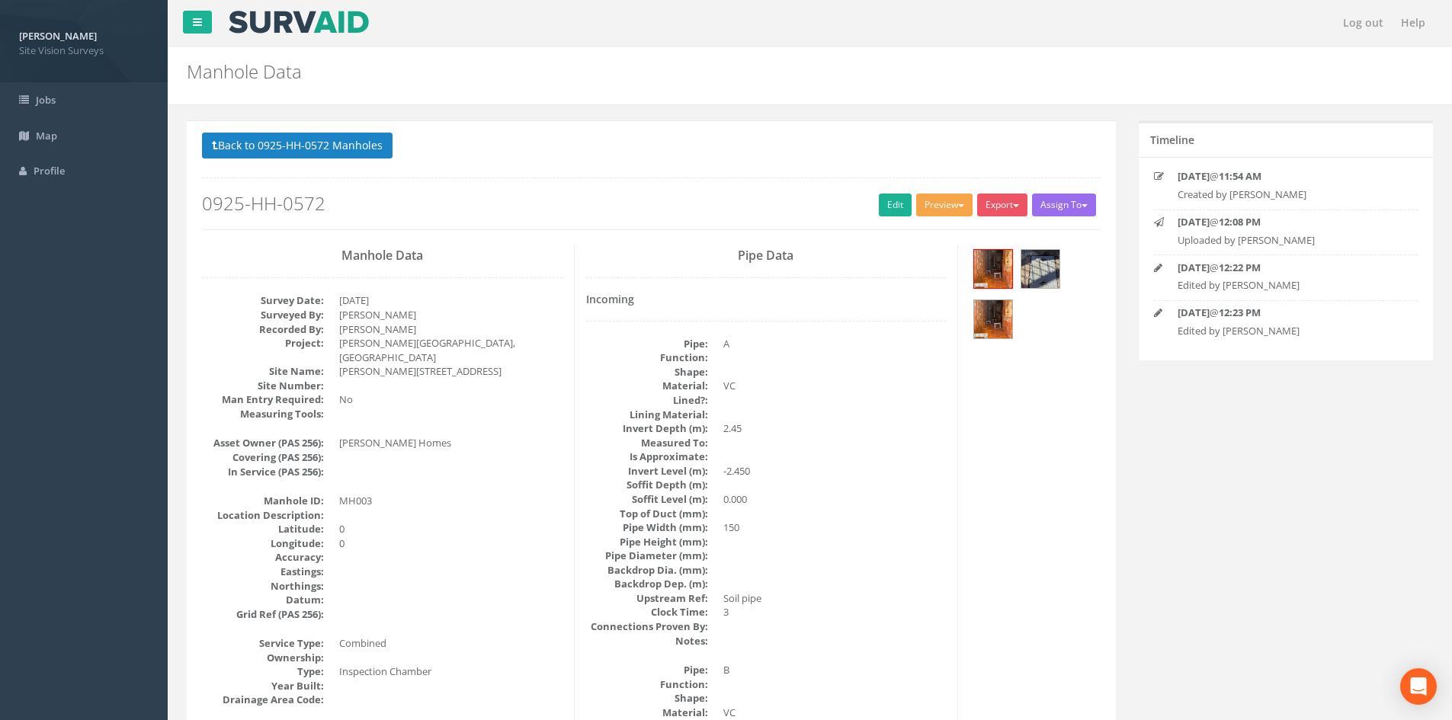
click at [942, 209] on button "Preview" at bounding box center [944, 205] width 56 height 23
click at [906, 262] on link "SVS MH" at bounding box center [916, 264] width 116 height 24
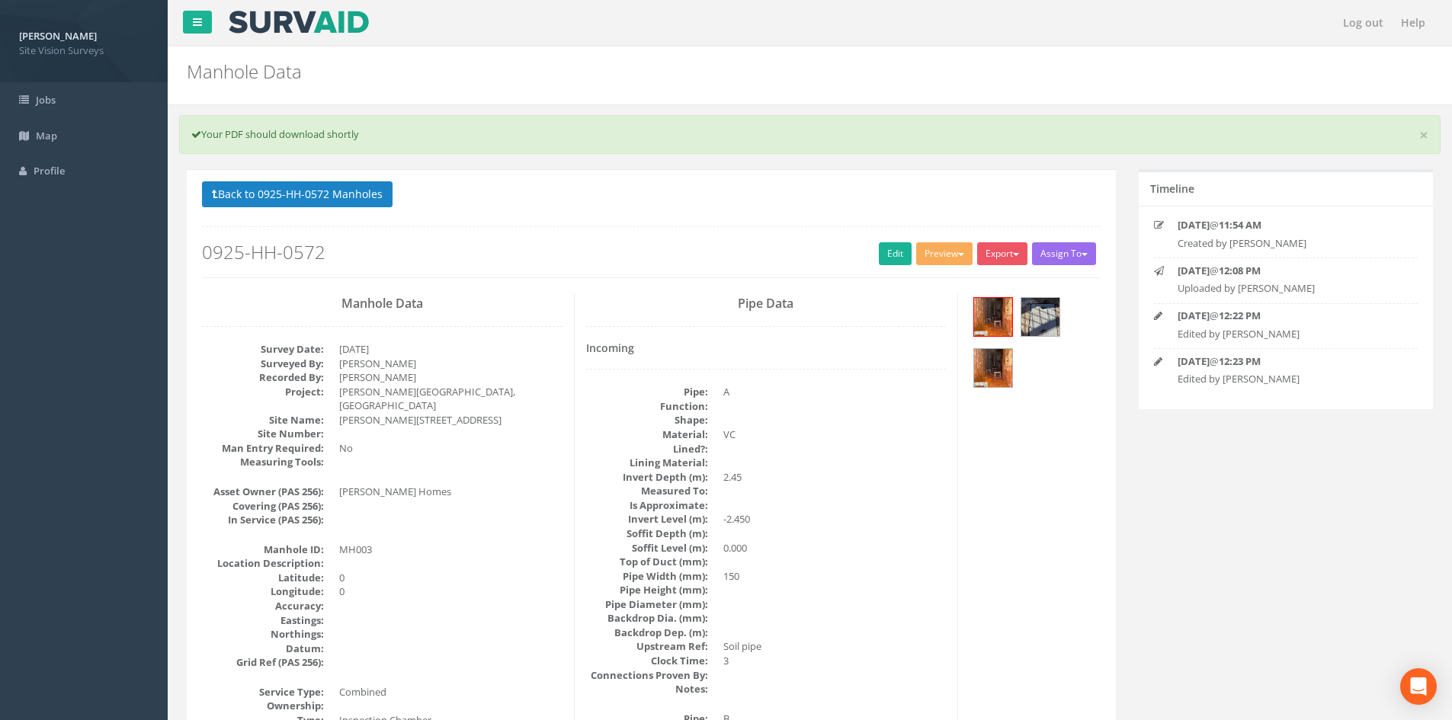
click at [1008, 254] on button "Export" at bounding box center [1002, 253] width 50 height 23
click at [950, 314] on link "SVS MH" at bounding box center [971, 312] width 116 height 24
click at [900, 257] on link "Edit" at bounding box center [895, 253] width 33 height 23
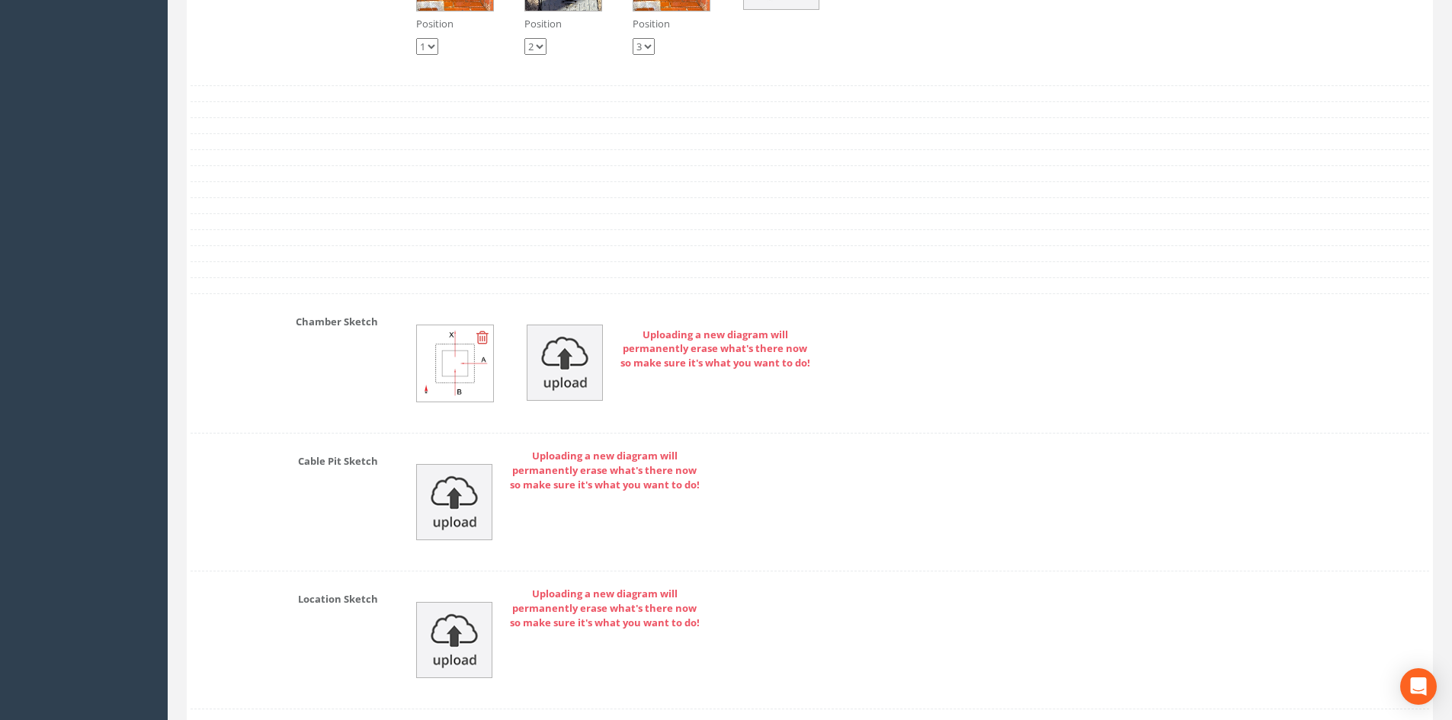
scroll to position [2516, 0]
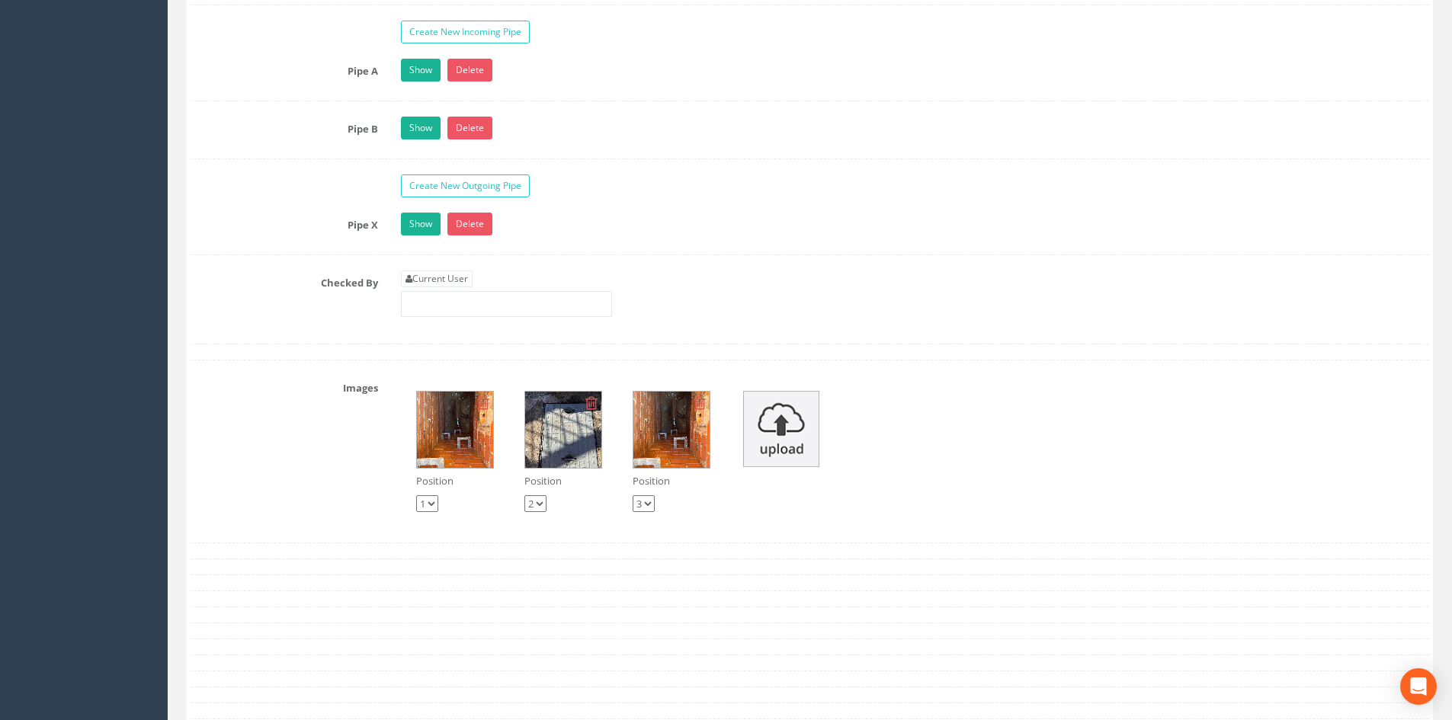
click at [701, 401] on icon at bounding box center [700, 403] width 12 height 15
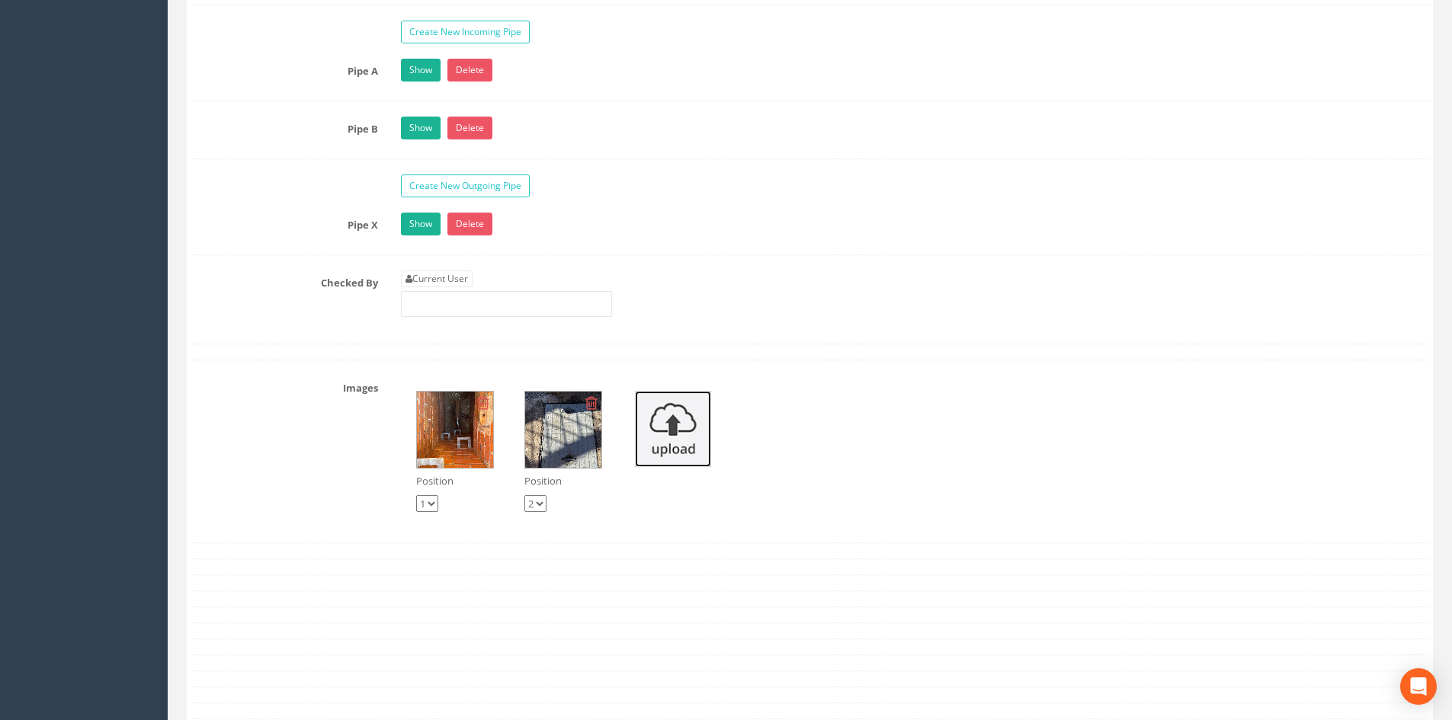
click at [678, 439] on img at bounding box center [673, 429] width 76 height 76
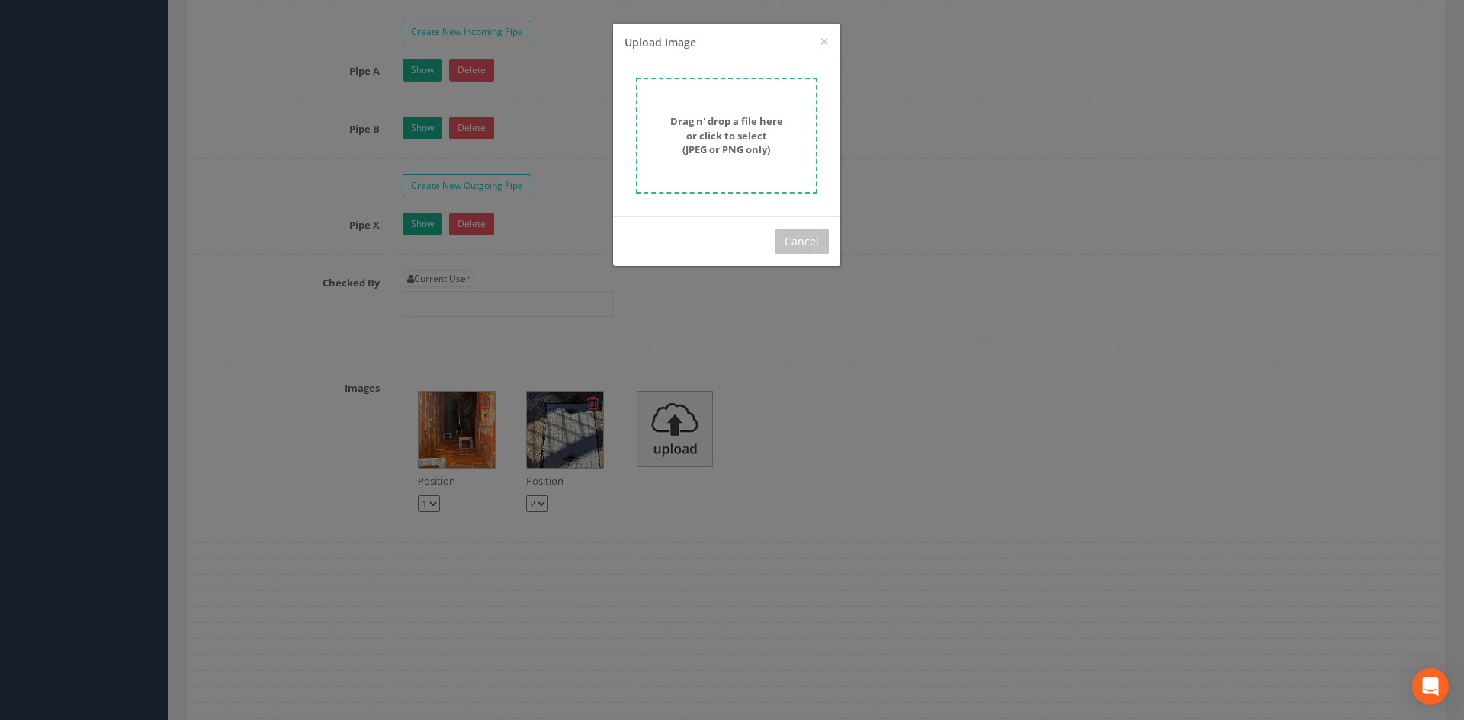
click at [695, 127] on strong "Drag n' drop a file here or click to select (JPEG or PNG only)" at bounding box center [726, 135] width 113 height 42
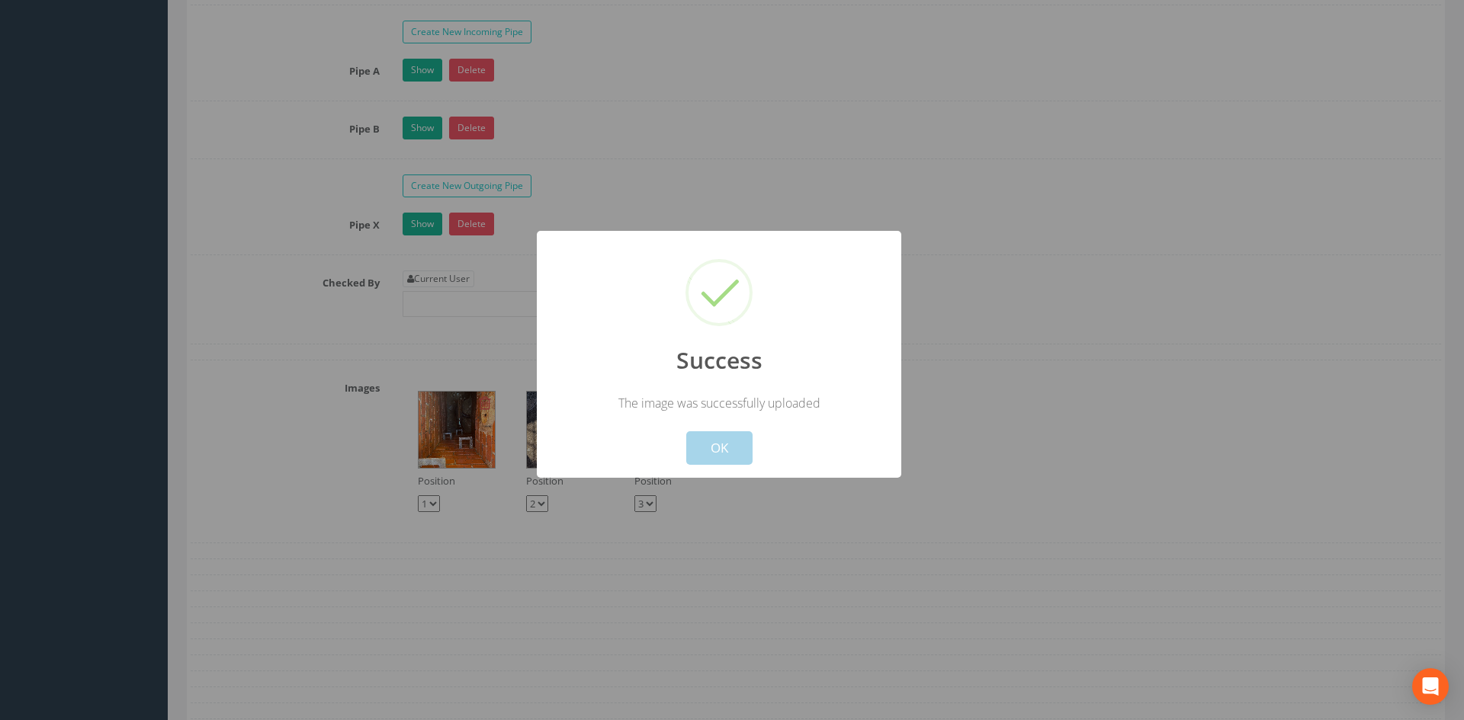
click at [725, 451] on button "OK" at bounding box center [719, 449] width 66 height 34
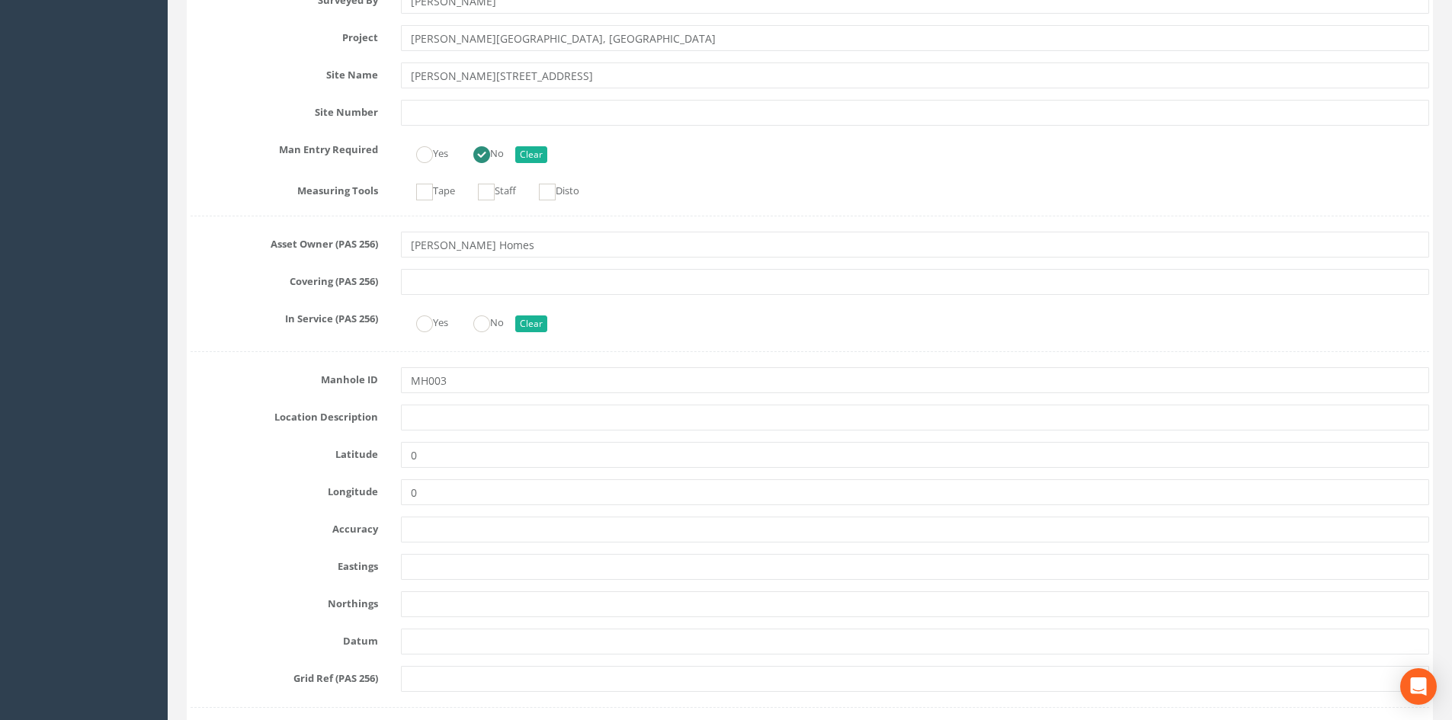
scroll to position [0, 0]
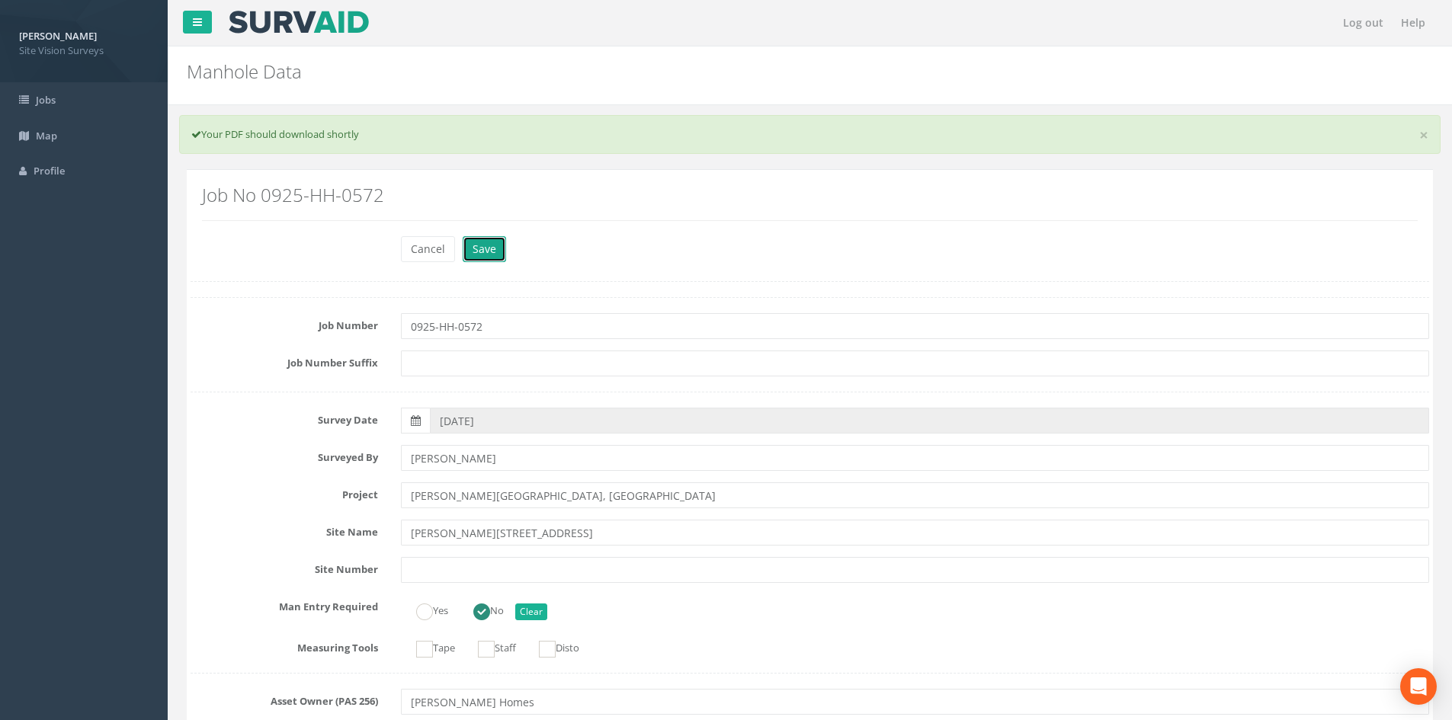
click at [496, 252] on button "Save" at bounding box center [484, 249] width 43 height 26
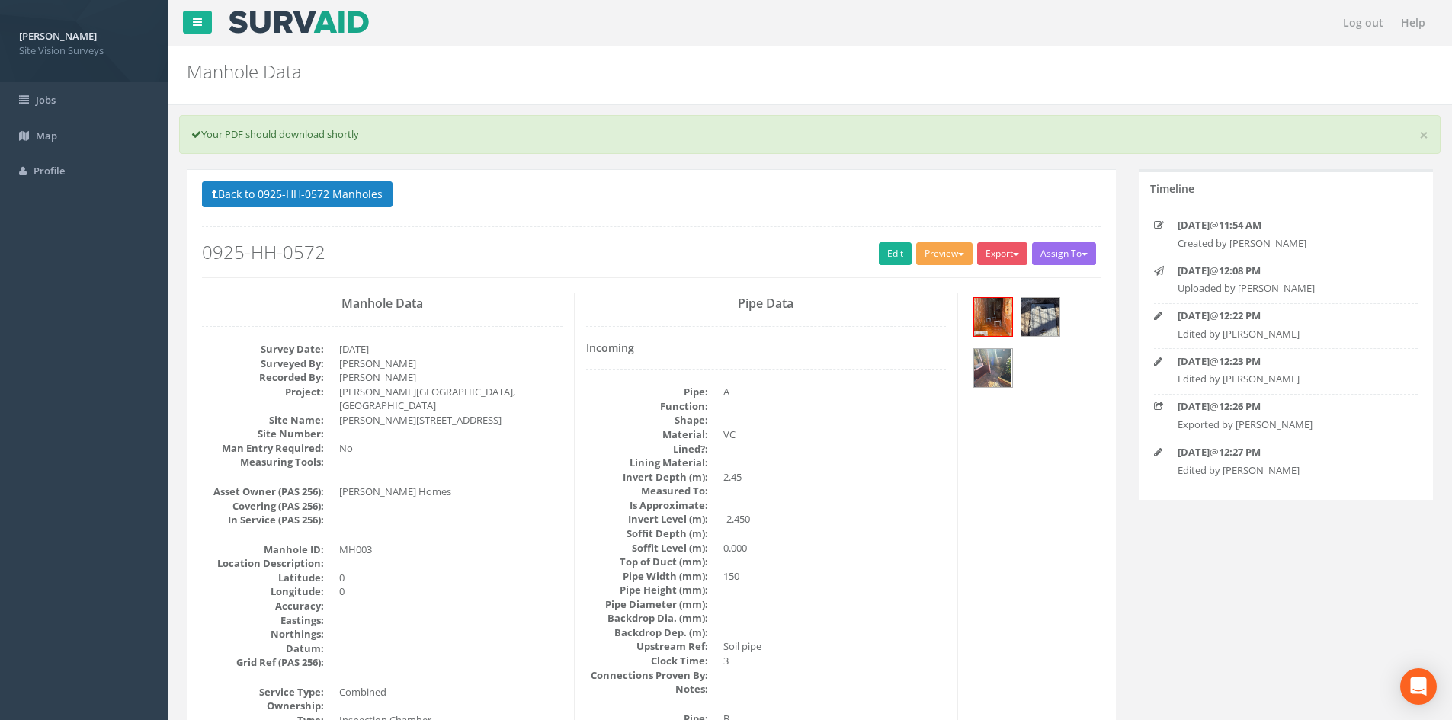
click at [956, 257] on button "Preview" at bounding box center [944, 253] width 56 height 23
click at [292, 188] on button "Back to 0925-HH-0572 Manholes" at bounding box center [297, 194] width 191 height 26
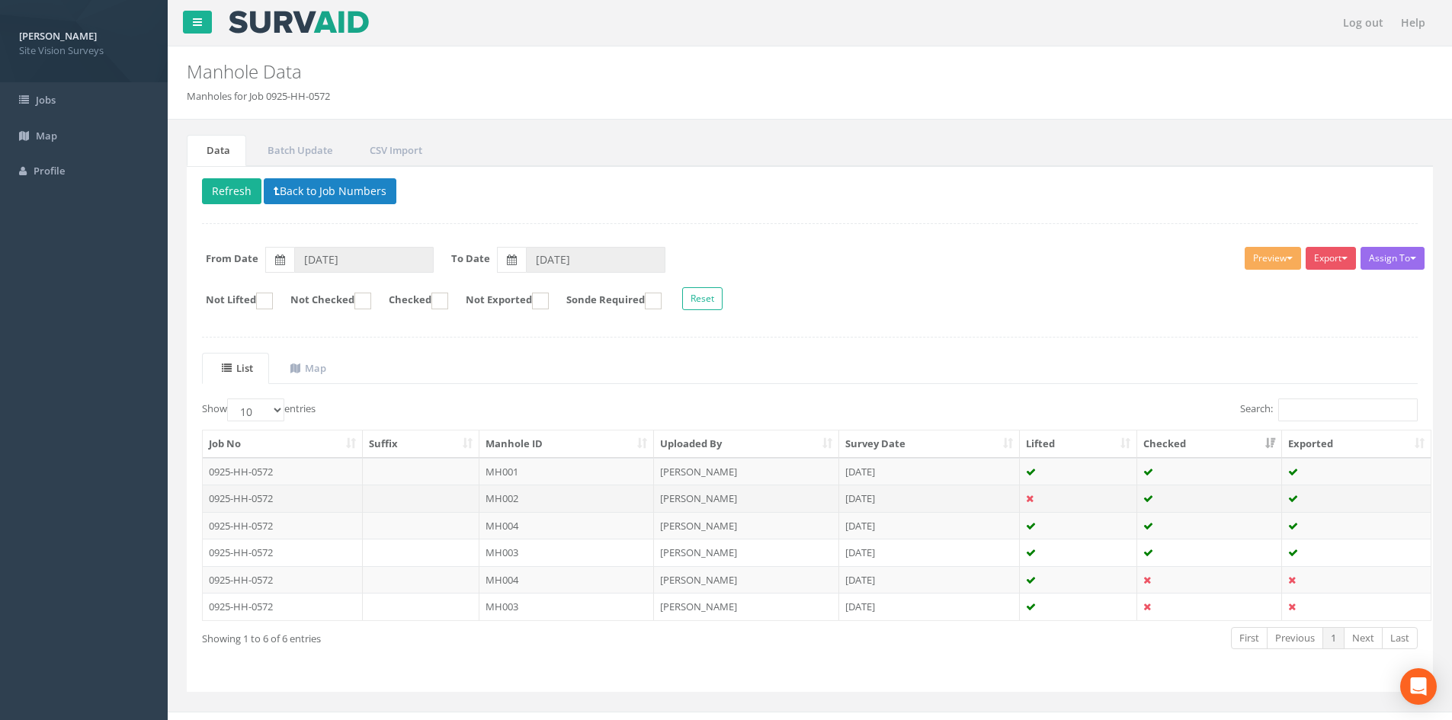
scroll to position [21, 0]
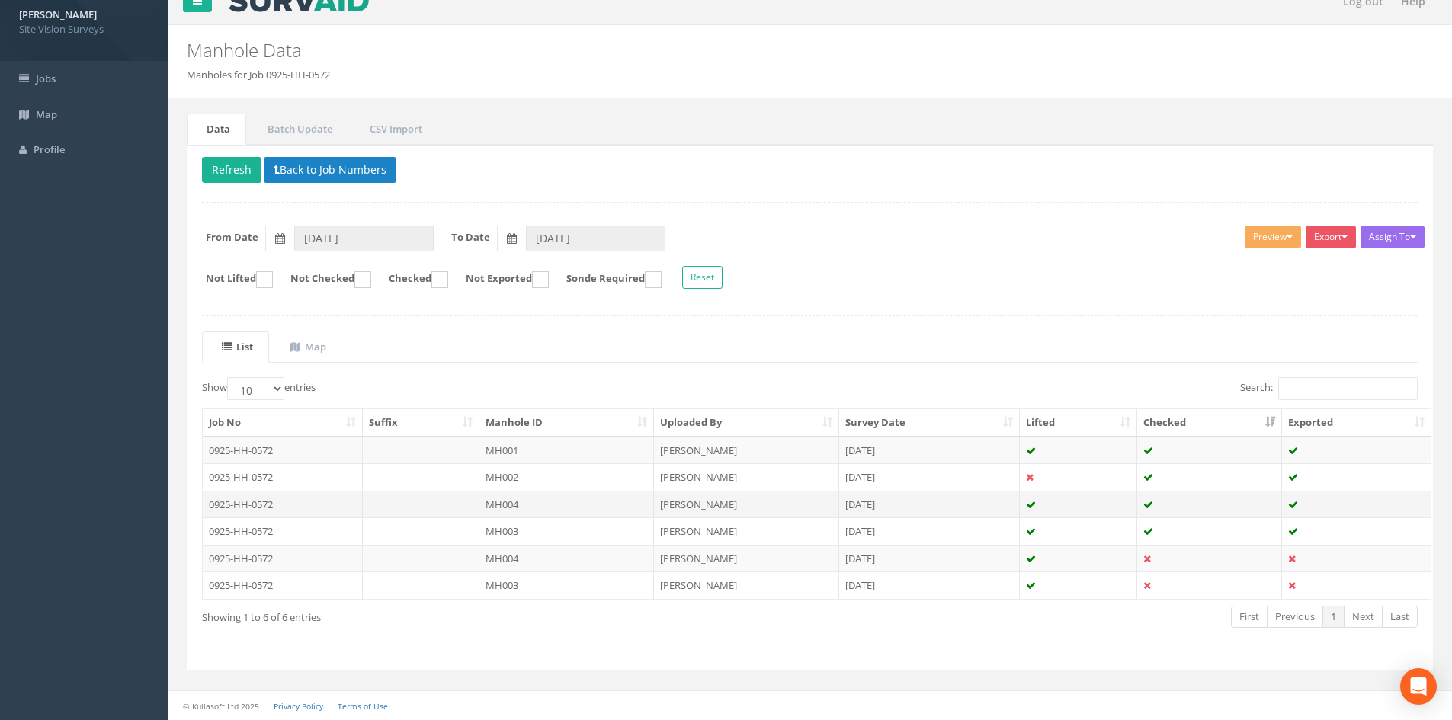
click at [431, 508] on td at bounding box center [421, 504] width 117 height 27
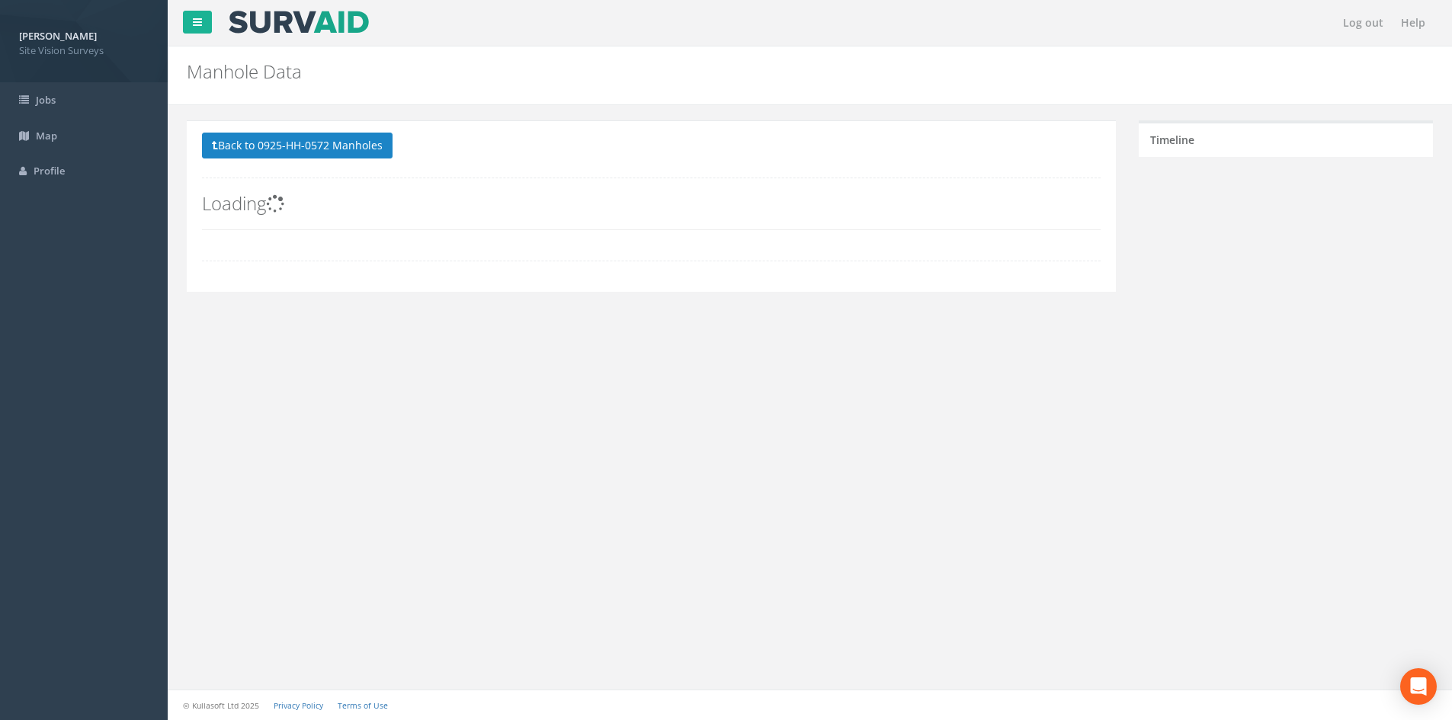
scroll to position [0, 0]
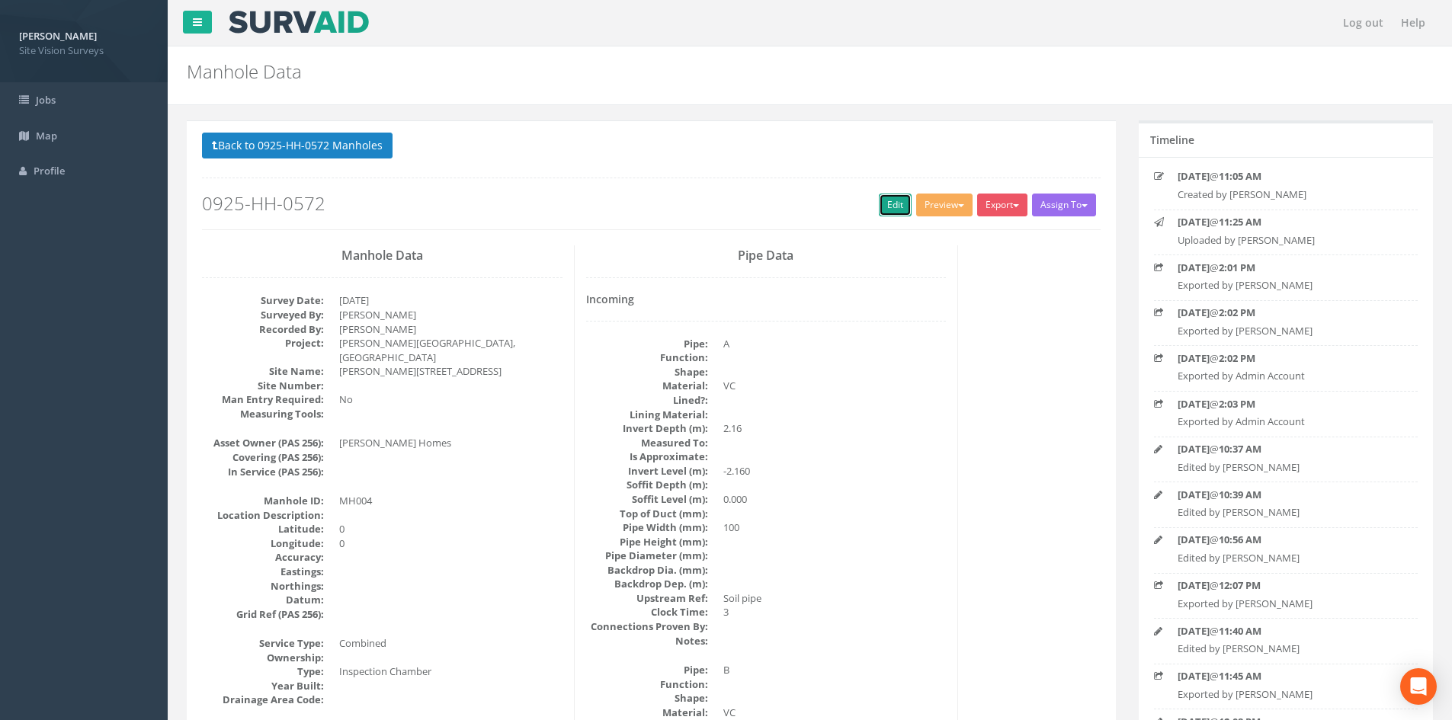
click at [892, 216] on link "Edit" at bounding box center [895, 205] width 33 height 23
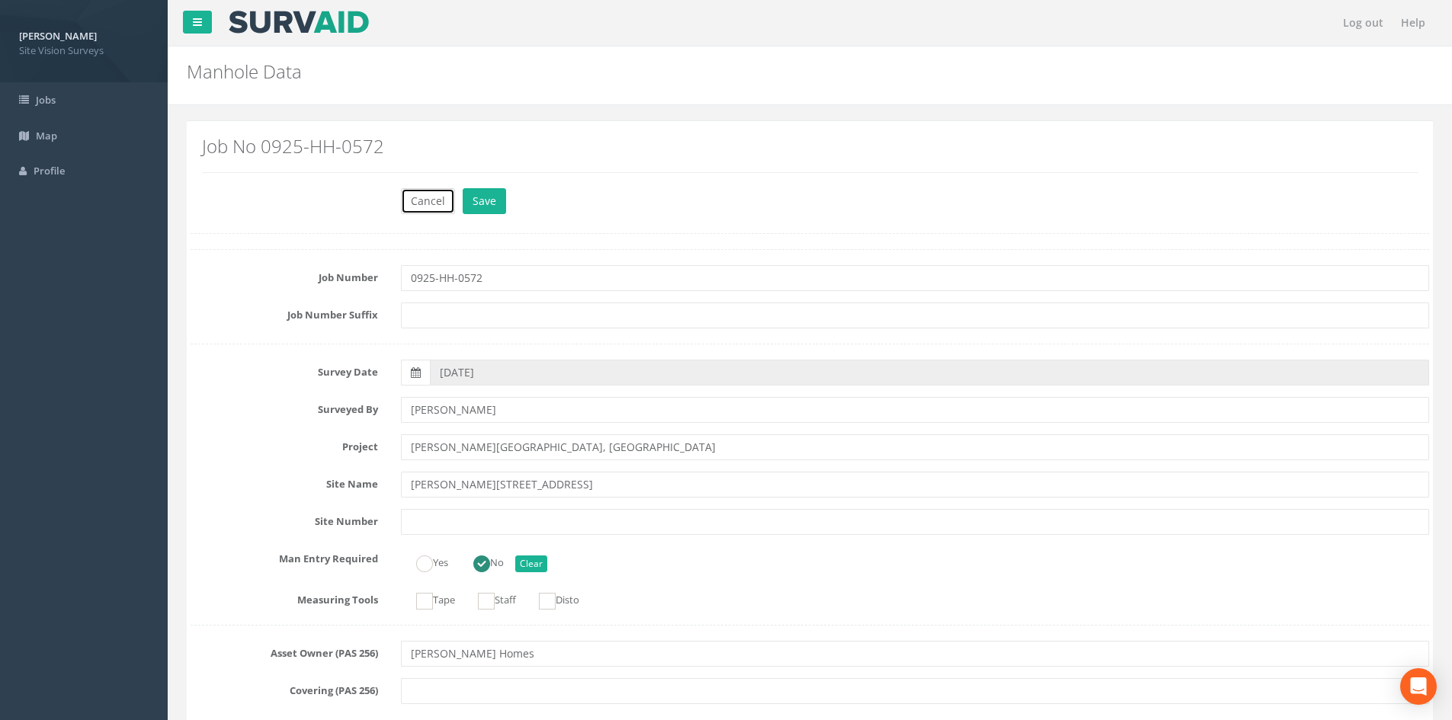
click at [425, 203] on button "Cancel" at bounding box center [428, 201] width 54 height 26
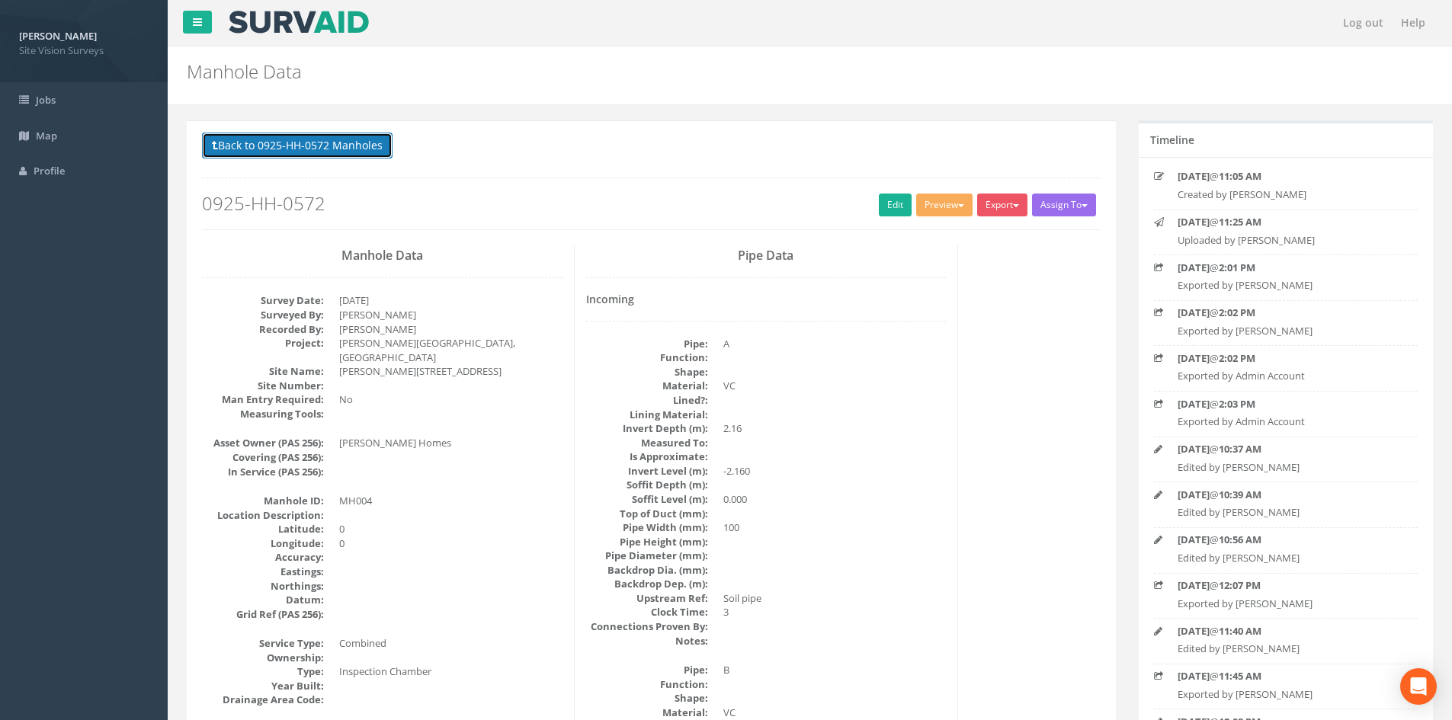
click at [353, 155] on button "Back to 0925-HH-0572 Manholes" at bounding box center [297, 146] width 191 height 26
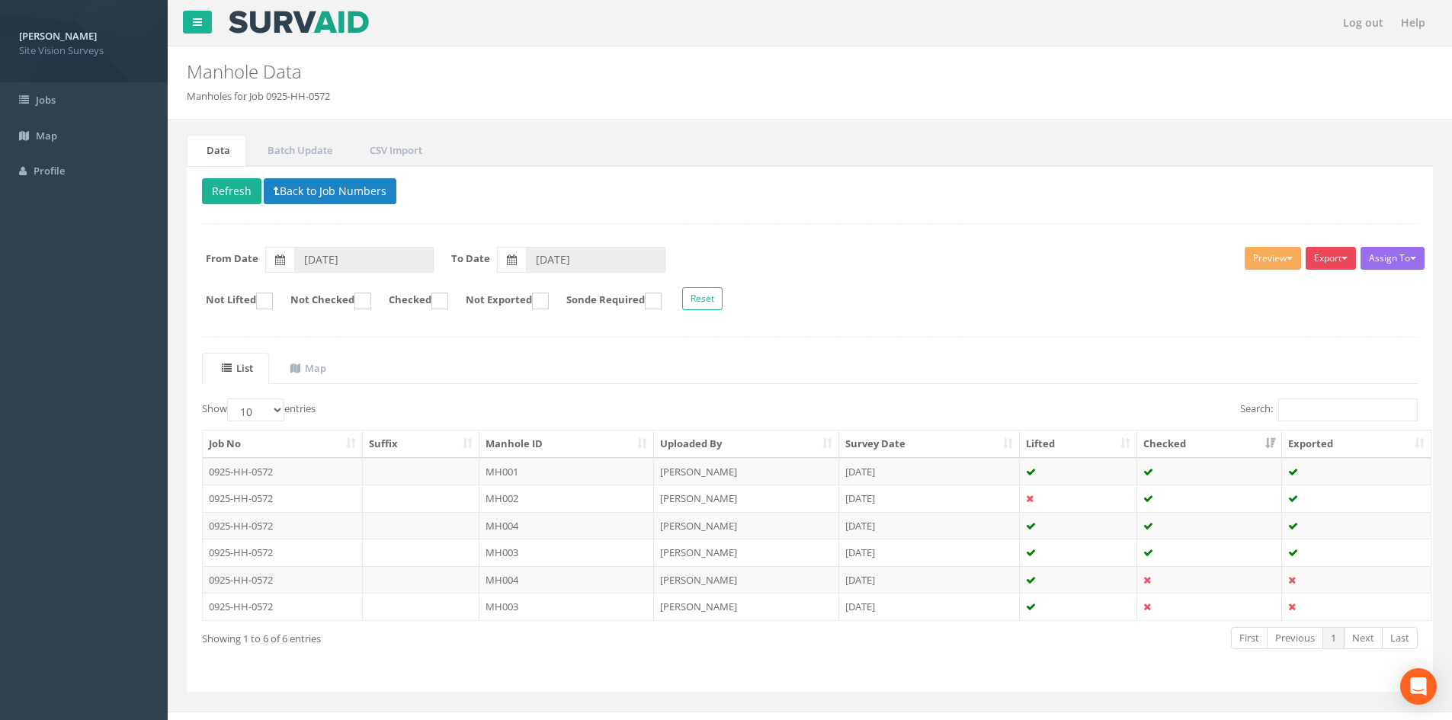
click at [1340, 257] on button "Export" at bounding box center [1331, 258] width 50 height 23
click at [1298, 316] on link "SVS MH" at bounding box center [1293, 317] width 130 height 24
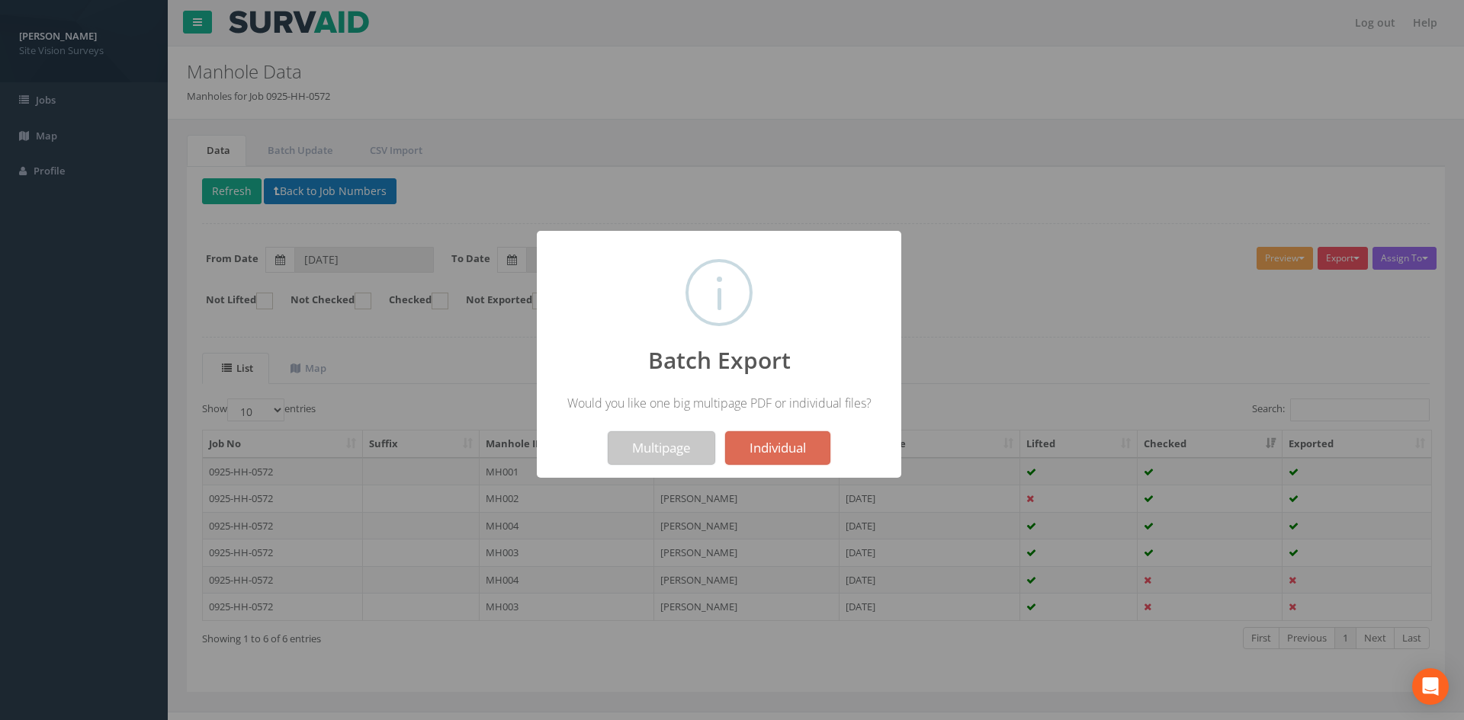
click at [662, 459] on button "Multipage" at bounding box center [662, 449] width 108 height 34
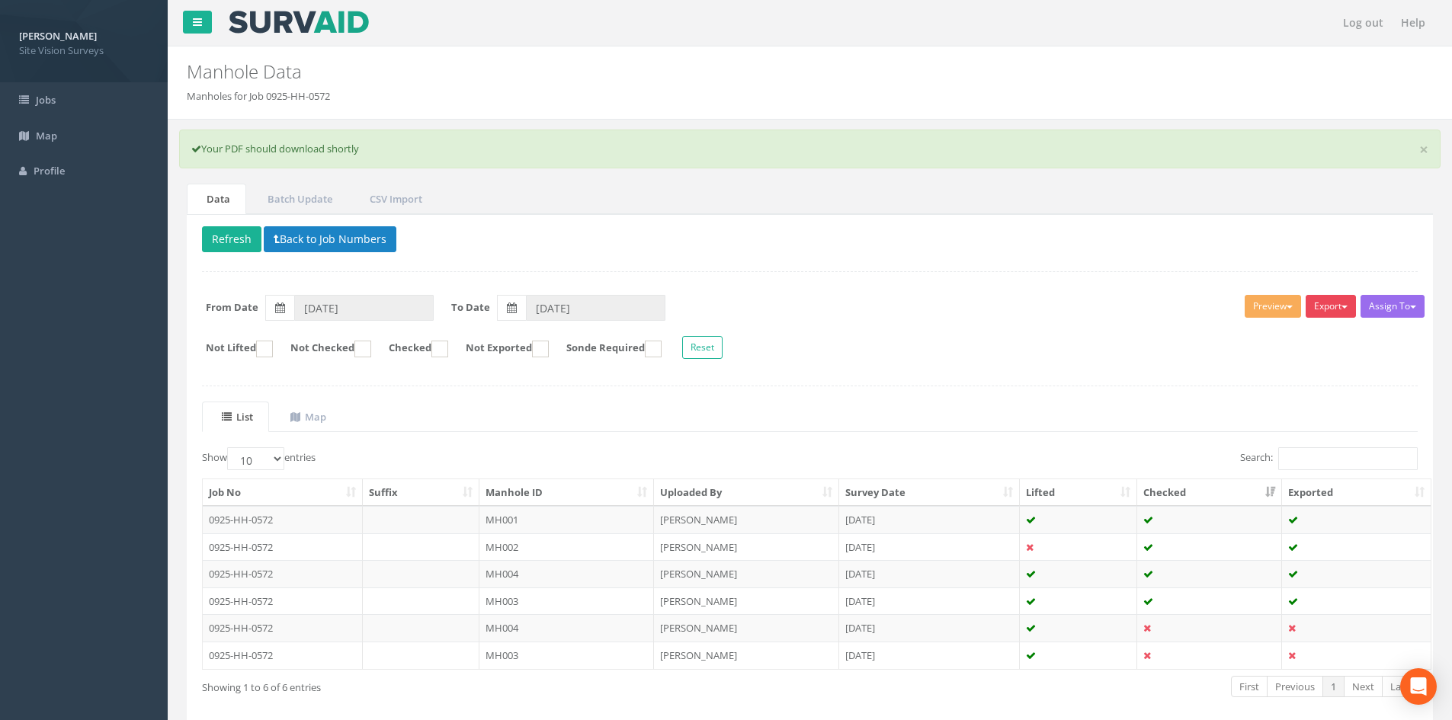
click at [1325, 303] on button "Export" at bounding box center [1331, 306] width 50 height 23
click at [1254, 365] on link "SVS MH" at bounding box center [1293, 365] width 130 height 24
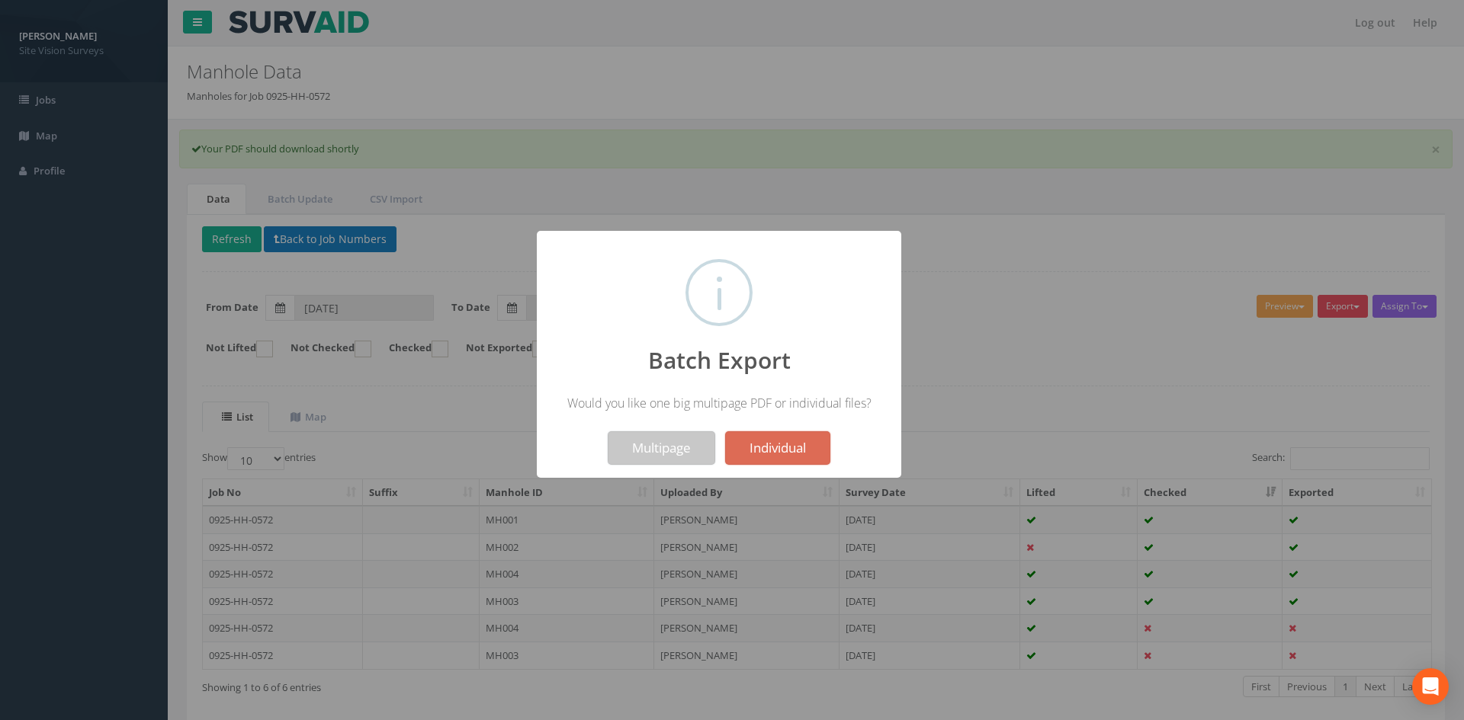
click at [646, 454] on button "Multipage" at bounding box center [662, 449] width 108 height 34
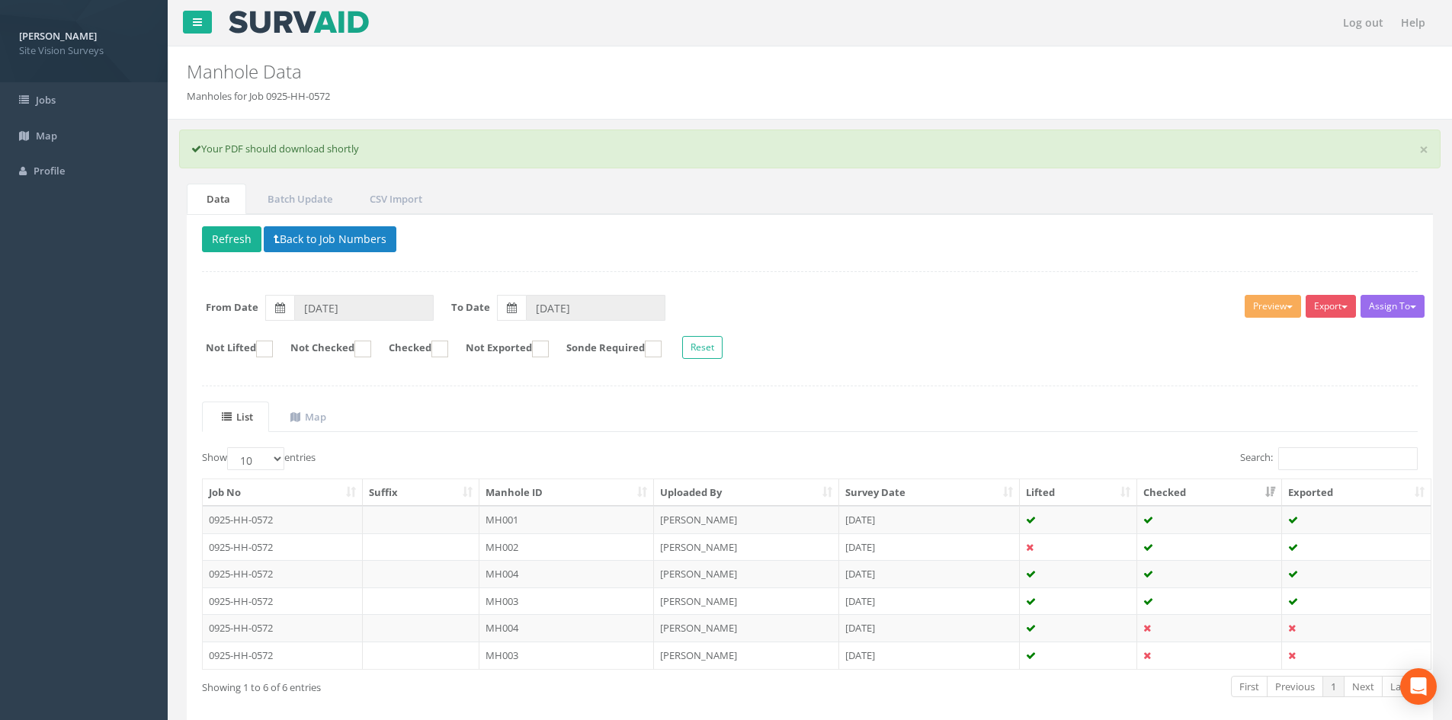
scroll to position [70, 0]
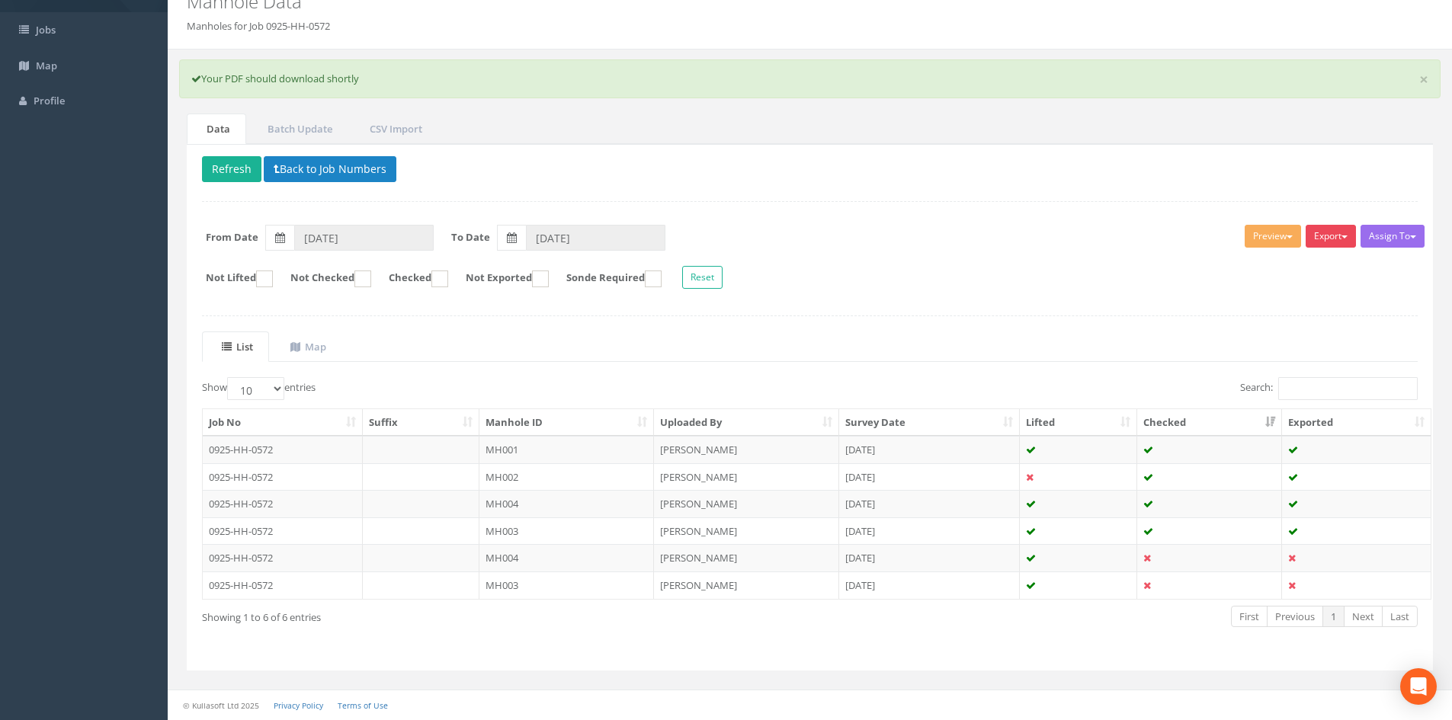
click at [1327, 234] on button "Export" at bounding box center [1331, 236] width 50 height 23
click at [1273, 298] on link "SVS MH" at bounding box center [1293, 295] width 130 height 24
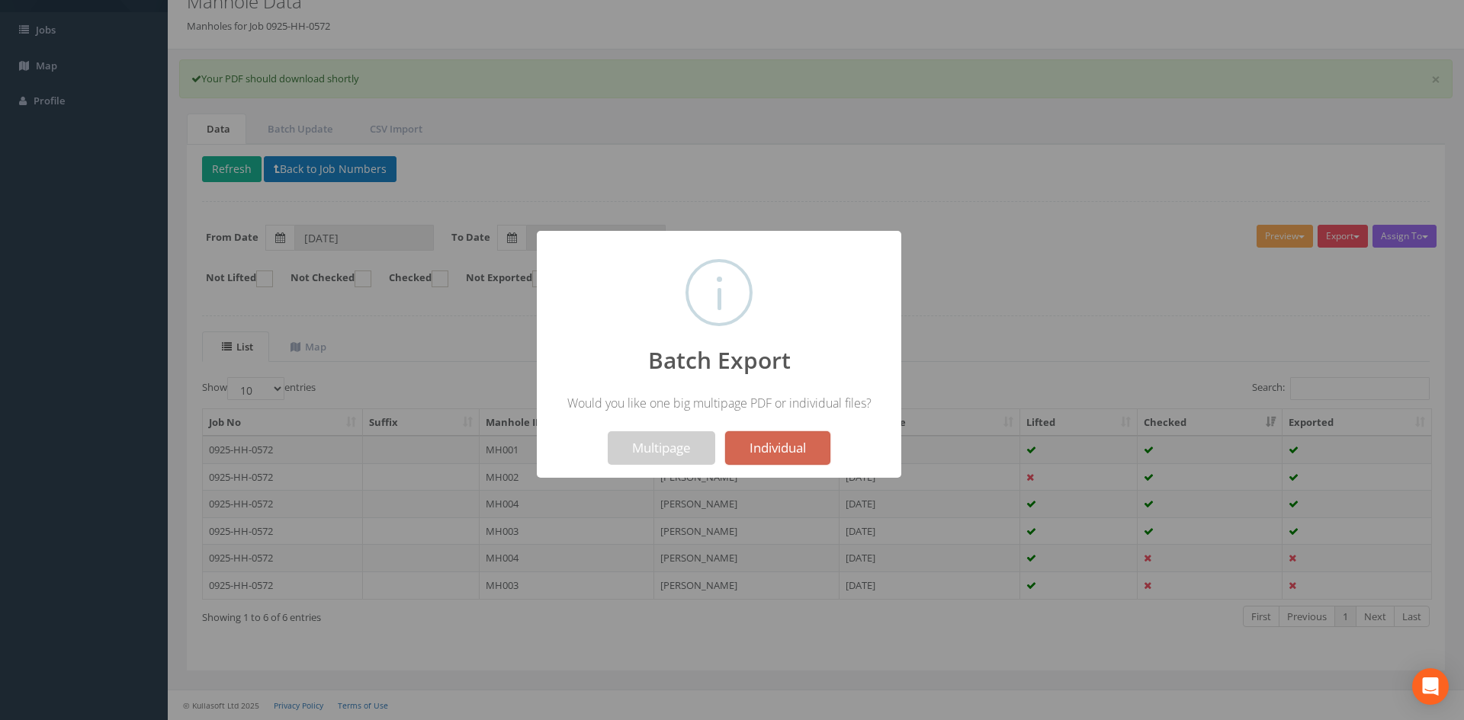
click at [764, 451] on button "Individual" at bounding box center [777, 449] width 105 height 34
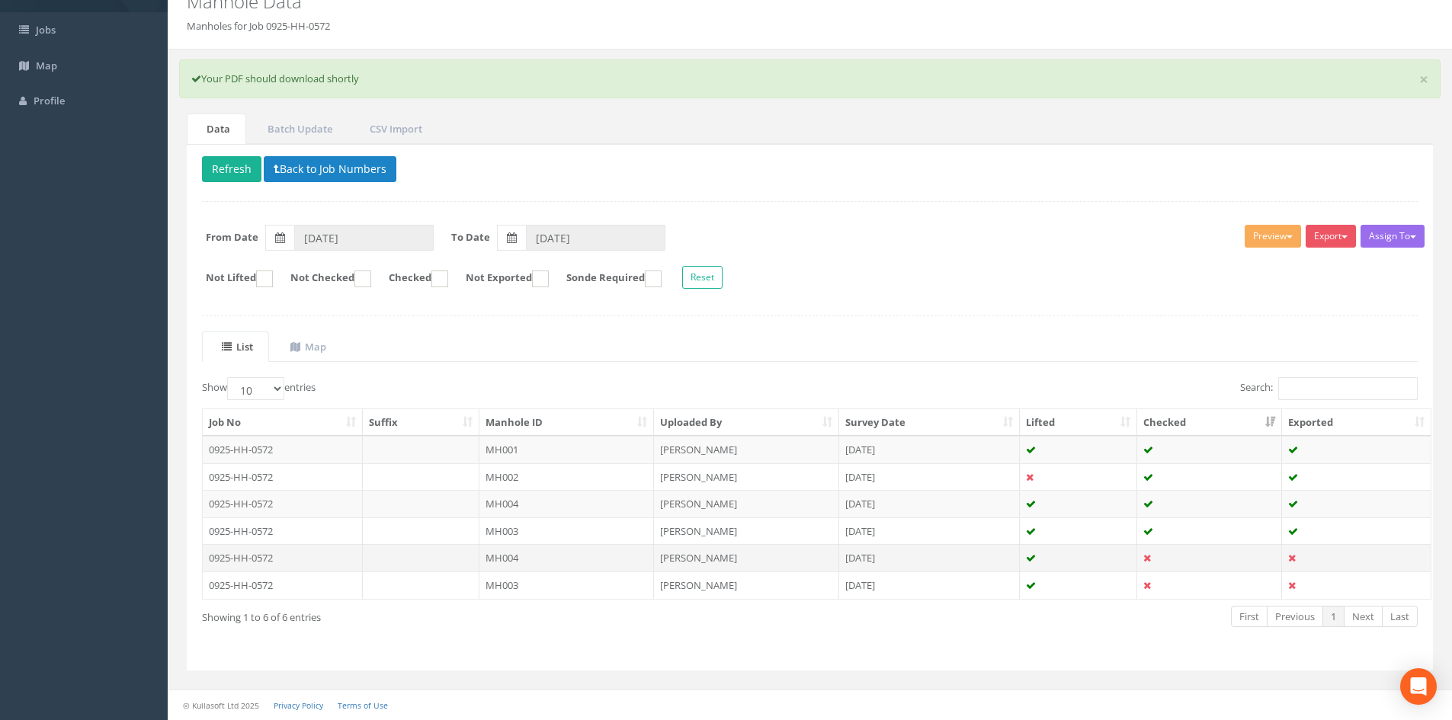
click at [317, 557] on td "0925-HH-0572" at bounding box center [283, 557] width 160 height 27
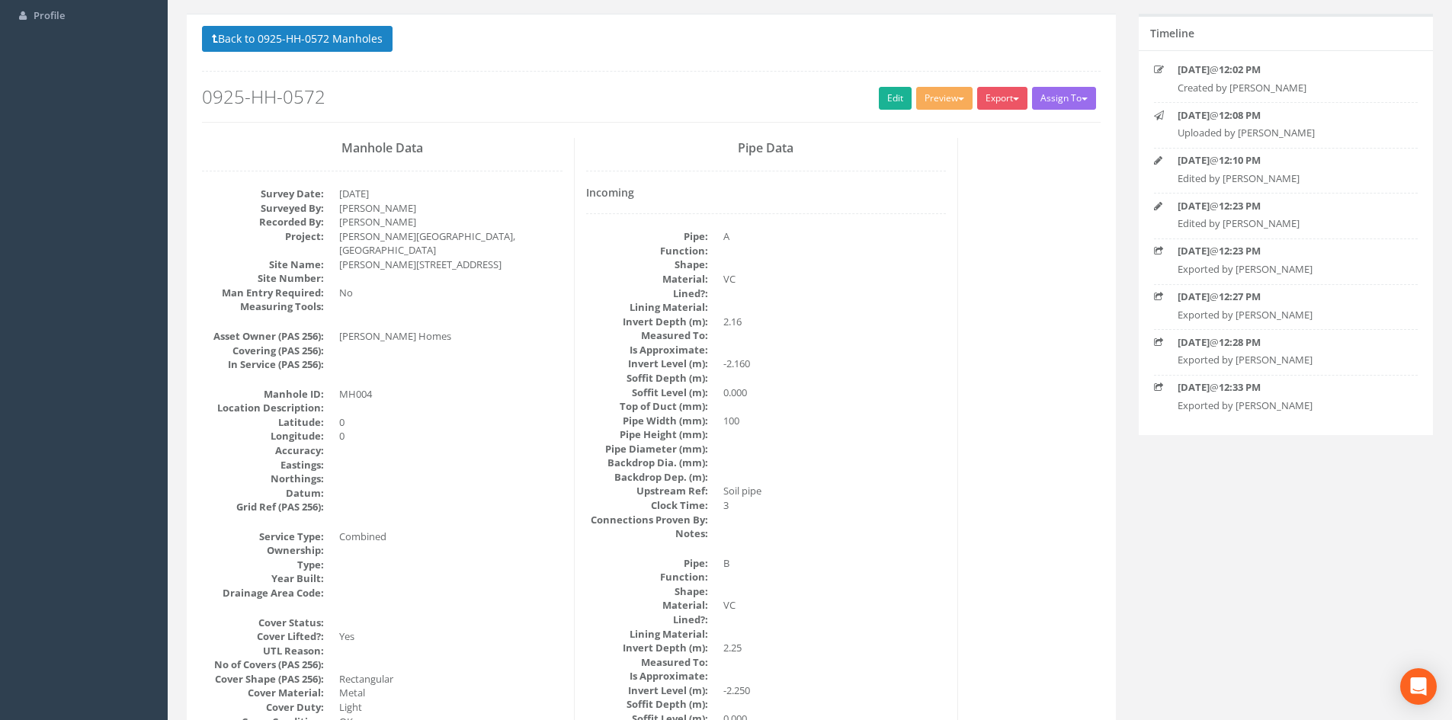
scroll to position [0, 0]
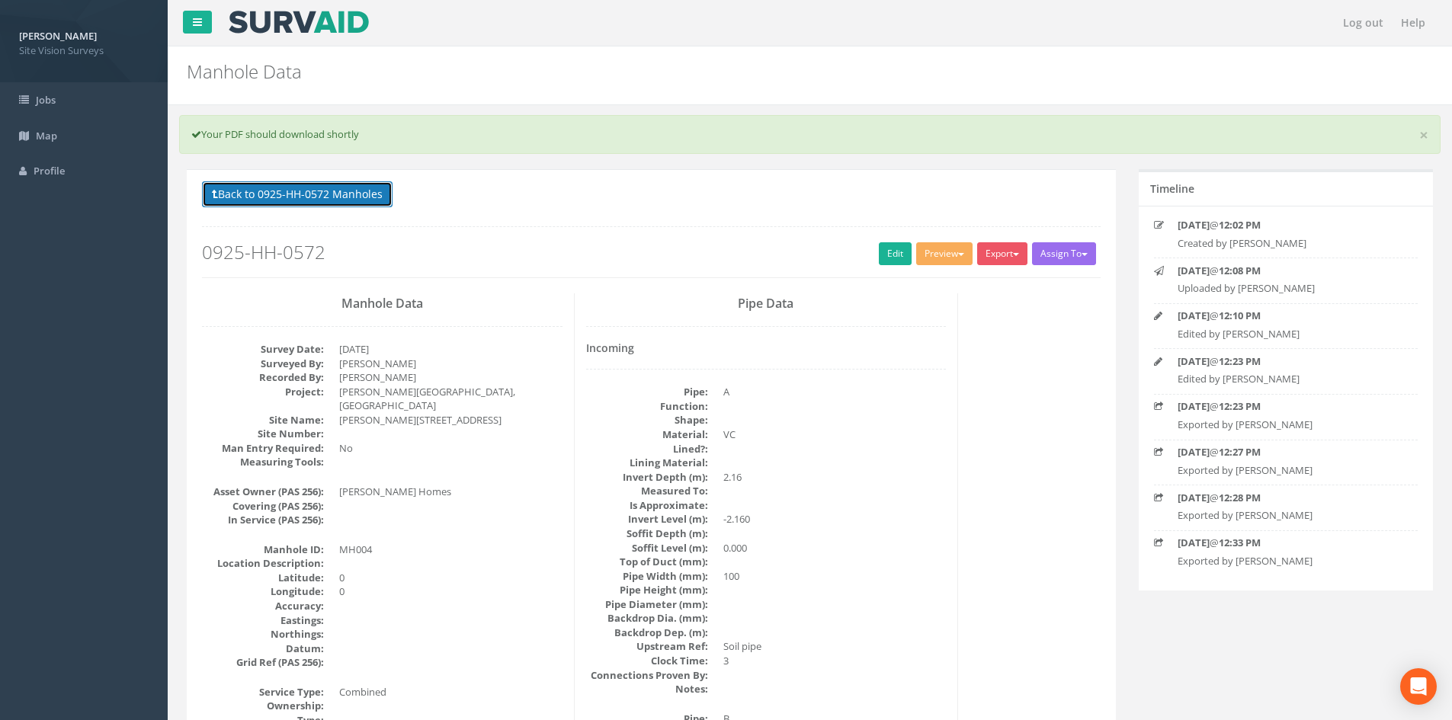
click at [287, 199] on button "Back to 0925-HH-0572 Manholes" at bounding box center [297, 194] width 191 height 26
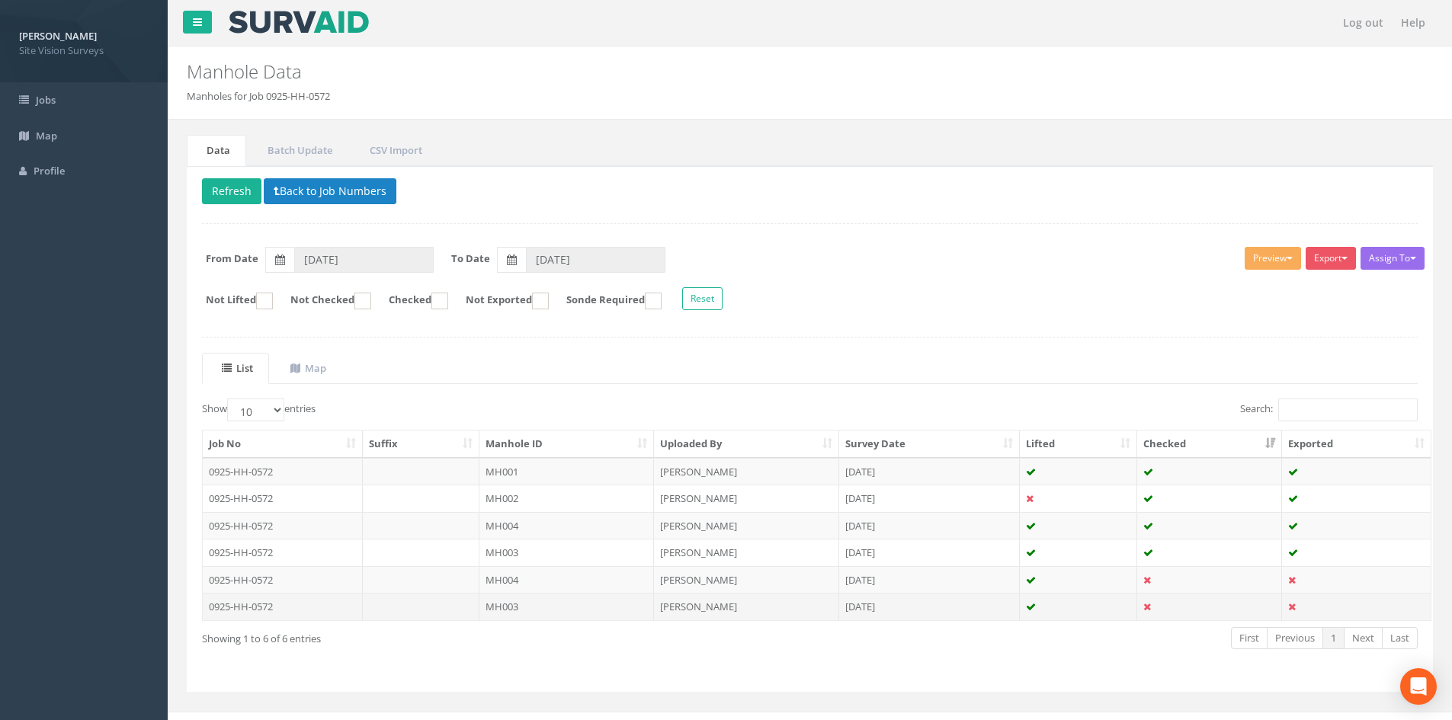
click at [375, 604] on td at bounding box center [421, 606] width 117 height 27
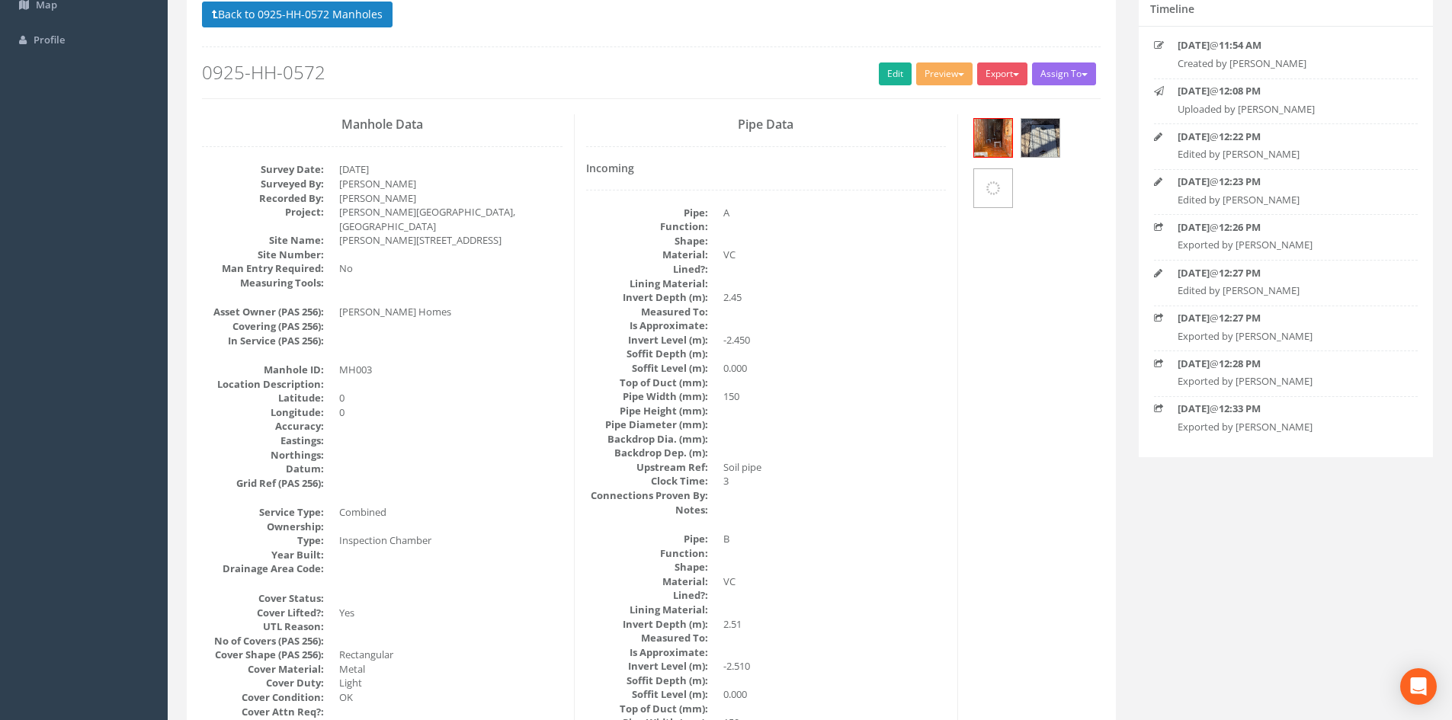
scroll to position [152, 0]
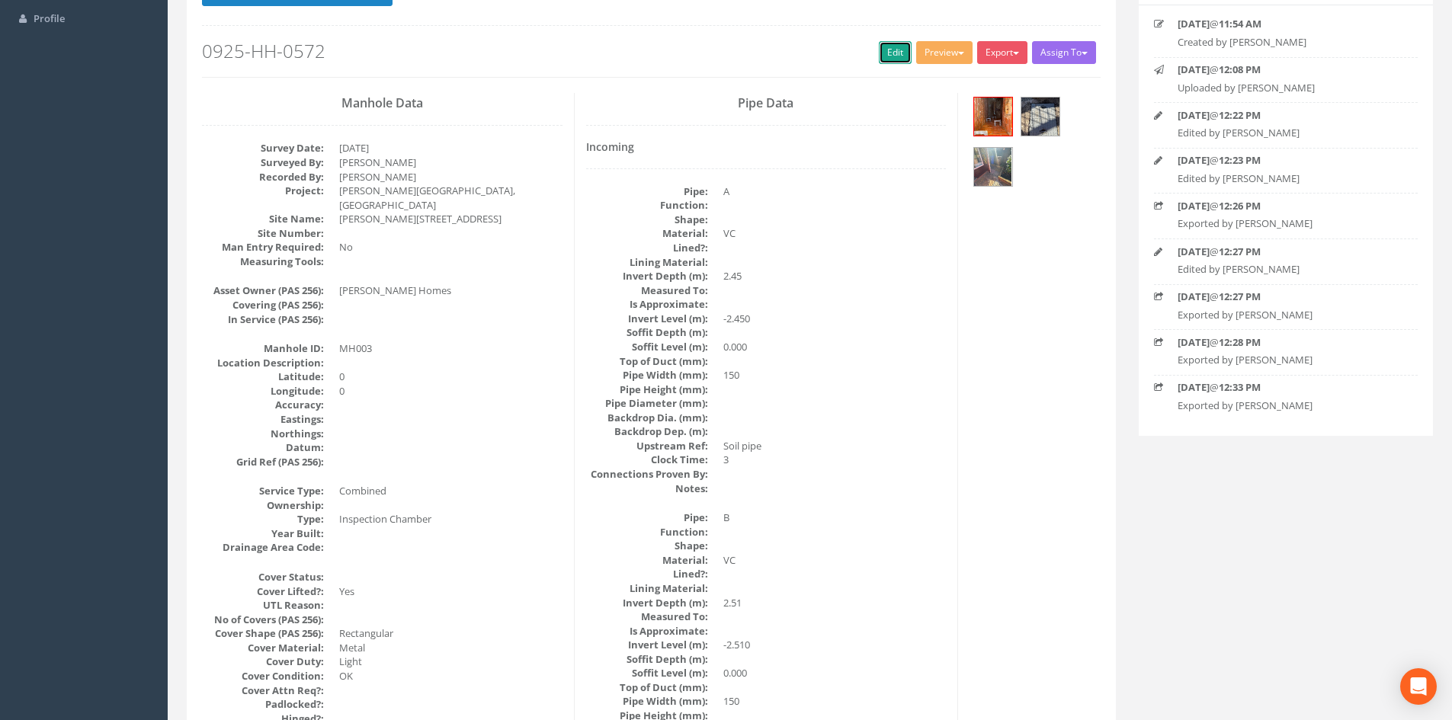
click at [887, 60] on link "Edit" at bounding box center [895, 52] width 33 height 23
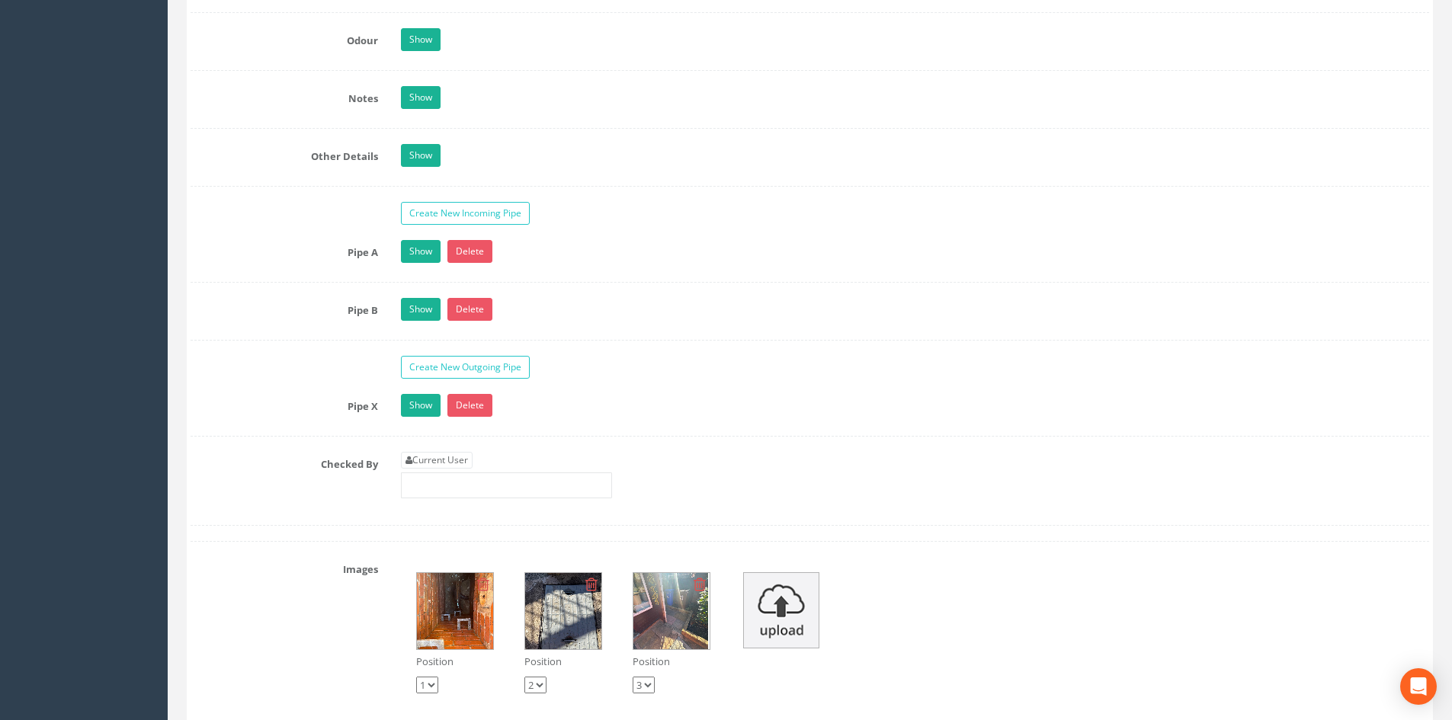
scroll to position [2440, 0]
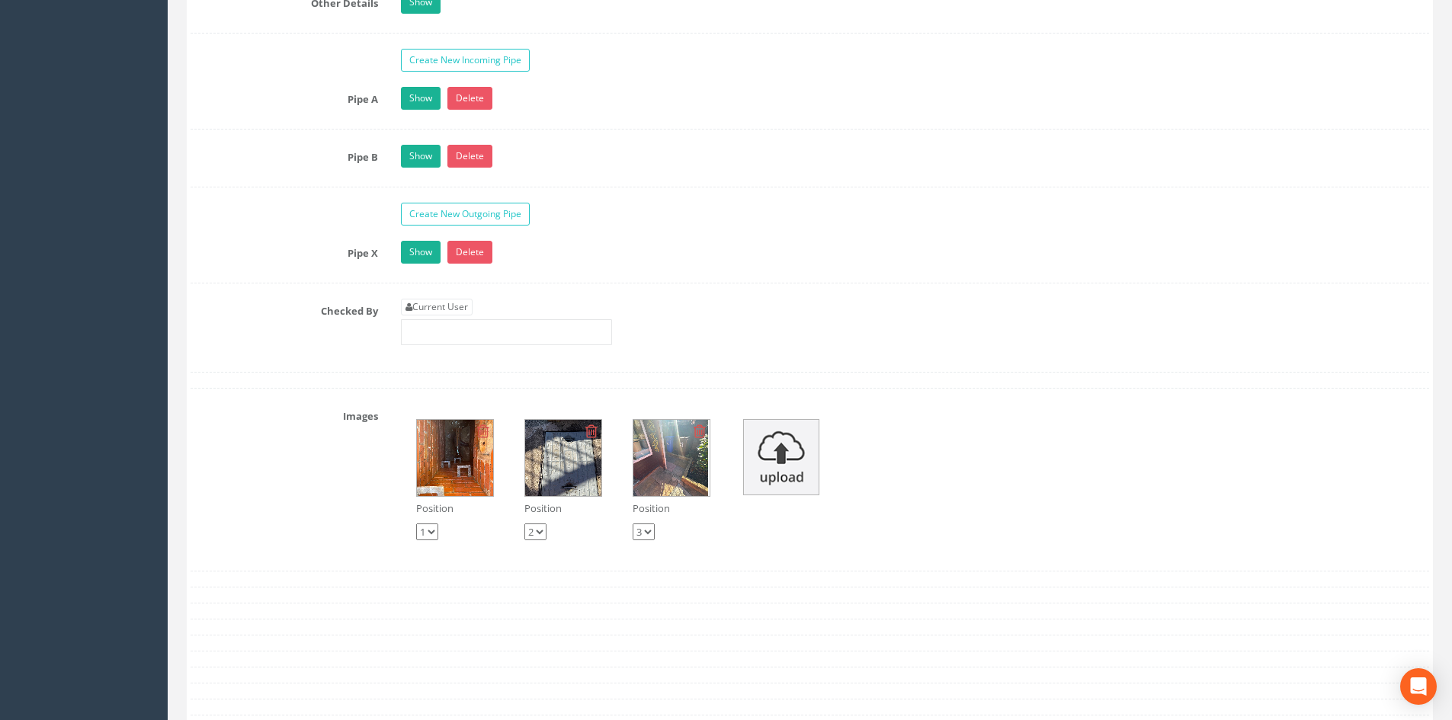
click at [425, 535] on select "1 2 3" at bounding box center [427, 532] width 22 height 17
select select "string:2"
click at [416, 524] on select "1 2 3" at bounding box center [427, 532] width 22 height 17
select select "string:1"
click at [431, 530] on select "1 2 3" at bounding box center [427, 532] width 22 height 17
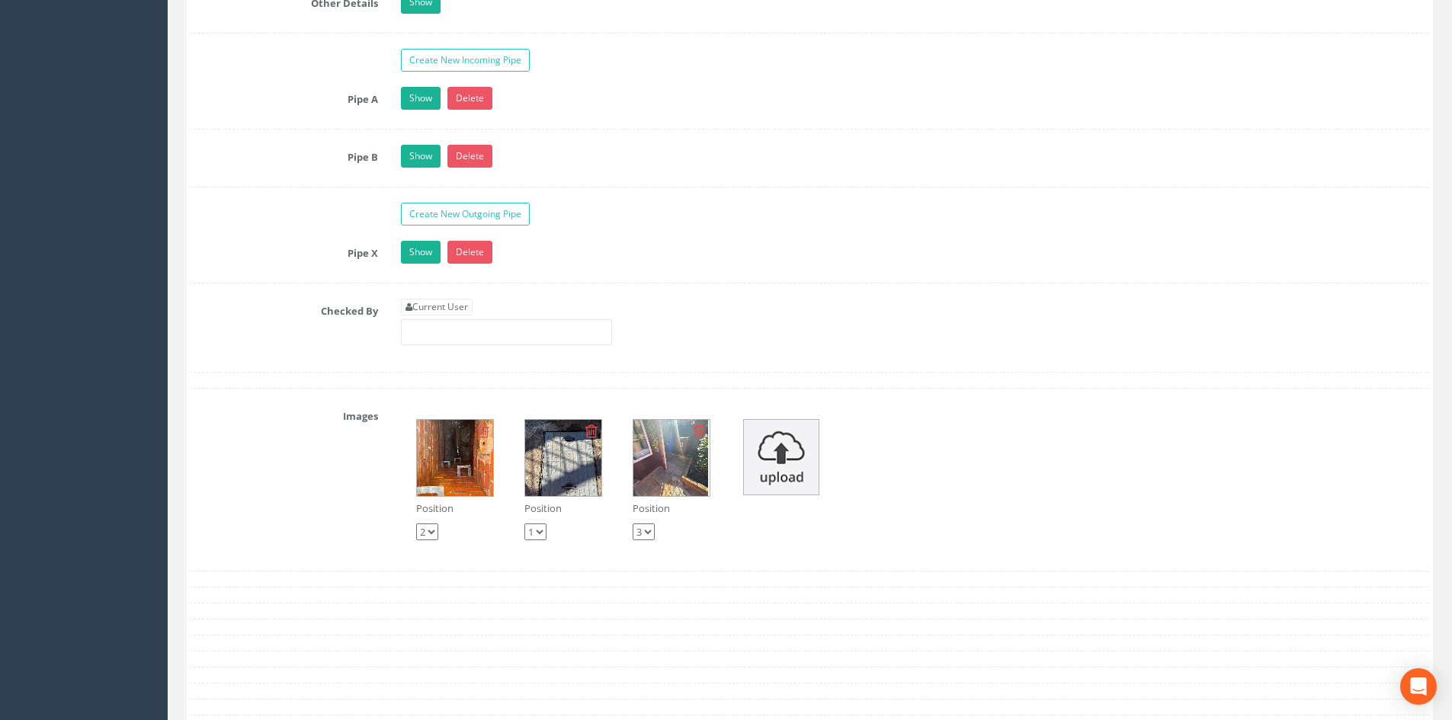
select select "string:3"
click at [416, 524] on select "1 2 3" at bounding box center [427, 532] width 22 height 17
select select "string:2"
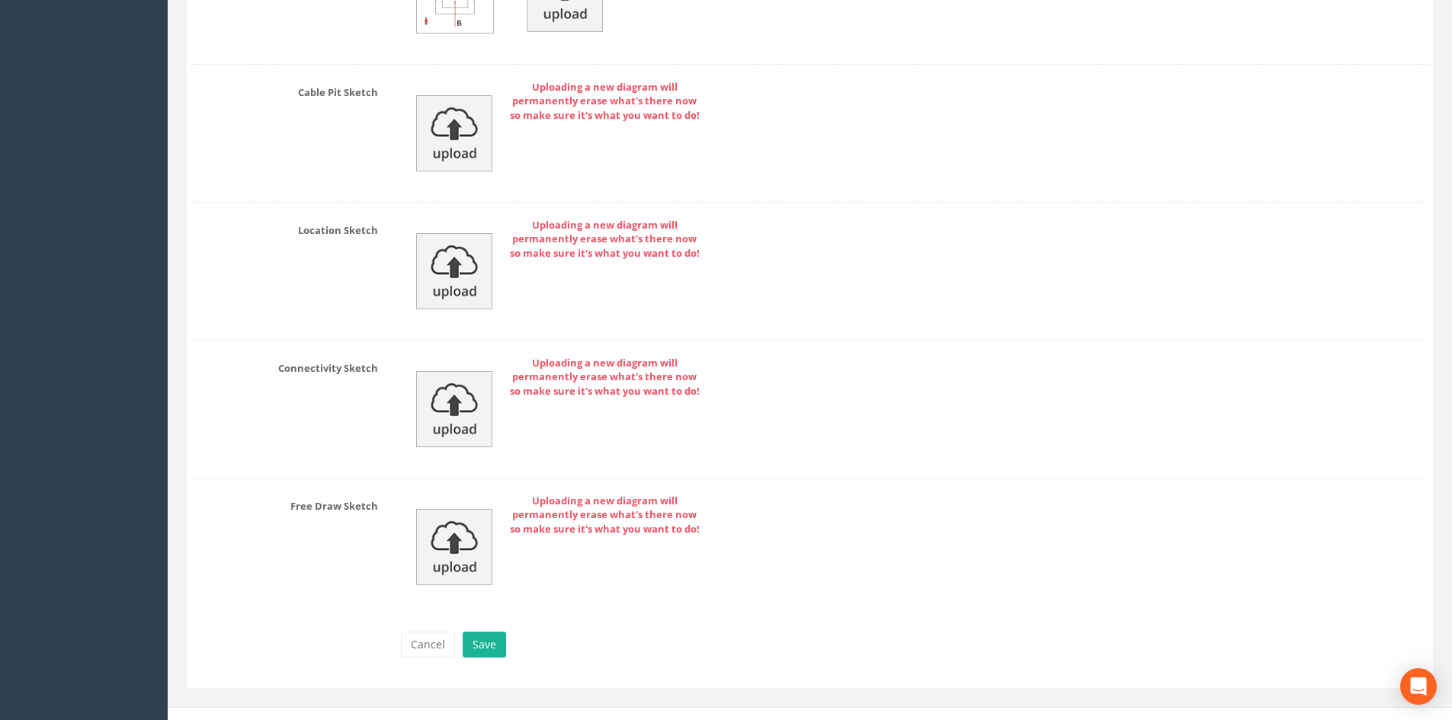
scroll to position [3312, 0]
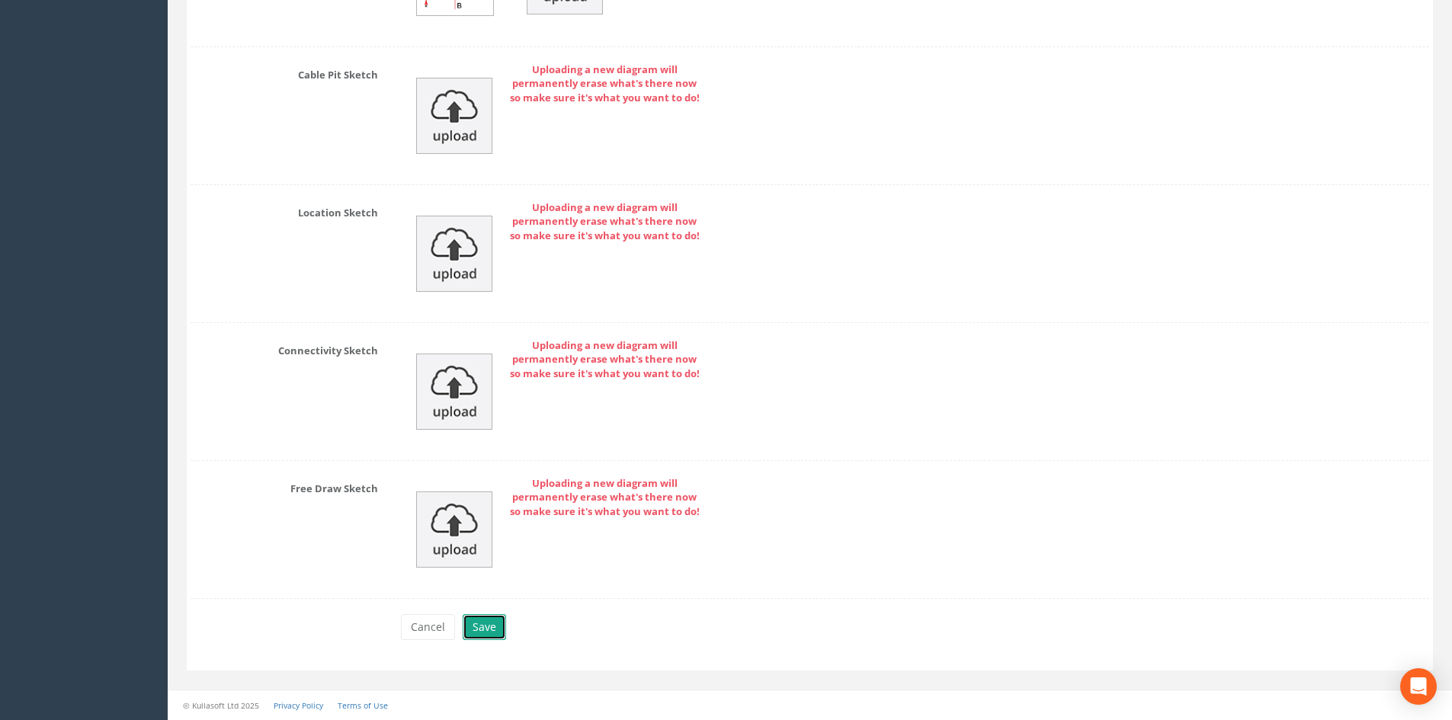
click at [470, 626] on button "Save" at bounding box center [484, 628] width 43 height 26
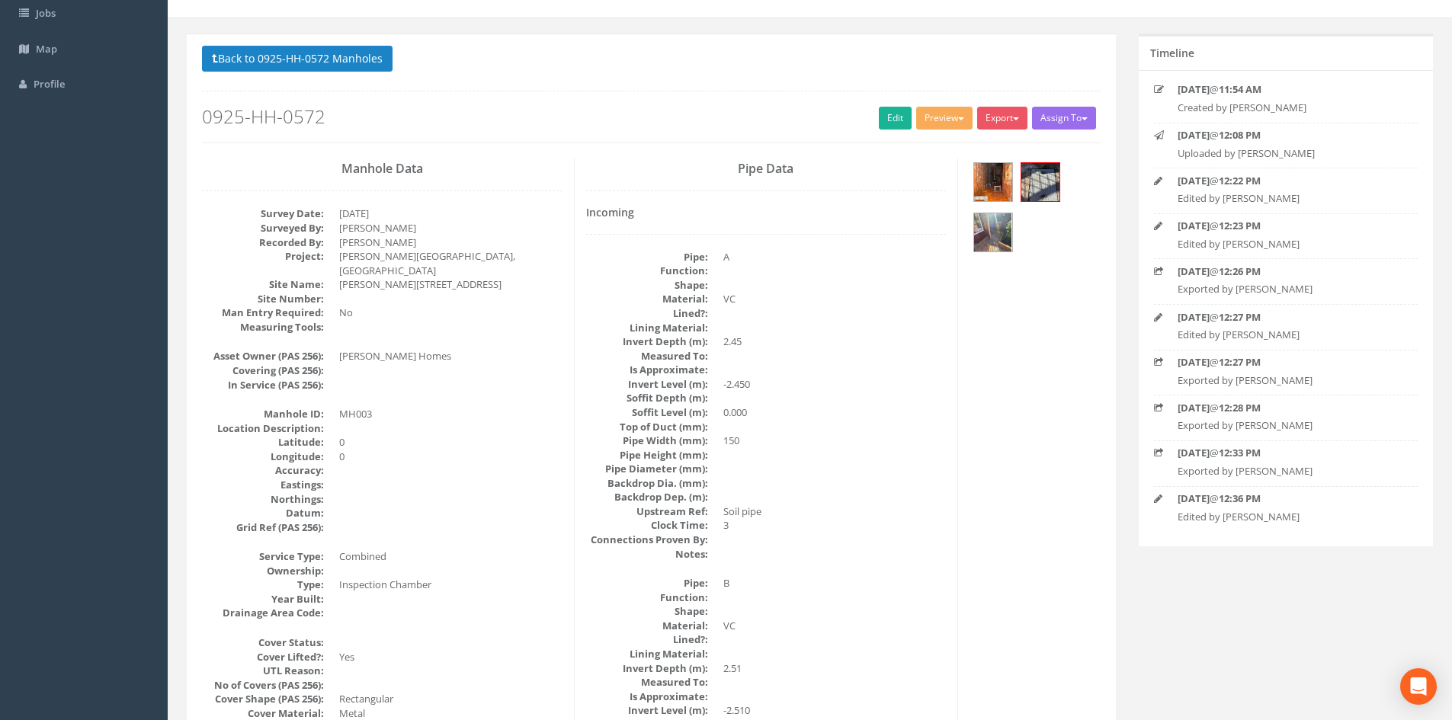
scroll to position [0, 0]
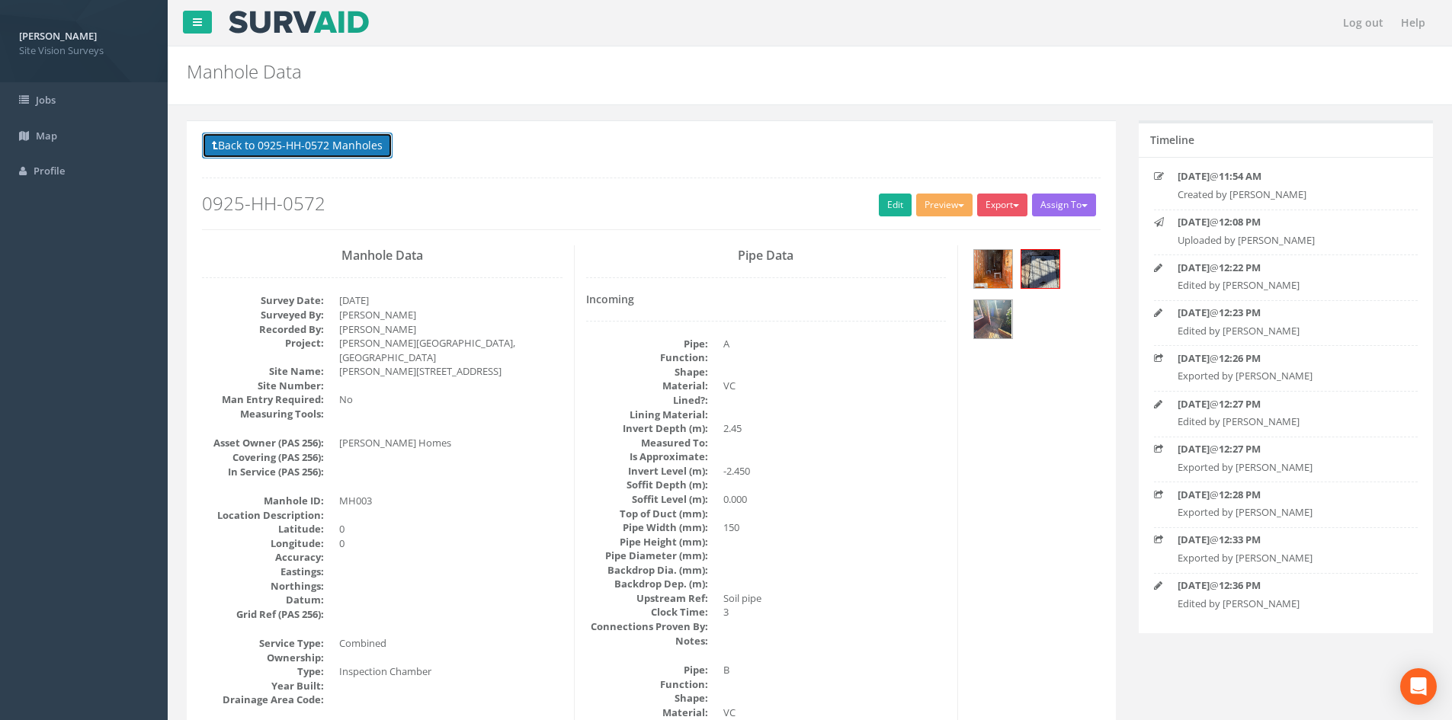
click at [314, 140] on button "Back to 0925-HH-0572 Manholes" at bounding box center [297, 146] width 191 height 26
